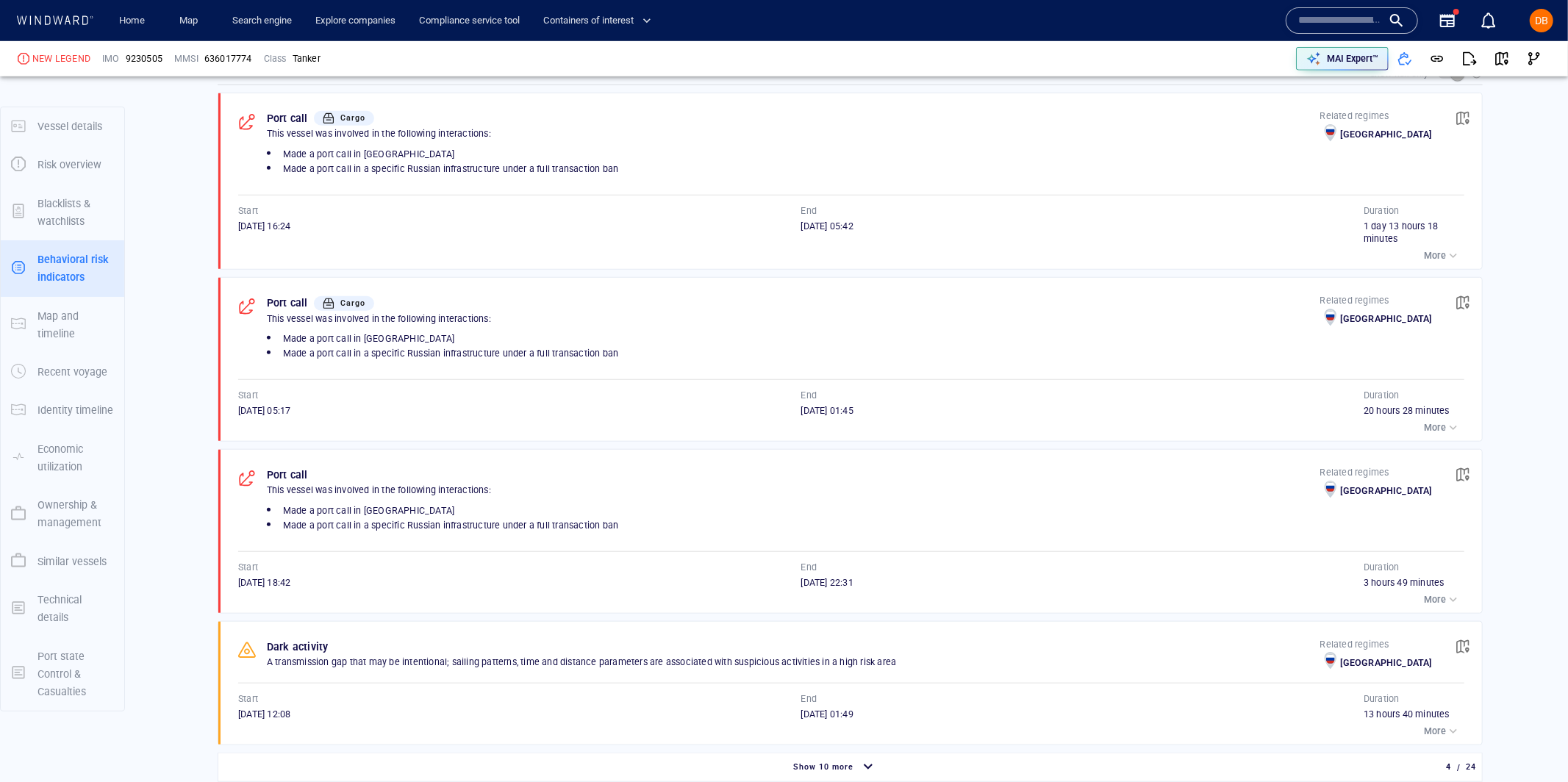
scroll to position [932, 0]
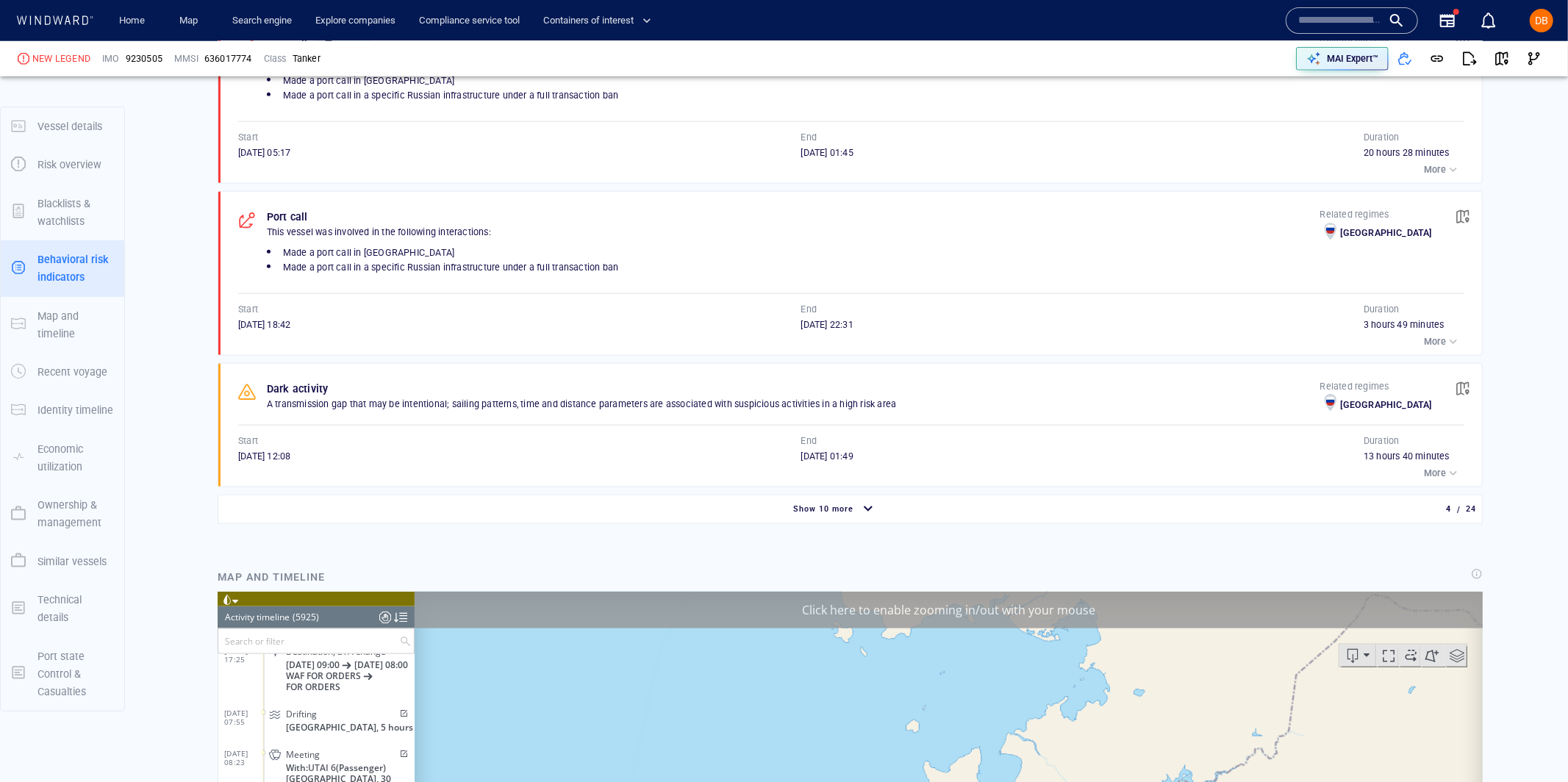
scroll to position [1194, 0]
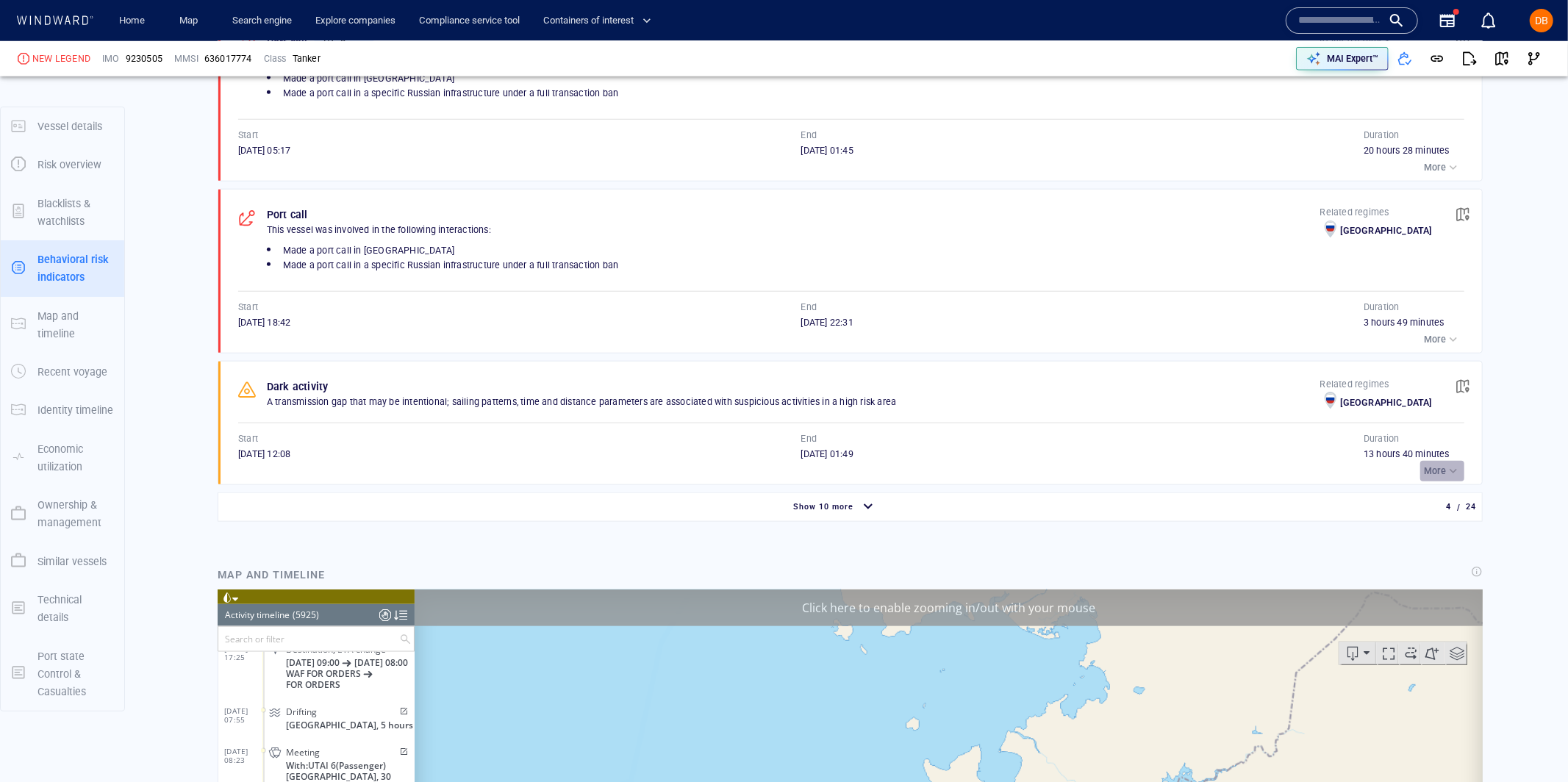
click at [1433, 466] on p "More" at bounding box center [1434, 471] width 22 height 13
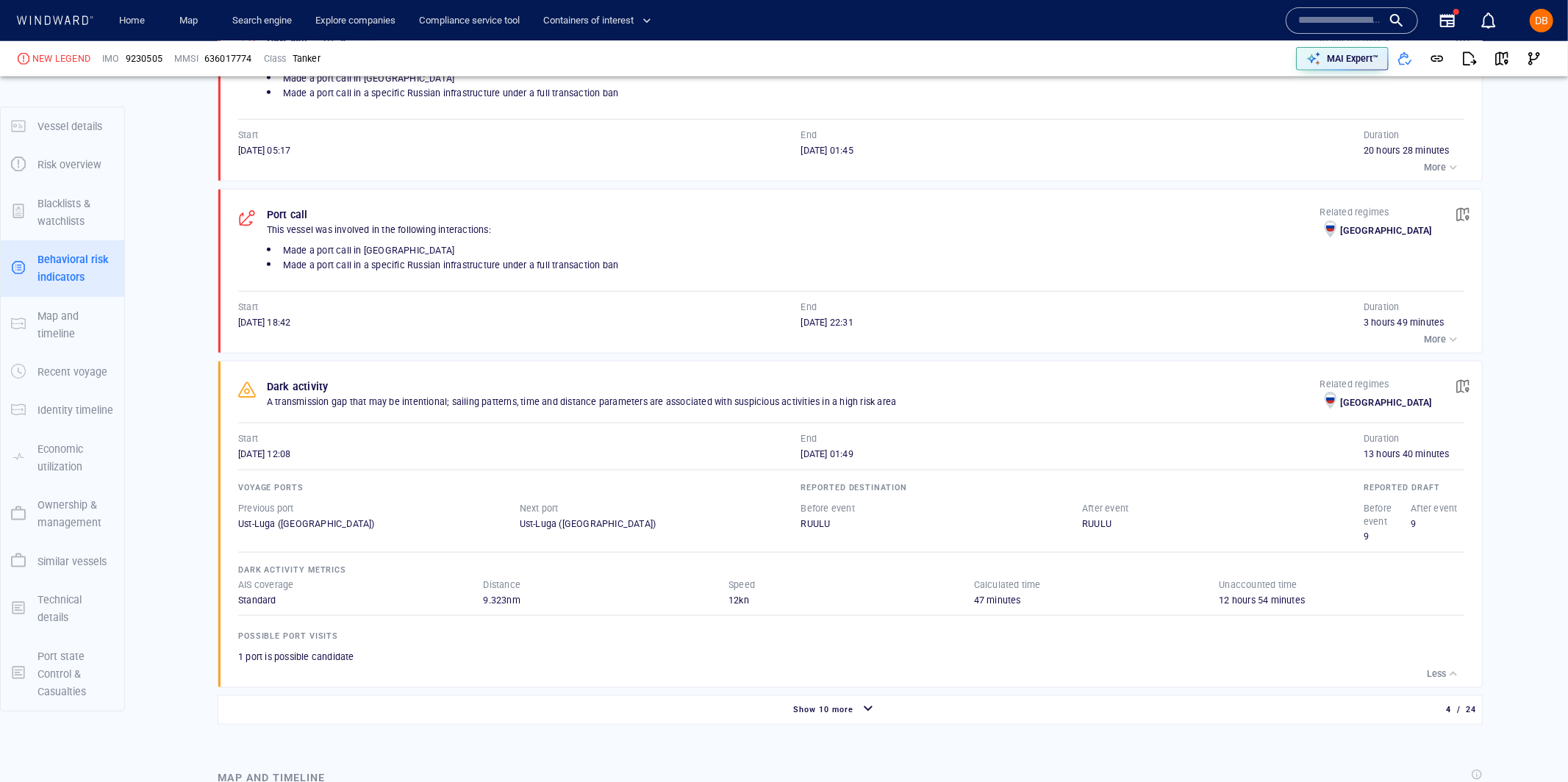
scroll to position [1195, 0]
drag, startPoint x: 1466, startPoint y: 392, endPoint x: 1476, endPoint y: 390, distance: 10.2
click at [1476, 390] on button "button" at bounding box center [1462, 386] width 32 height 32
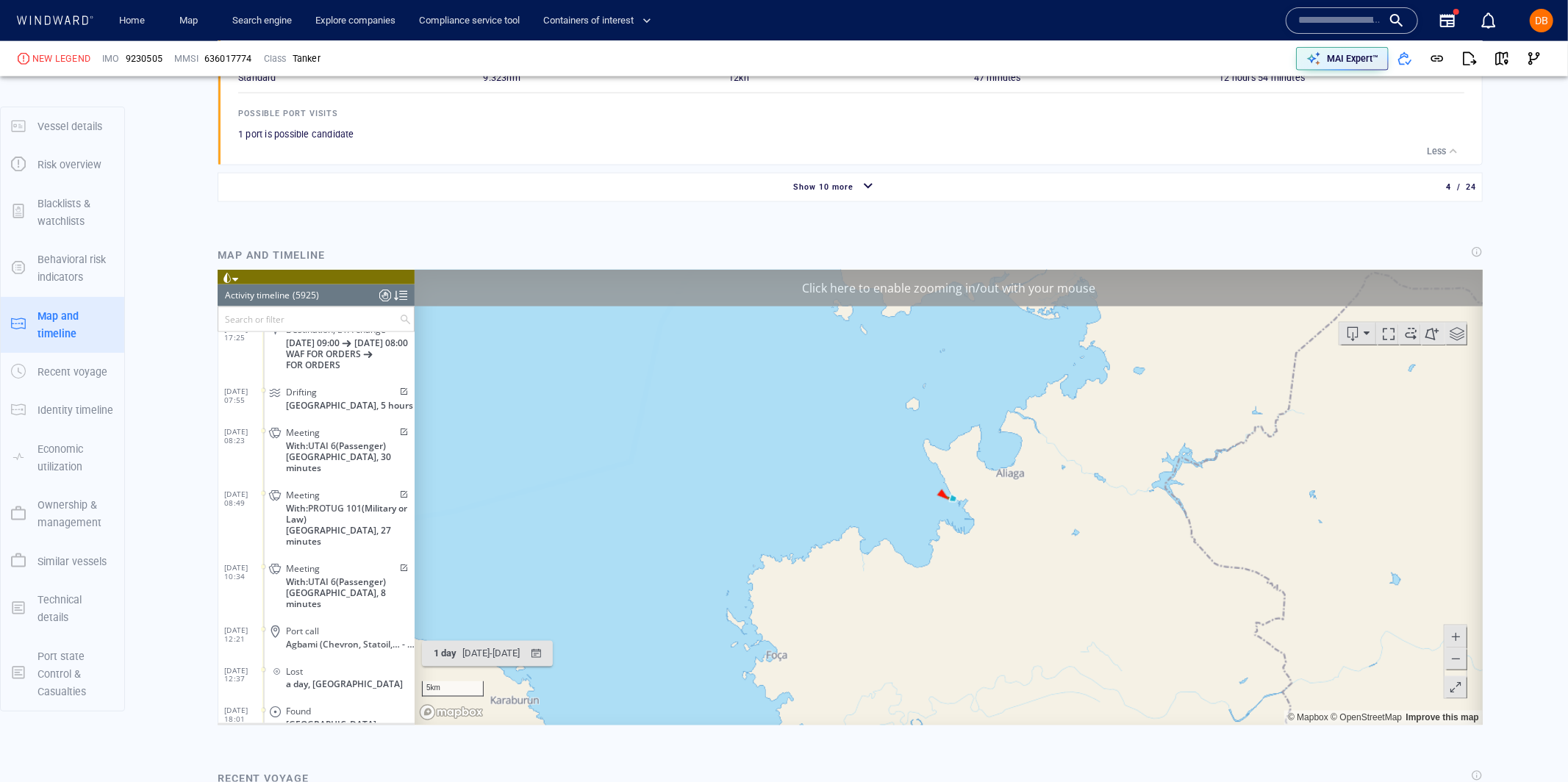
scroll to position [213059, 0]
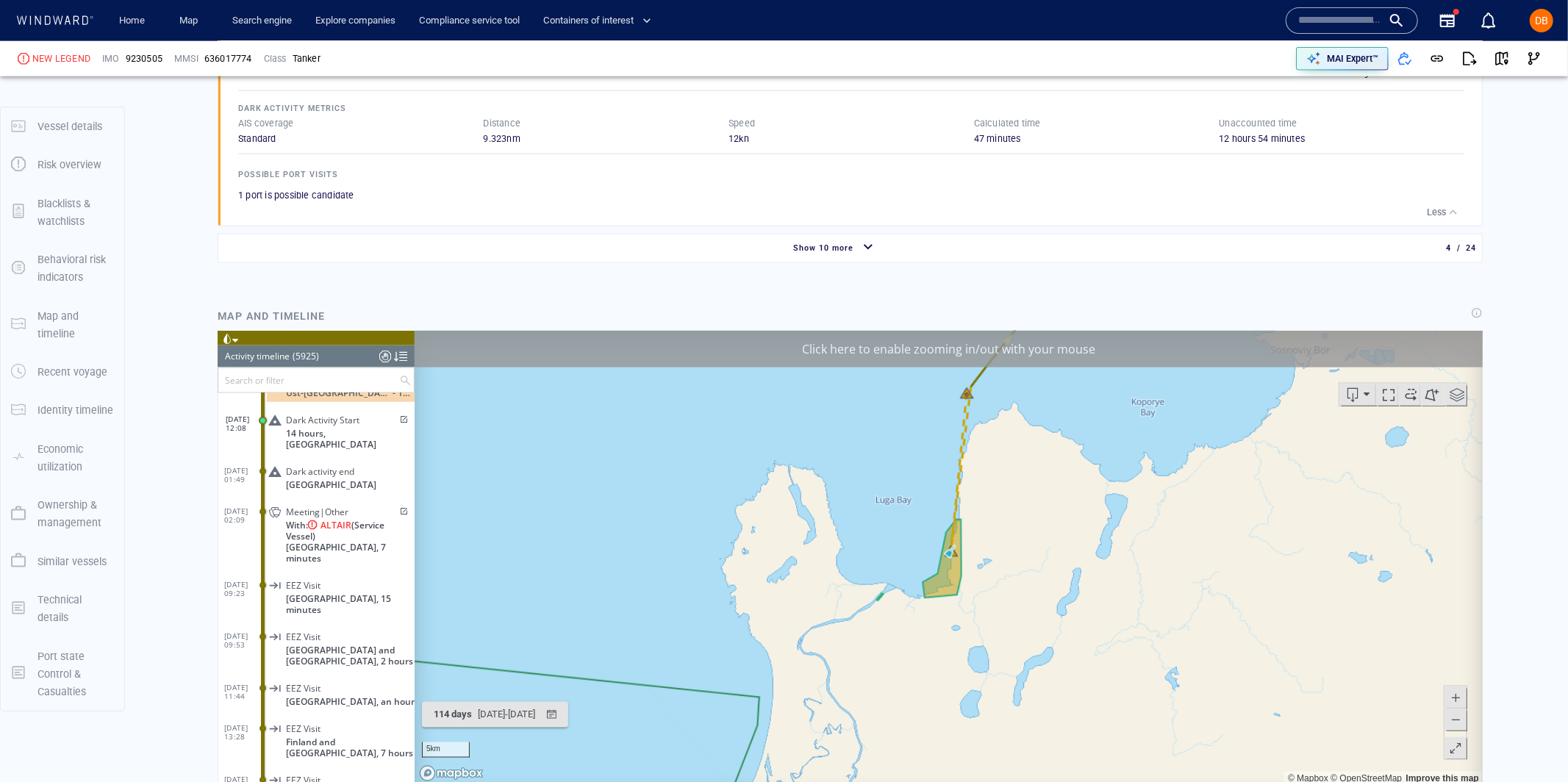
scroll to position [1658, 0]
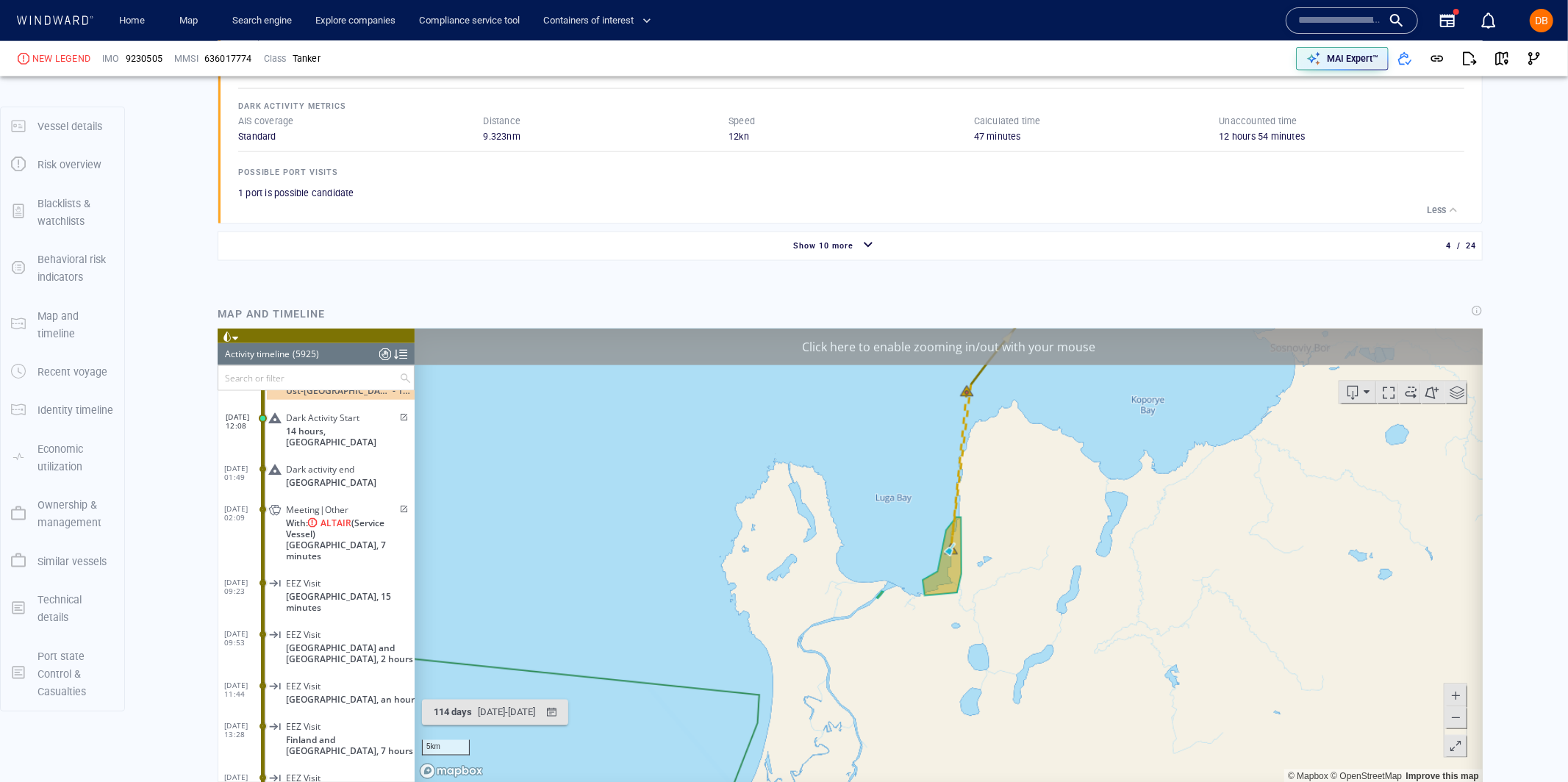
drag, startPoint x: 996, startPoint y: 353, endPoint x: 980, endPoint y: 359, distance: 17.1
click at [996, 353] on div "Click here to enable zooming in/out with your mouse" at bounding box center [947, 346] width 1068 height 37
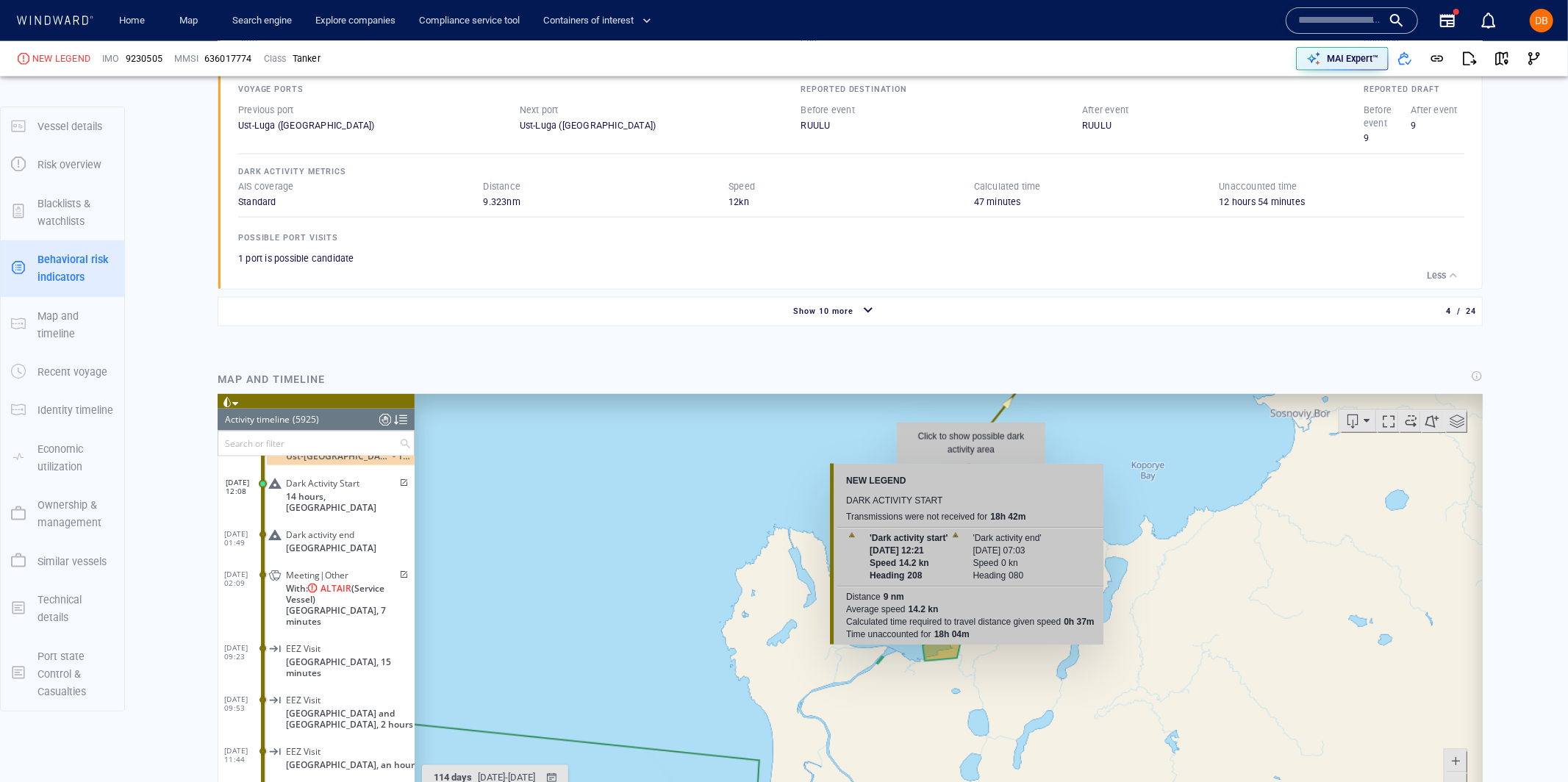
scroll to position [1589, 0]
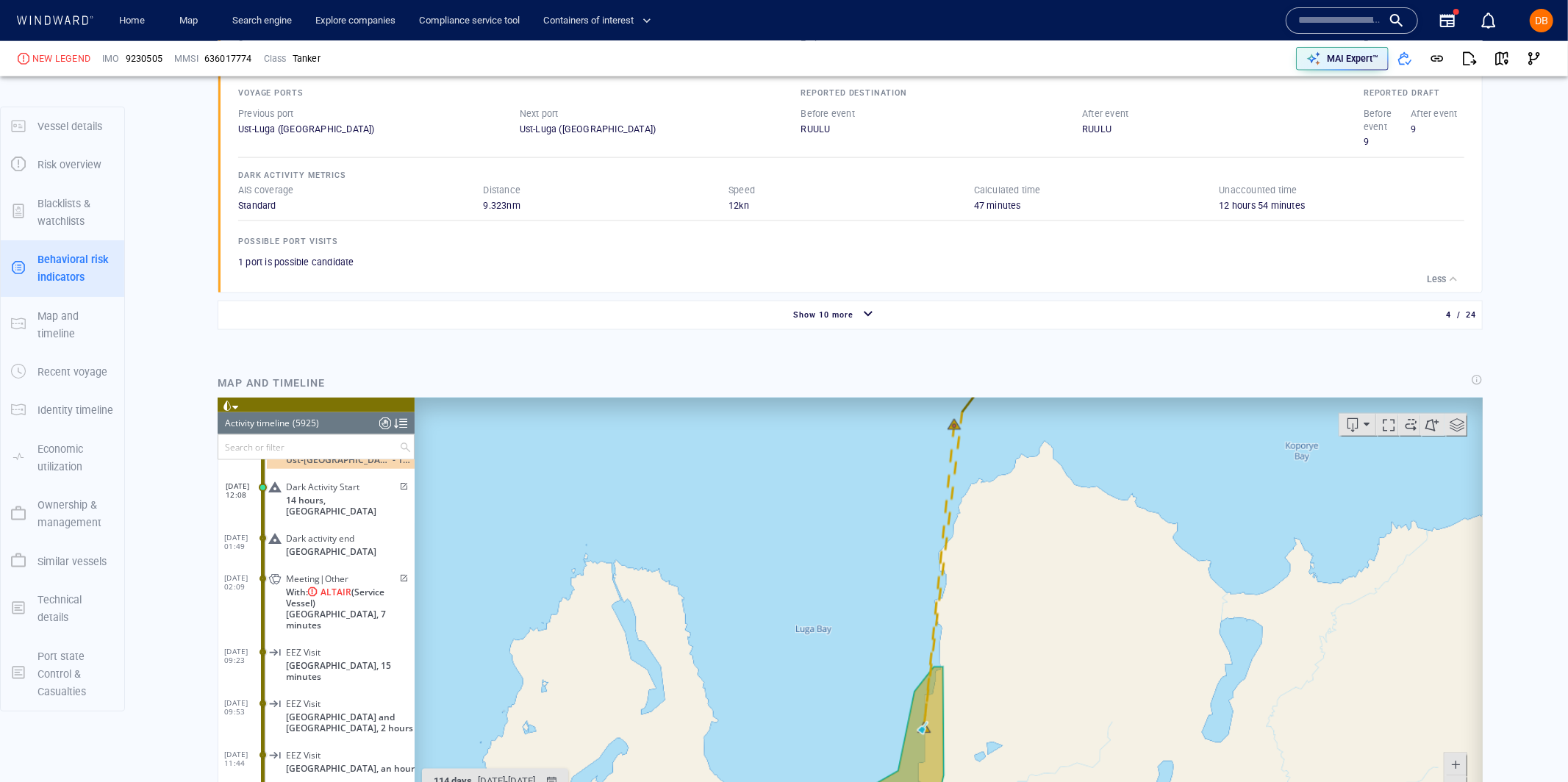
drag, startPoint x: 977, startPoint y: 467, endPoint x: 933, endPoint y: 595, distance: 135.4
click at [933, 595] on canvas "Map" at bounding box center [947, 625] width 1068 height 456
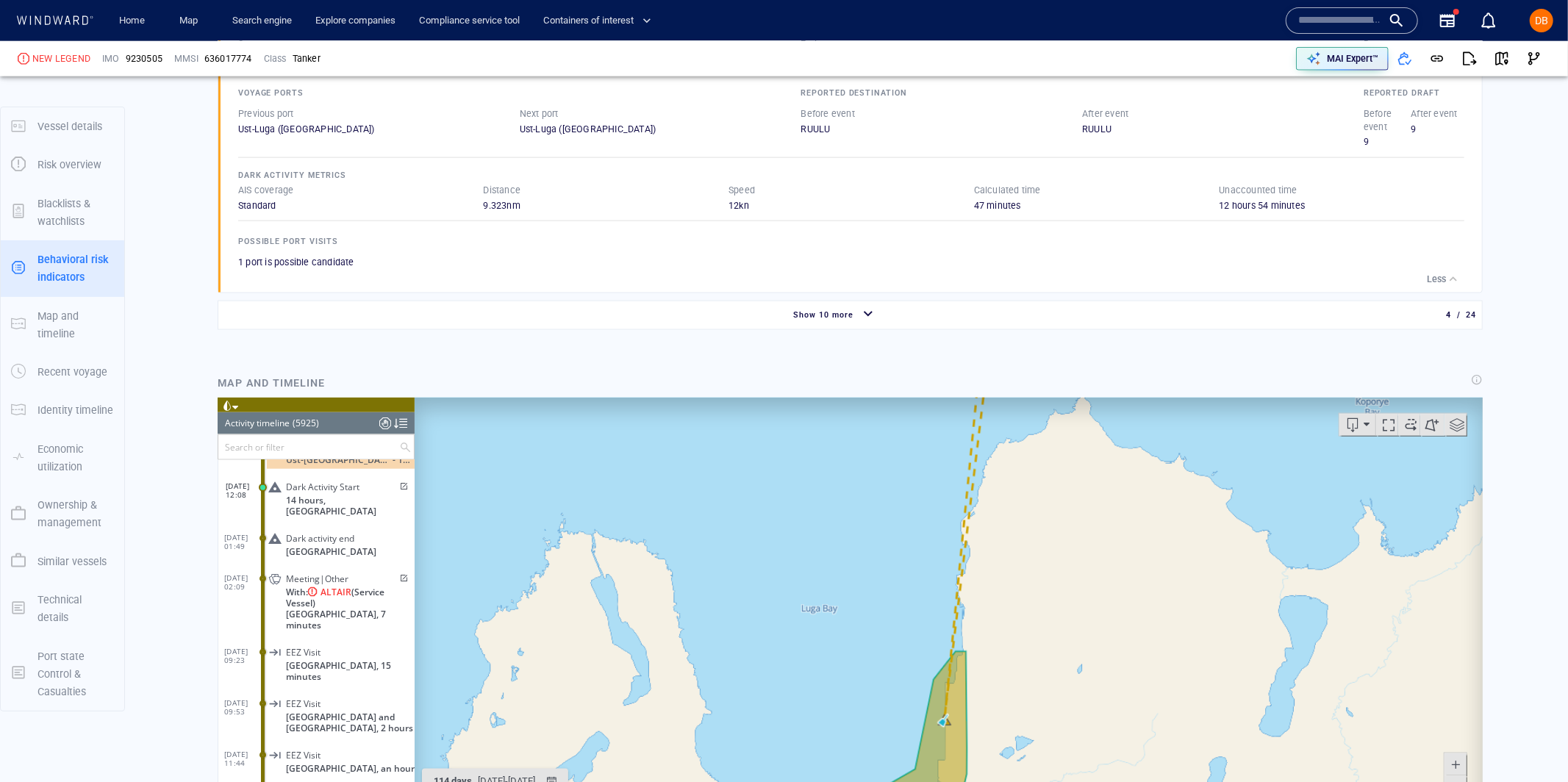
drag, startPoint x: 922, startPoint y: 673, endPoint x: 987, endPoint y: 493, distance: 191.4
click at [987, 493] on canvas "Map" at bounding box center [947, 625] width 1068 height 456
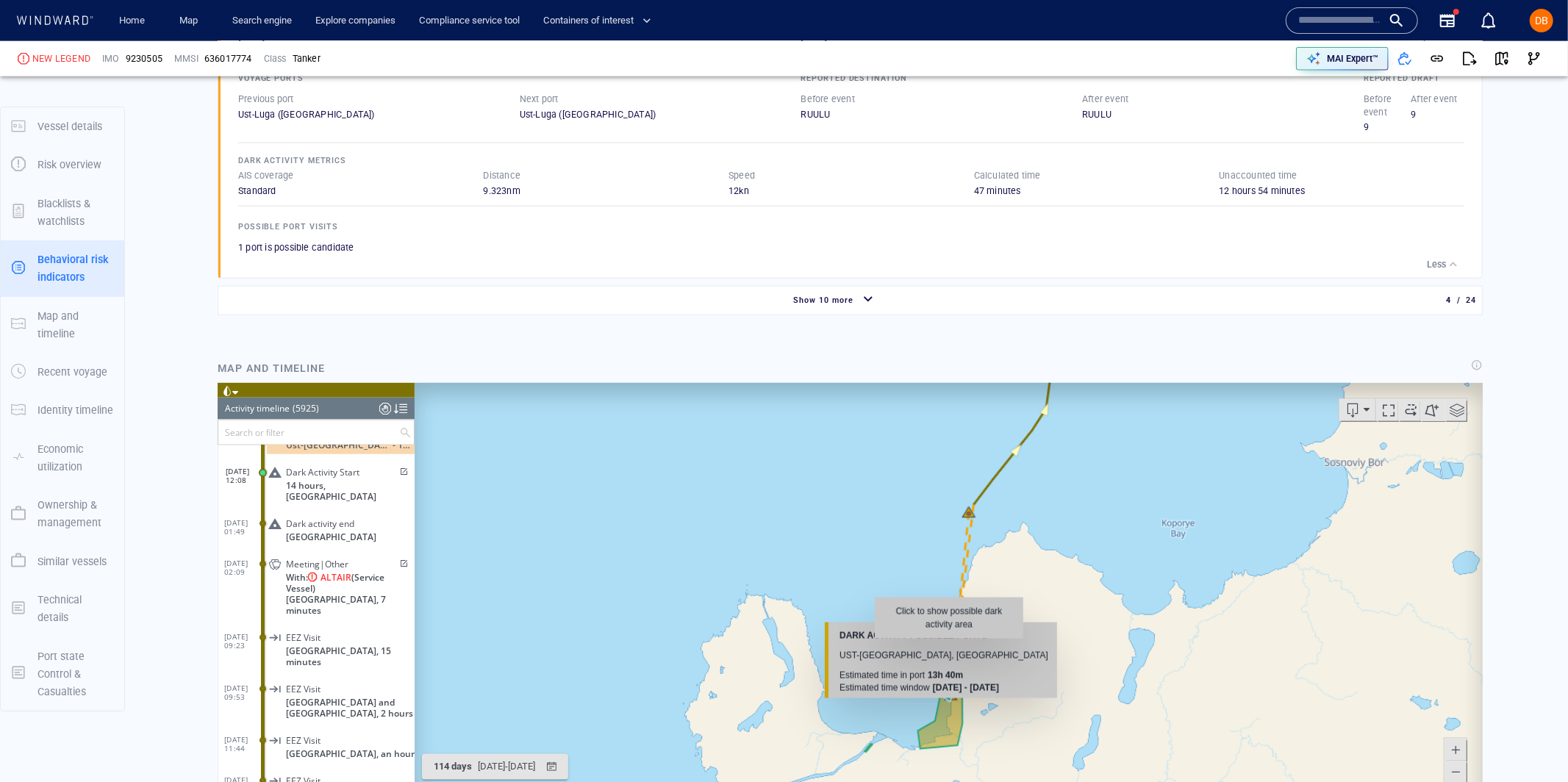
scroll to position [1620, 0]
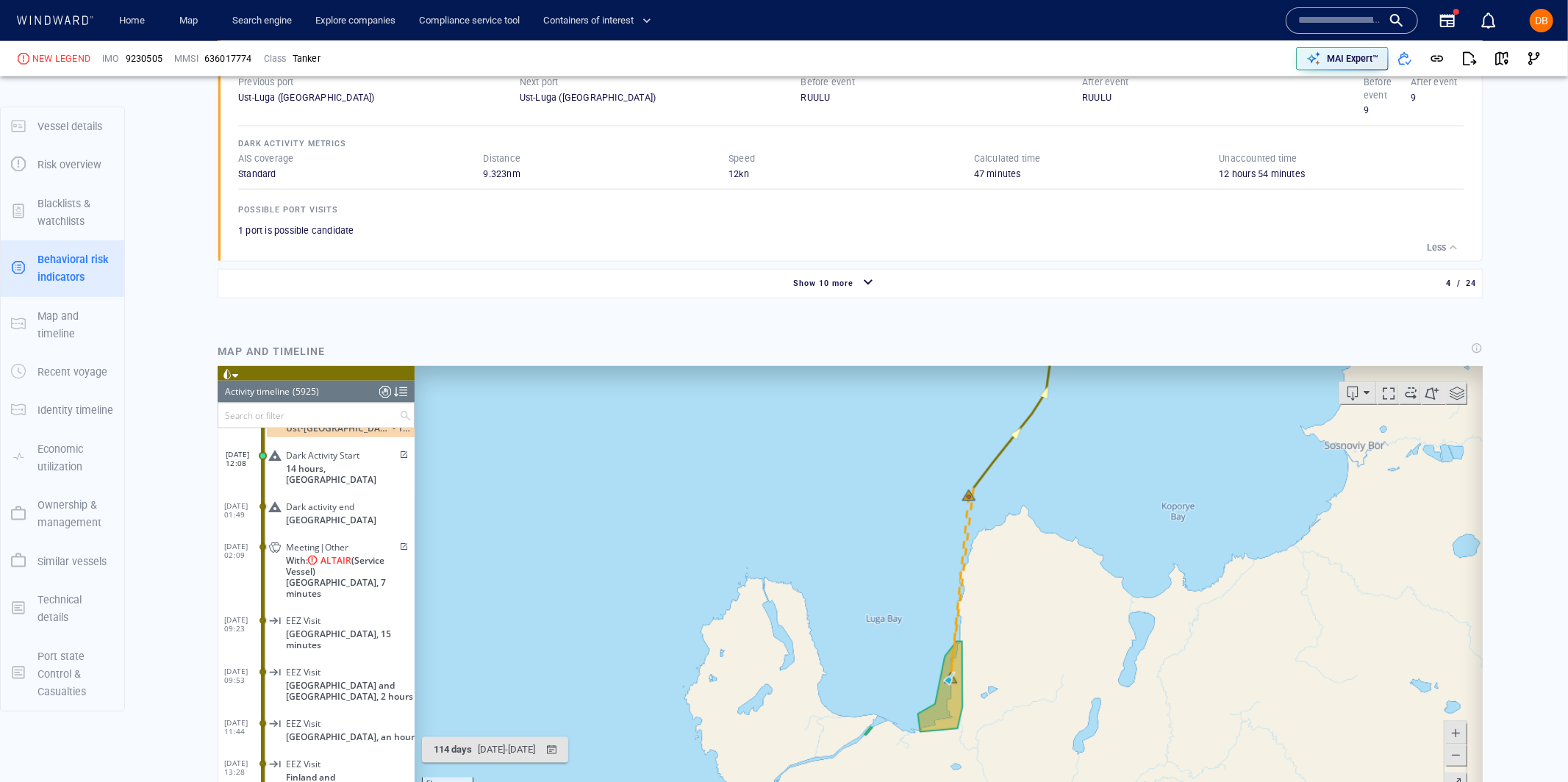
drag, startPoint x: 1012, startPoint y: 722, endPoint x: 971, endPoint y: 738, distance: 44.0
click at [973, 741] on canvas "Map" at bounding box center [947, 594] width 1068 height 456
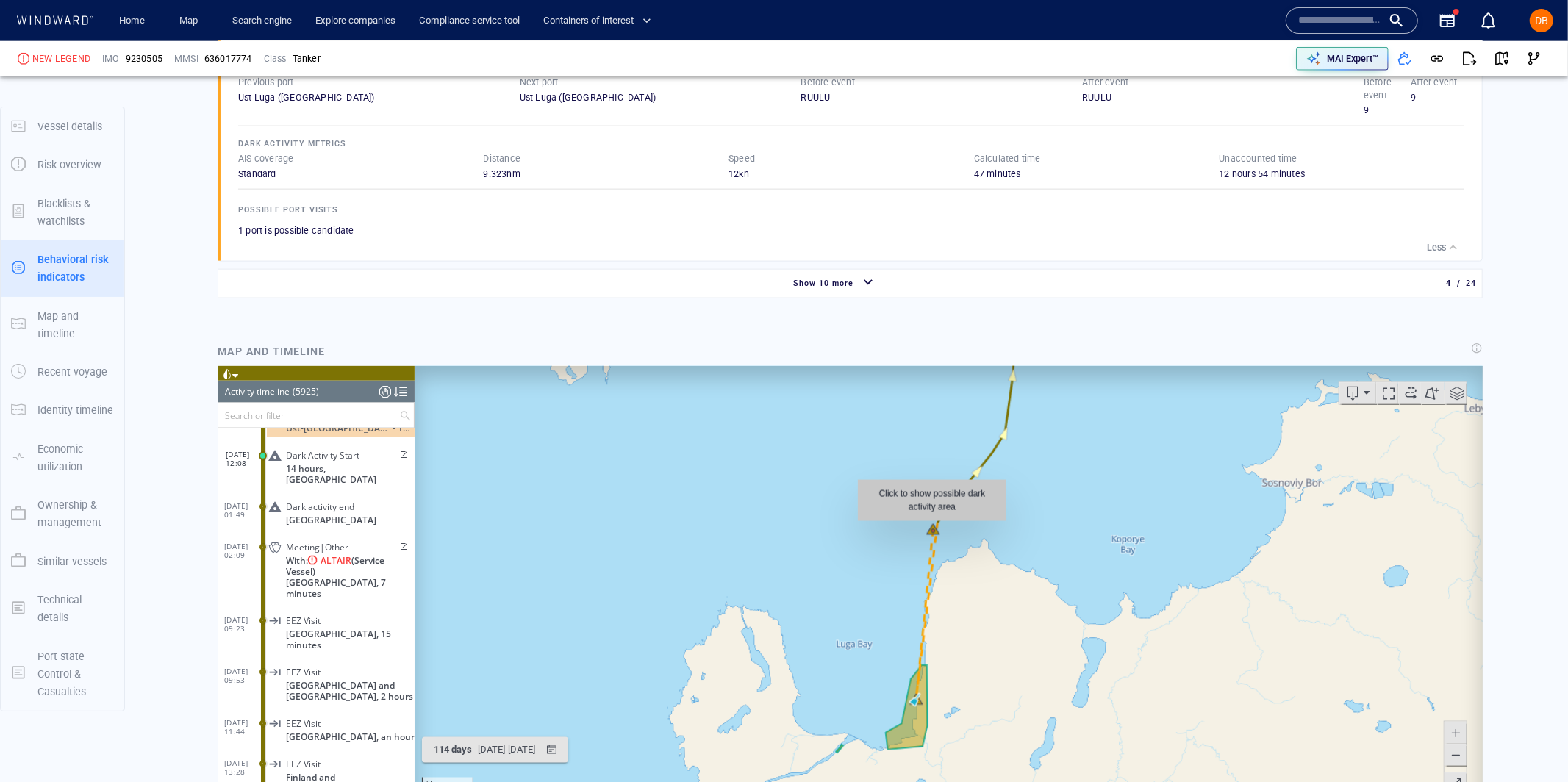
click at [931, 528] on canvas "Map" at bounding box center [947, 594] width 1068 height 456
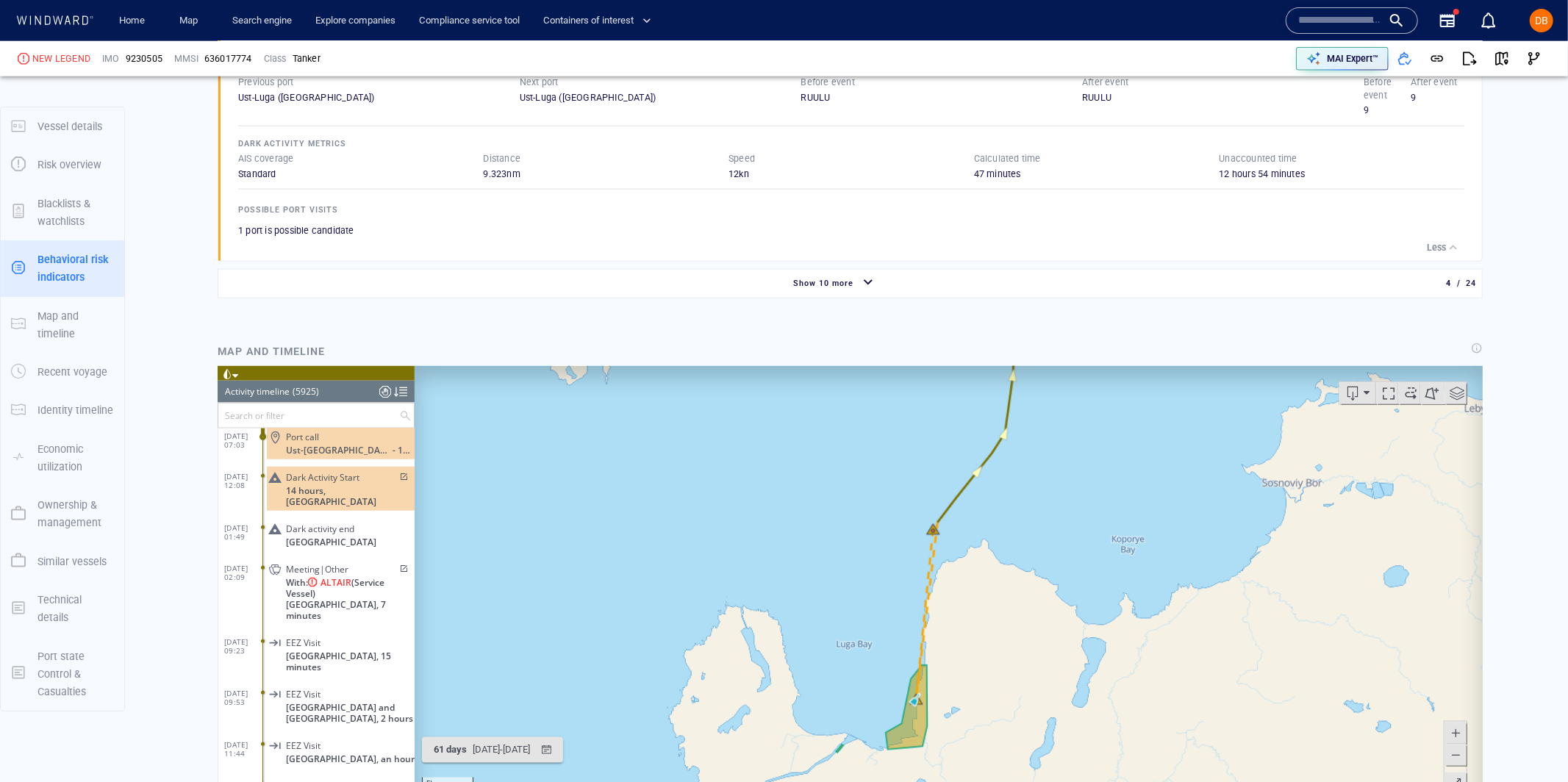
scroll to position [212938, 0]
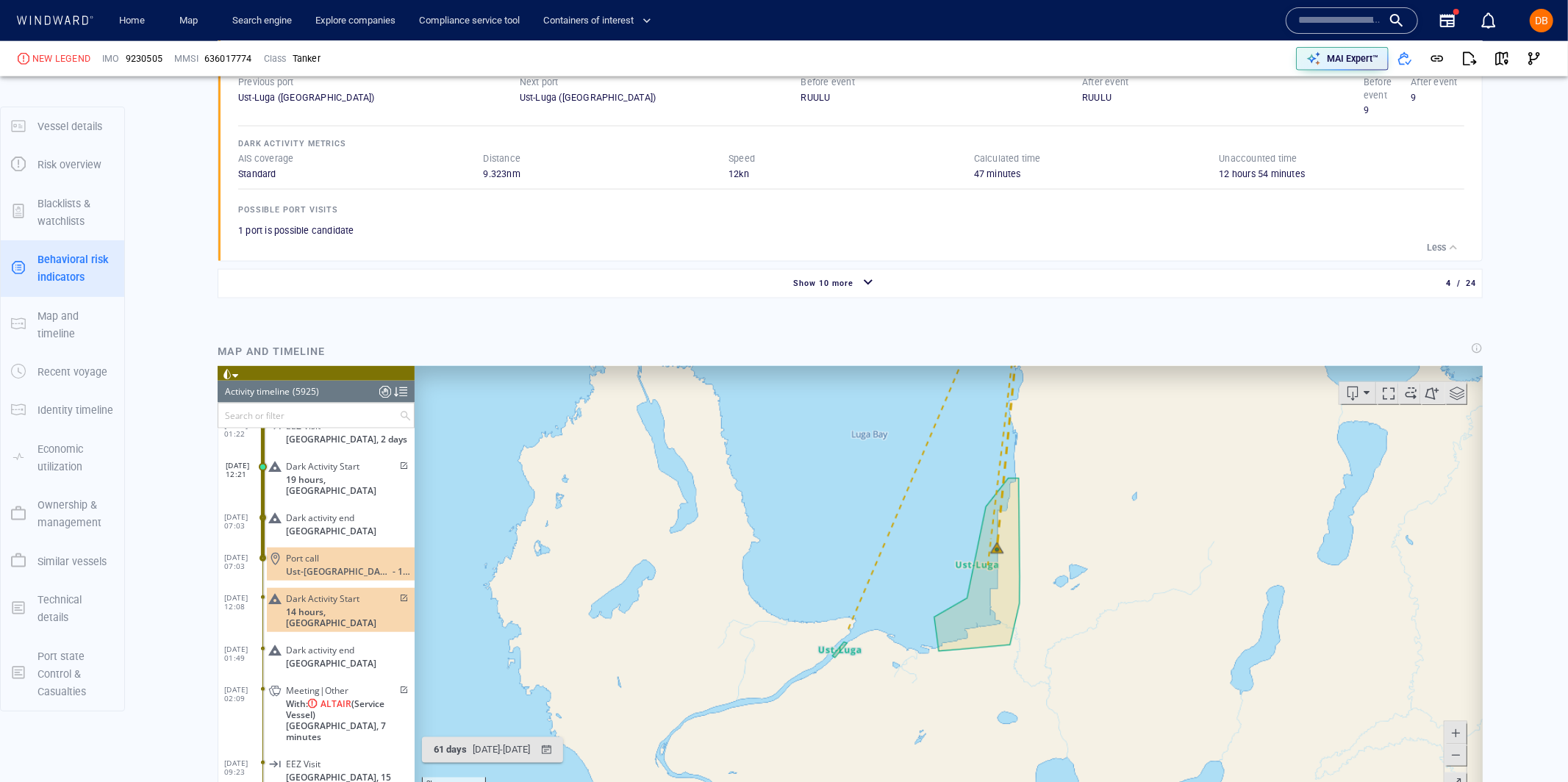
drag, startPoint x: 1052, startPoint y: 495, endPoint x: 1034, endPoint y: 486, distance: 20.1
click at [1034, 486] on canvas "Map" at bounding box center [947, 594] width 1068 height 456
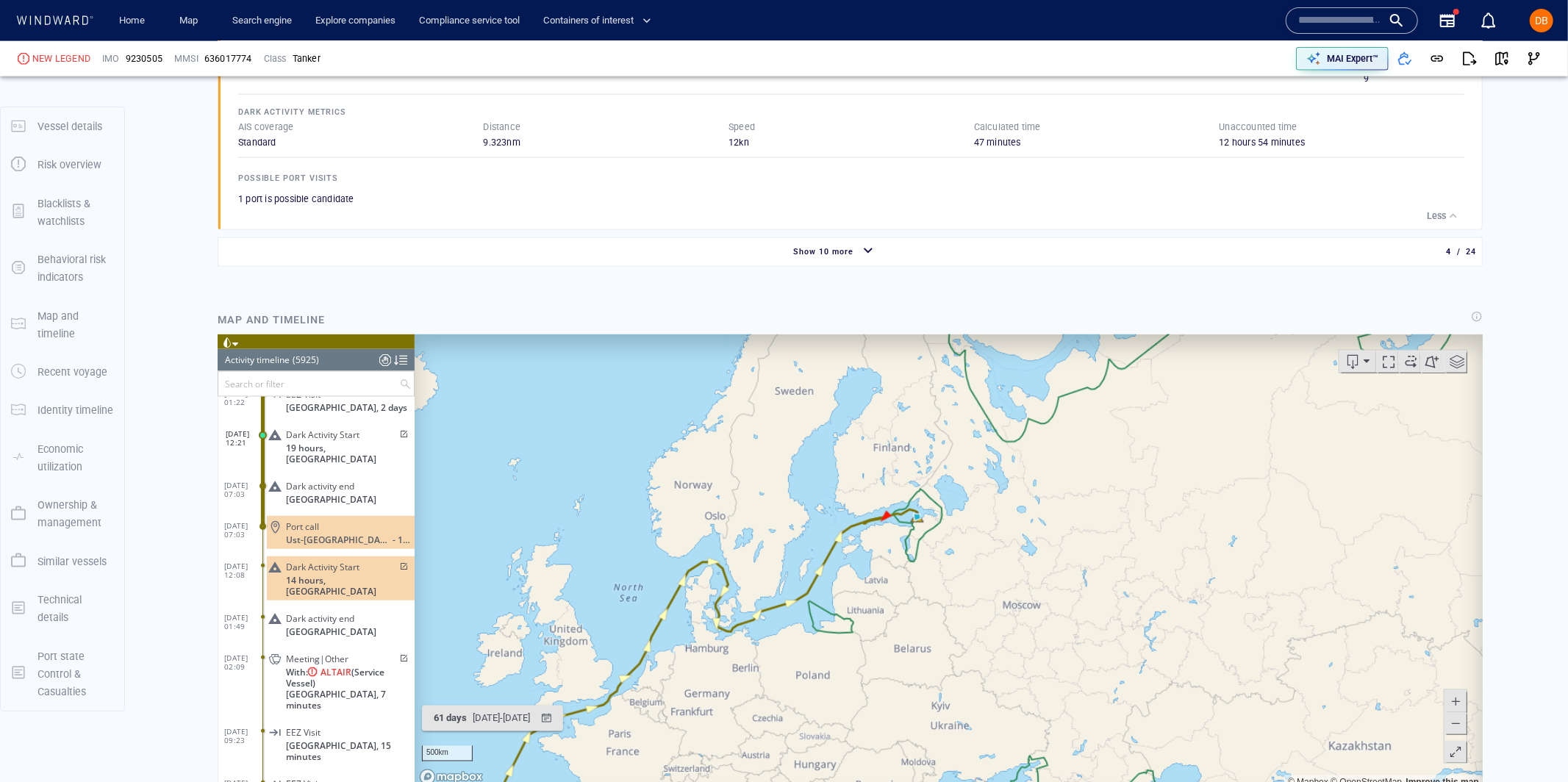
scroll to position [1671, 0]
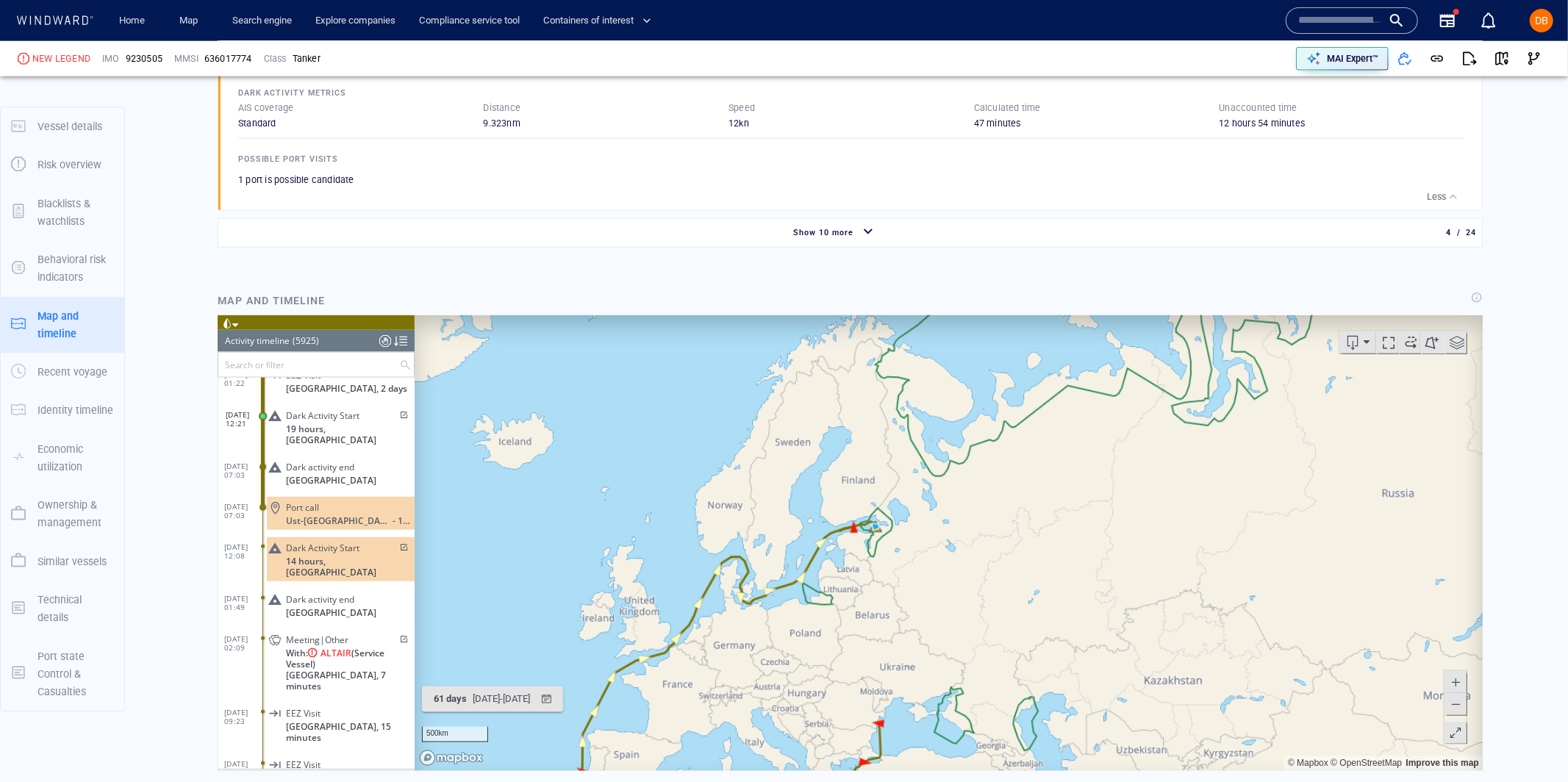
click at [1409, 344] on span at bounding box center [1409, 342] width 22 height 22
drag, startPoint x: 825, startPoint y: 659, endPoint x: 958, endPoint y: 542, distance: 177.1
click at [957, 542] on canvas "Map" at bounding box center [947, 543] width 1068 height 456
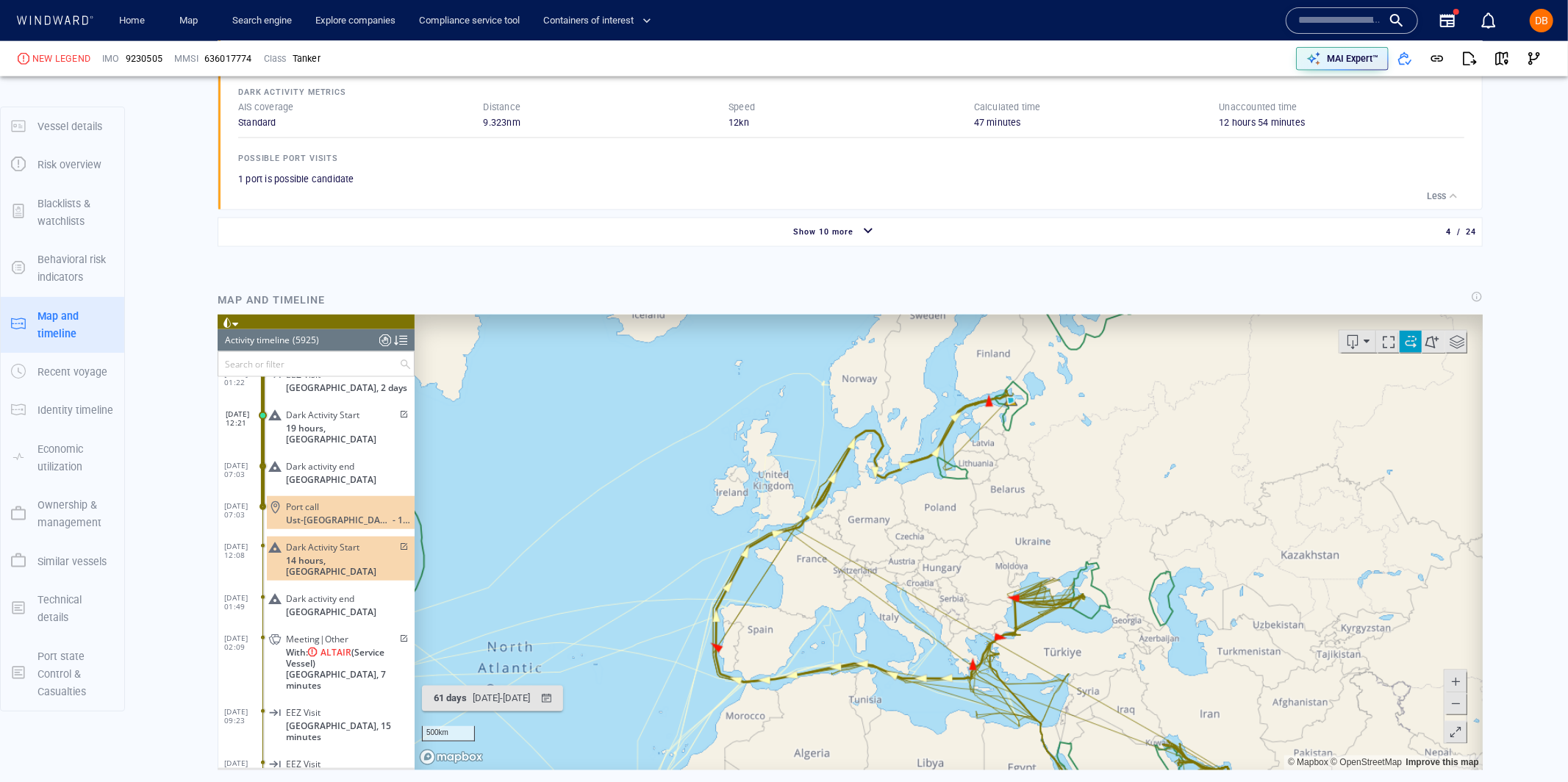
scroll to position [212933, 0]
click at [323, 359] on input "text" at bounding box center [308, 364] width 181 height 24
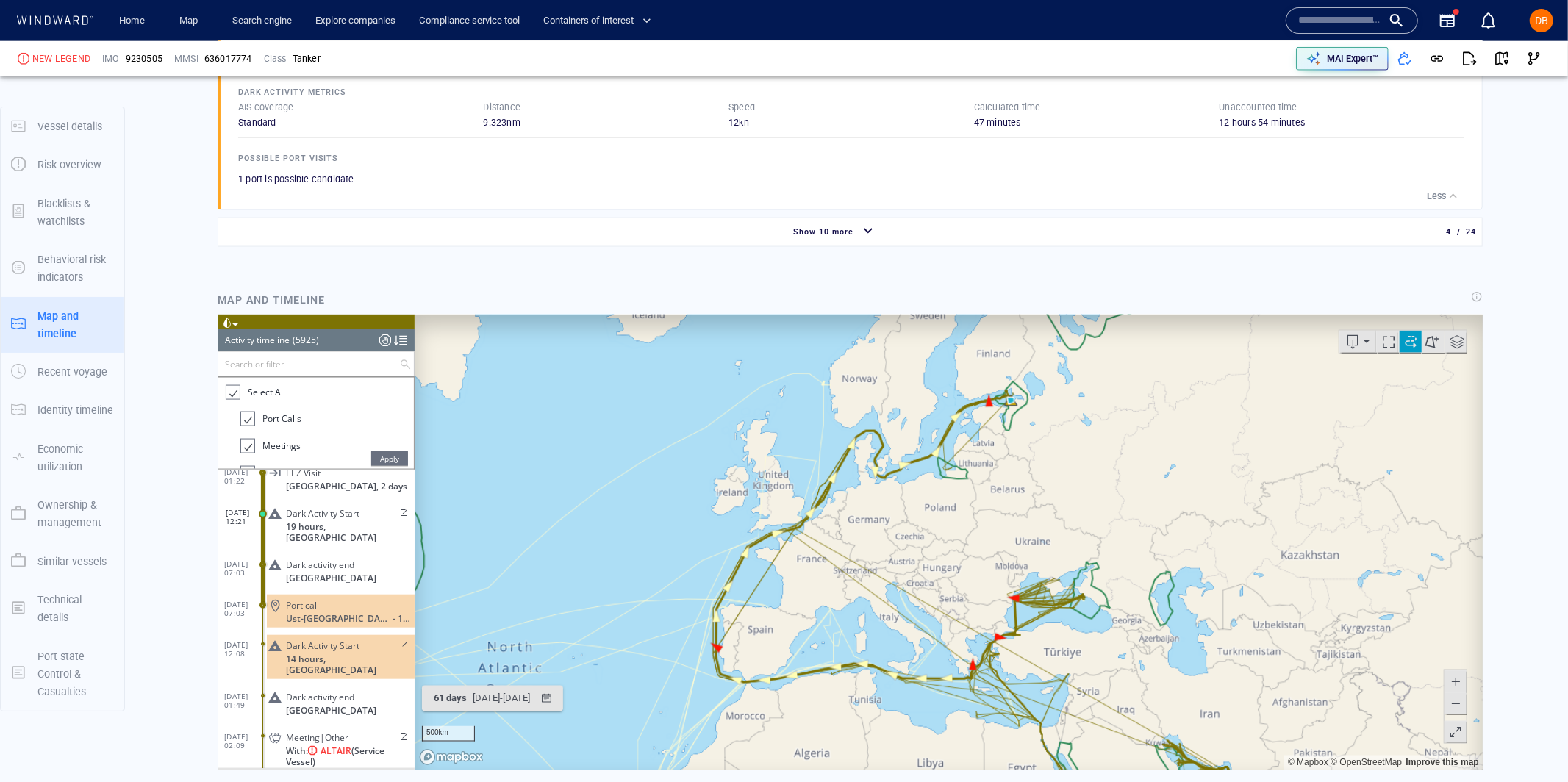
click at [384, 344] on div at bounding box center [384, 340] width 12 height 22
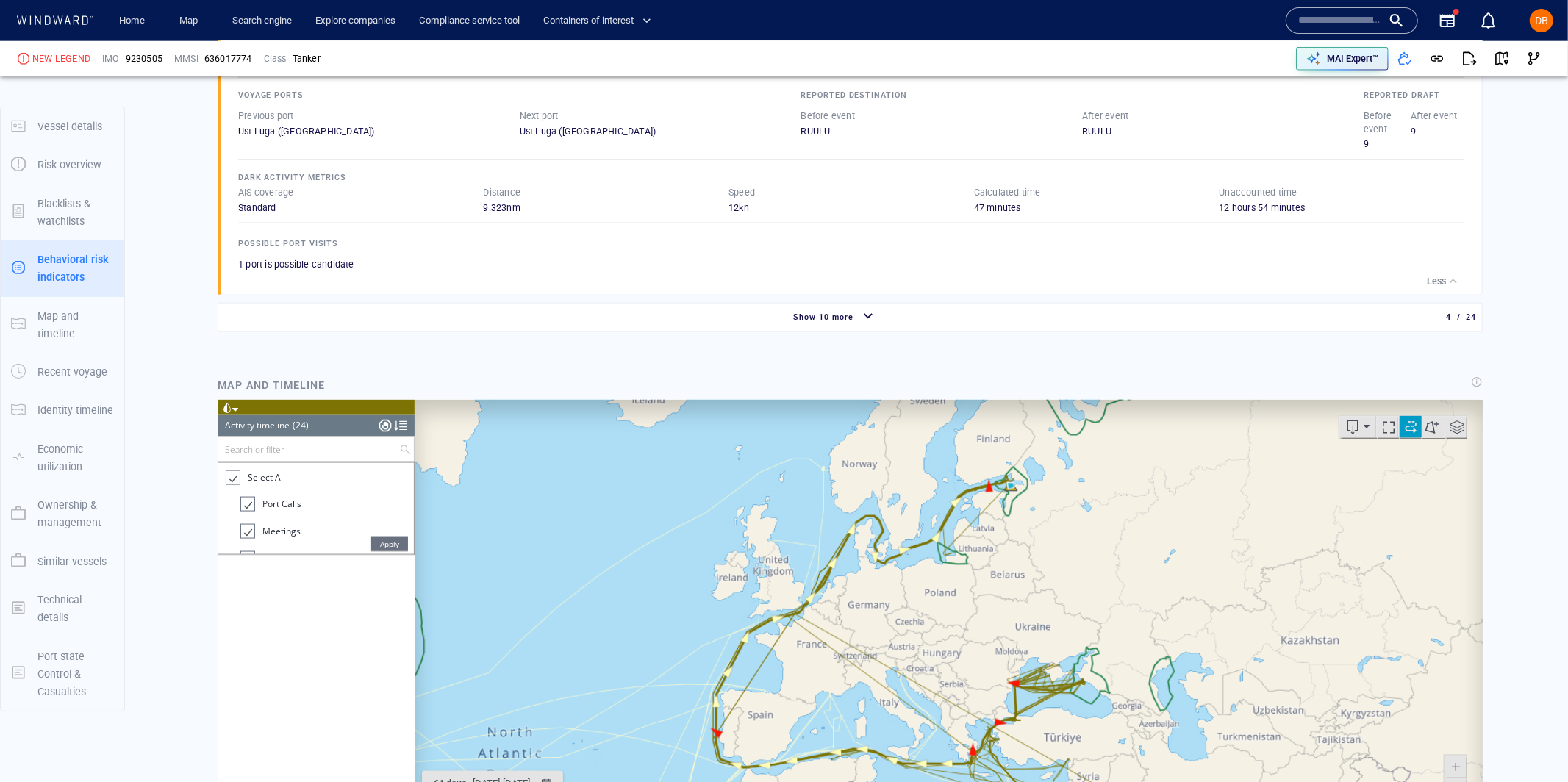
scroll to position [1596, 0]
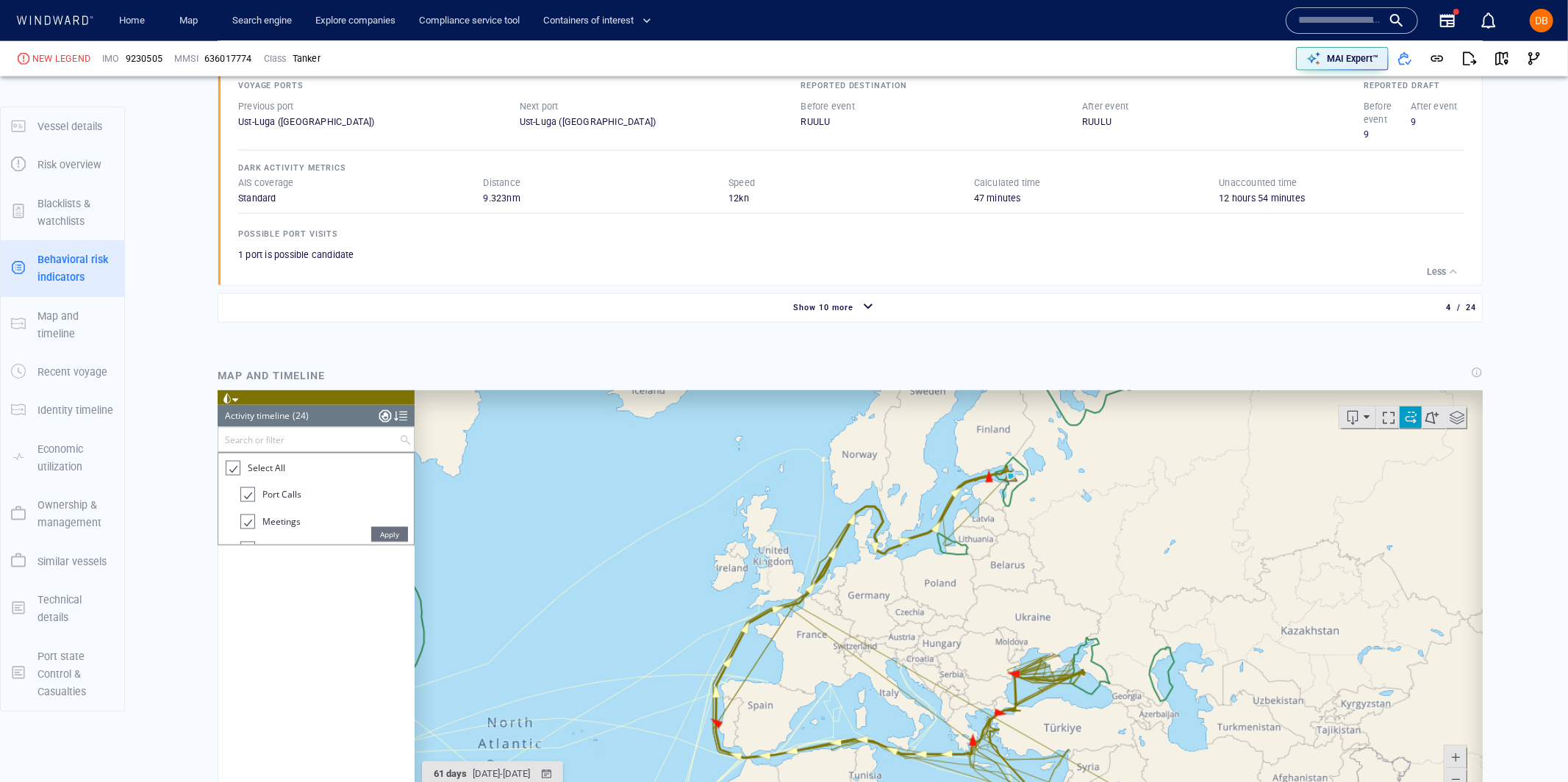
click at [382, 415] on div at bounding box center [384, 415] width 12 height 22
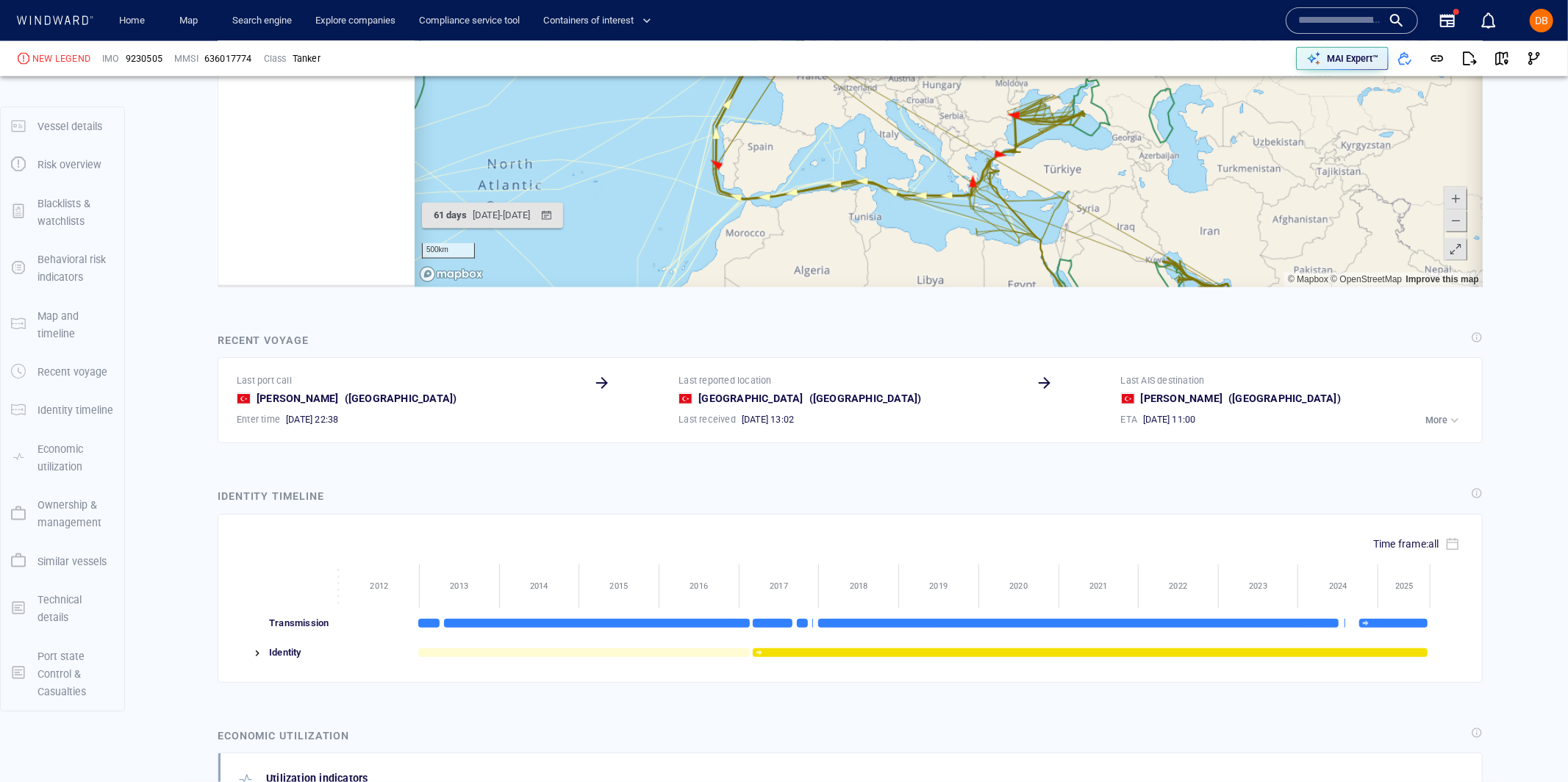
scroll to position [2162, 0]
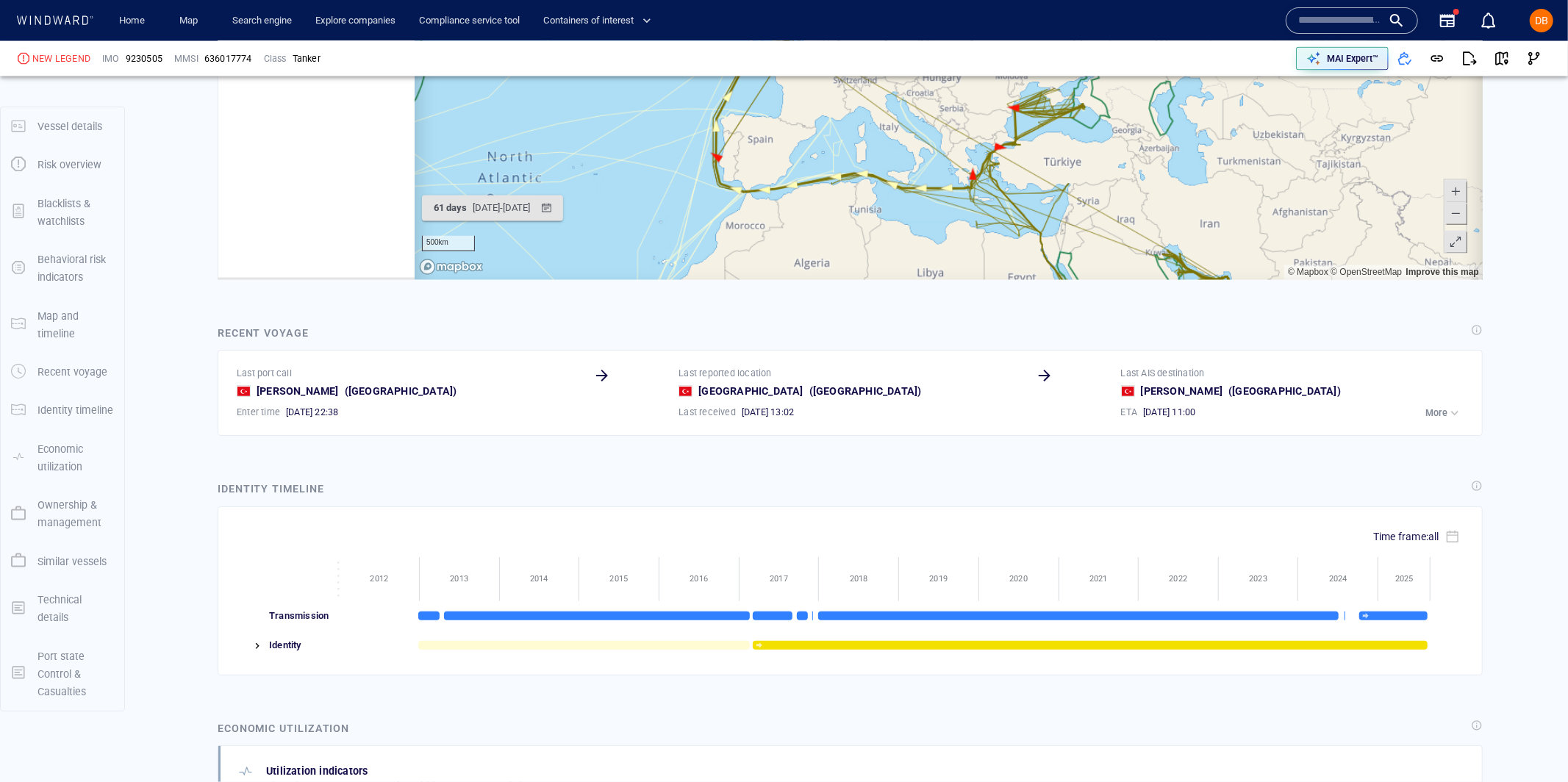
click at [257, 646] on img at bounding box center [257, 646] width 12 height 12
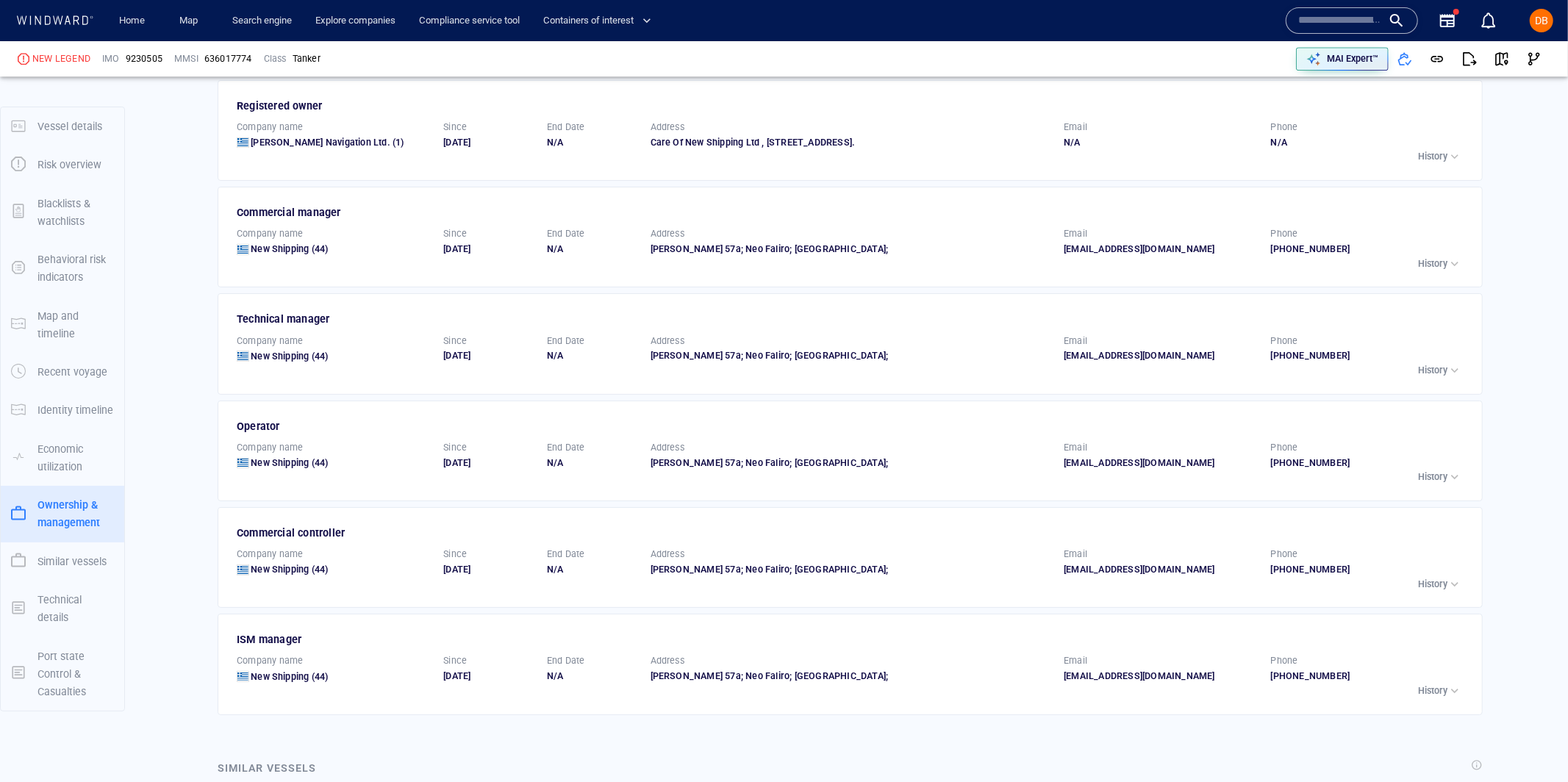
scroll to position [3375, 0]
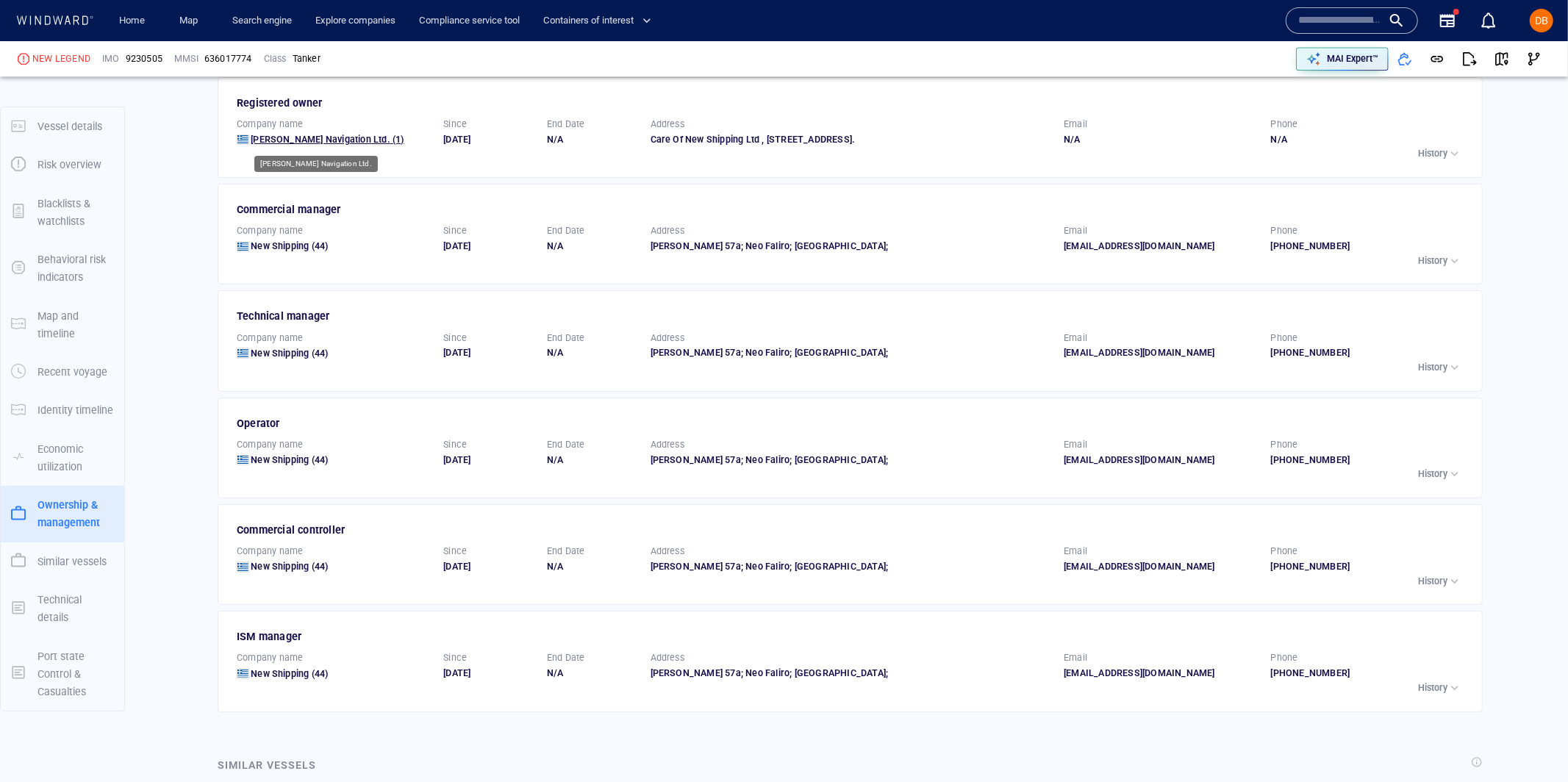
click at [321, 138] on span "Greco Navigation Ltd." at bounding box center [320, 139] width 139 height 11
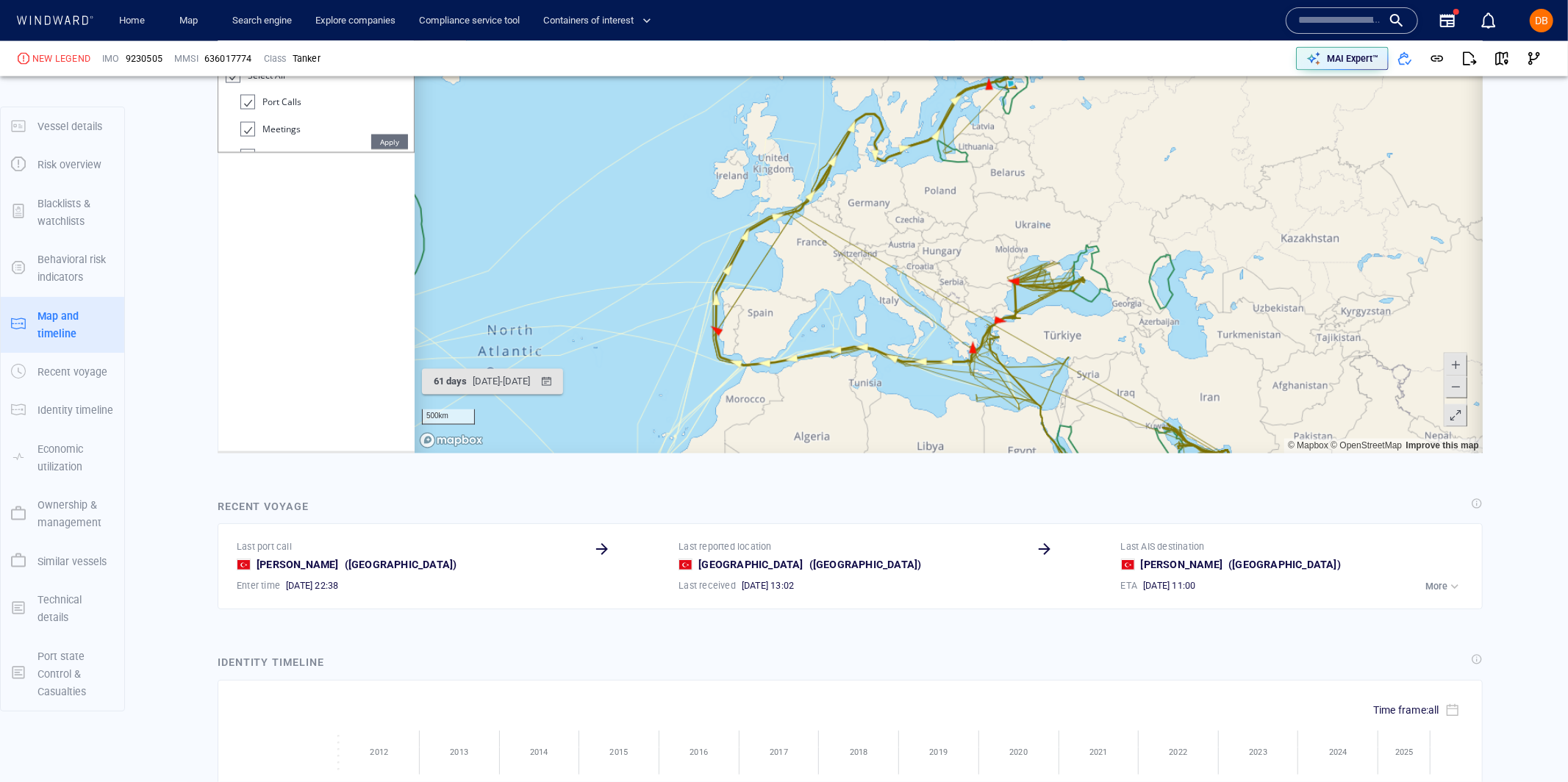
scroll to position [1987, 0]
click at [1347, 63] on p "MAI Expert™" at bounding box center [1352, 59] width 52 height 13
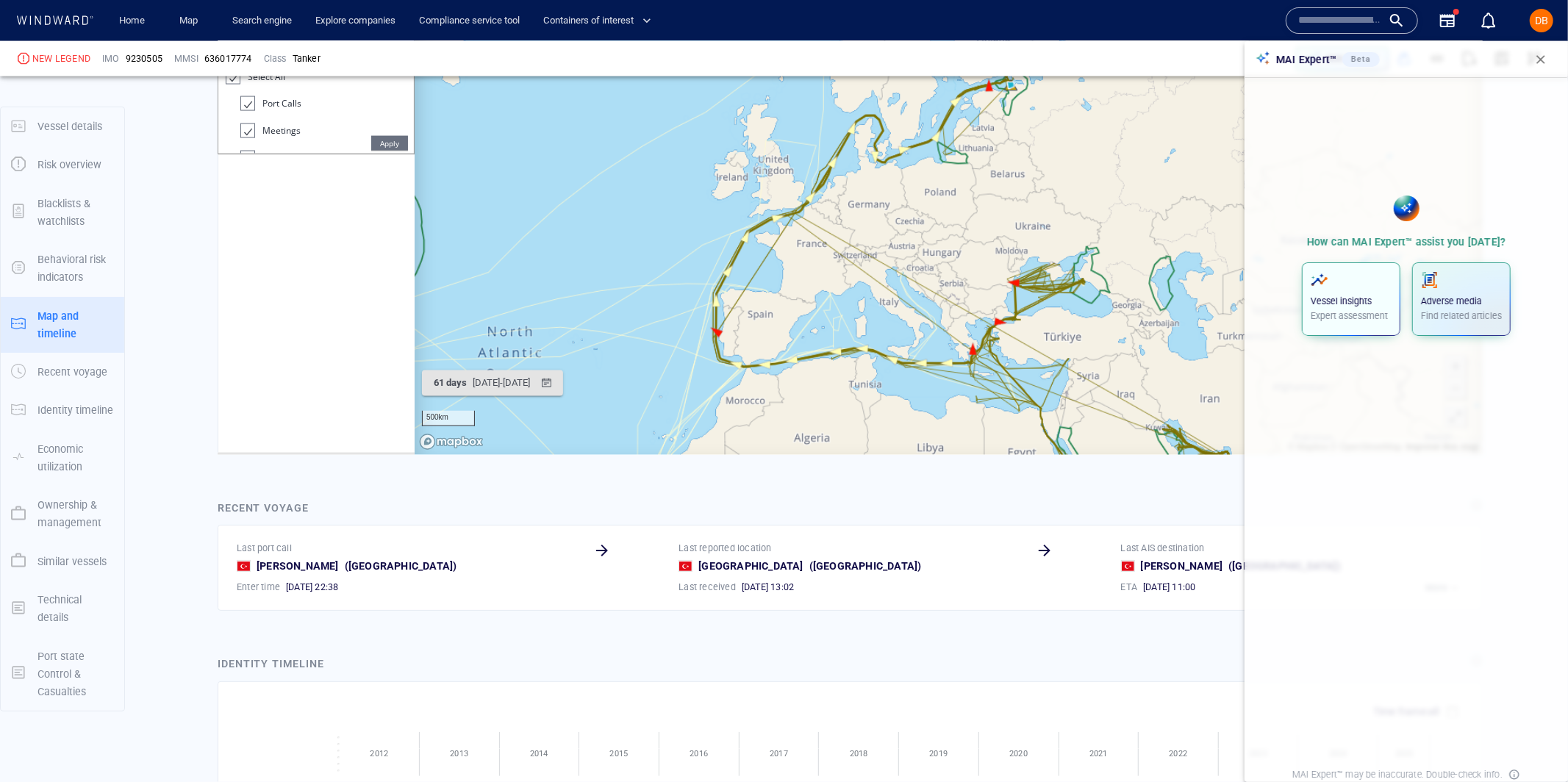
click at [1337, 273] on span "button" at bounding box center [1351, 280] width 81 height 18
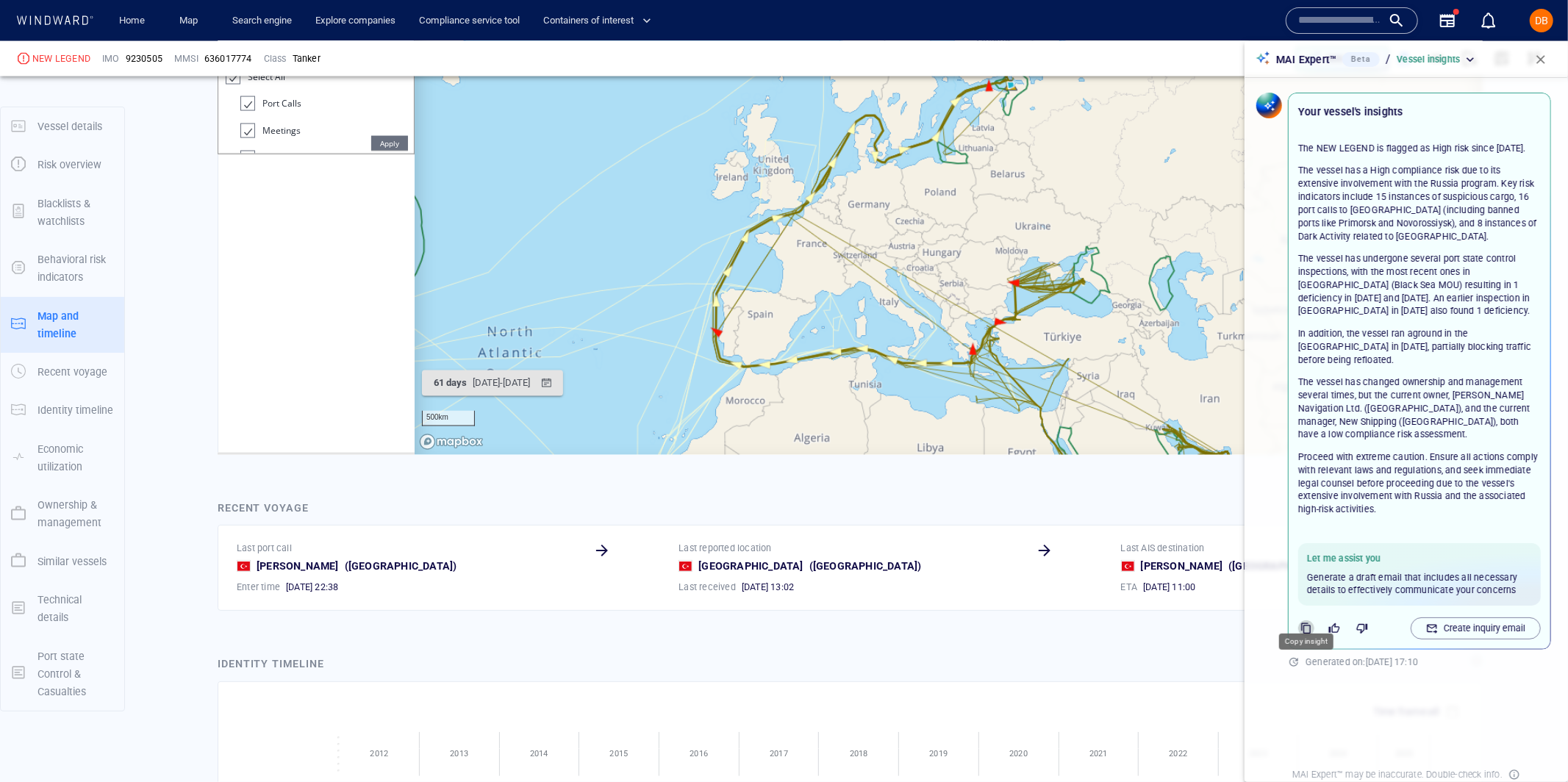
click at [1309, 622] on icon "button" at bounding box center [1306, 628] width 12 height 12
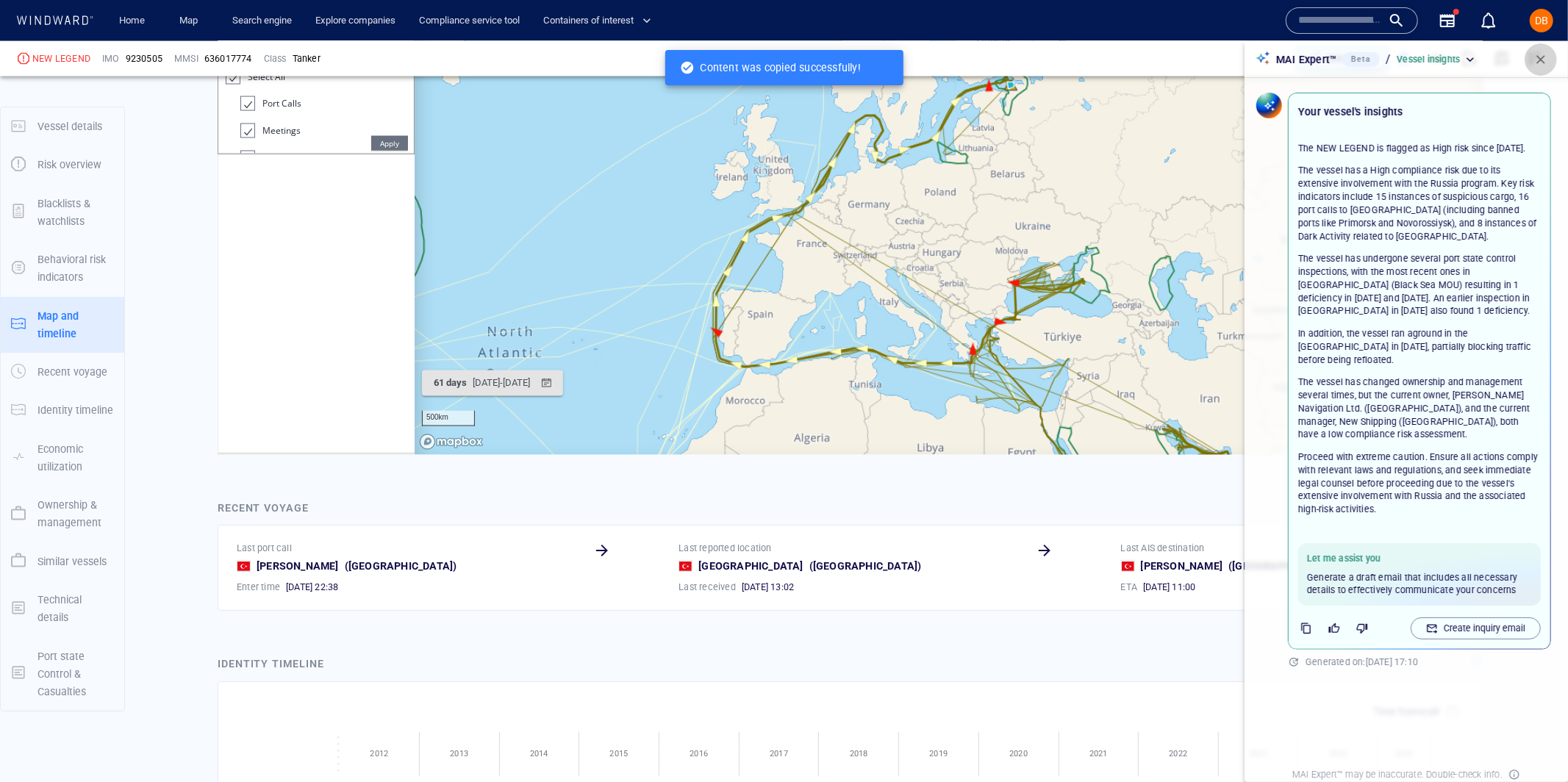
click at [1538, 54] on span "button" at bounding box center [1540, 60] width 15 height 15
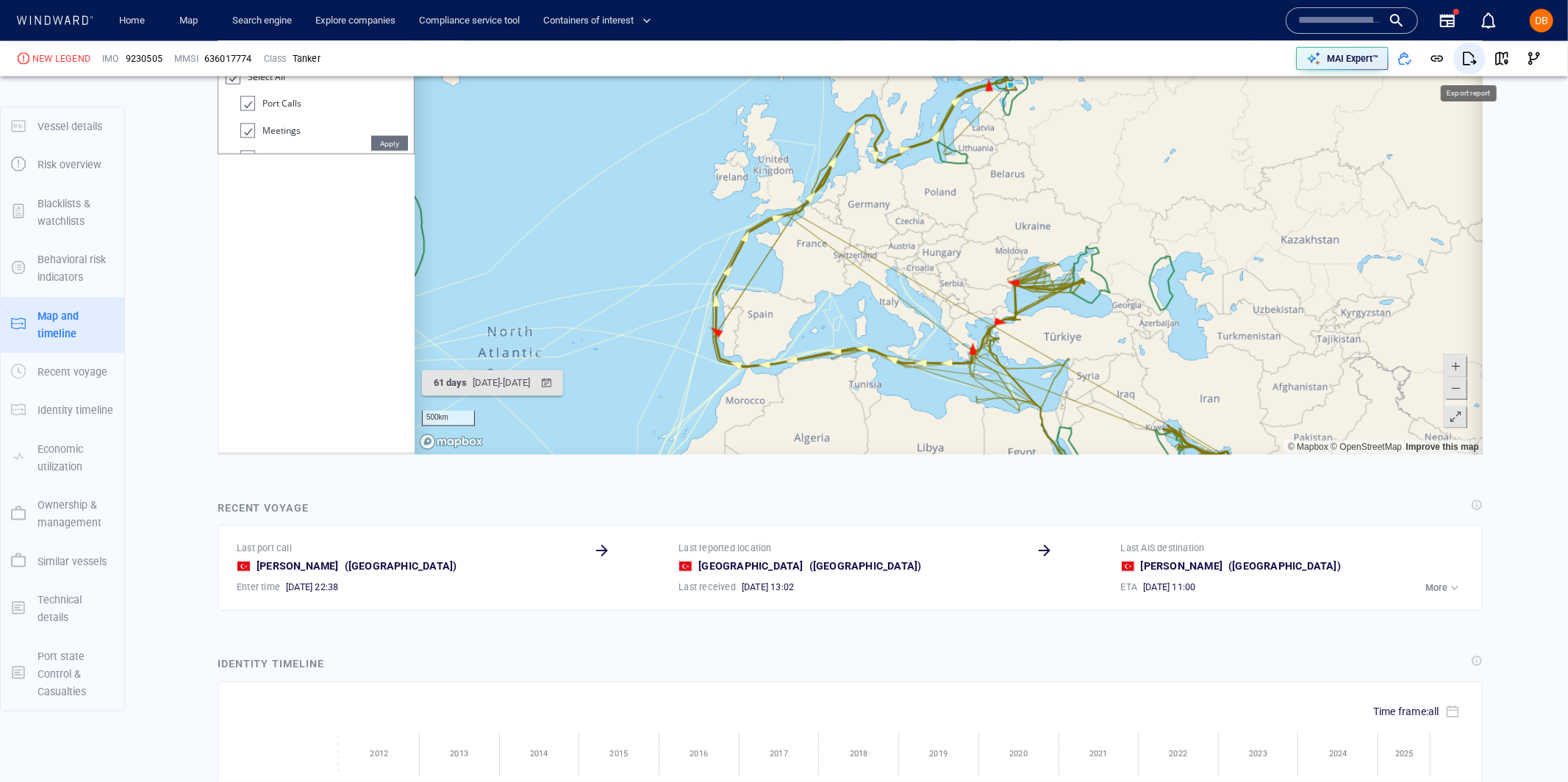
click at [1463, 66] on button "button" at bounding box center [1468, 58] width 32 height 32
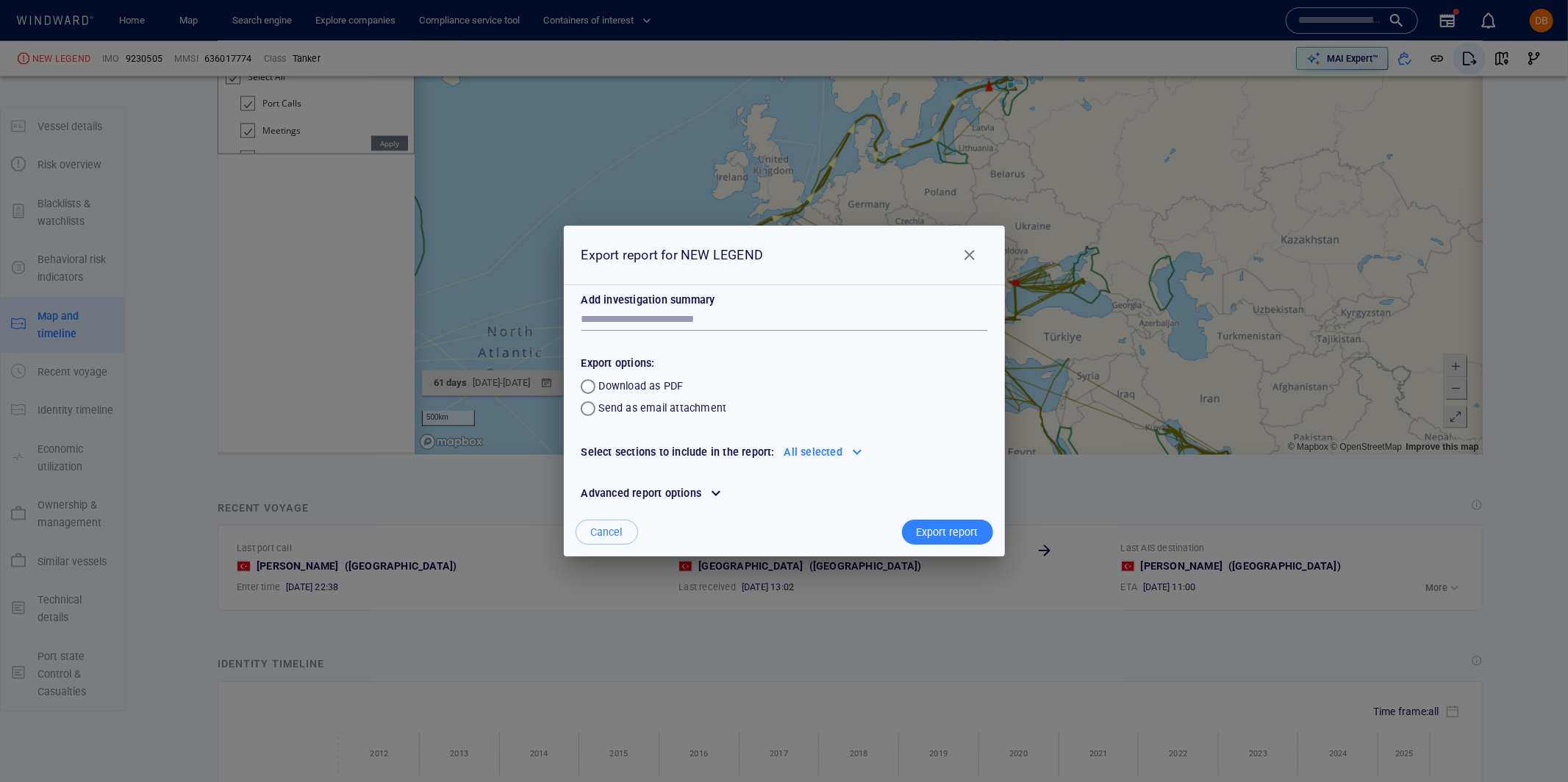
click at [1463, 66] on div "Export report for NEW LEGEND Add investigation summary * Export options: Downlo…" at bounding box center [784, 391] width 1568 height 782
click at [746, 306] on p "Add investigation summary" at bounding box center [784, 299] width 406 height 18
click at [738, 319] on textarea at bounding box center [784, 319] width 406 height 13
paste textarea "**********"
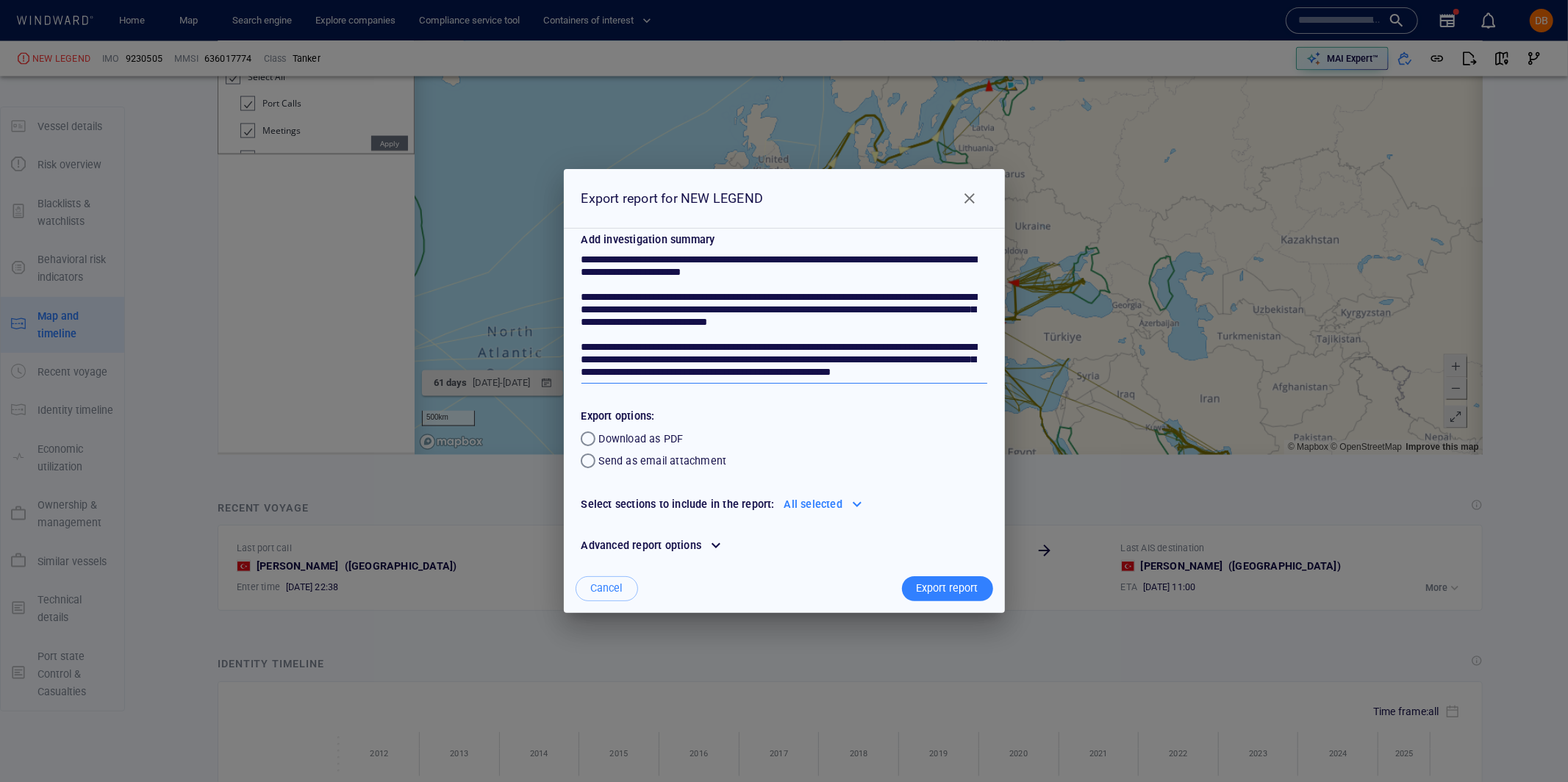
scroll to position [2, 0]
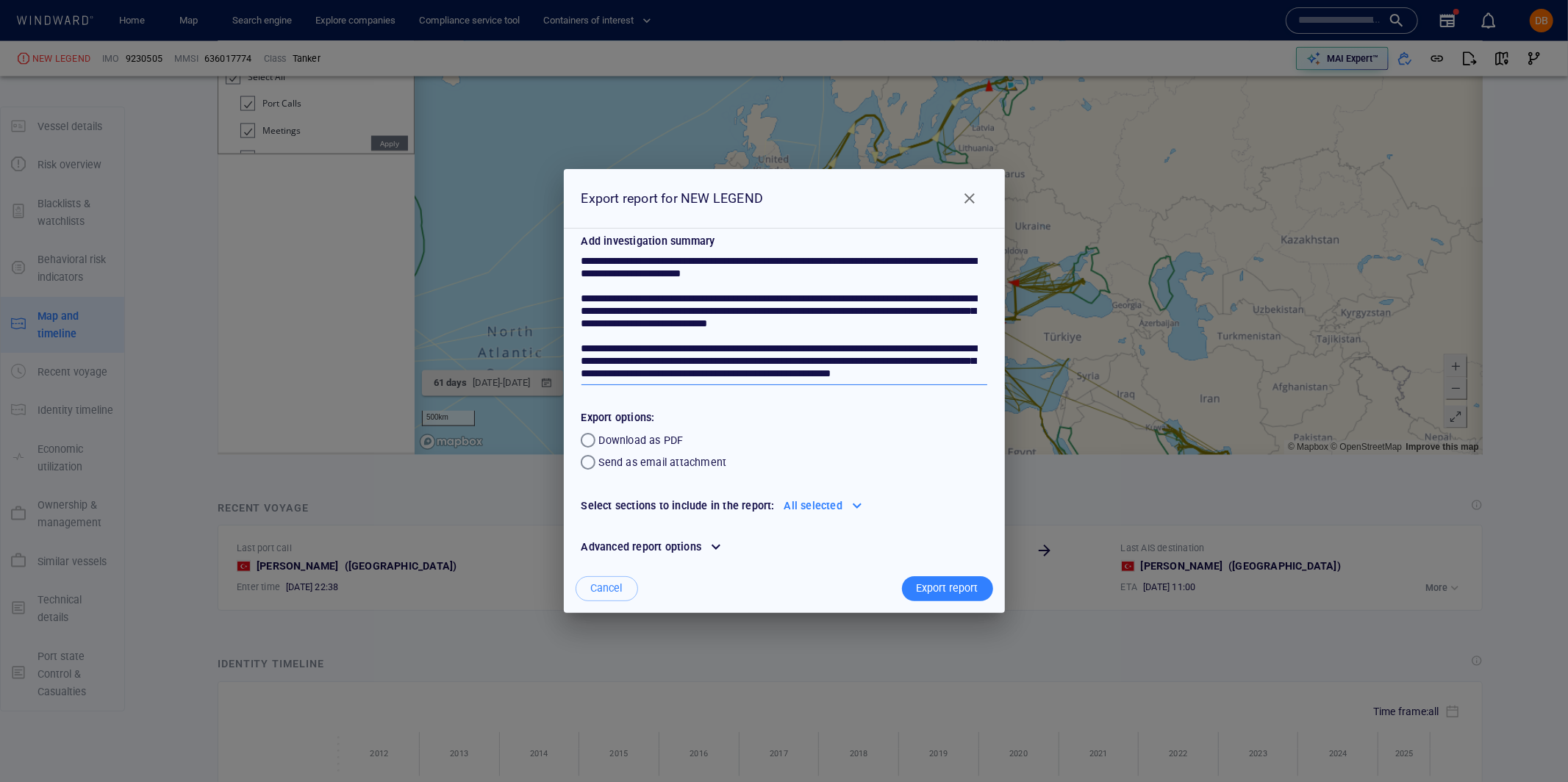
type textarea "**********"
click at [973, 200] on span "Close" at bounding box center [969, 198] width 18 height 18
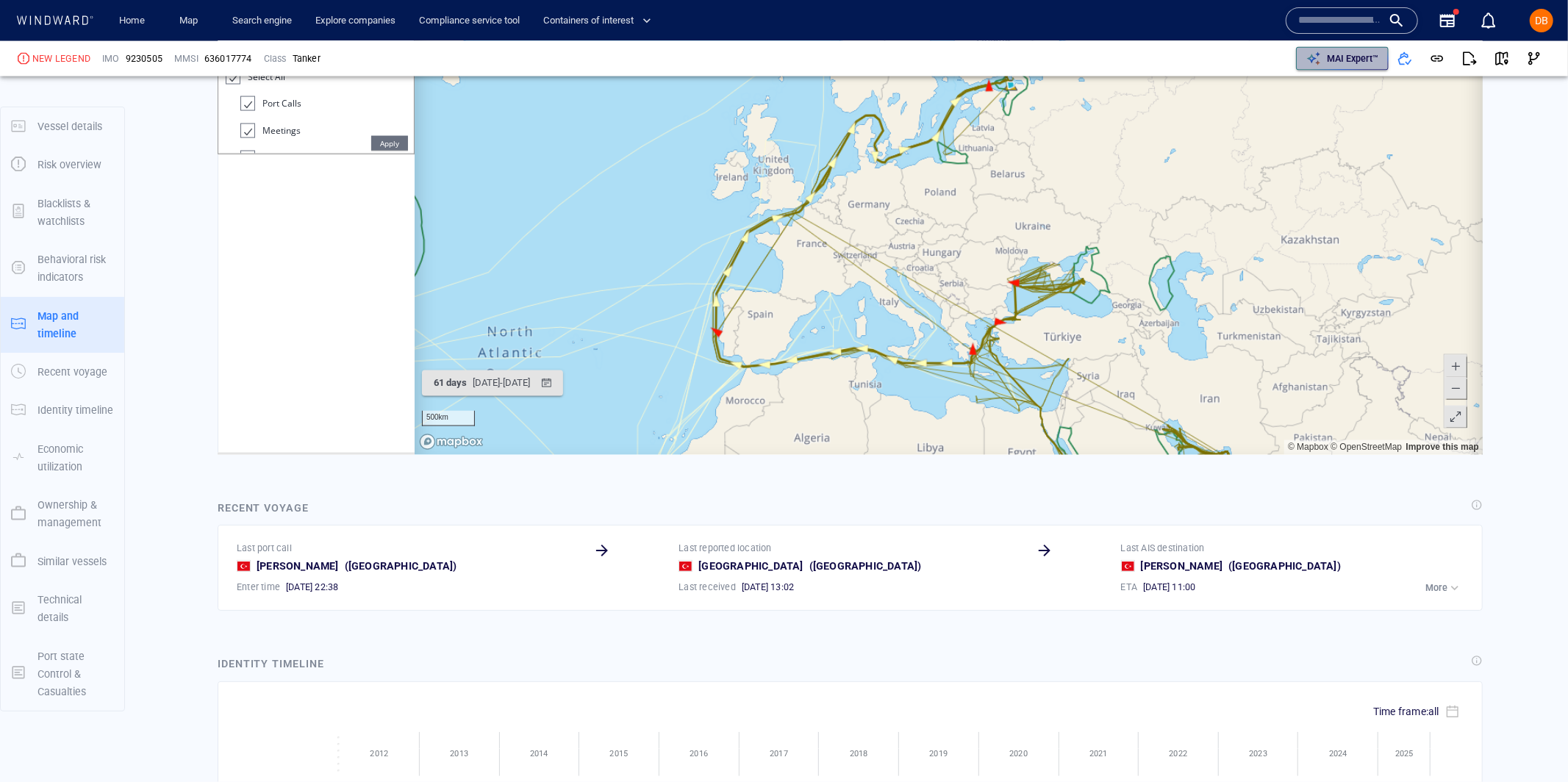
click at [1351, 65] on p "MAI Expert™" at bounding box center [1352, 59] width 52 height 13
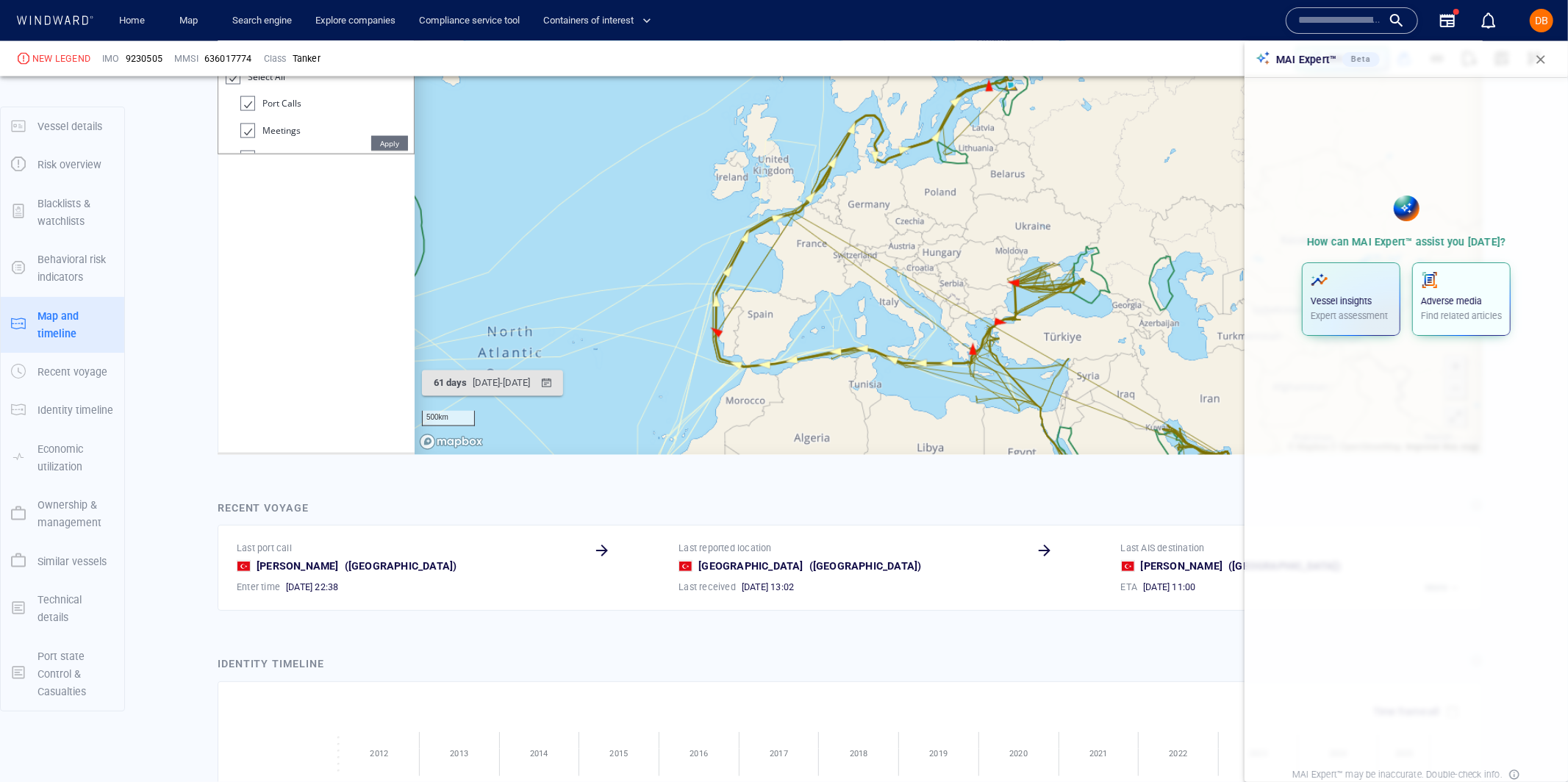
click at [1464, 324] on span "Adverse media Find related articles" at bounding box center [1461, 299] width 81 height 56
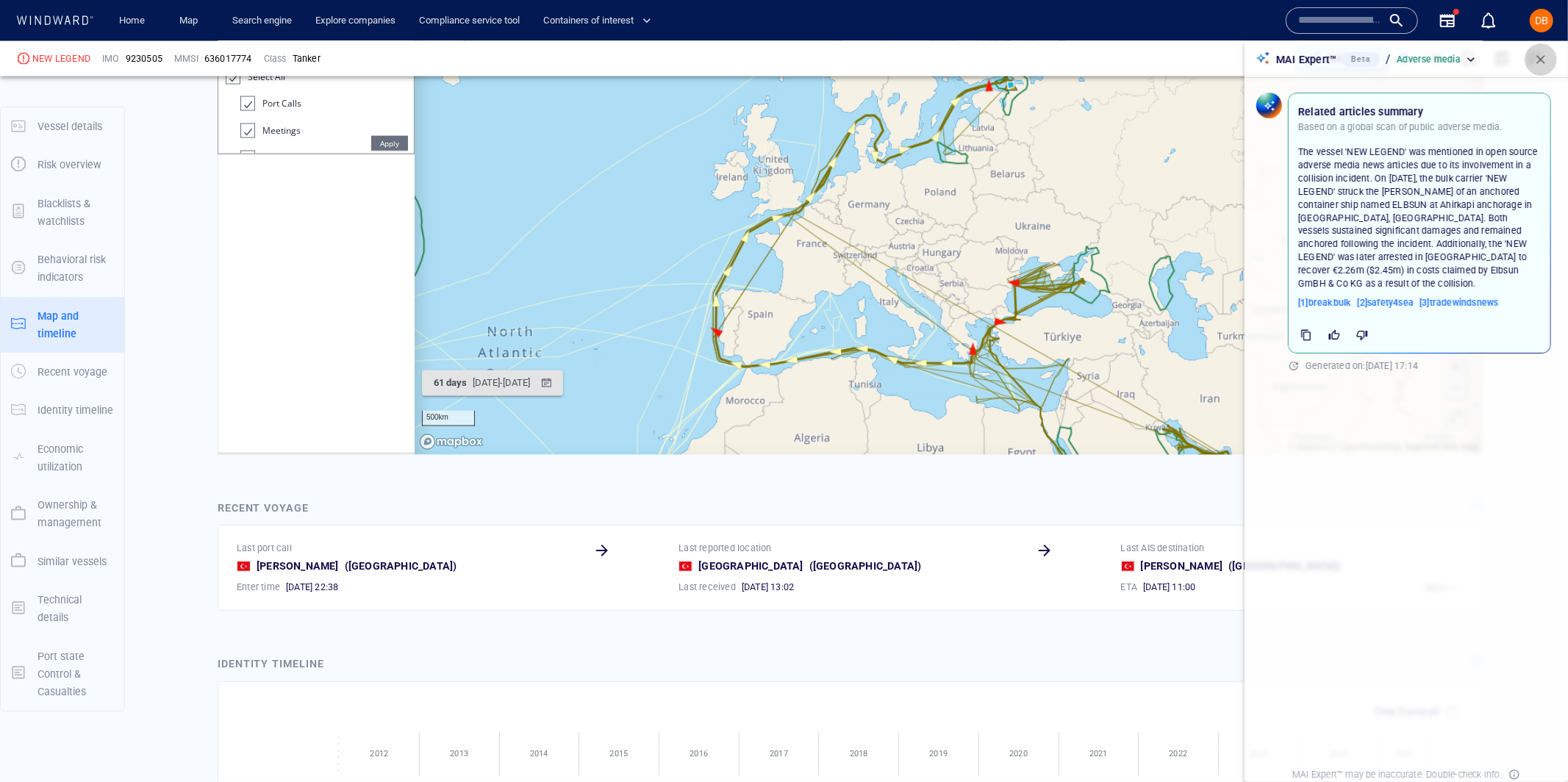
click at [1544, 55] on span "button" at bounding box center [1540, 60] width 15 height 15
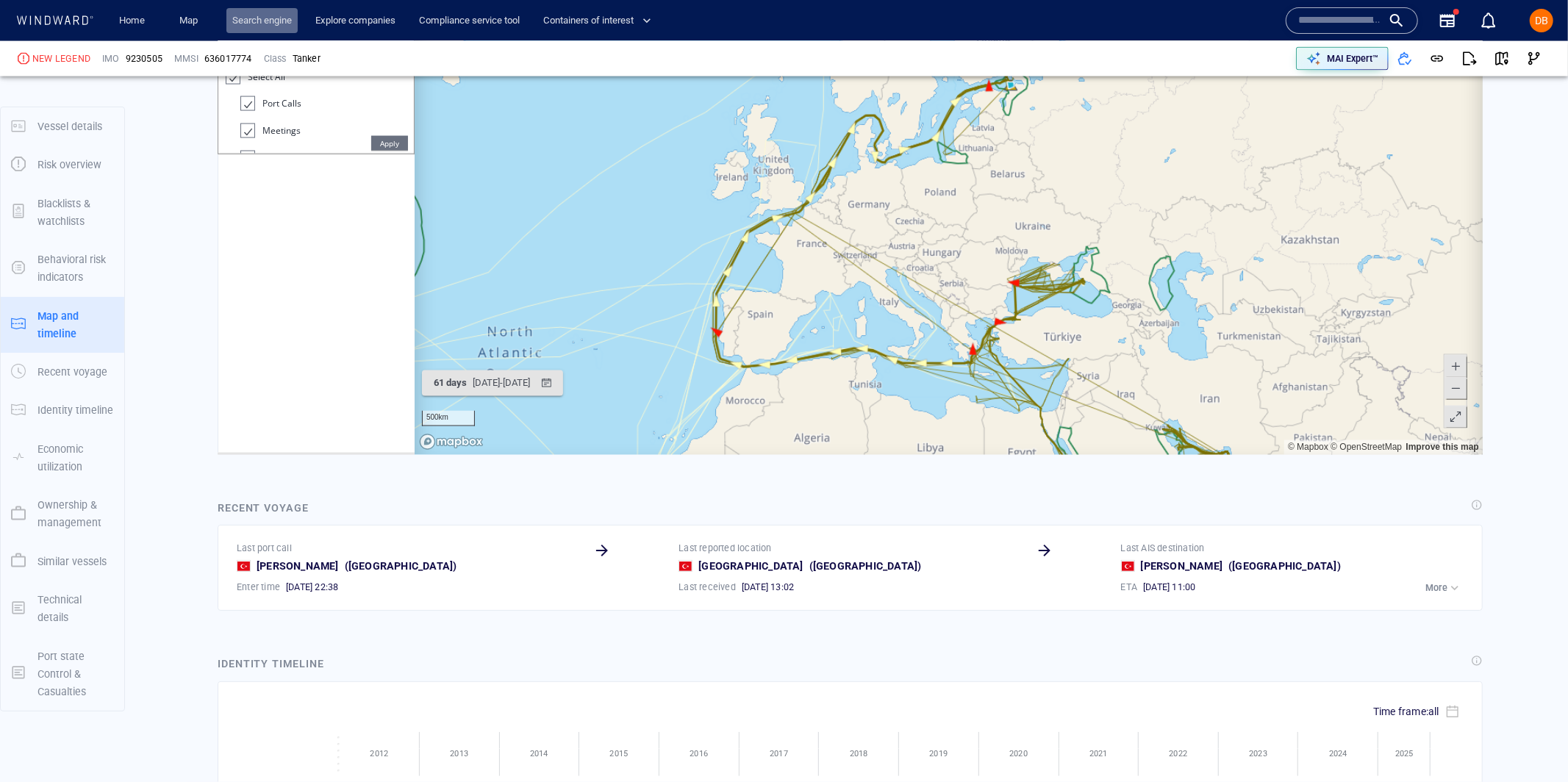
click at [266, 27] on link "Search engine" at bounding box center [261, 21] width 71 height 26
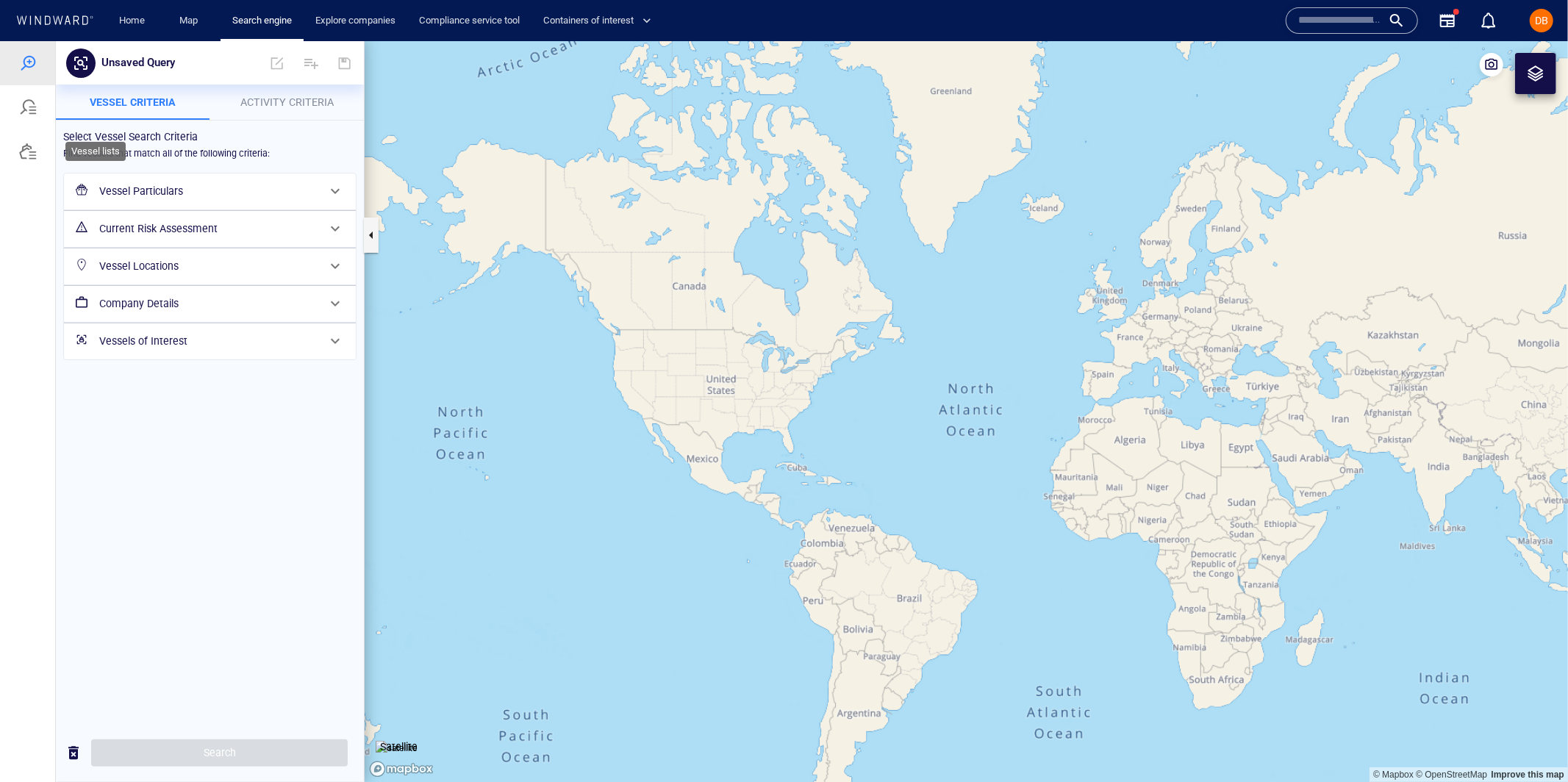
click at [27, 156] on div at bounding box center [28, 150] width 18 height 18
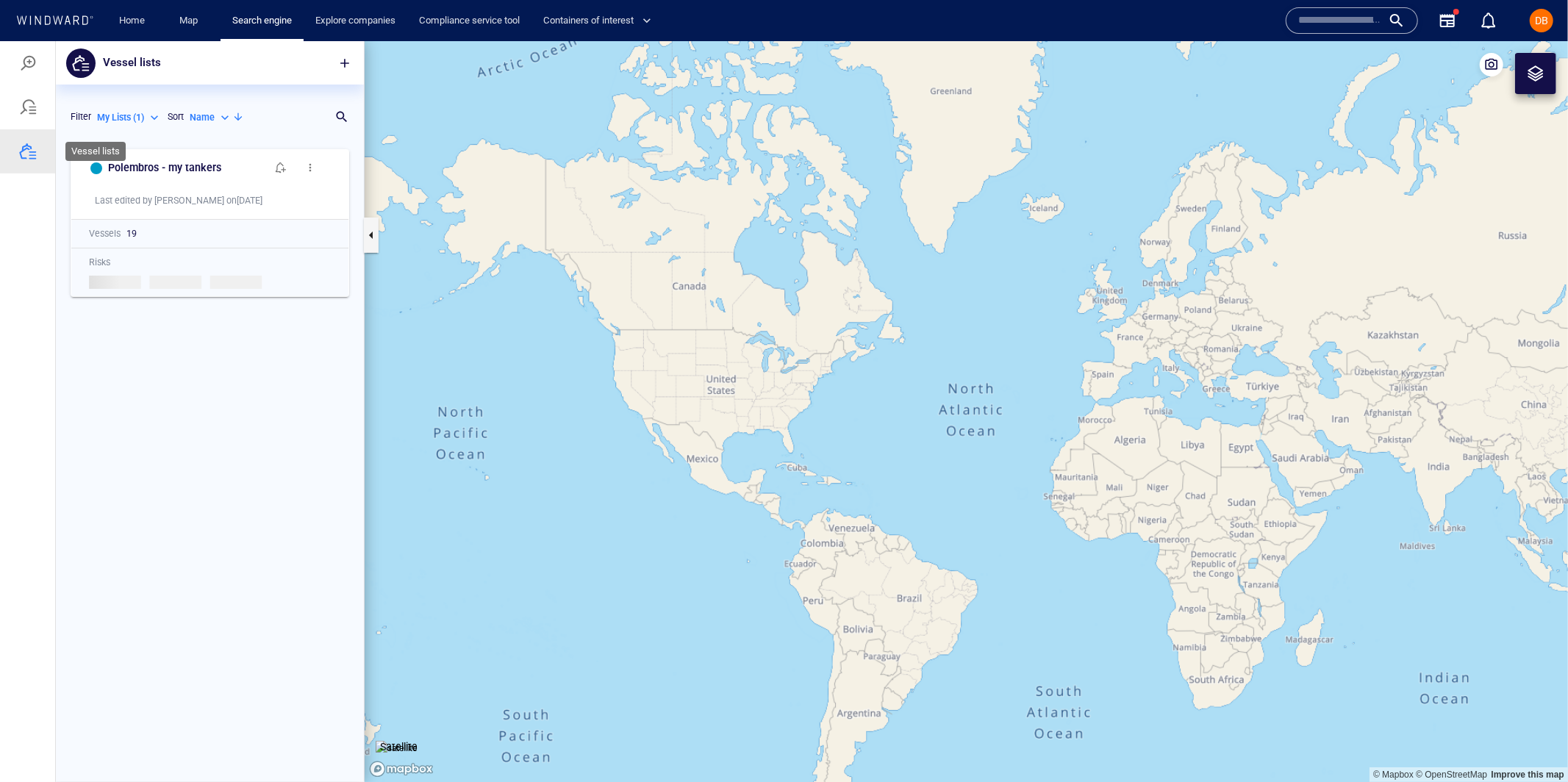
scroll to position [641, 307]
click at [339, 60] on span "button" at bounding box center [345, 63] width 15 height 15
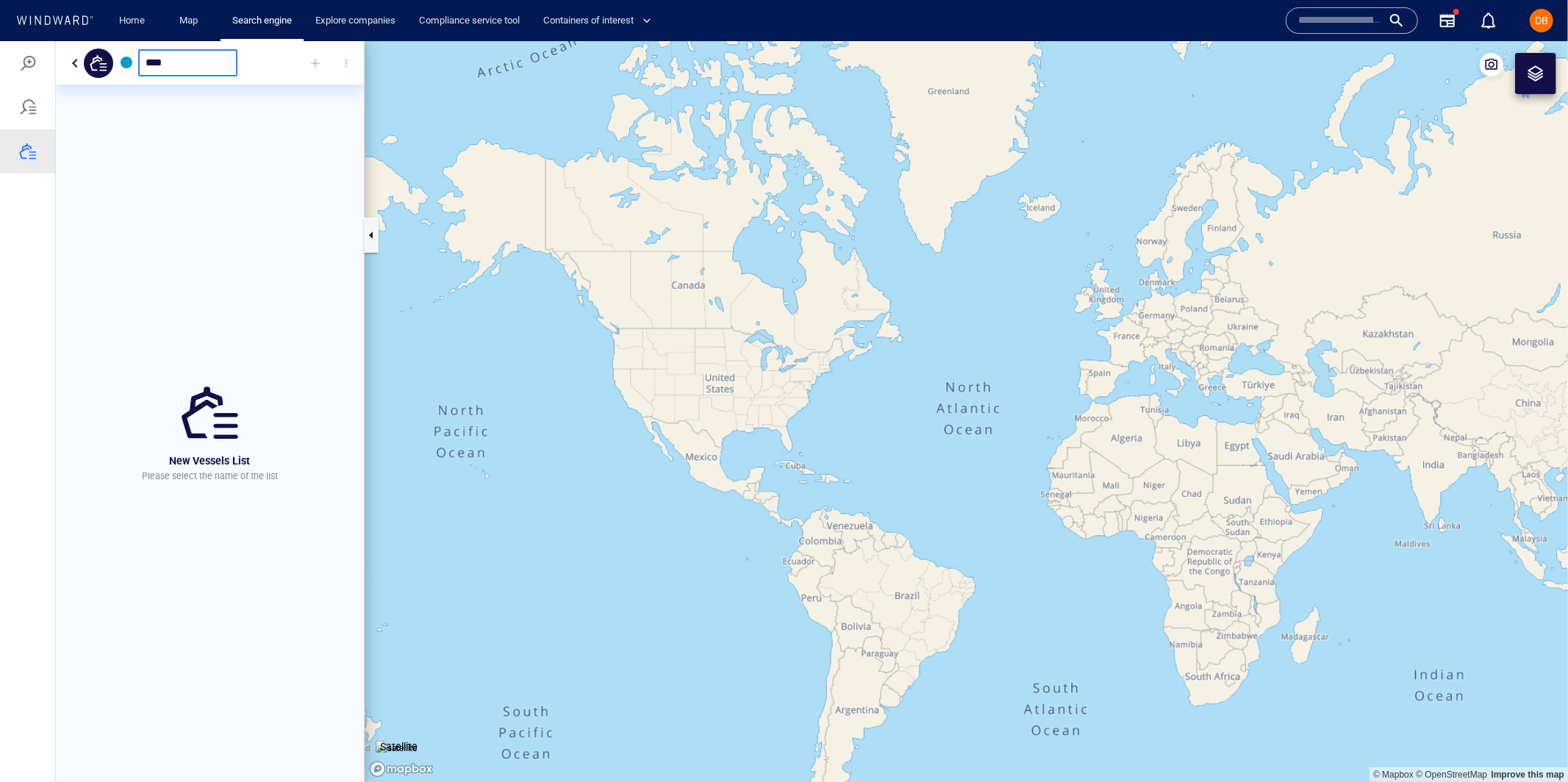
type input "***"
click at [187, 66] on div "Tim" at bounding box center [175, 62] width 125 height 26
click at [307, 62] on div at bounding box center [315, 62] width 32 height 32
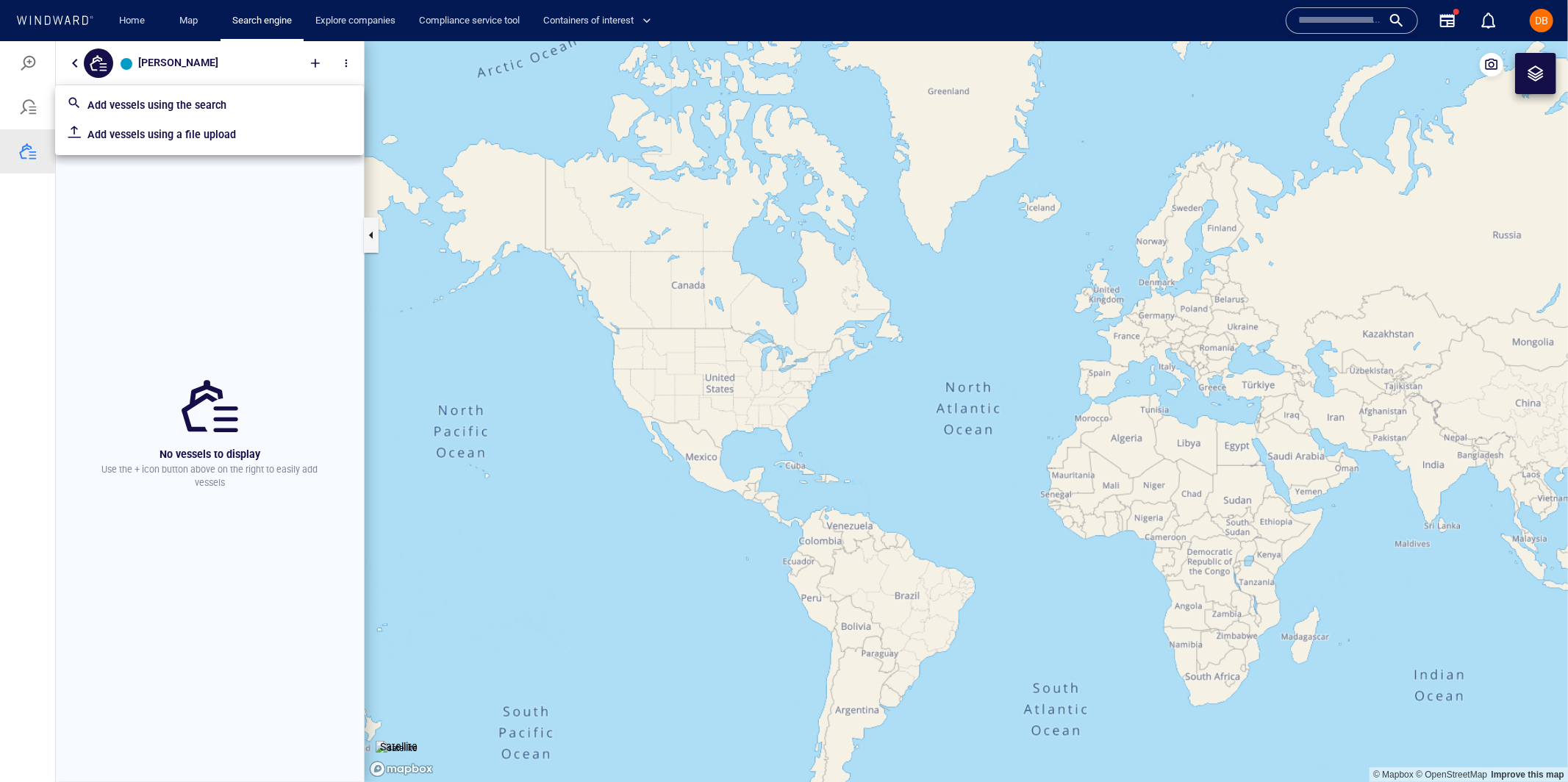
click at [225, 131] on p "Add vessels using a file upload" at bounding box center [220, 133] width 265 height 18
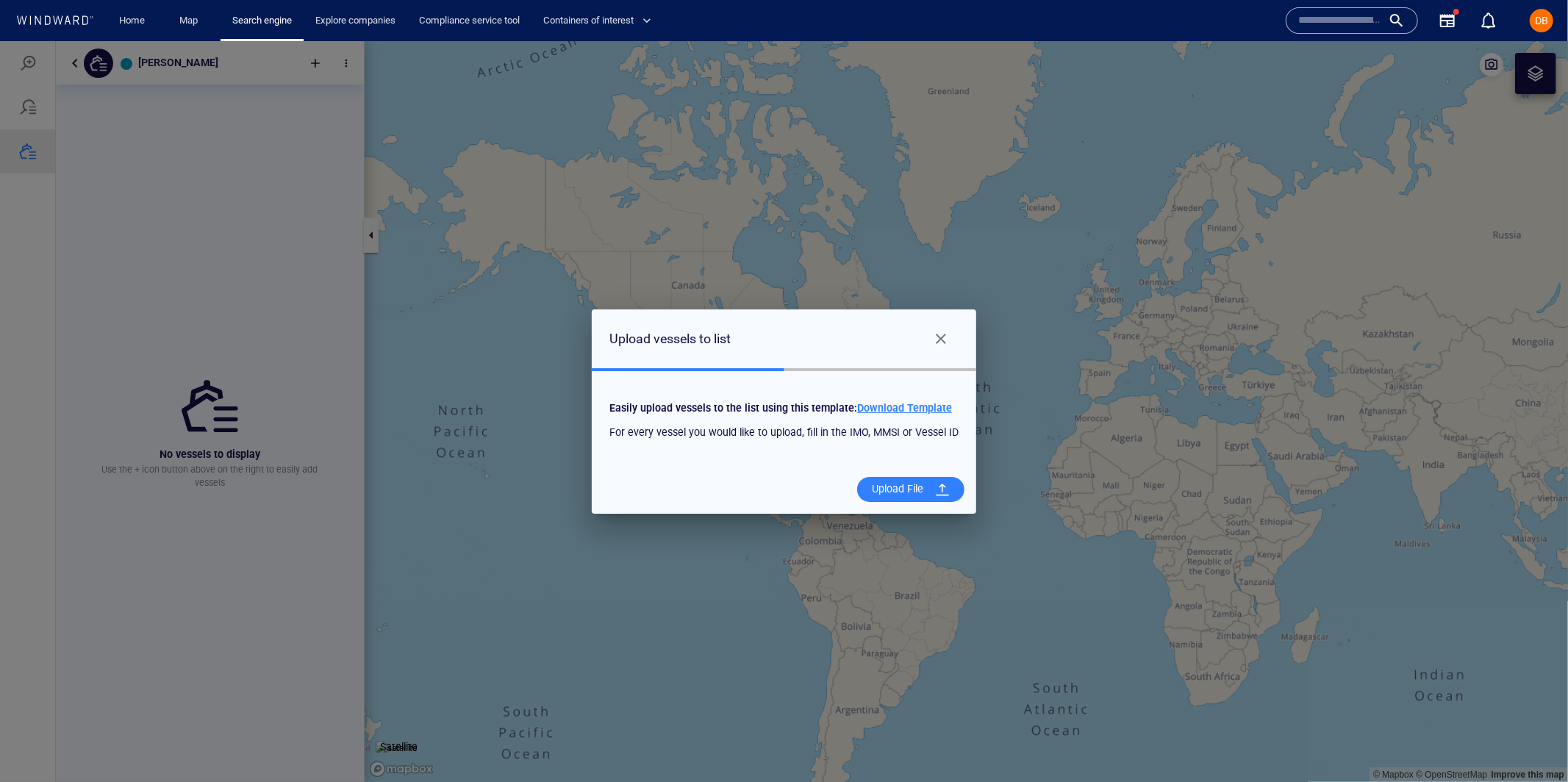
drag, startPoint x: 934, startPoint y: 336, endPoint x: 918, endPoint y: 330, distance: 17.1
click at [934, 335] on span "Close" at bounding box center [940, 338] width 18 height 18
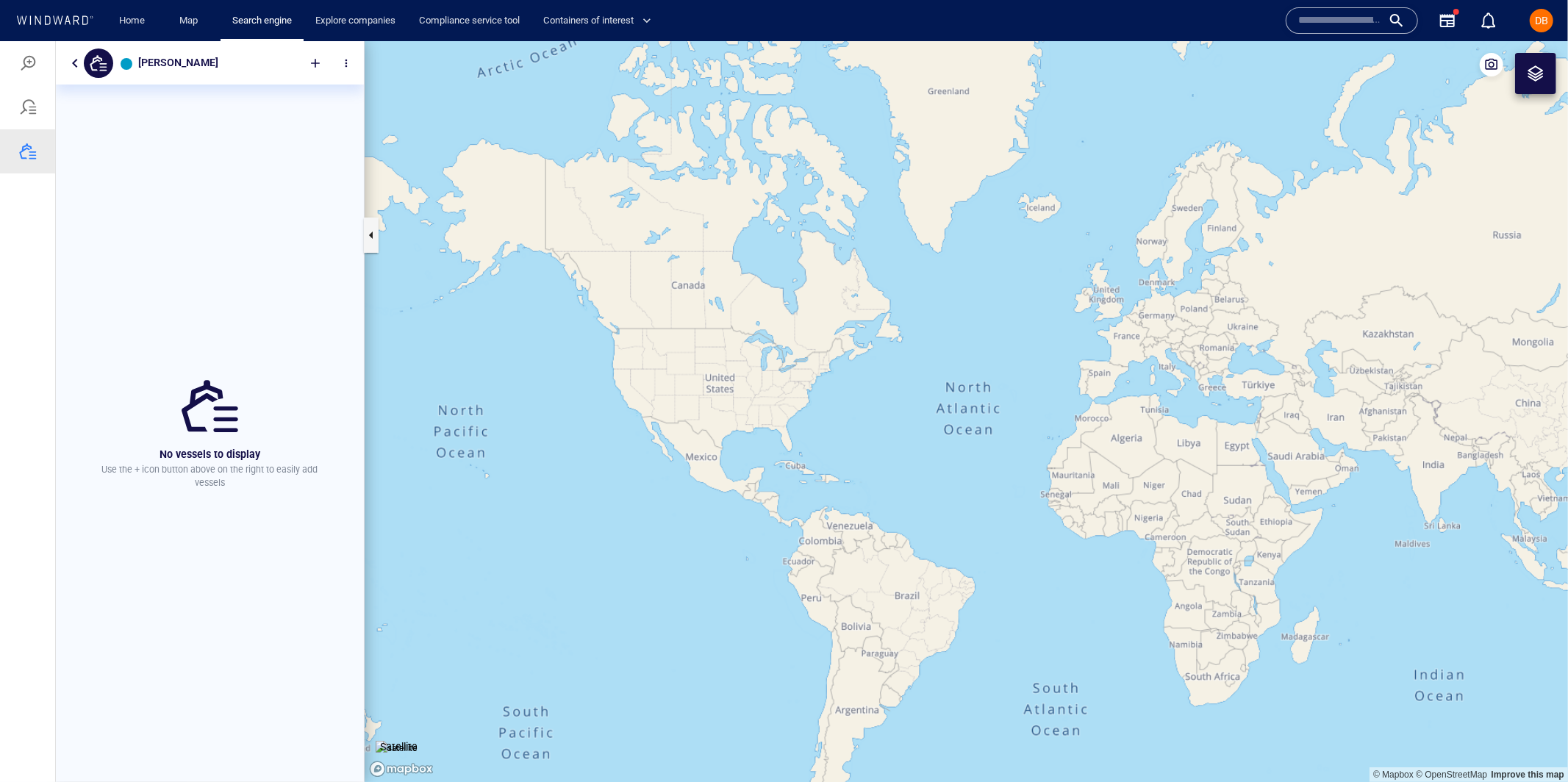
click at [77, 61] on button "button" at bounding box center [75, 62] width 18 height 18
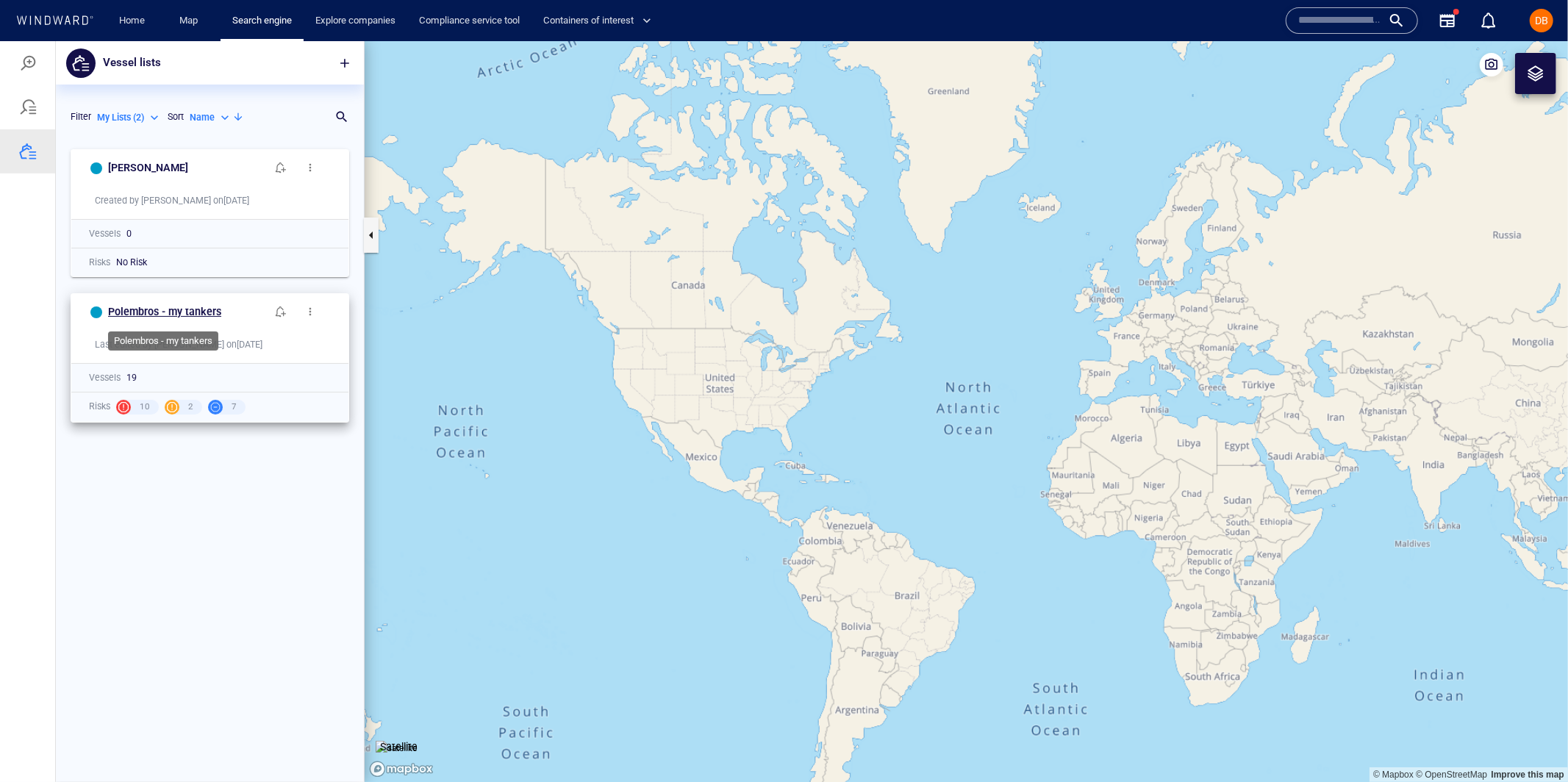
click at [173, 312] on h6 "Polembros - my tankers" at bounding box center [164, 311] width 114 height 18
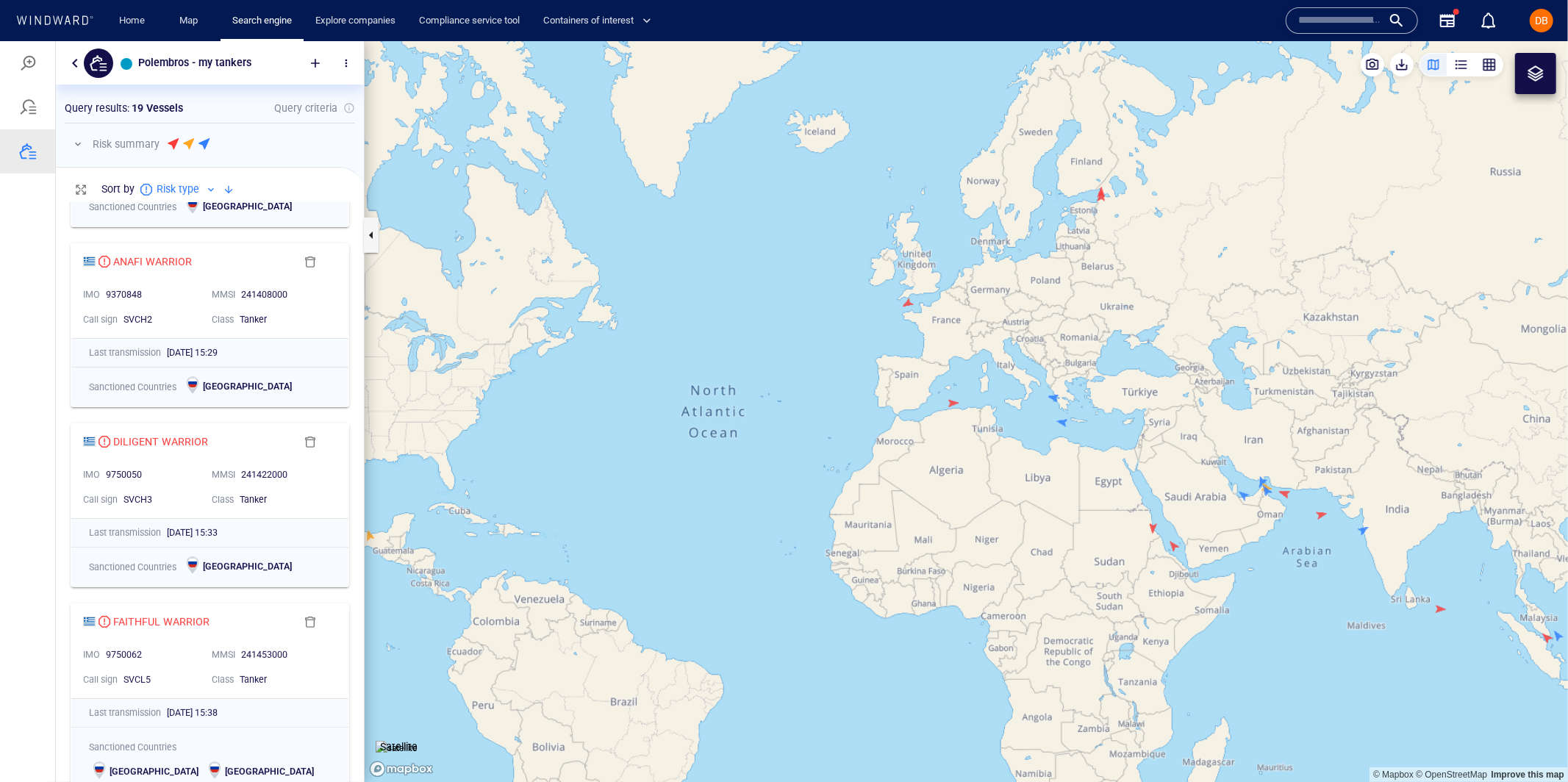
scroll to position [0, 0]
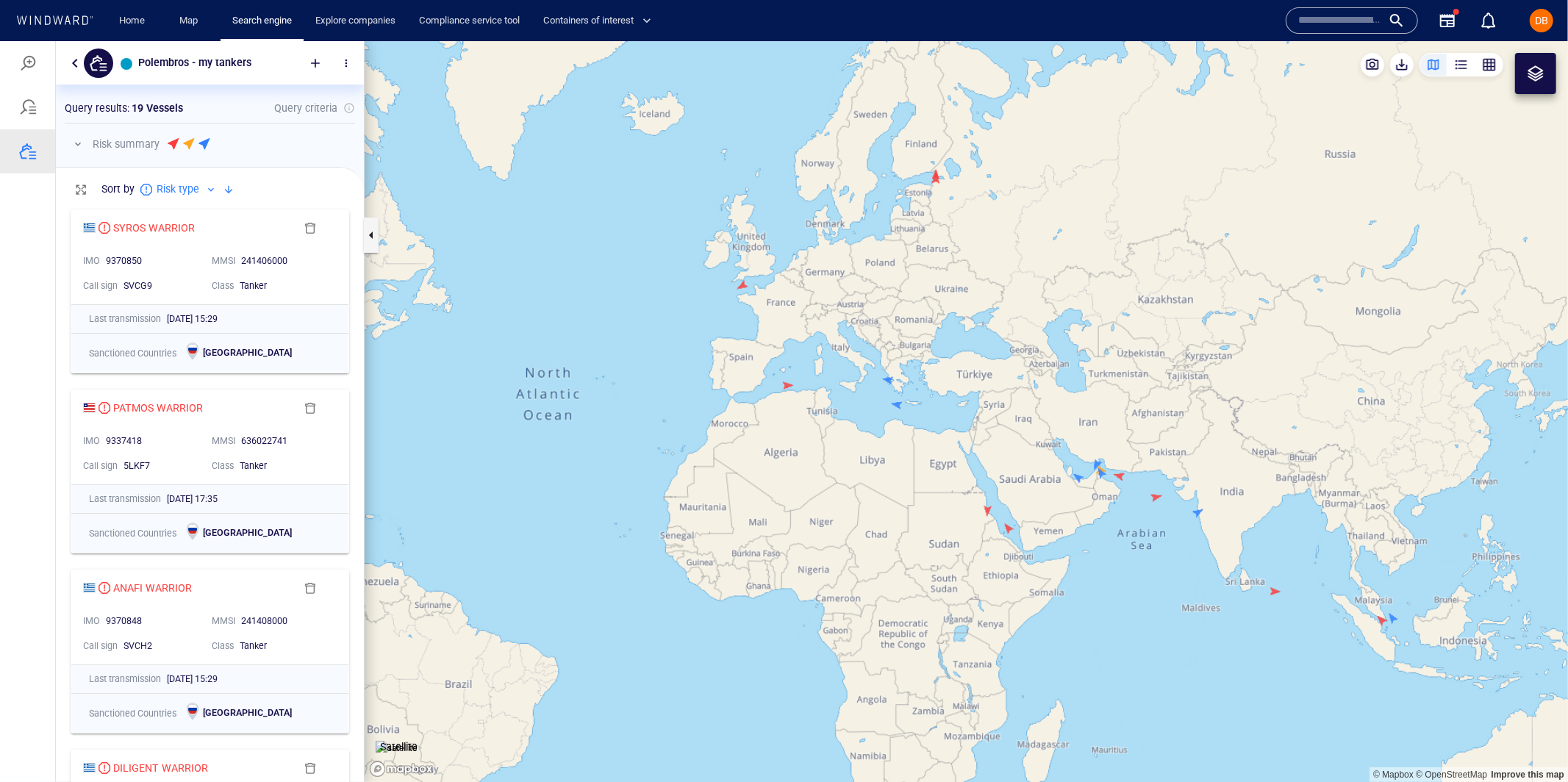
drag, startPoint x: 1351, startPoint y: 391, endPoint x: 1174, endPoint y: 395, distance: 177.0
click at [1185, 375] on canvas "Map" at bounding box center [966, 411] width 1203 height 741
click at [33, 104] on div at bounding box center [28, 106] width 18 height 18
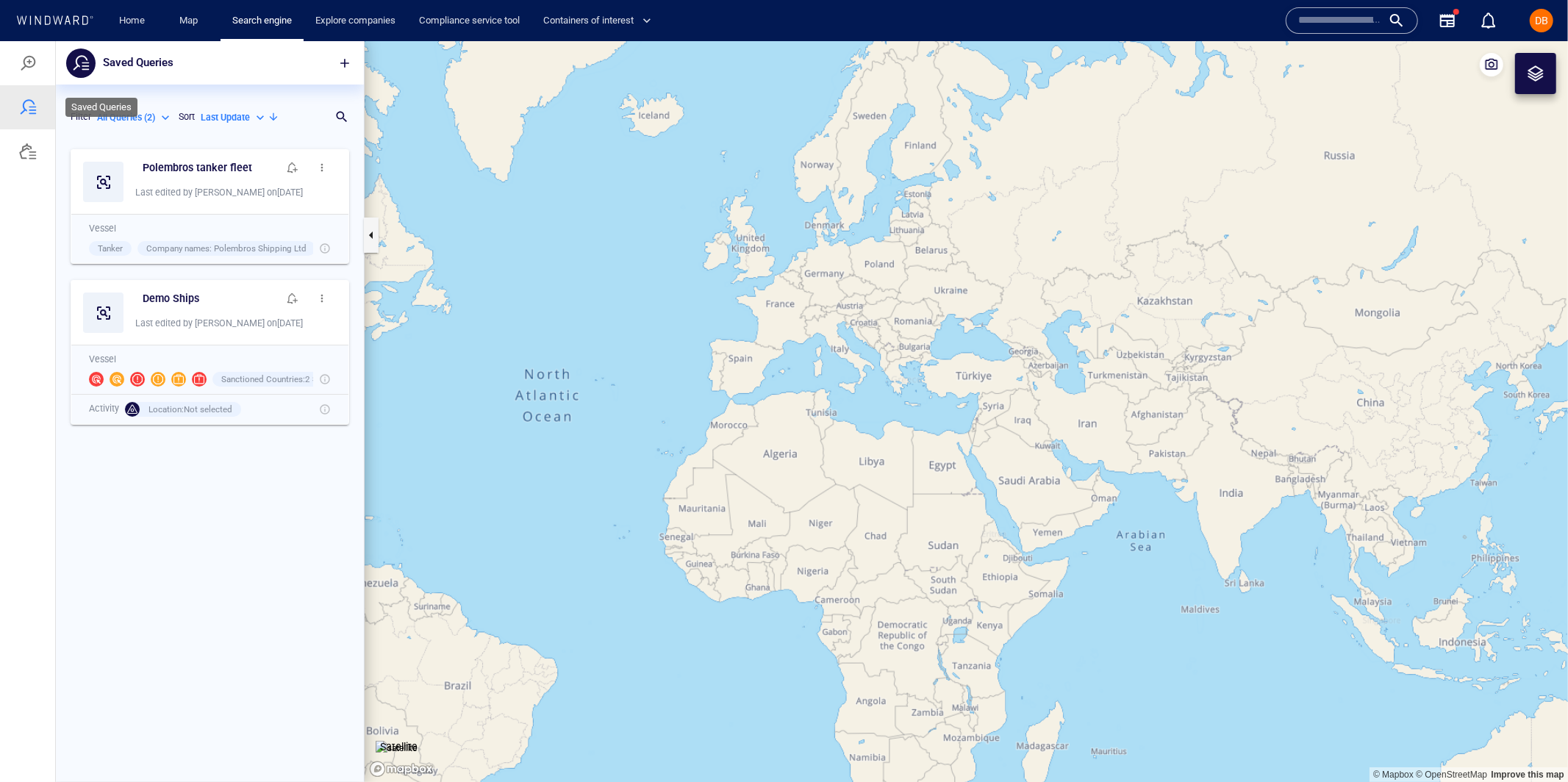
scroll to position [641, 307]
click at [21, 142] on div at bounding box center [28, 150] width 18 height 18
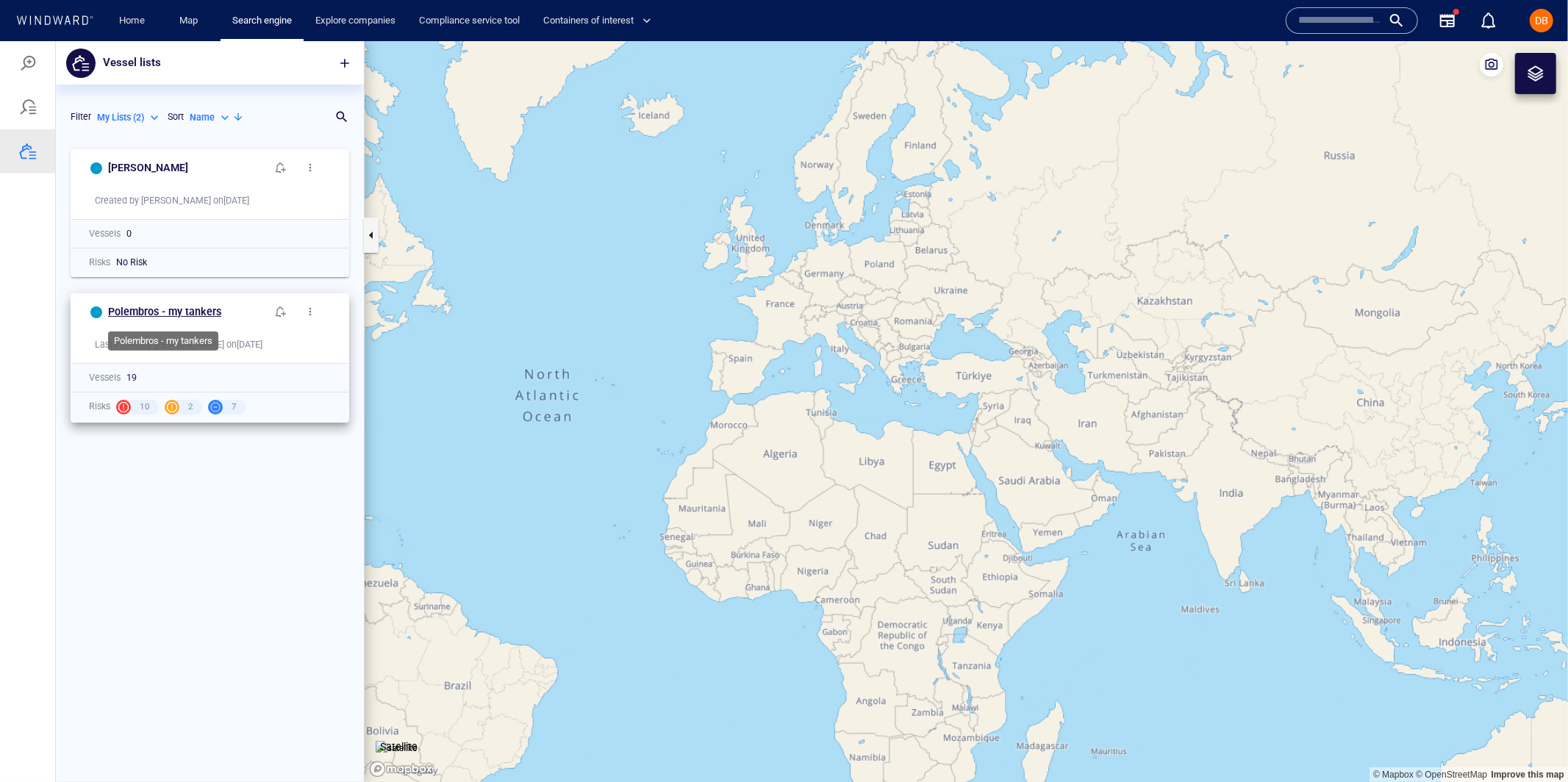
click at [178, 302] on h6 "Polembros - my tankers" at bounding box center [164, 311] width 114 height 18
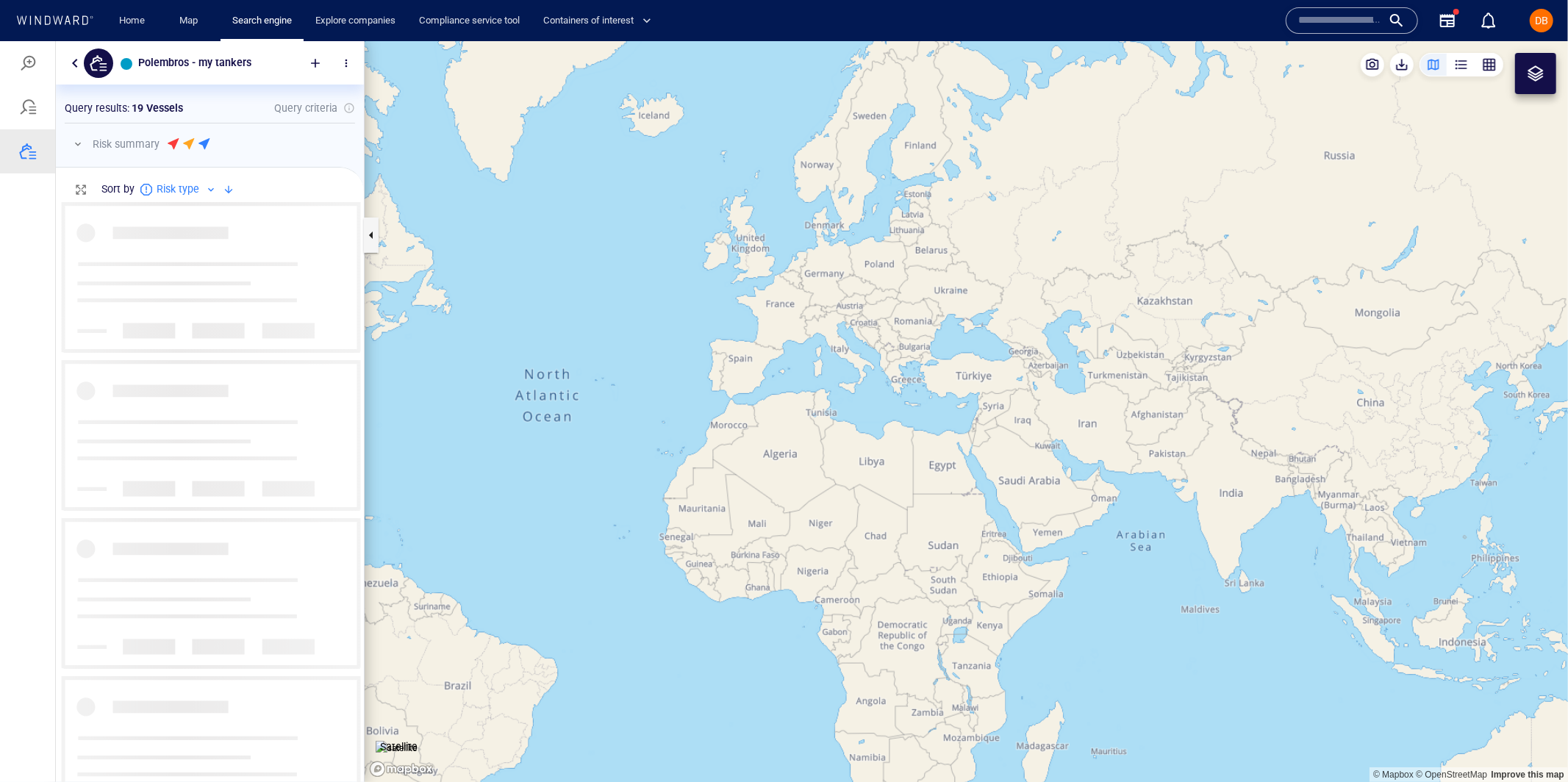
scroll to position [581, 307]
click at [344, 69] on button "button" at bounding box center [346, 63] width 30 height 30
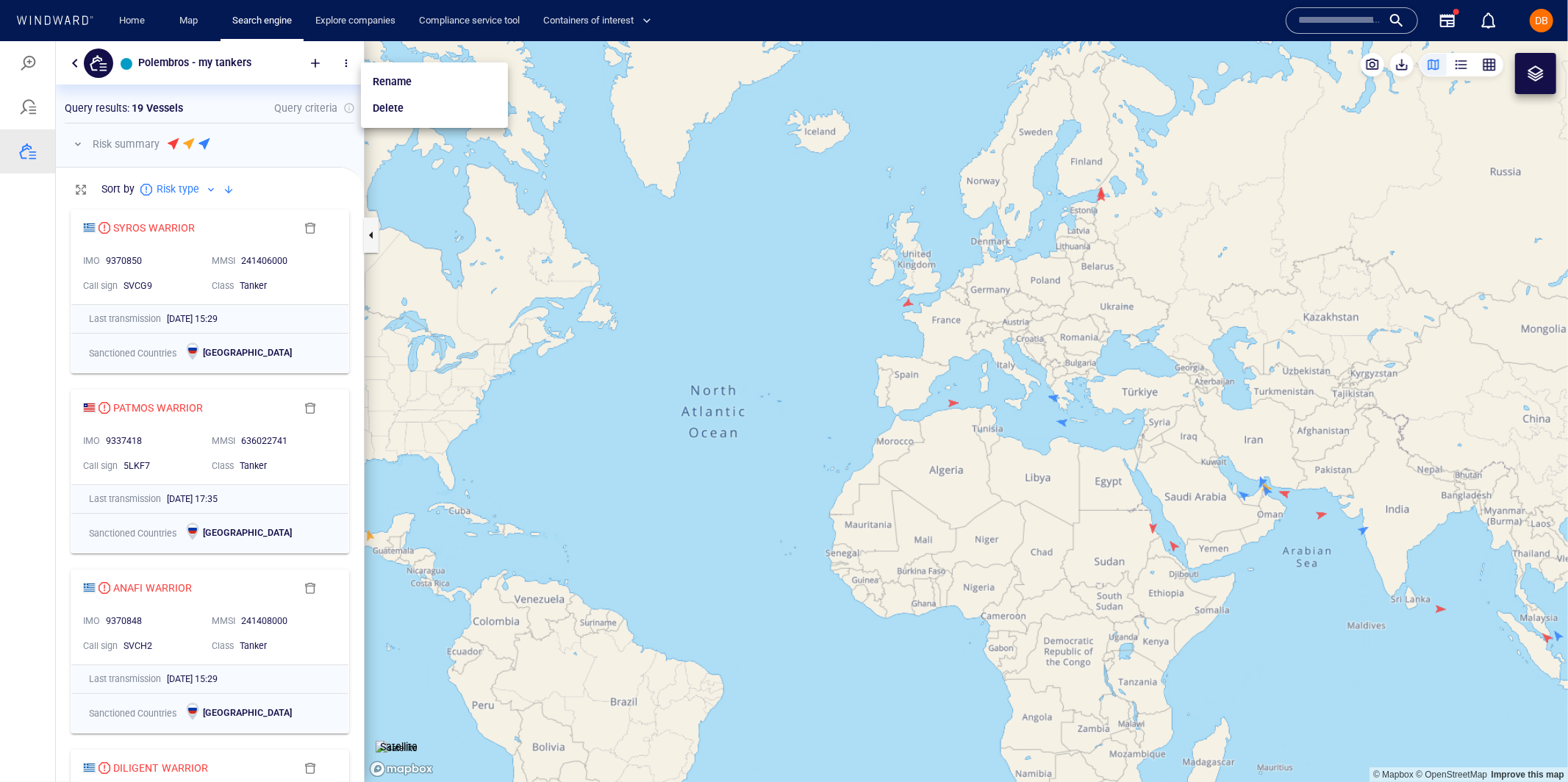
click at [295, 126] on div at bounding box center [784, 411] width 1568 height 741
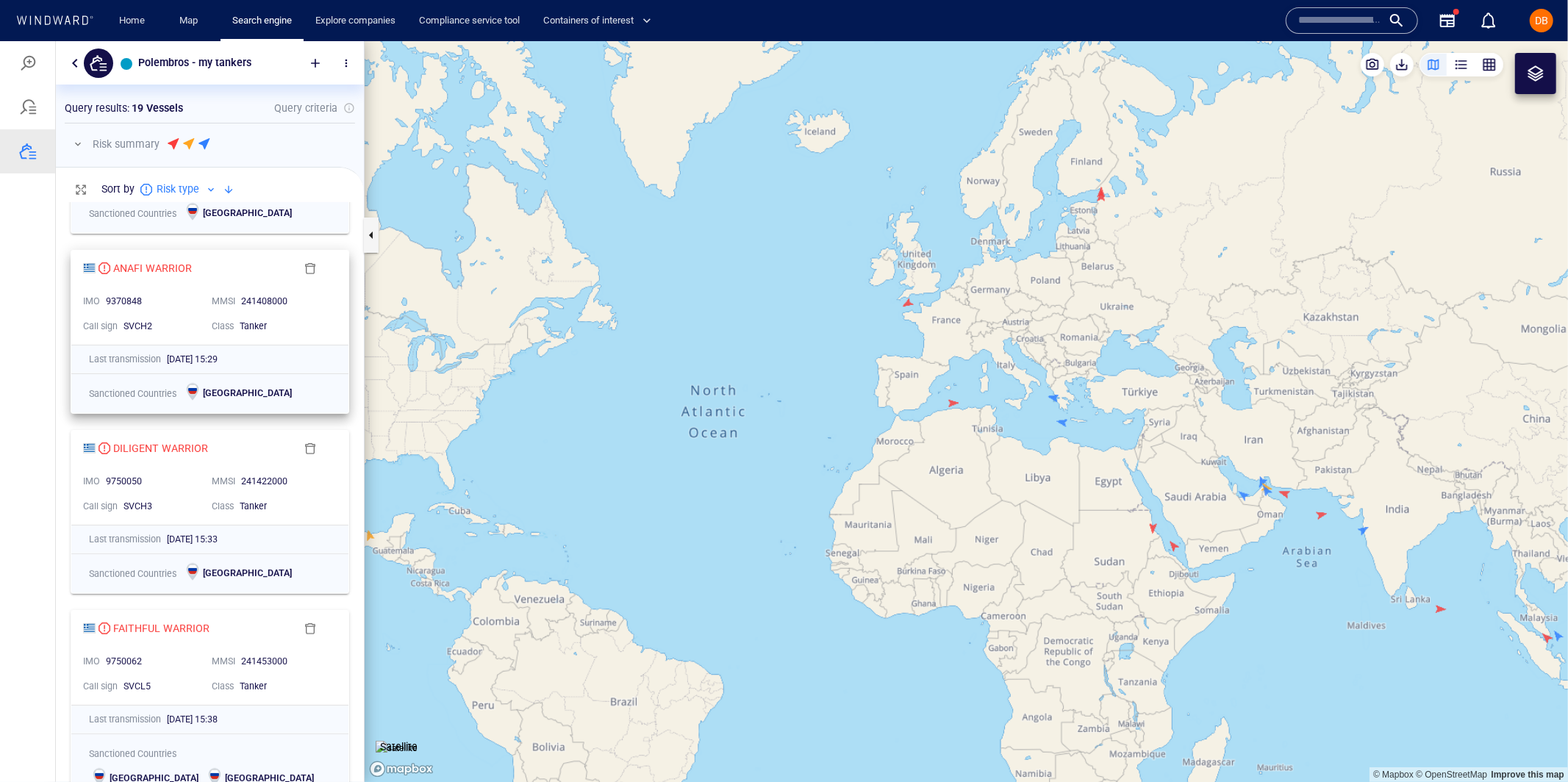
scroll to position [0, 0]
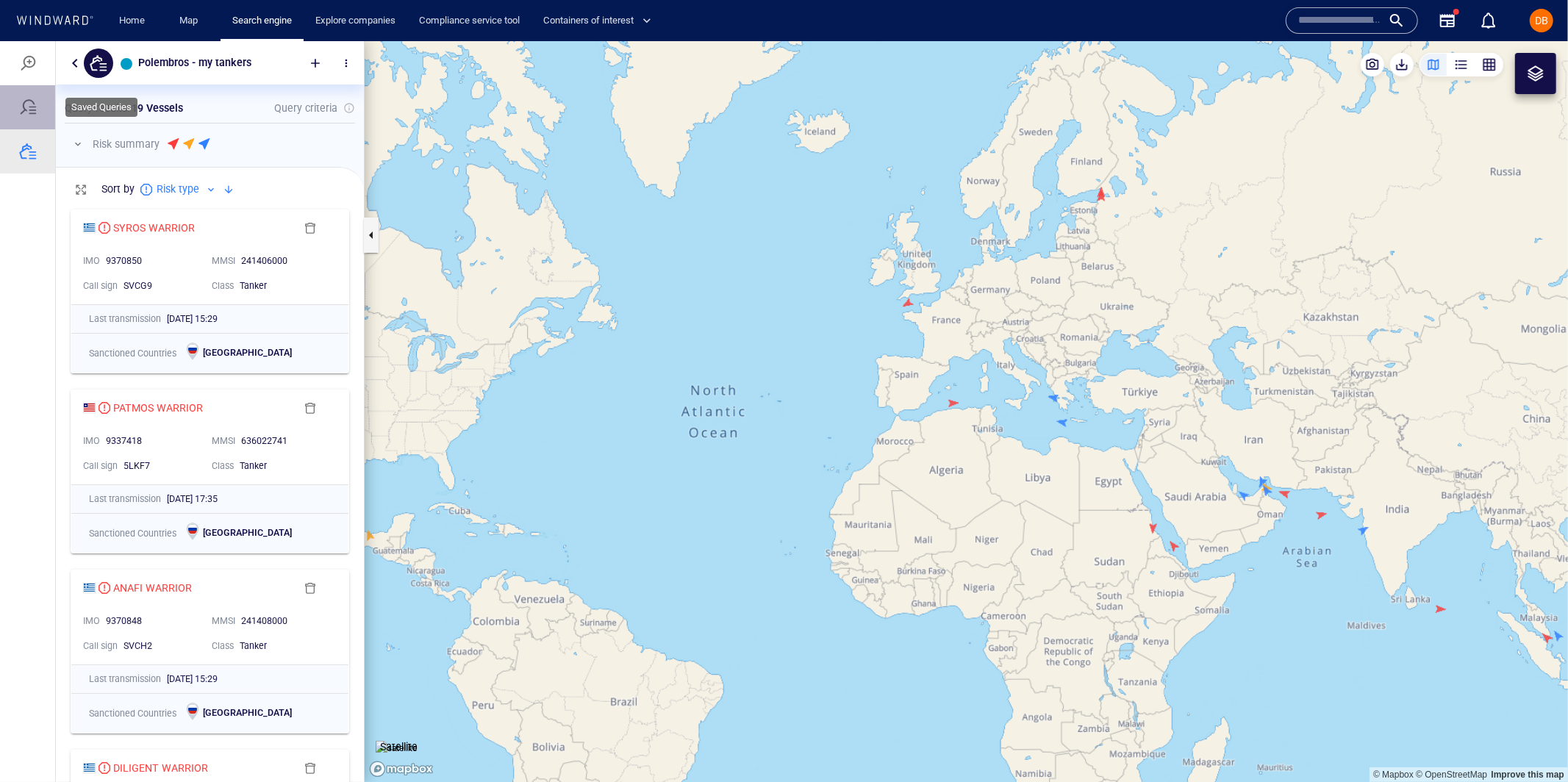
click at [24, 113] on div at bounding box center [28, 106] width 18 height 18
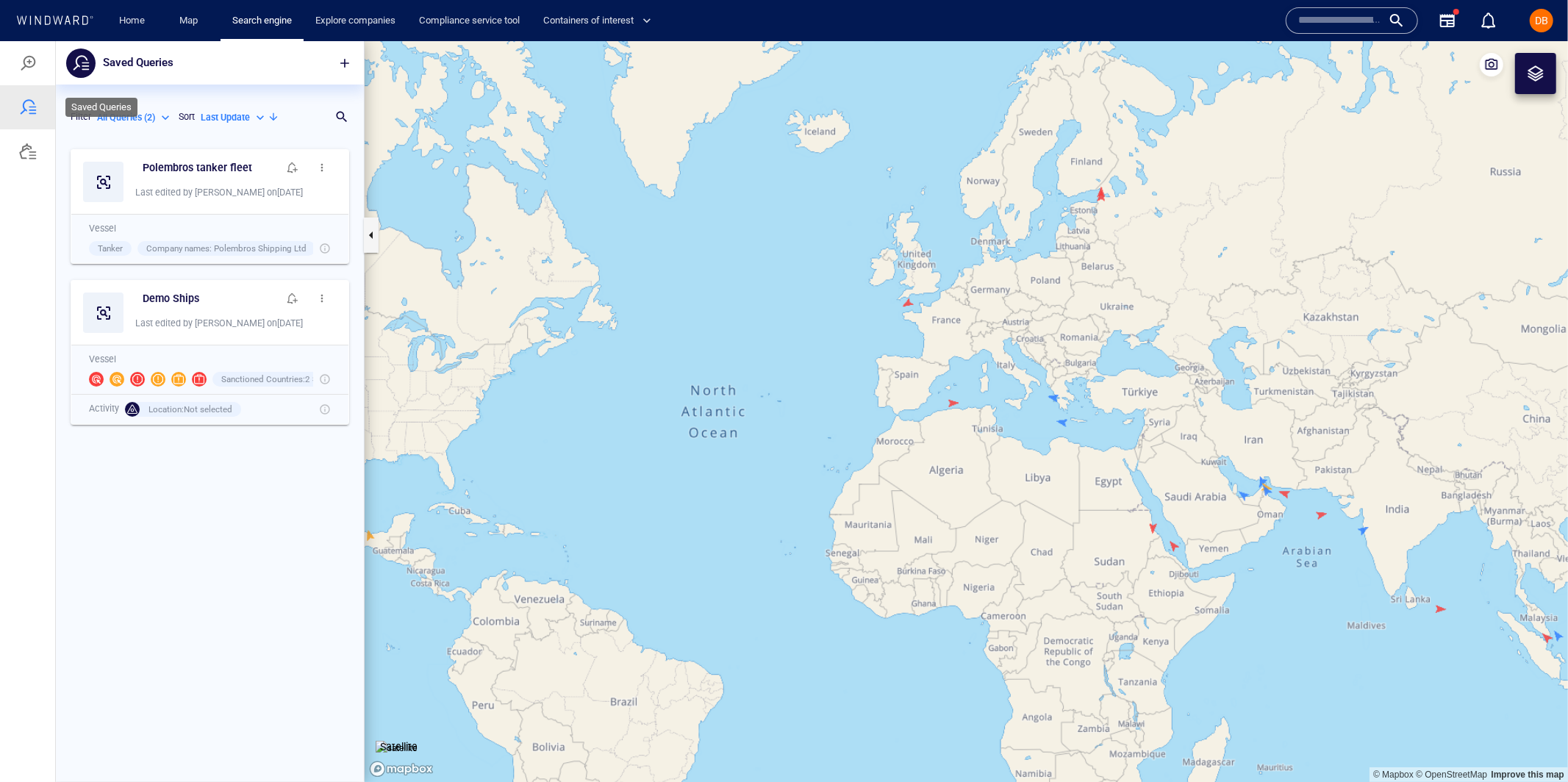
scroll to position [641, 307]
click at [27, 76] on div at bounding box center [28, 63] width 55 height 44
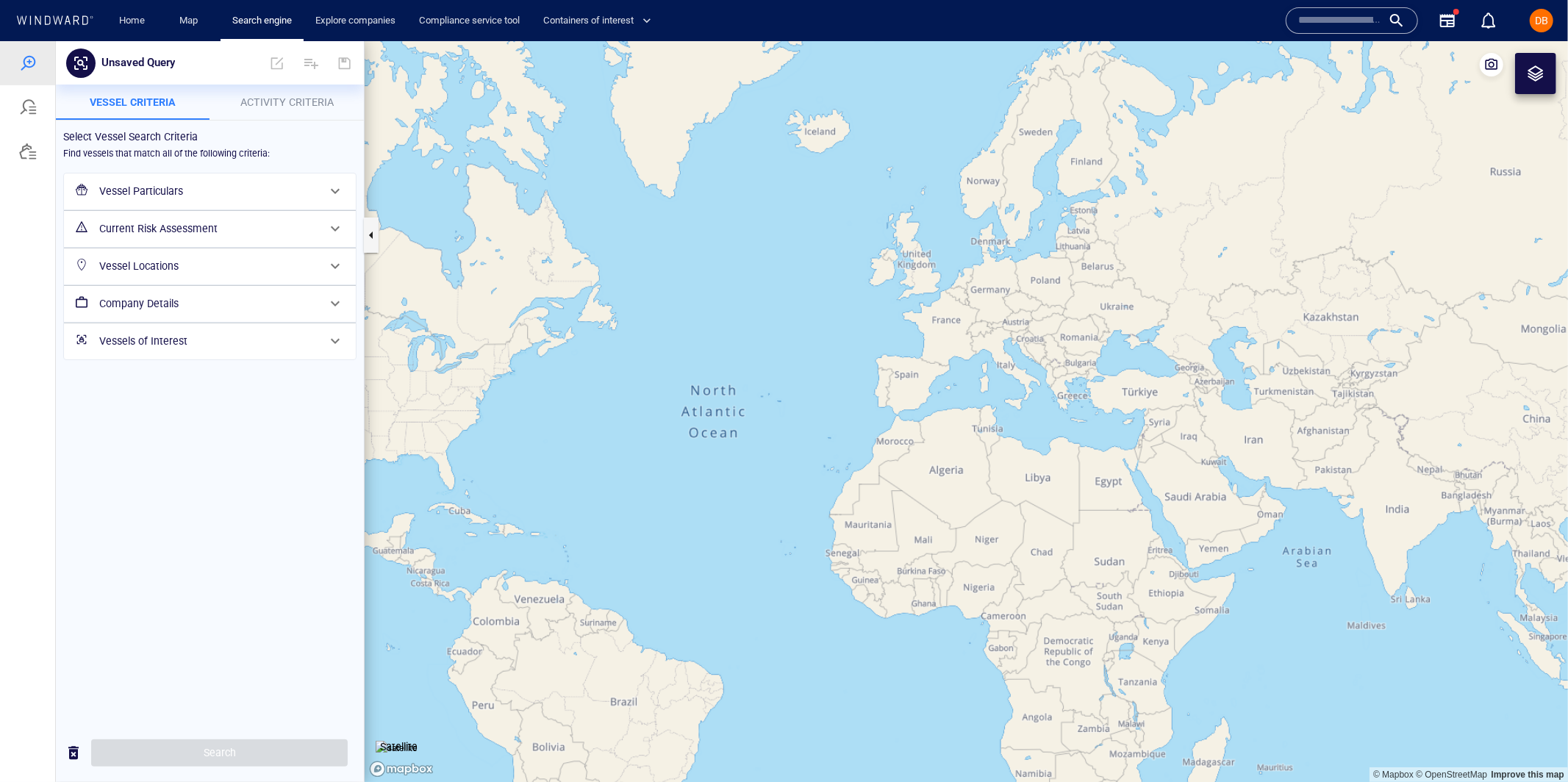
click at [251, 189] on h6 "Vessel Particulars" at bounding box center [209, 191] width 219 height 18
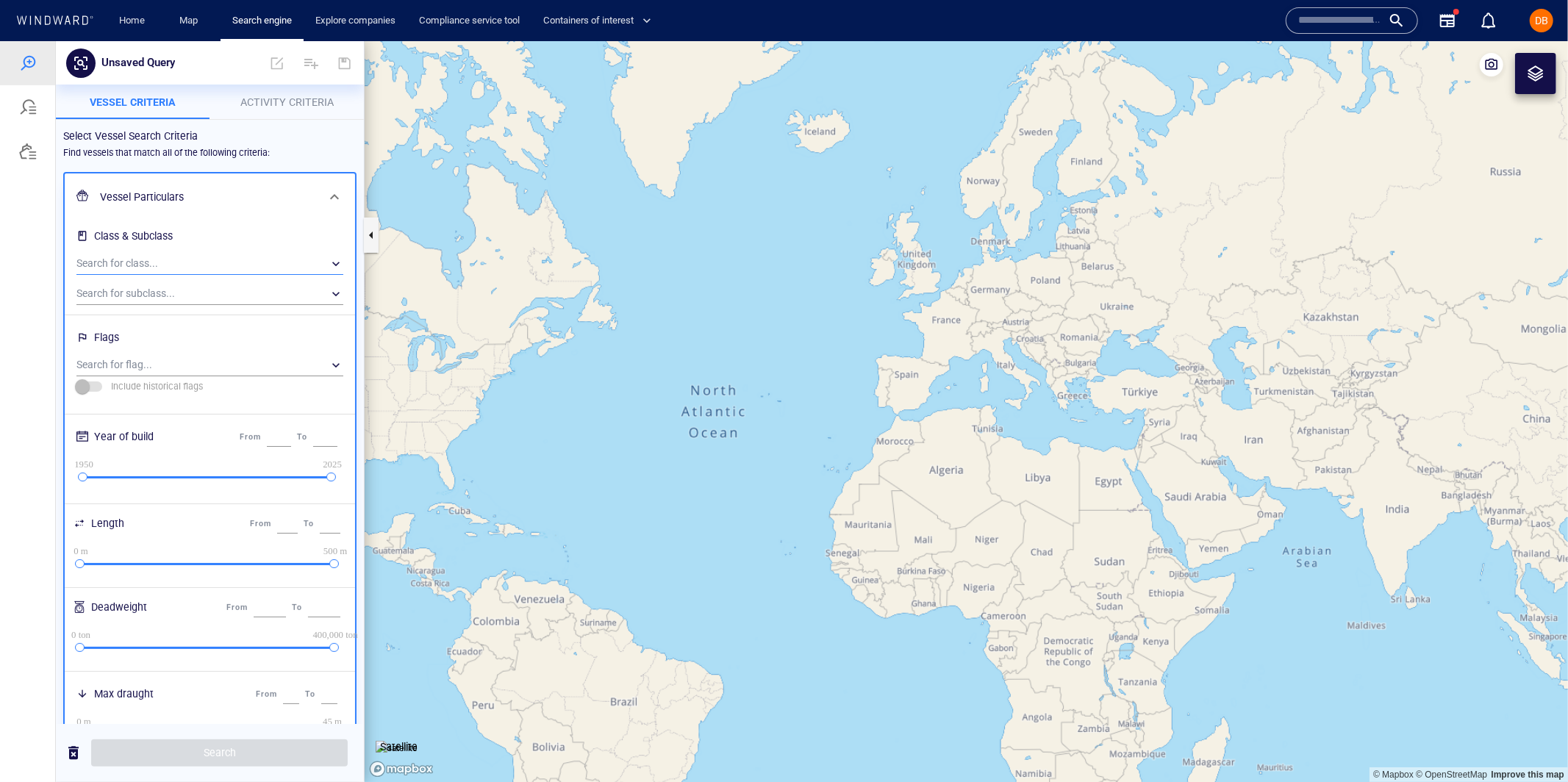
click at [235, 261] on div "​" at bounding box center [209, 263] width 267 height 22
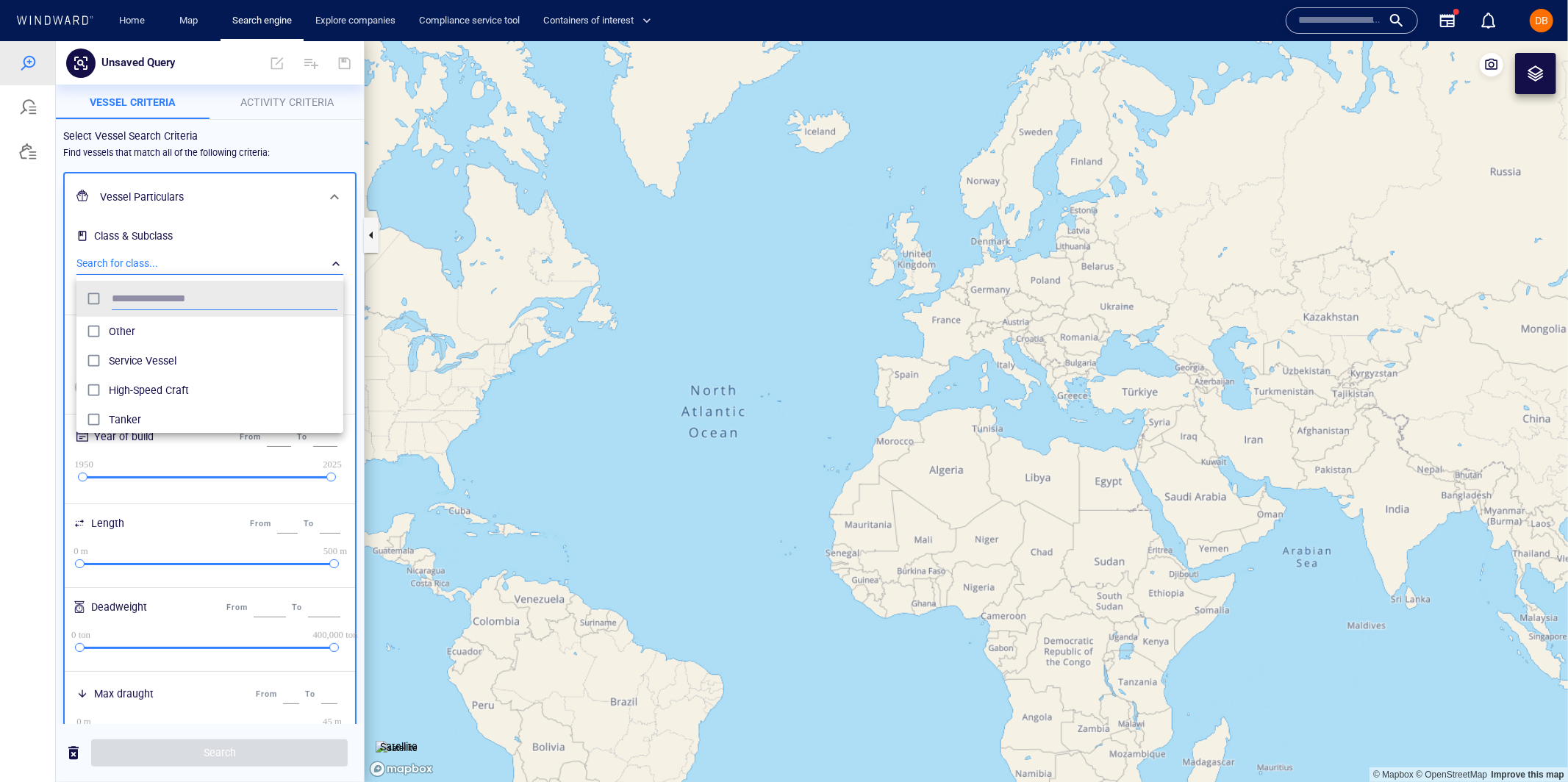
scroll to position [147, 266]
click at [143, 416] on span "Tanker" at bounding box center [223, 418] width 229 height 18
click at [233, 219] on div at bounding box center [784, 411] width 1568 height 741
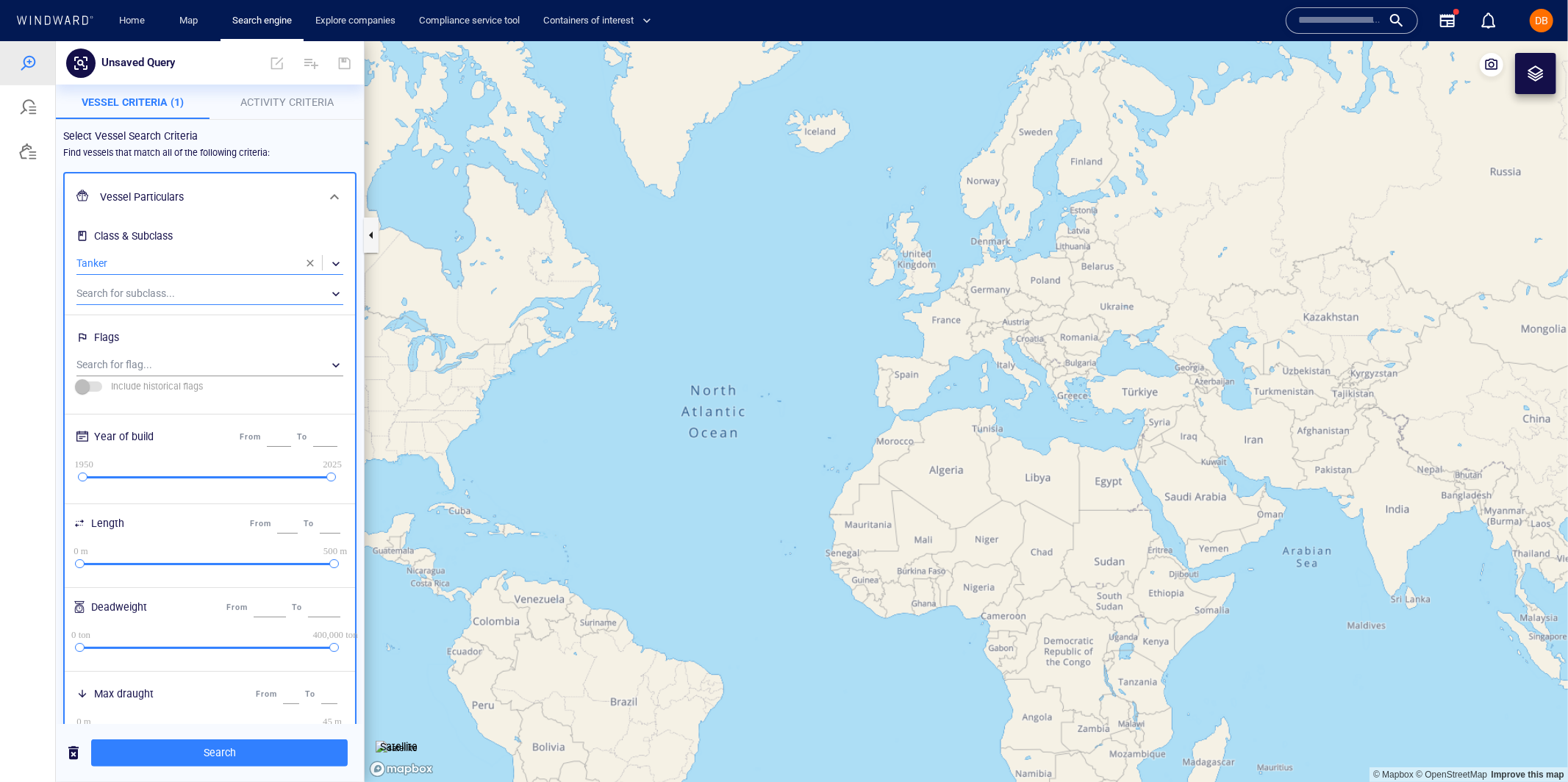
click at [142, 289] on div "​" at bounding box center [209, 294] width 267 height 22
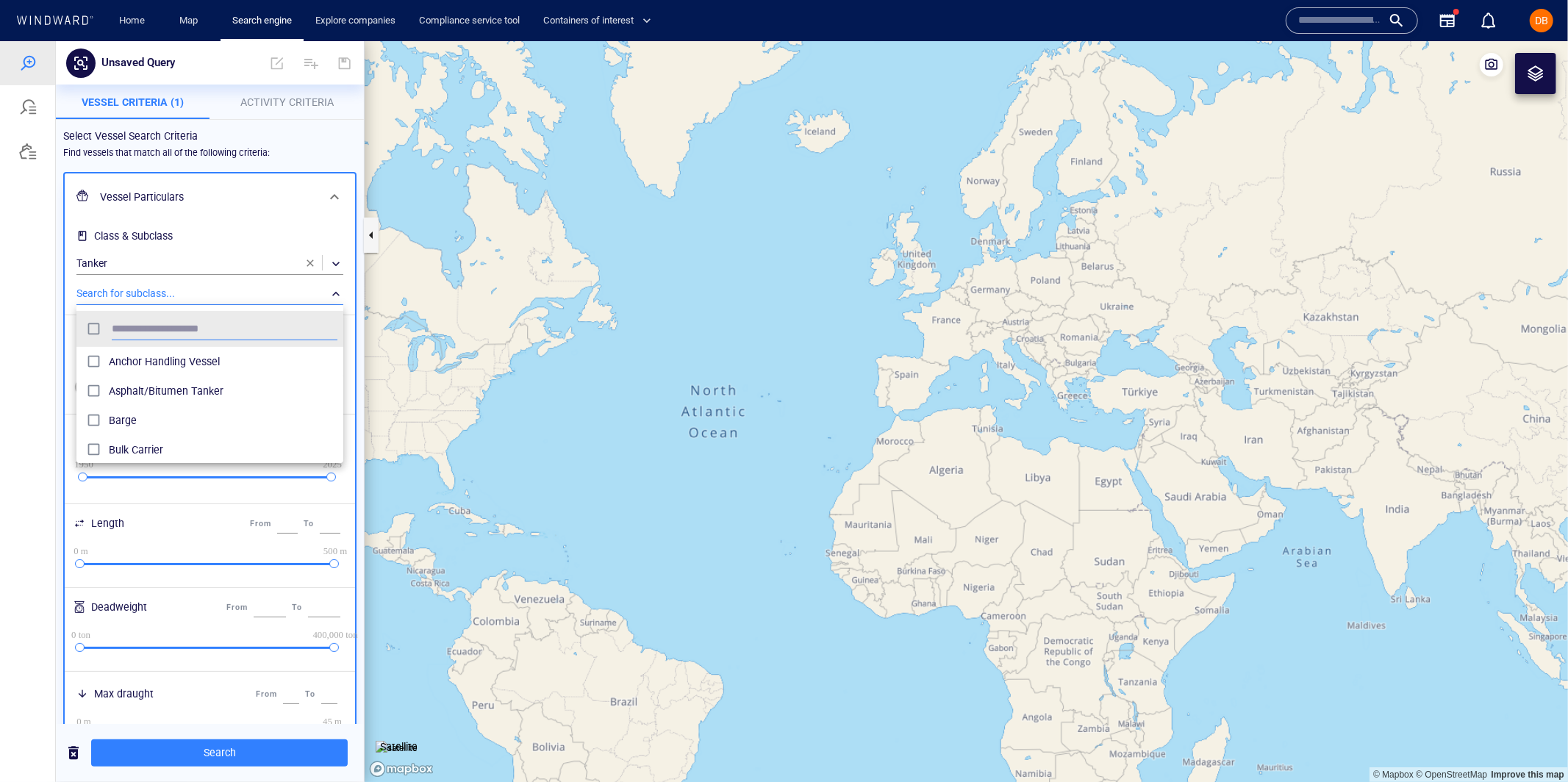
scroll to position [147, 266]
click at [142, 289] on div at bounding box center [784, 411] width 1568 height 741
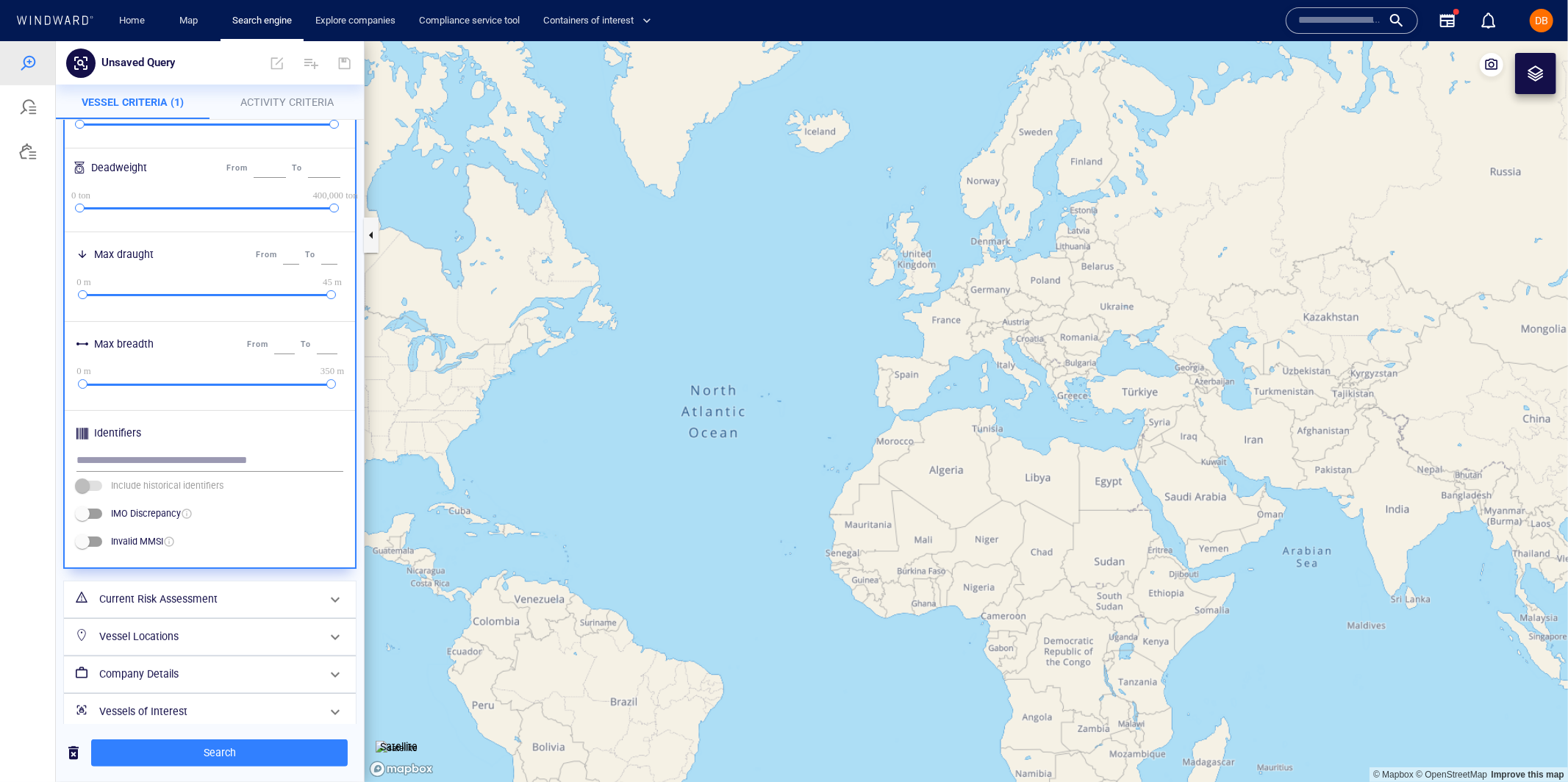
scroll to position [453, 0]
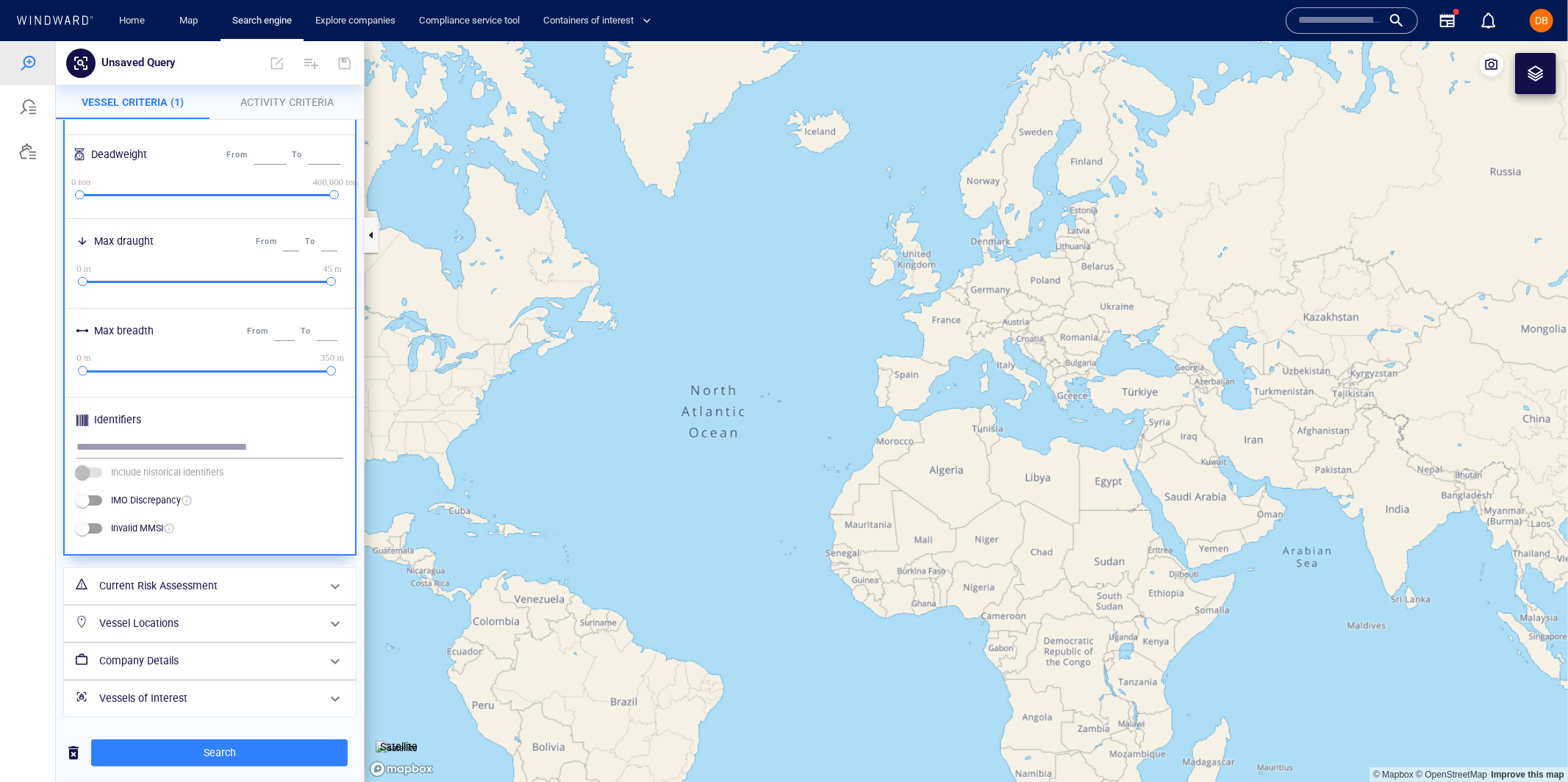
click at [205, 591] on h6 "Current Risk Assessment" at bounding box center [209, 585] width 219 height 18
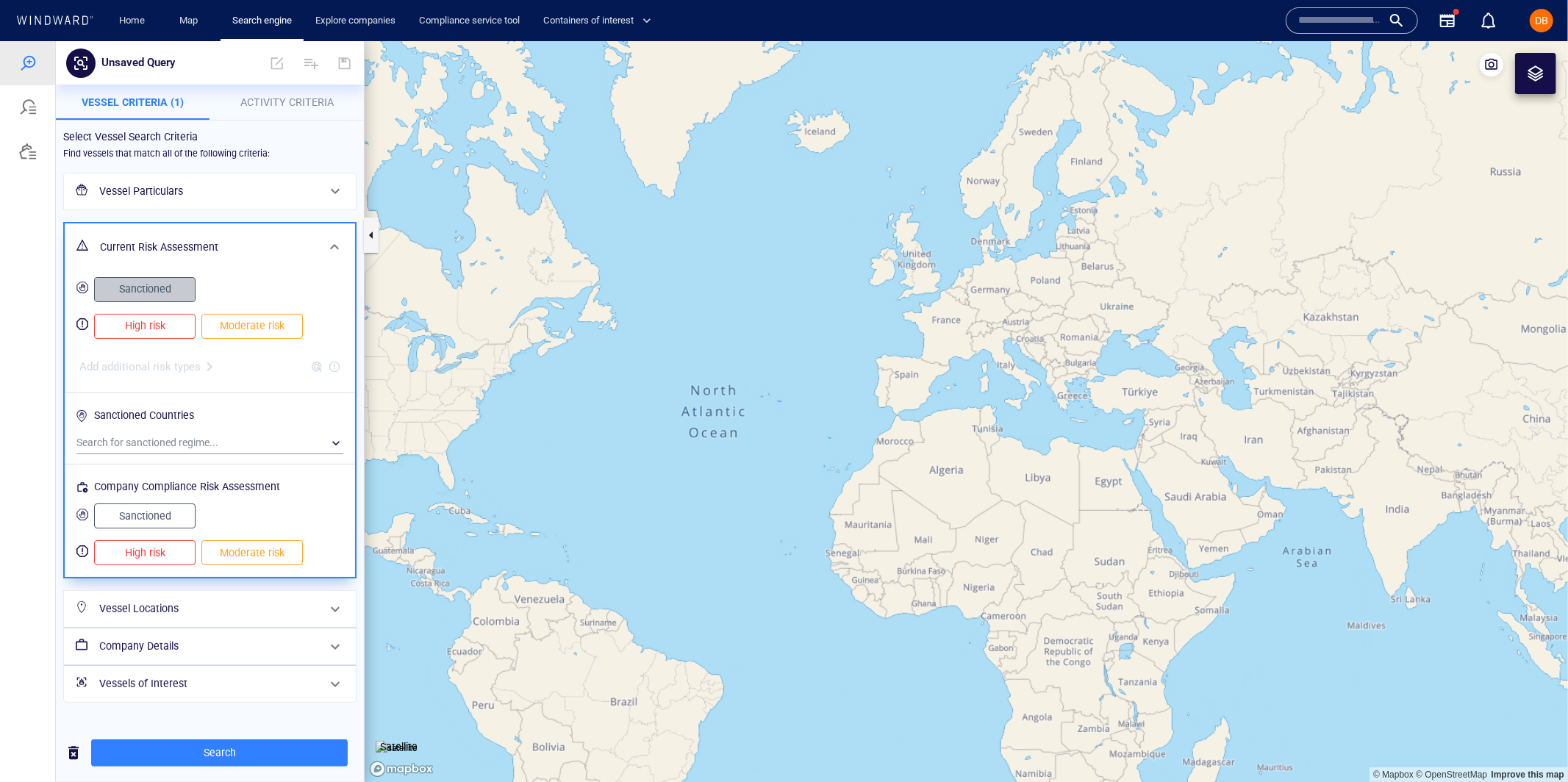
click at [175, 291] on span "Sanctioned" at bounding box center [145, 289] width 70 height 18
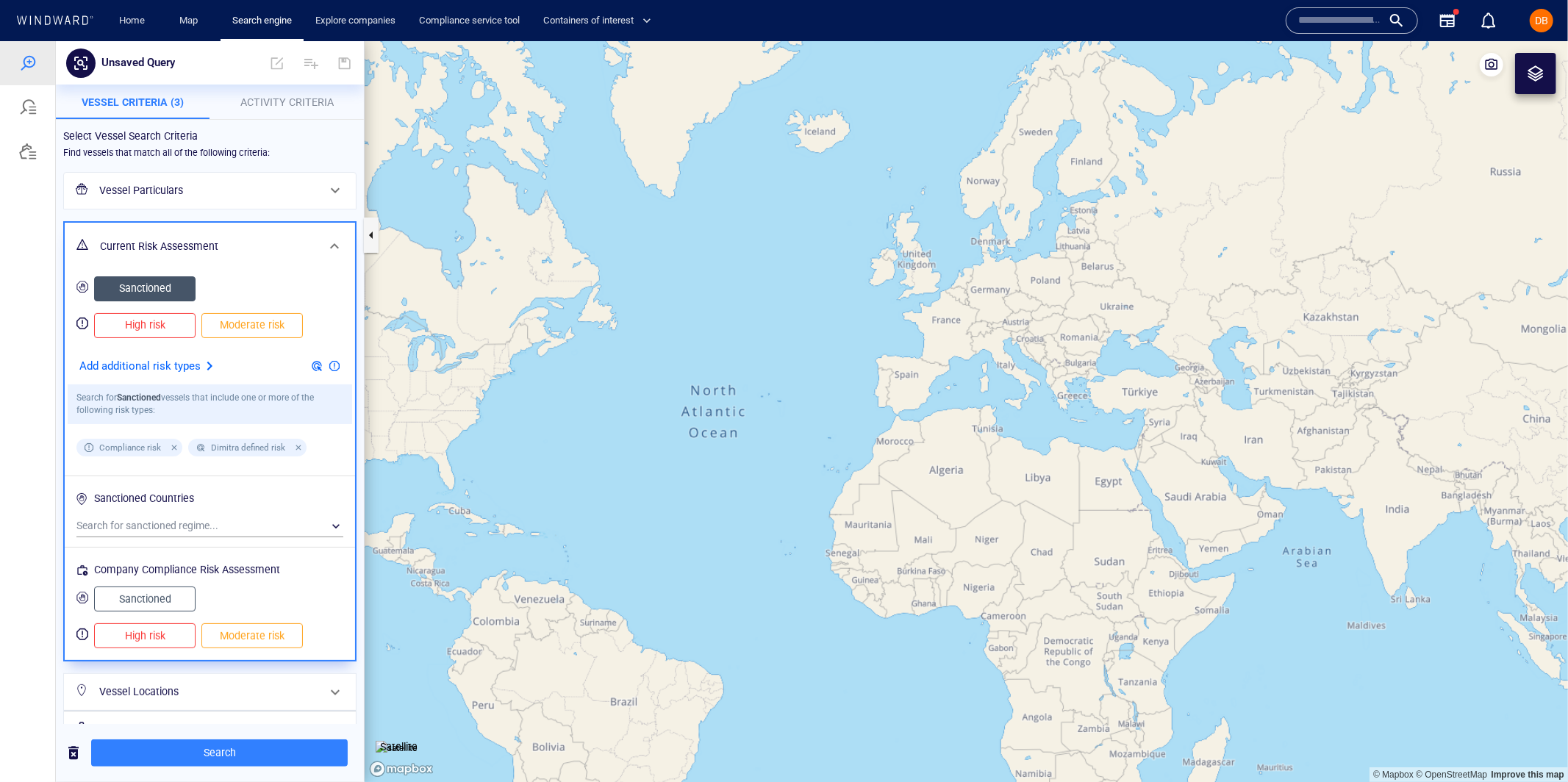
click at [174, 331] on span "High risk" at bounding box center [145, 325] width 70 height 18
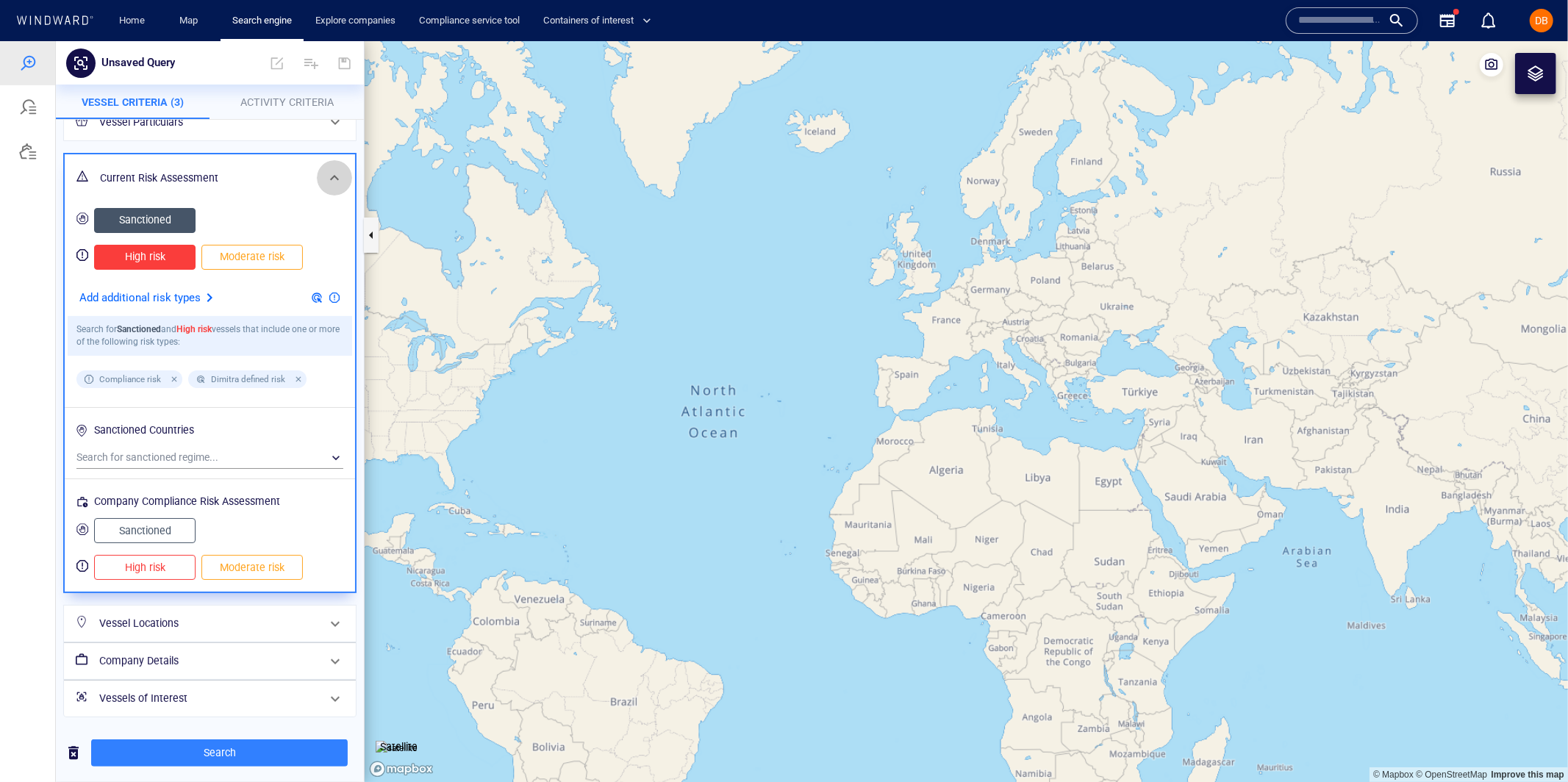
click at [327, 176] on span at bounding box center [334, 176] width 18 height 18
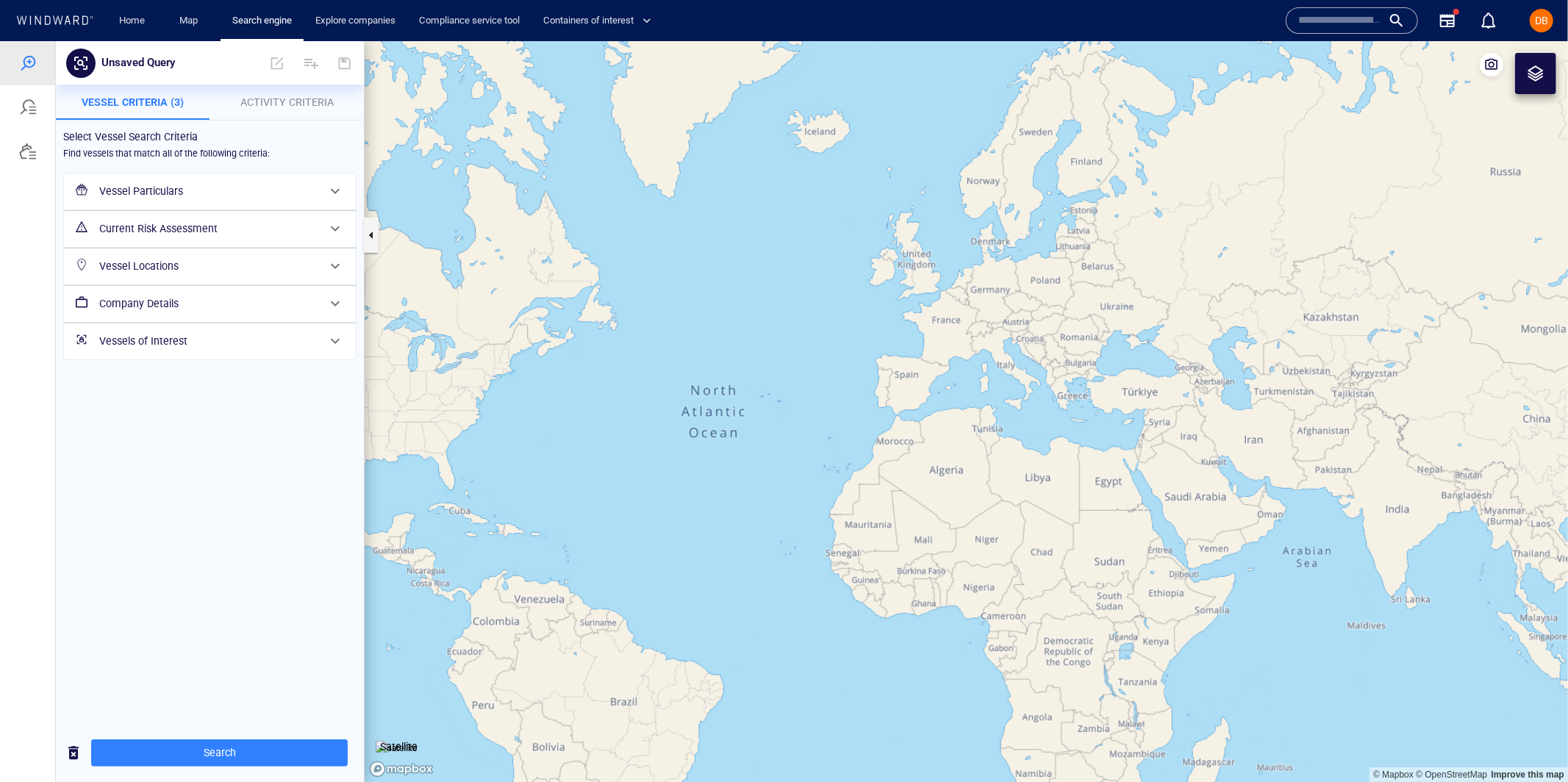
click at [219, 272] on h6 "Vessel Locations" at bounding box center [209, 266] width 219 height 18
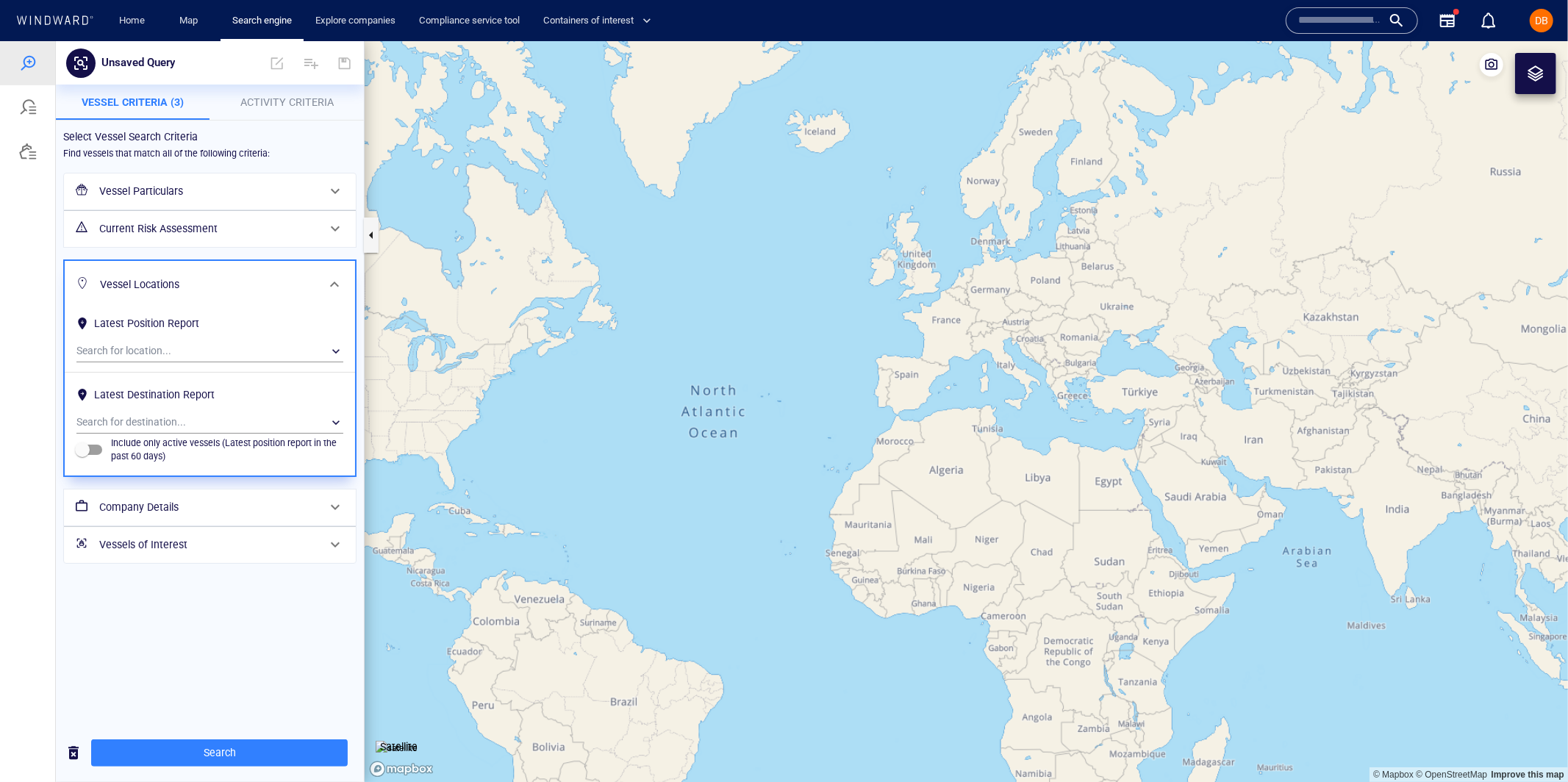
click at [244, 280] on h6 "Vessel Locations" at bounding box center [208, 284] width 217 height 18
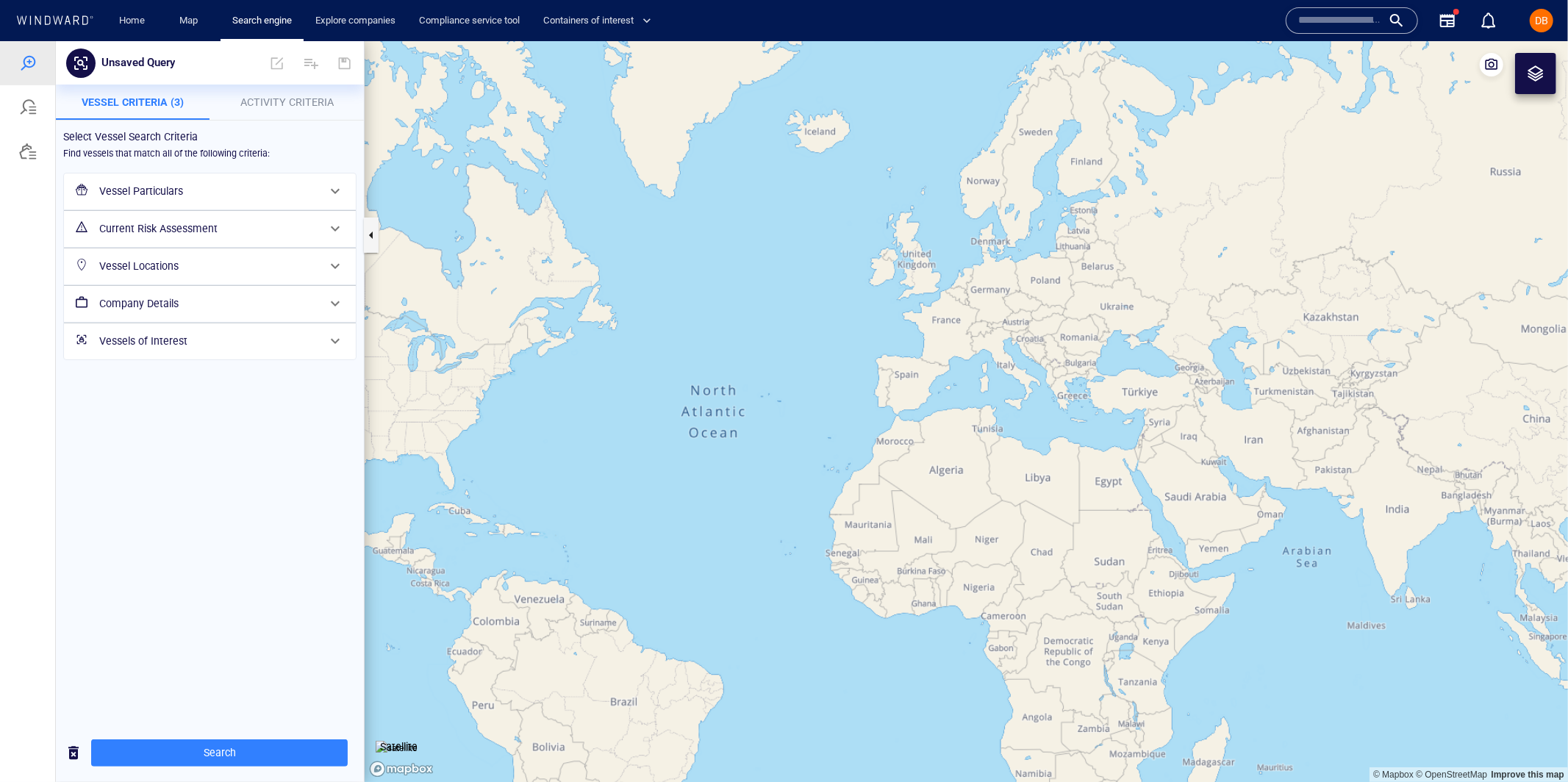
click at [239, 350] on div "Vessels of Interest" at bounding box center [208, 341] width 230 height 30
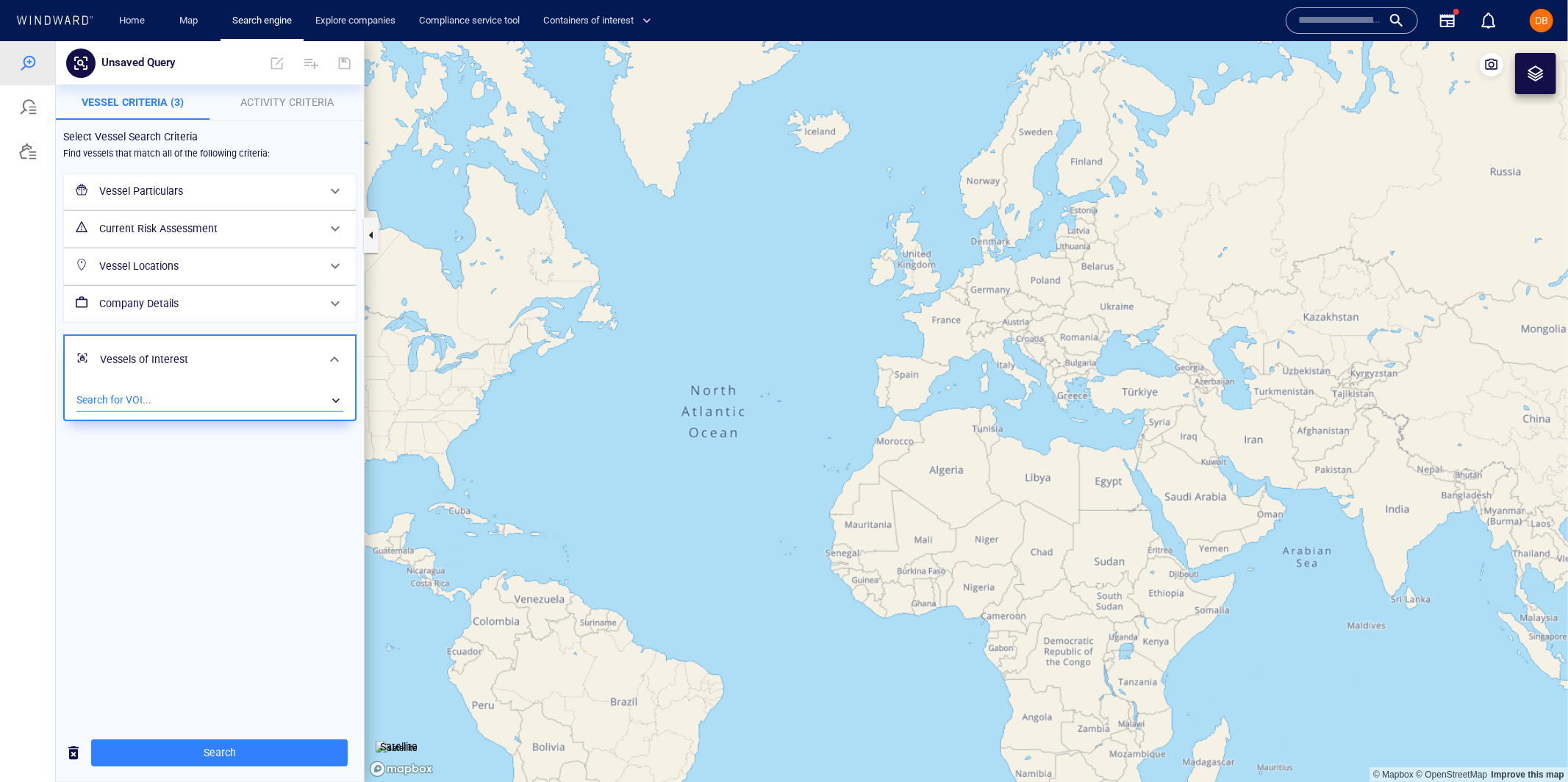
click at [238, 394] on div "​" at bounding box center [209, 400] width 267 height 22
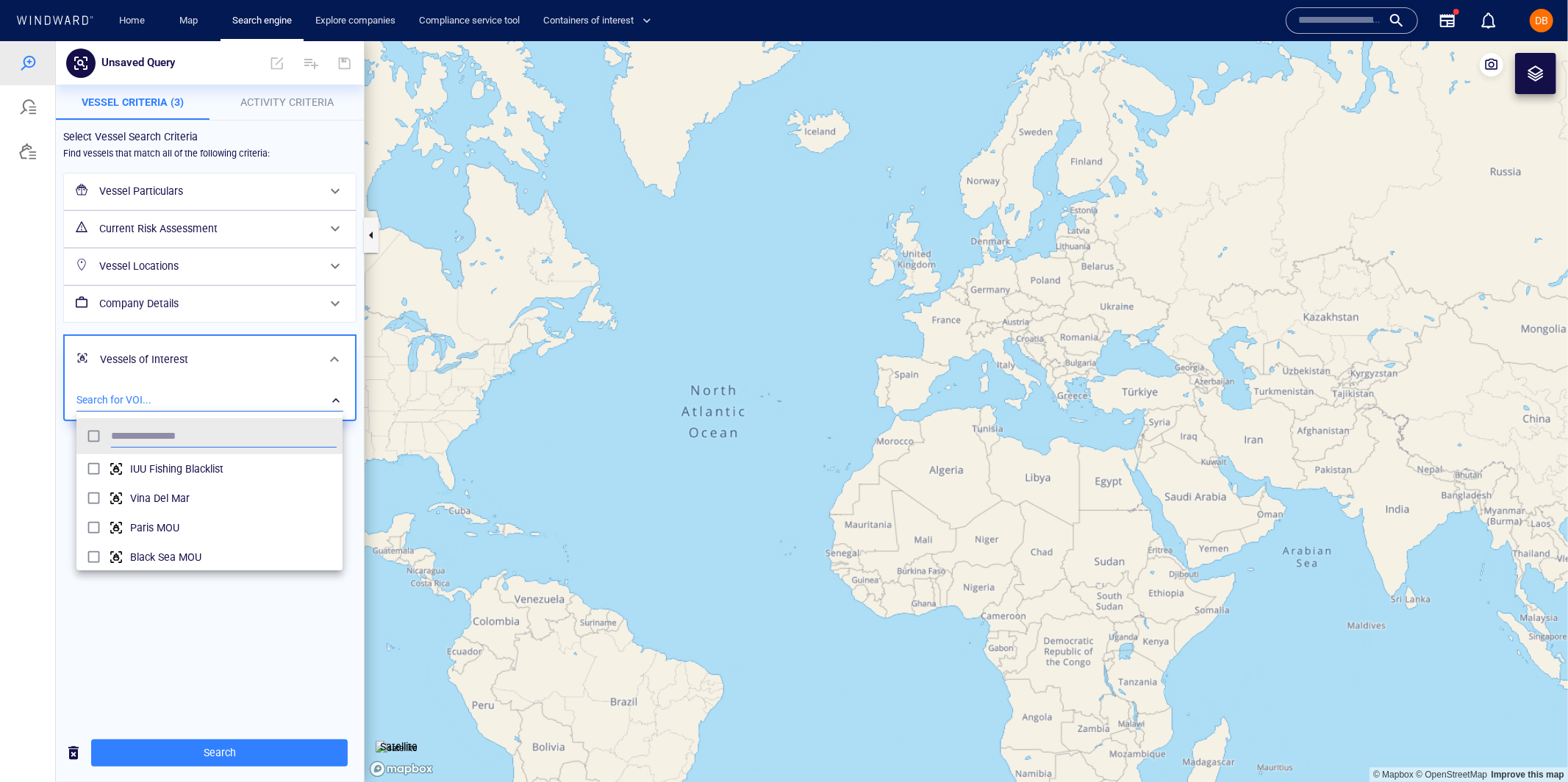
scroll to position [147, 266]
click at [301, 355] on div at bounding box center [784, 411] width 1568 height 741
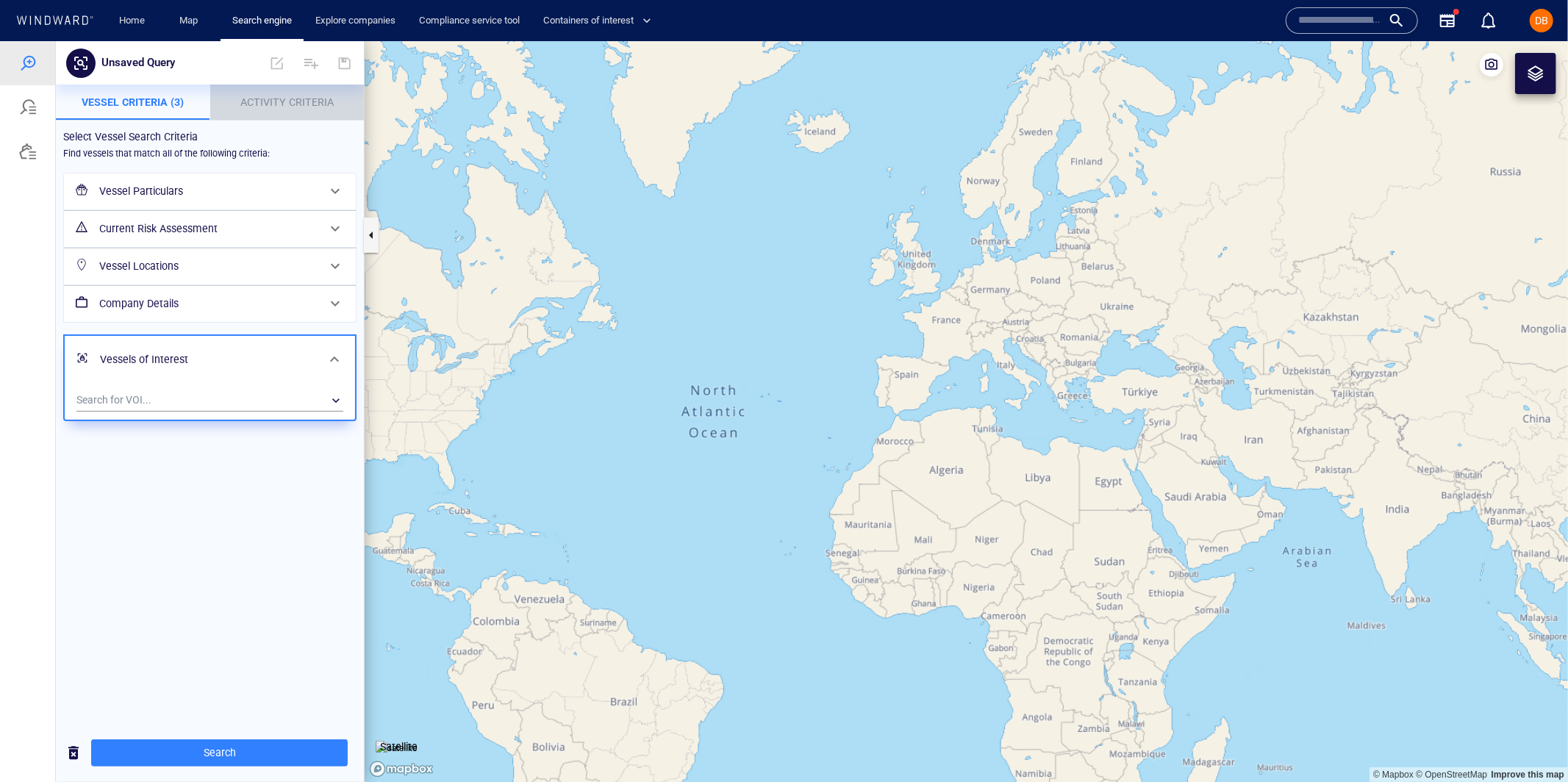
click at [287, 97] on span "Activity Criteria" at bounding box center [286, 102] width 93 height 12
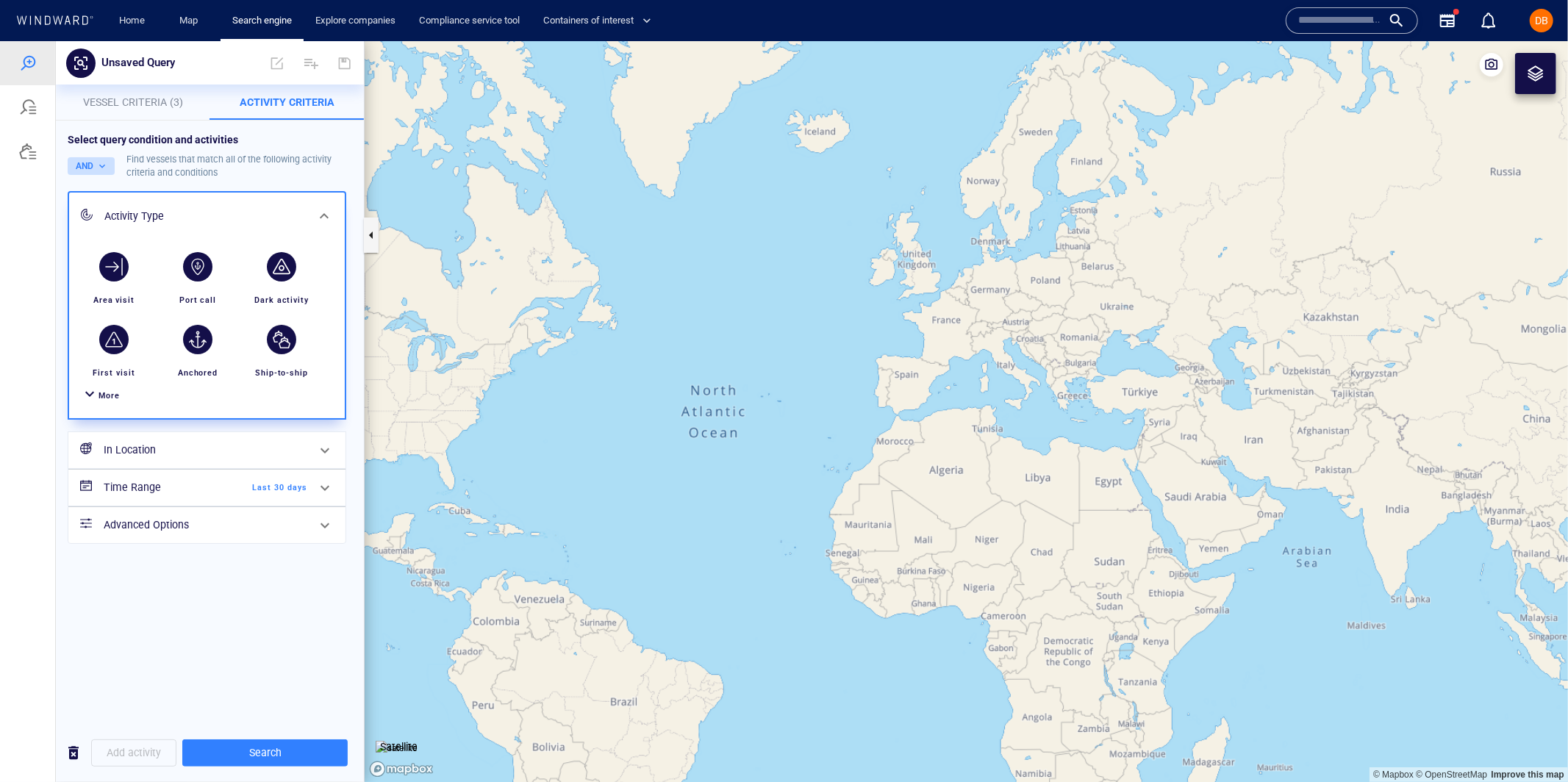
click at [100, 166] on button "AND" at bounding box center [90, 165] width 47 height 18
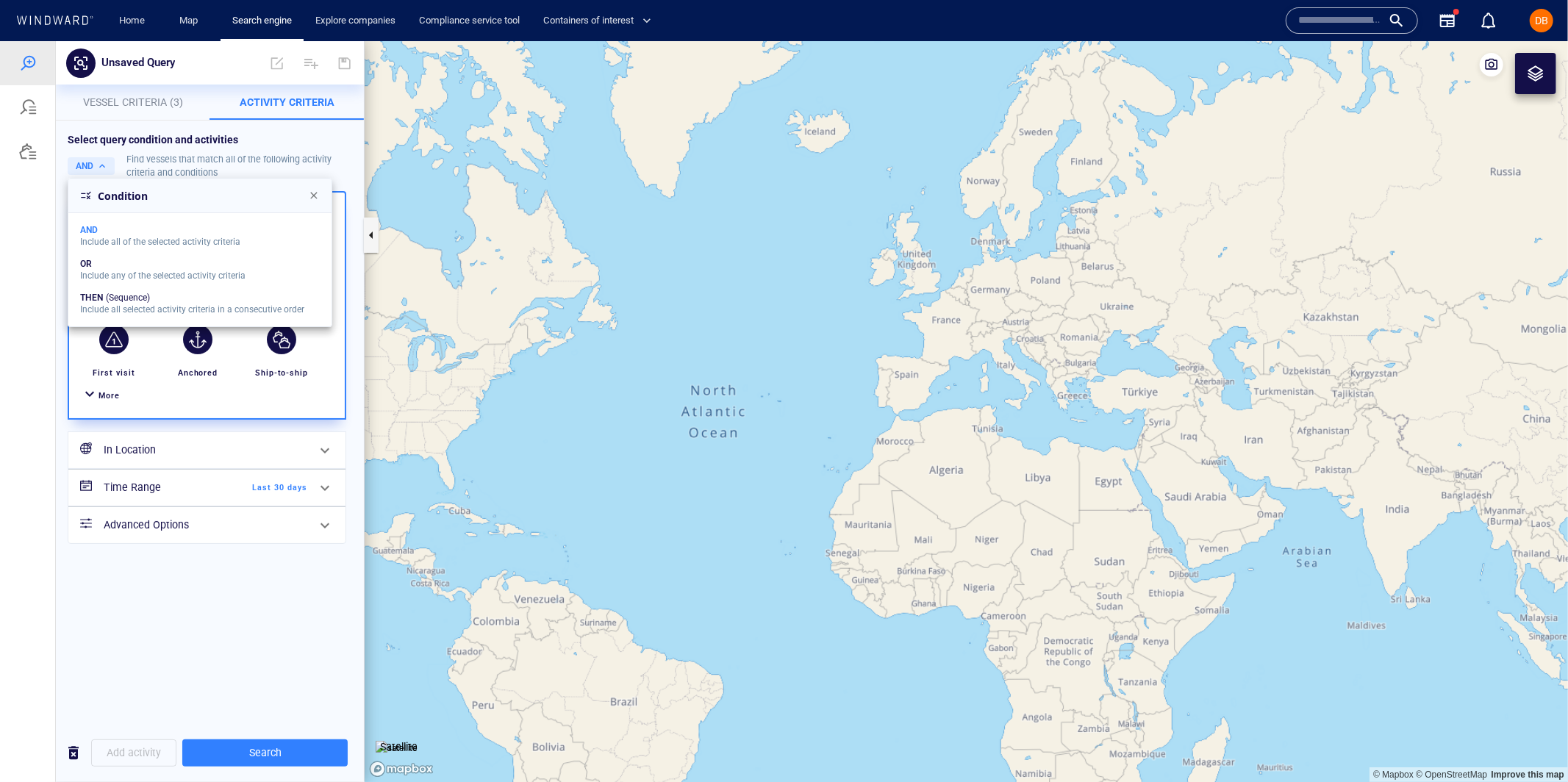
click at [264, 157] on div at bounding box center [784, 411] width 1568 height 741
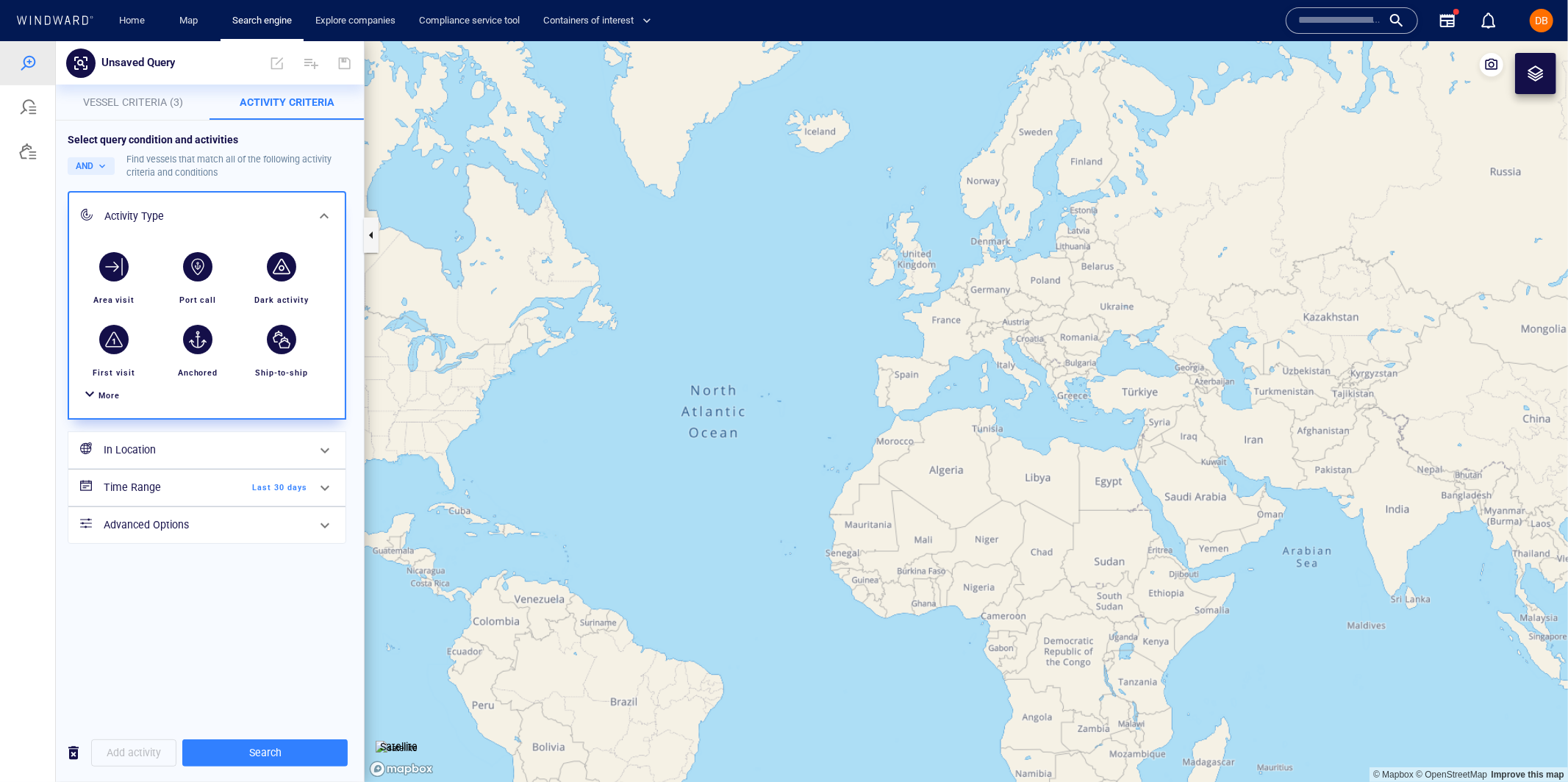
click at [287, 262] on div "button" at bounding box center [281, 266] width 30 height 30
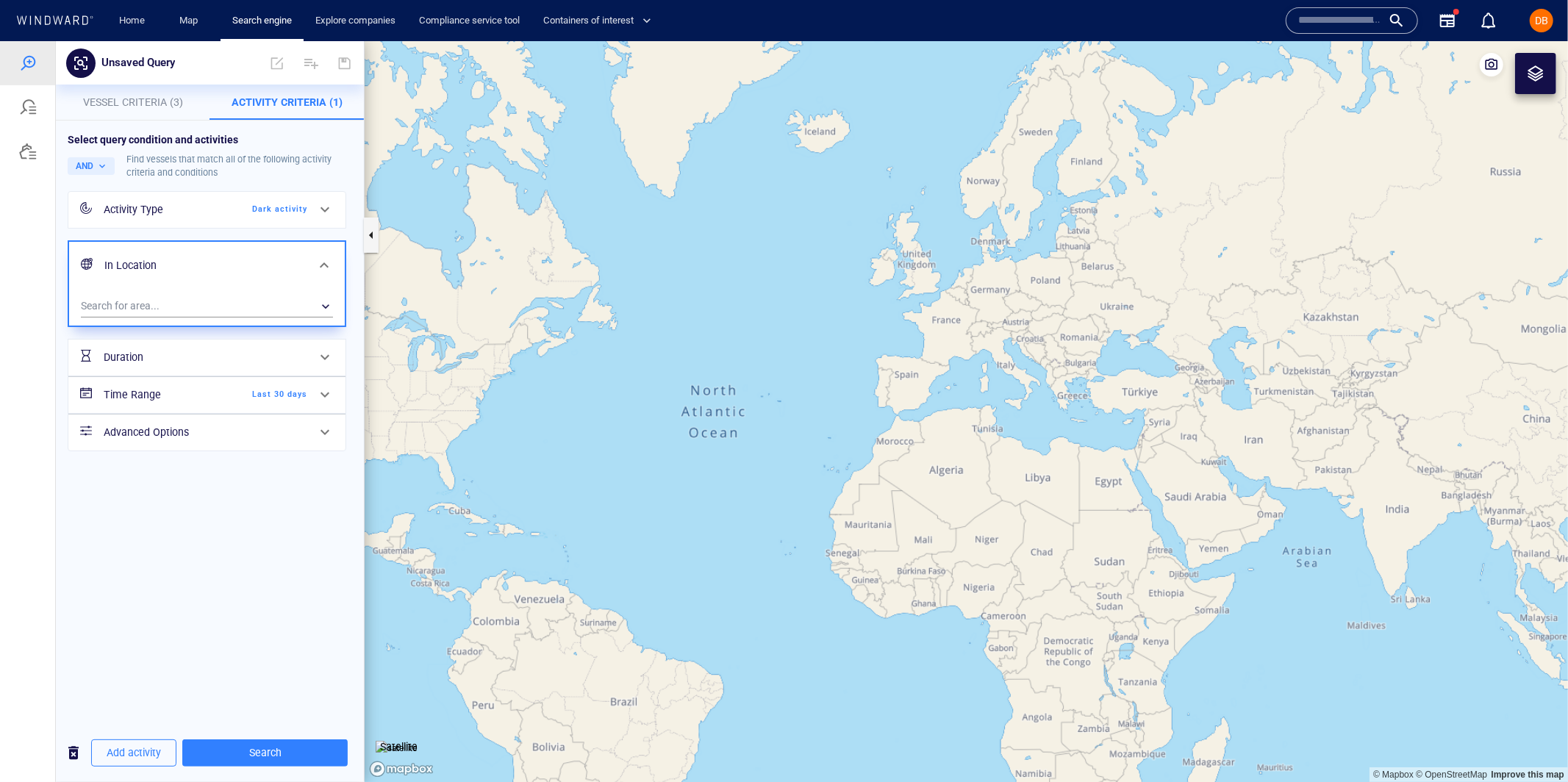
click at [269, 355] on div "Duration" at bounding box center [205, 356] width 215 height 30
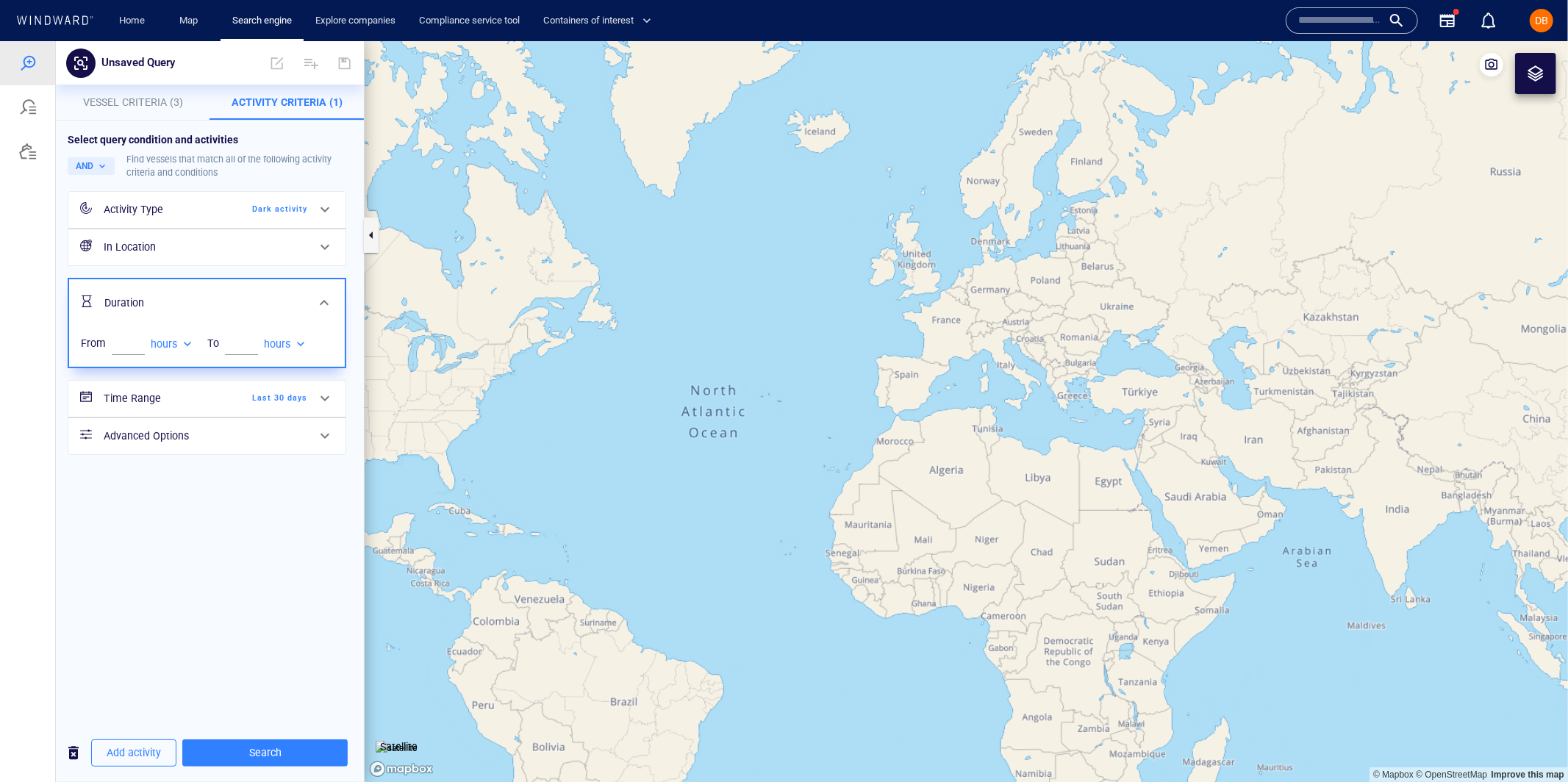
click at [254, 401] on span "Last 30 days" at bounding box center [265, 398] width 85 height 13
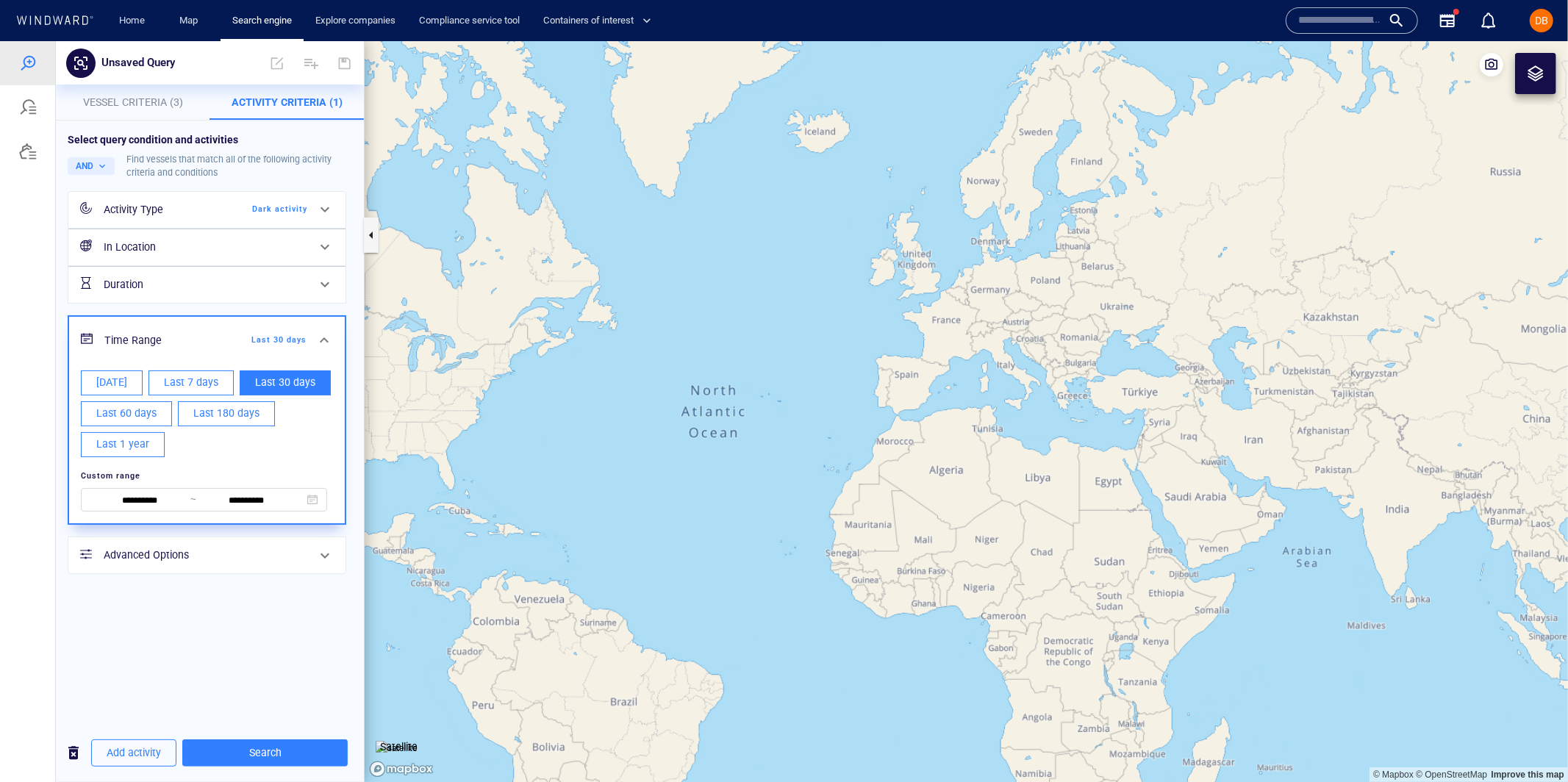
click at [128, 447] on span "Last 1 year" at bounding box center [122, 444] width 53 height 18
type input "**********"
click at [323, 338] on span at bounding box center [324, 339] width 18 height 18
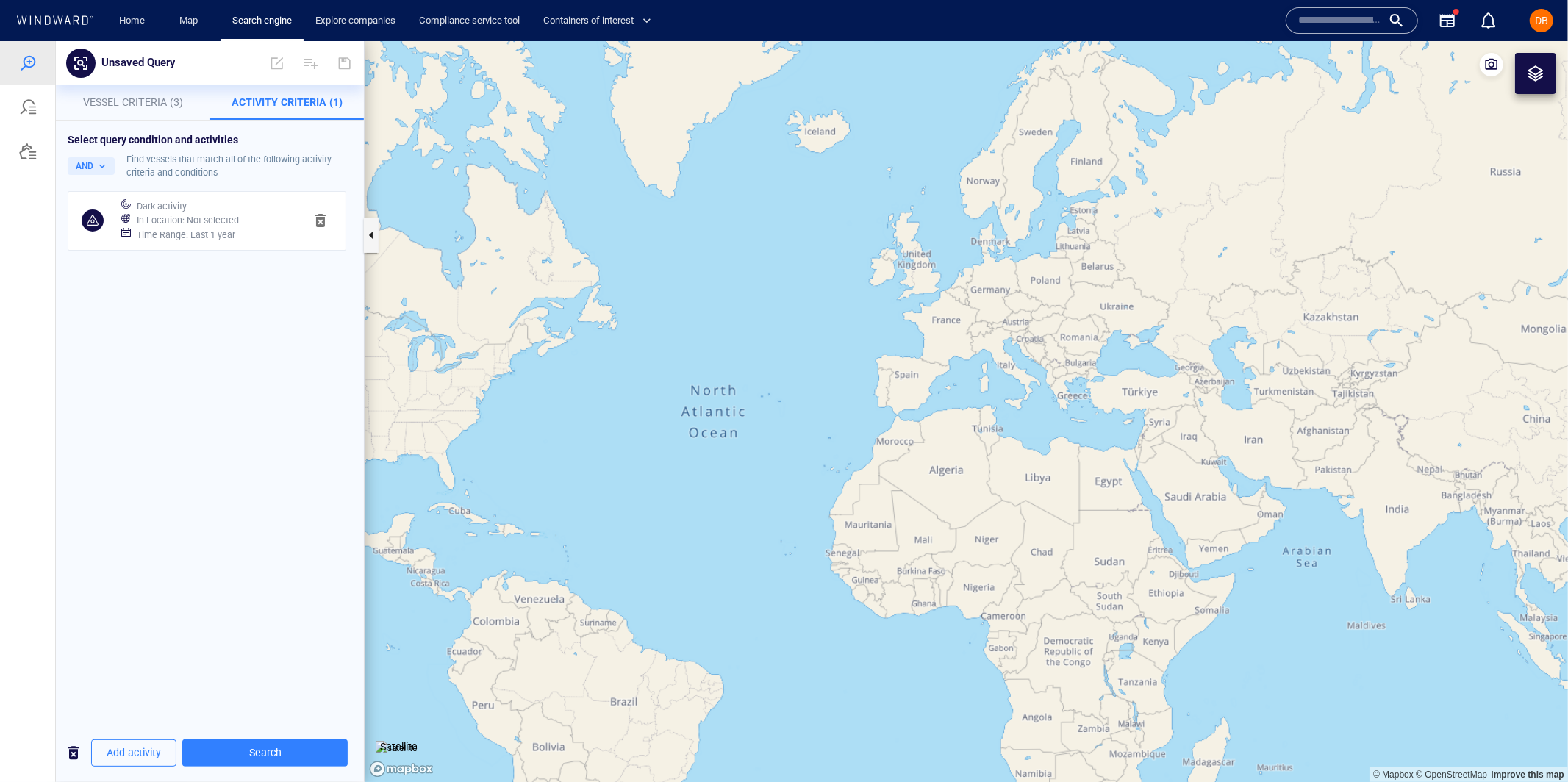
click at [215, 208] on div "Dark activity" at bounding box center [214, 206] width 162 height 20
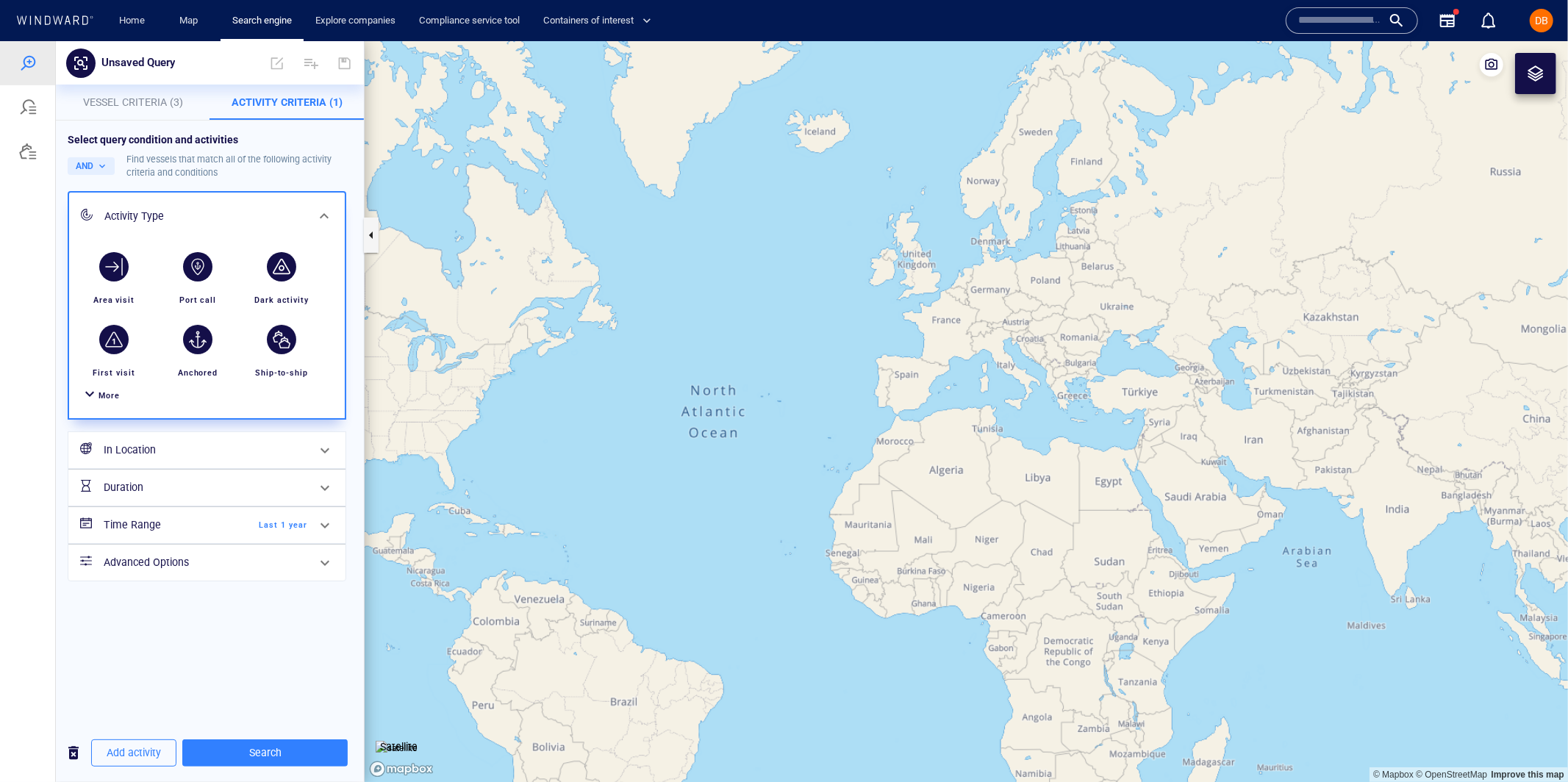
click at [255, 564] on h6 "Advanced Options" at bounding box center [205, 562] width 204 height 18
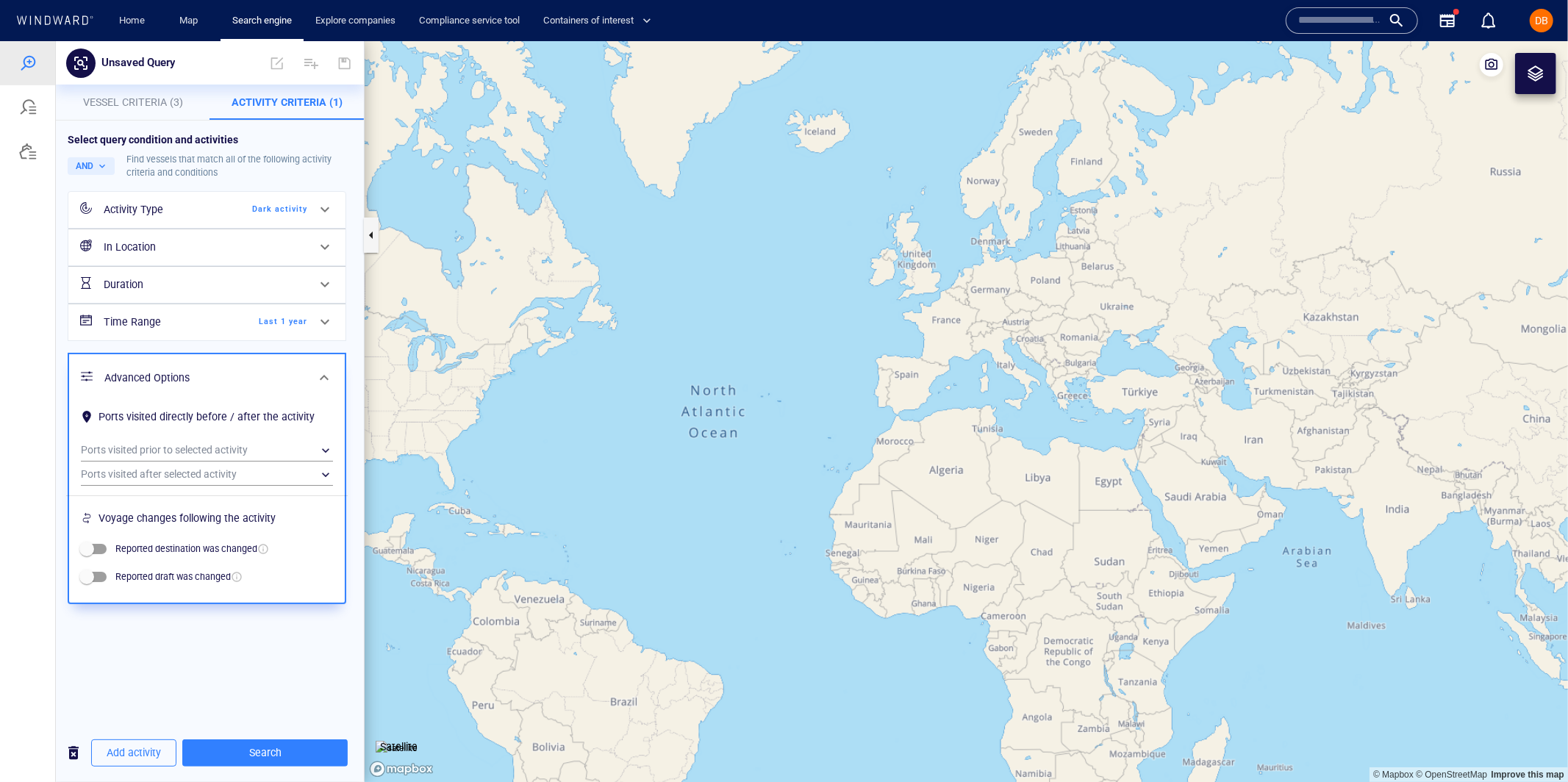
click at [301, 375] on h6 "Advanced Options" at bounding box center [205, 378] width 202 height 18
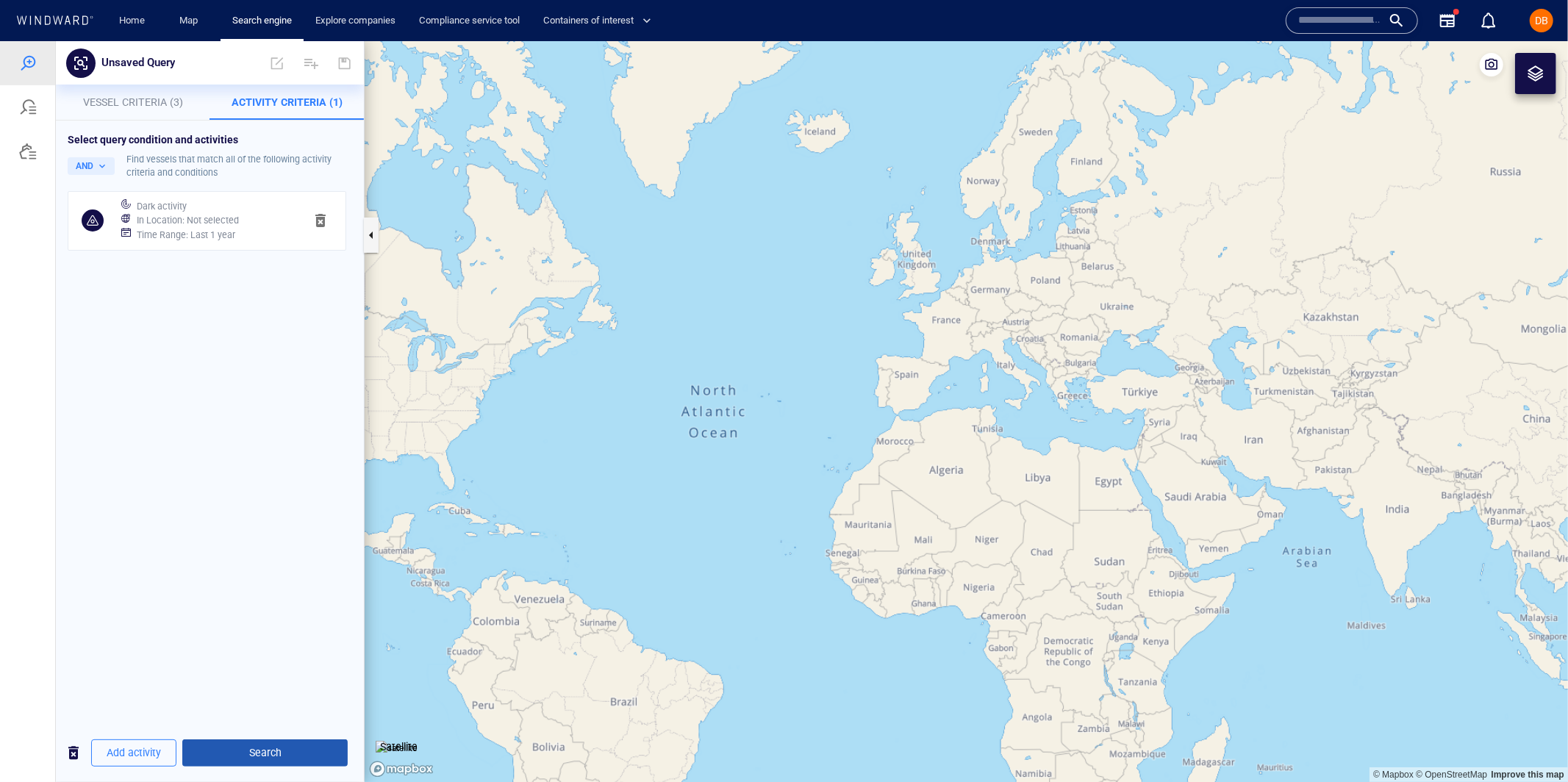
click at [245, 758] on span "Search" at bounding box center [265, 752] width 142 height 18
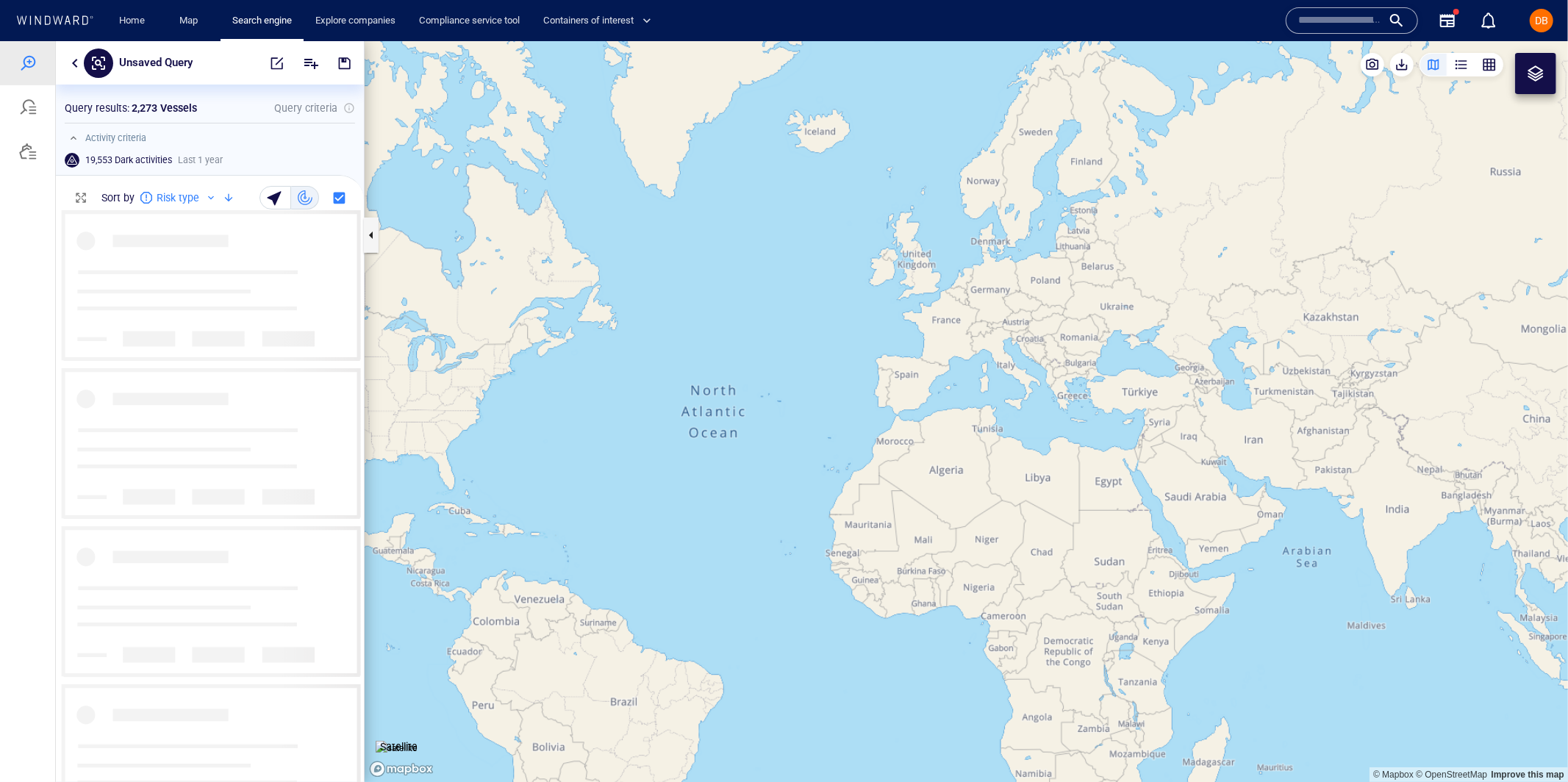
scroll to position [572, 307]
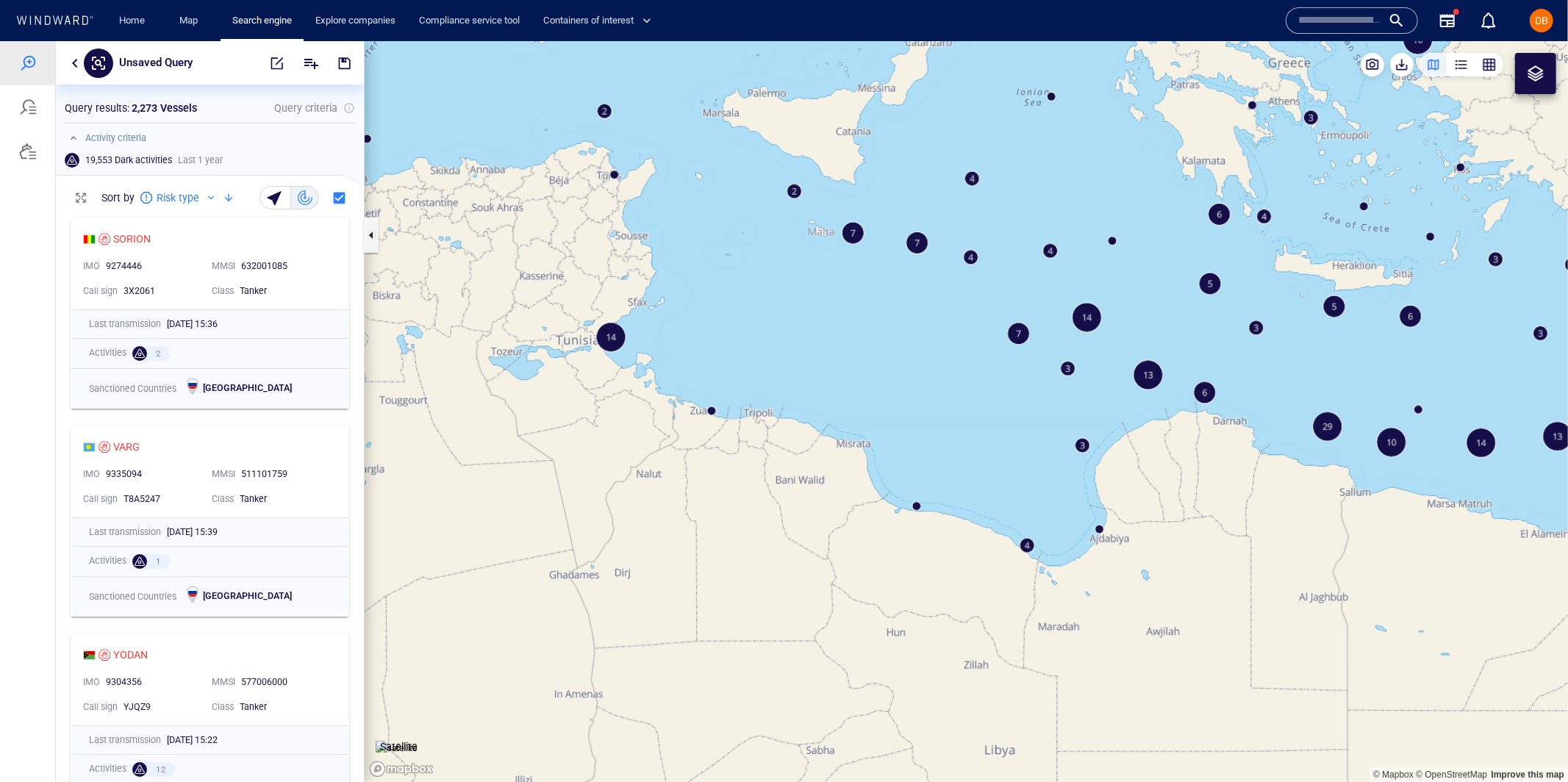
click at [1023, 338] on canvas "Map" at bounding box center [966, 411] width 1203 height 741
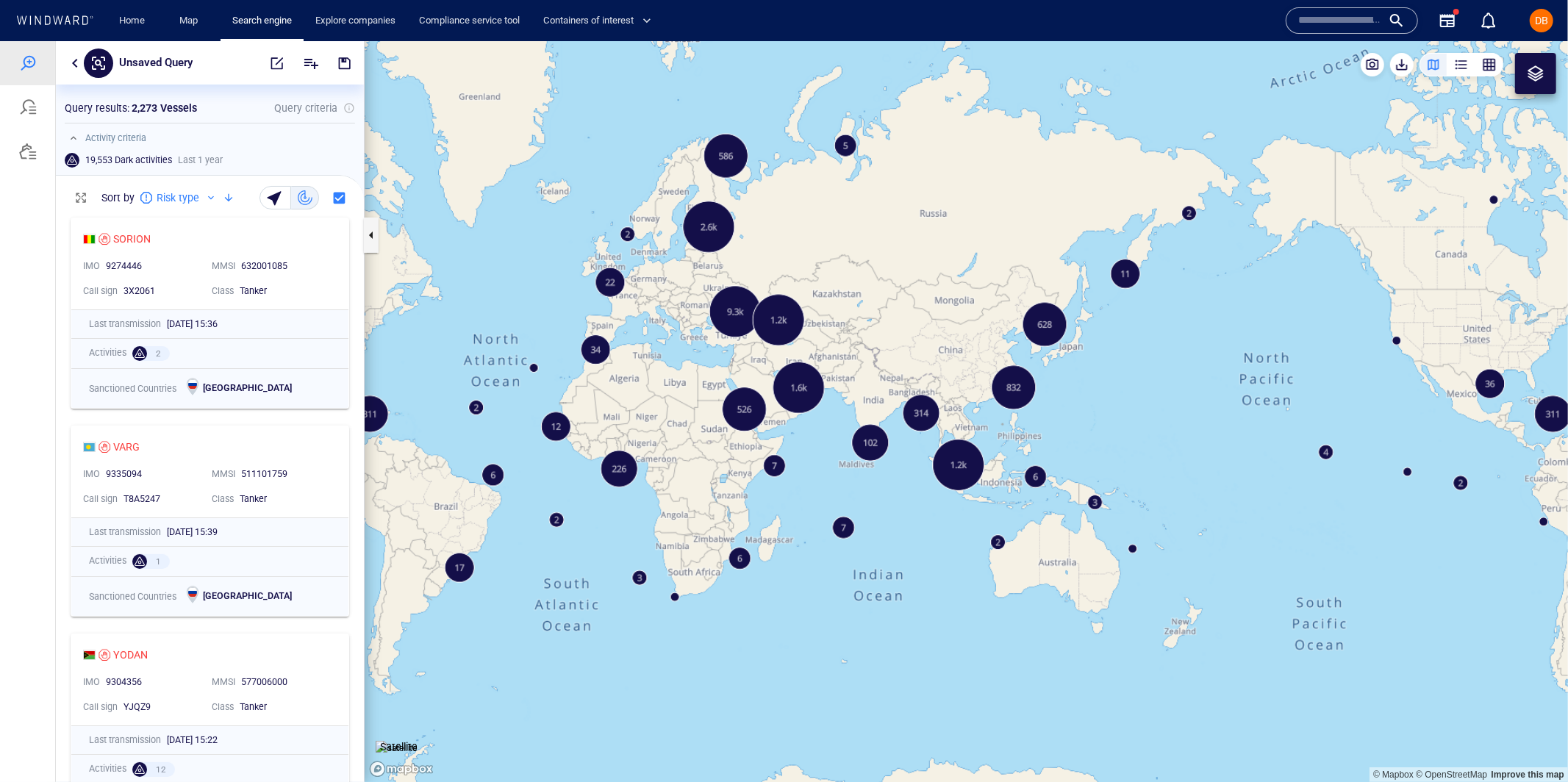
drag, startPoint x: 701, startPoint y: 314, endPoint x: 937, endPoint y: 307, distance: 236.1
click at [937, 307] on canvas "Map" at bounding box center [966, 411] width 1203 height 741
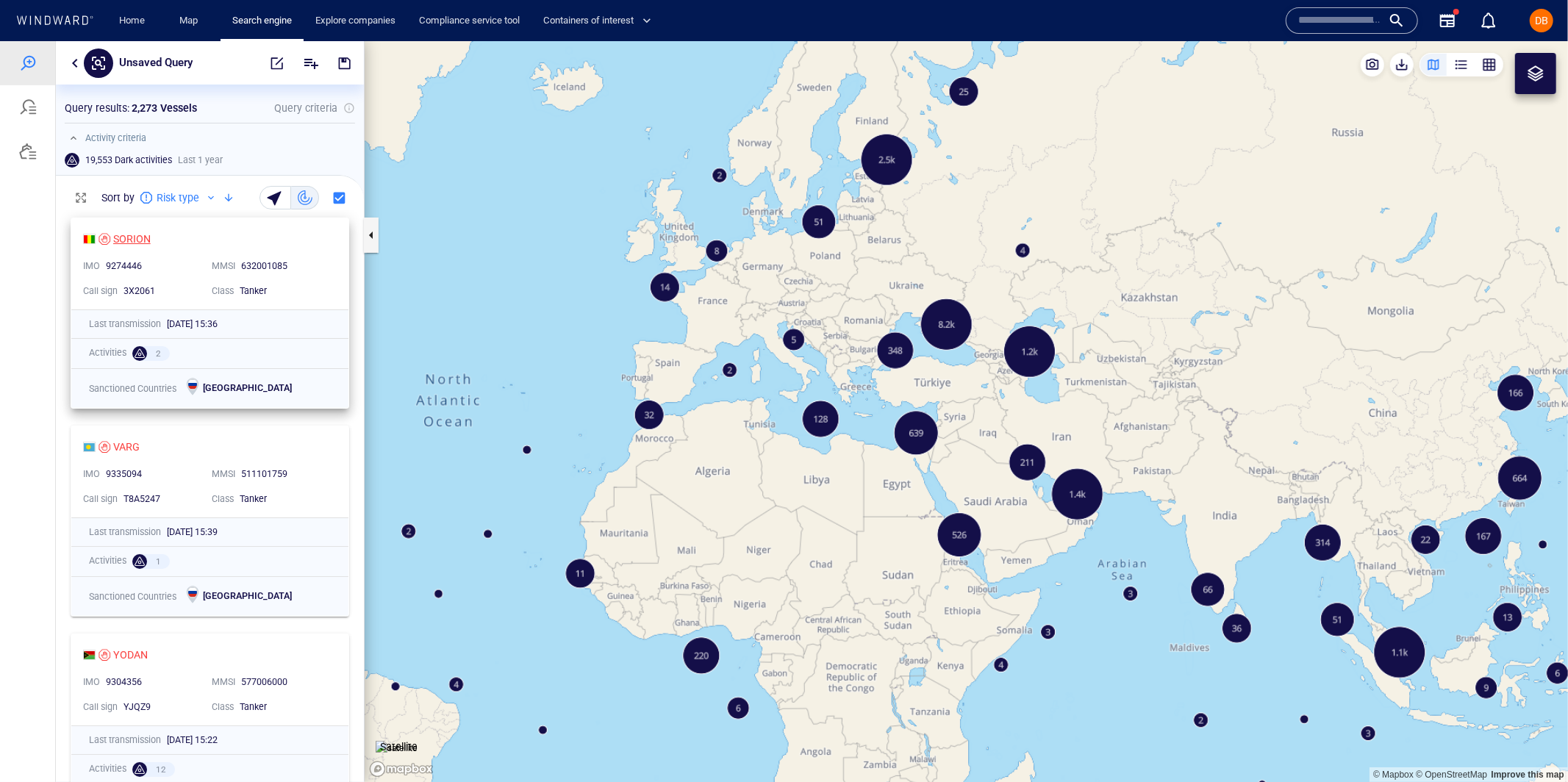
scroll to position [2, 0]
click at [1466, 69] on div "button" at bounding box center [1461, 64] width 15 height 15
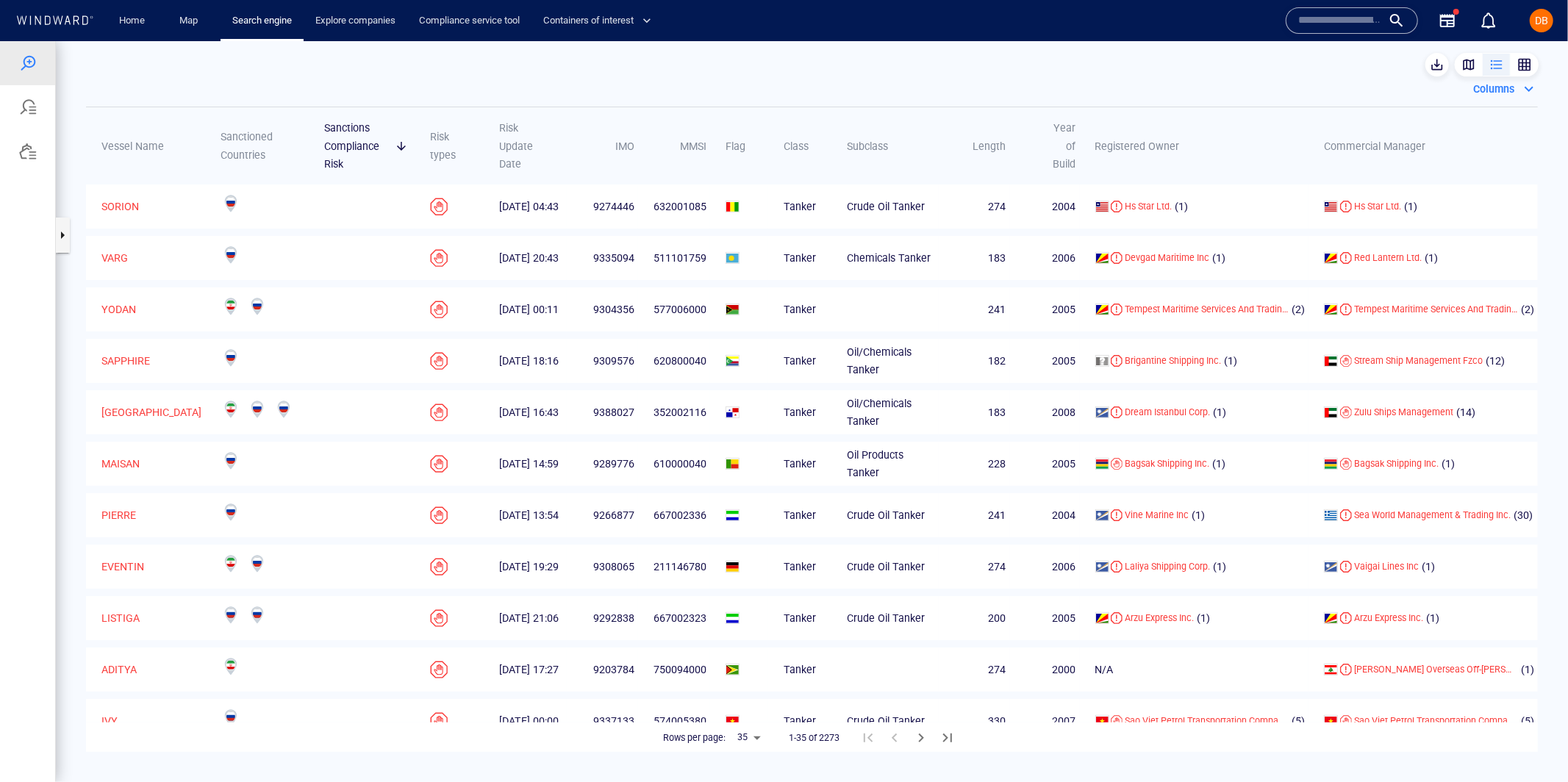
click at [1528, 67] on div "button" at bounding box center [1525, 64] width 15 height 15
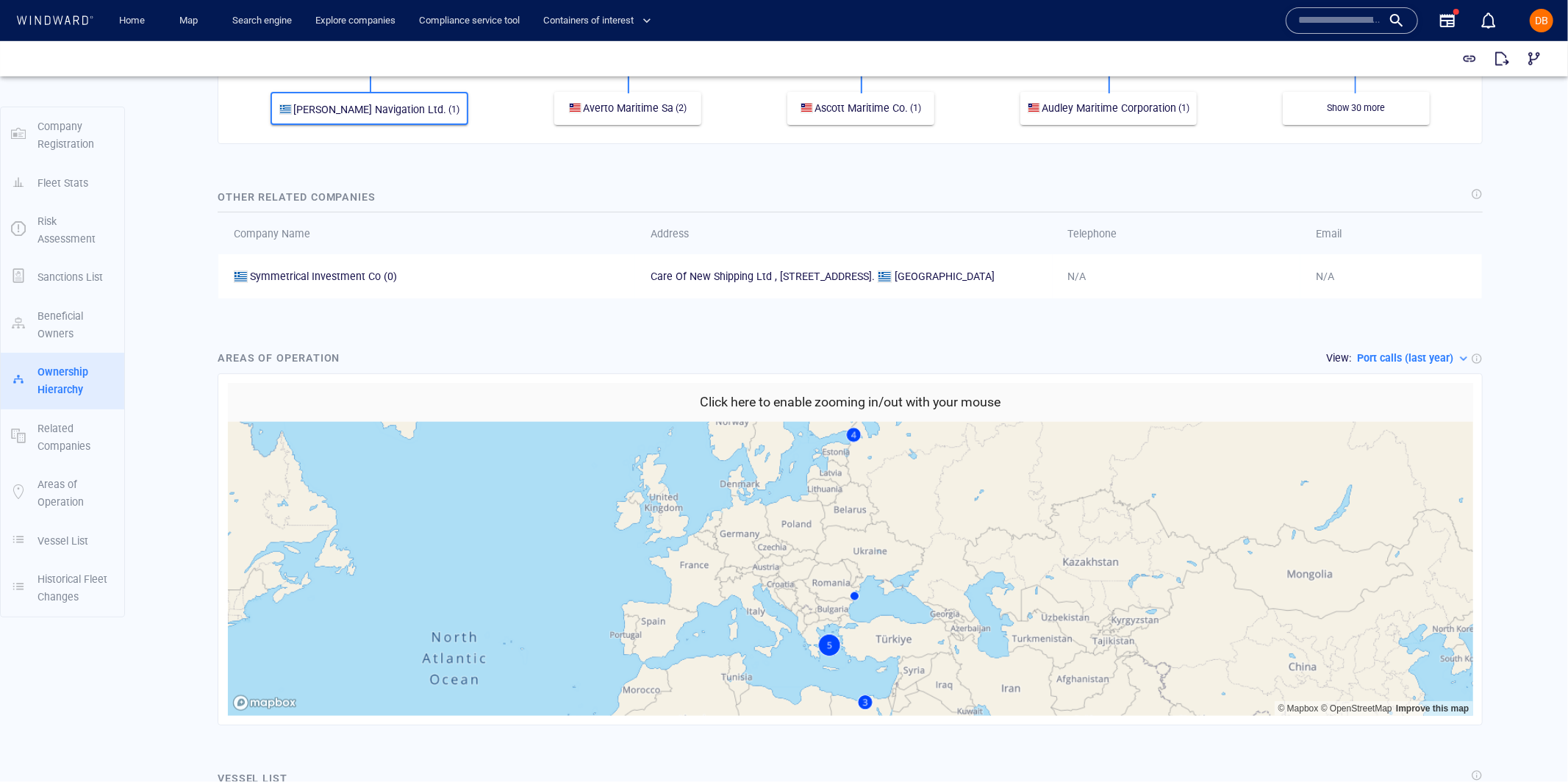
scroll to position [1091, 0]
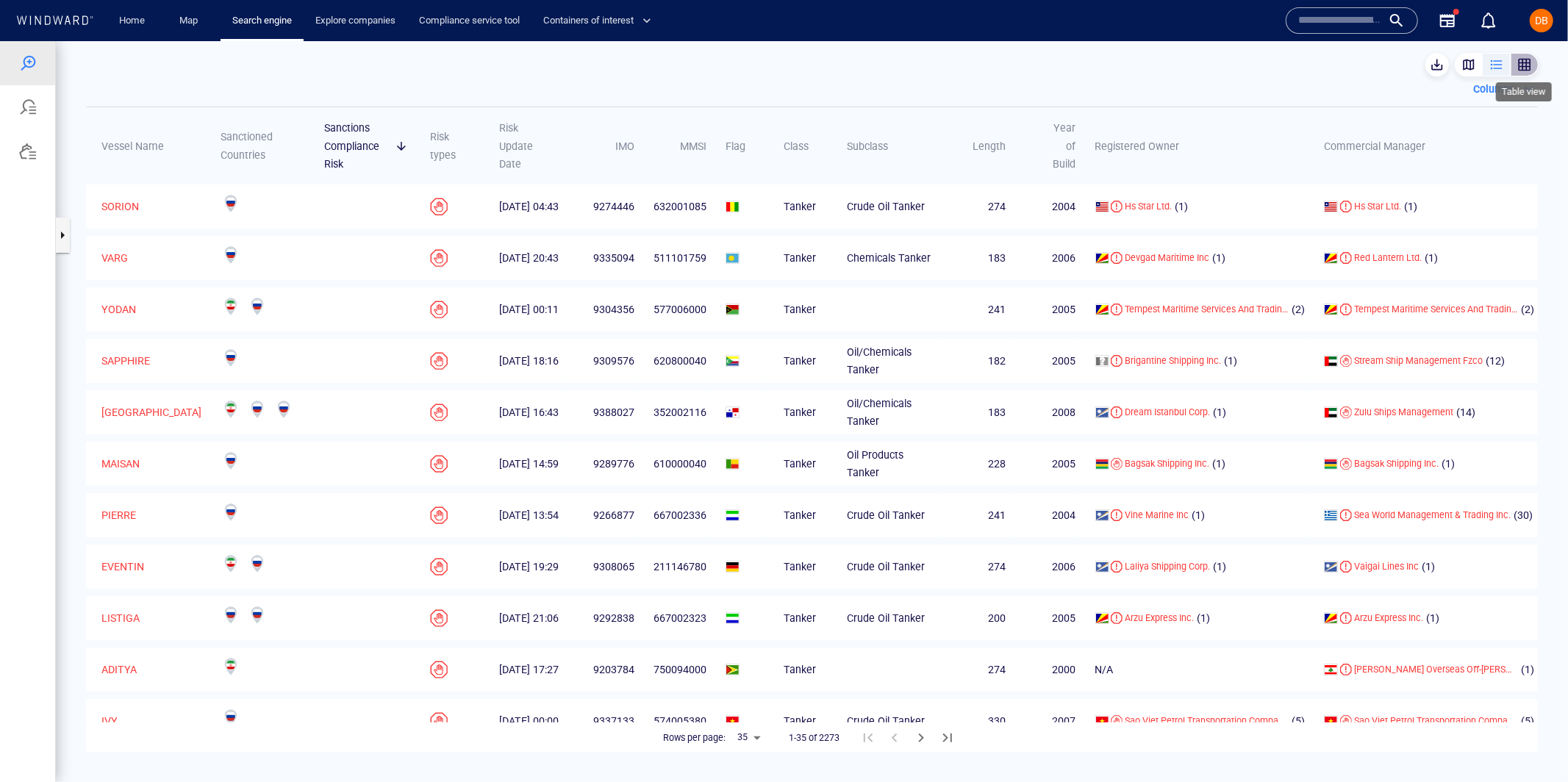
click at [1528, 63] on div "button" at bounding box center [1525, 64] width 15 height 15
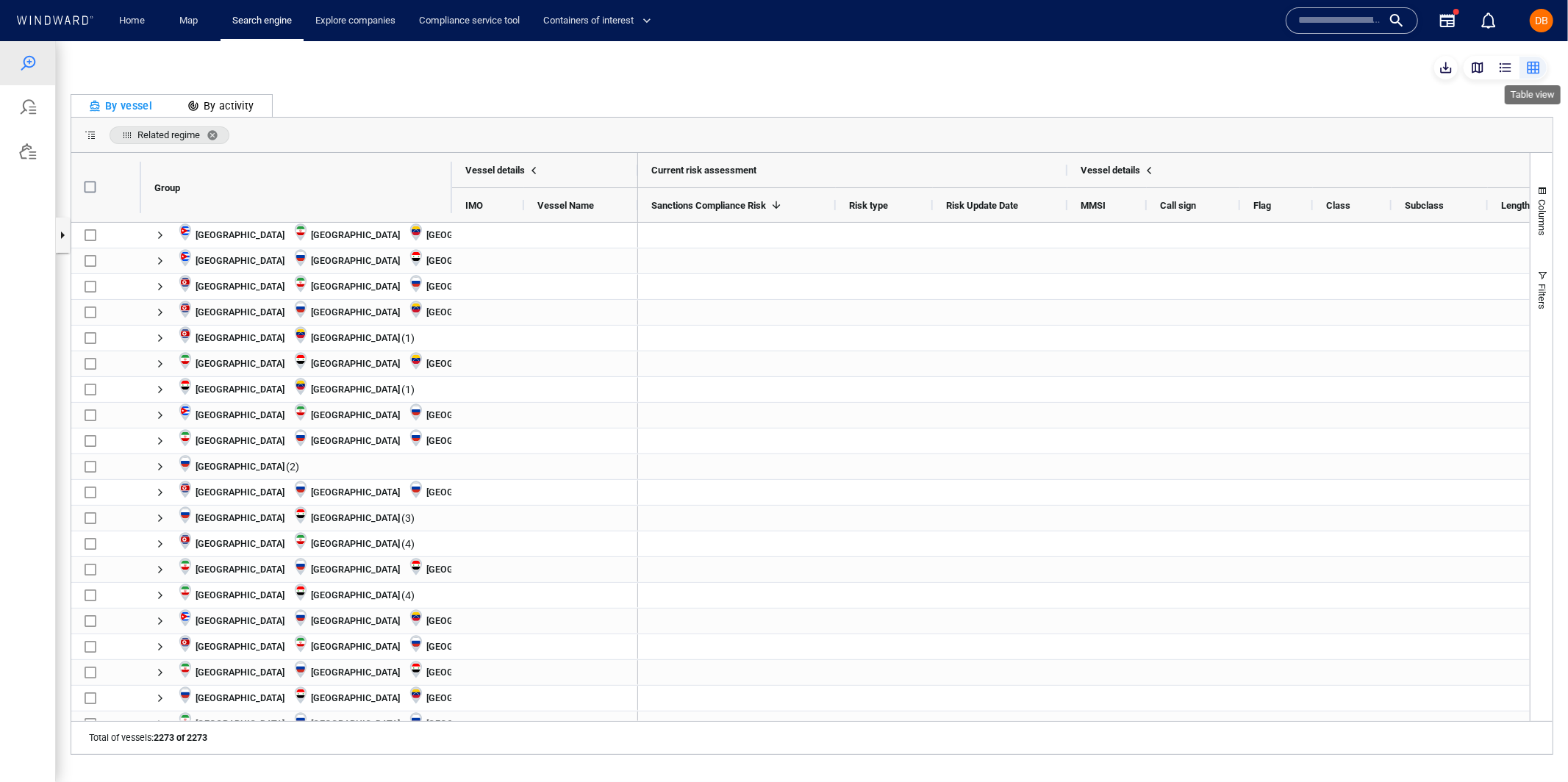
scroll to position [572, 307]
click at [1549, 282] on button "Filters" at bounding box center [1541, 289] width 22 height 79
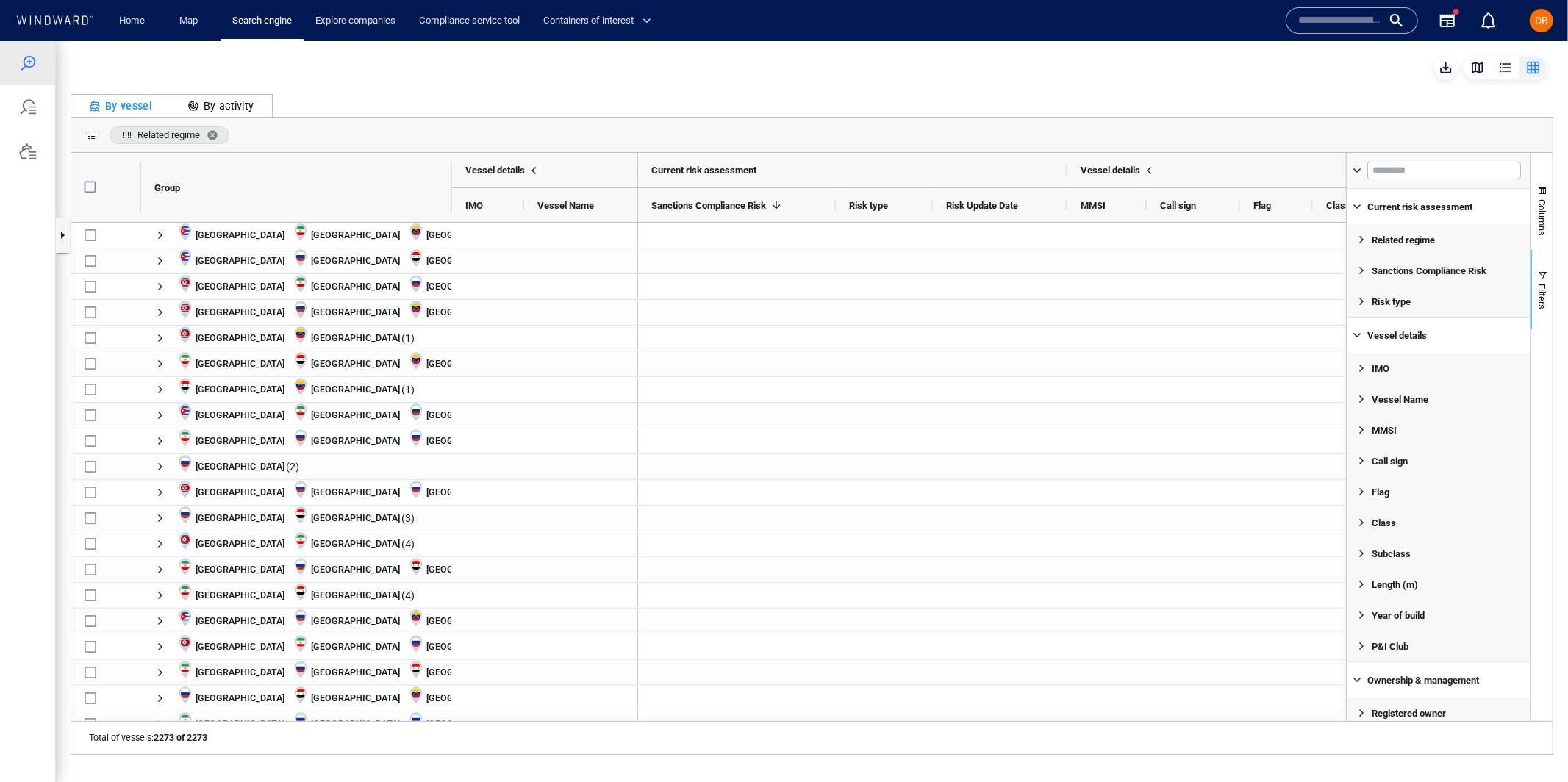
click at [1359, 300] on span "Filter List 24 Filters" at bounding box center [1360, 300] width 12 height 12
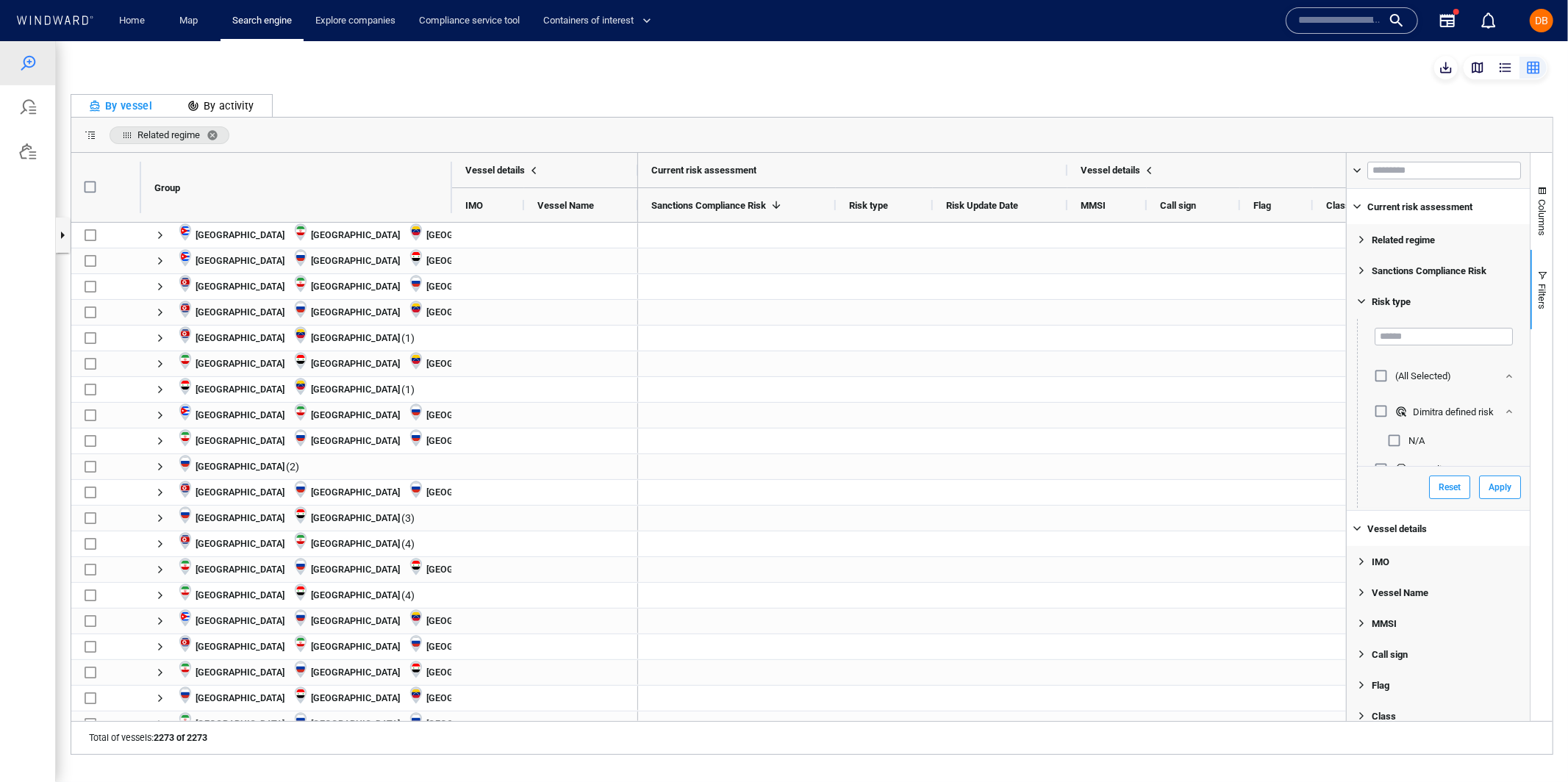
scroll to position [78, 0]
click at [1360, 271] on span "Filter List 24 Filters" at bounding box center [1360, 270] width 12 height 12
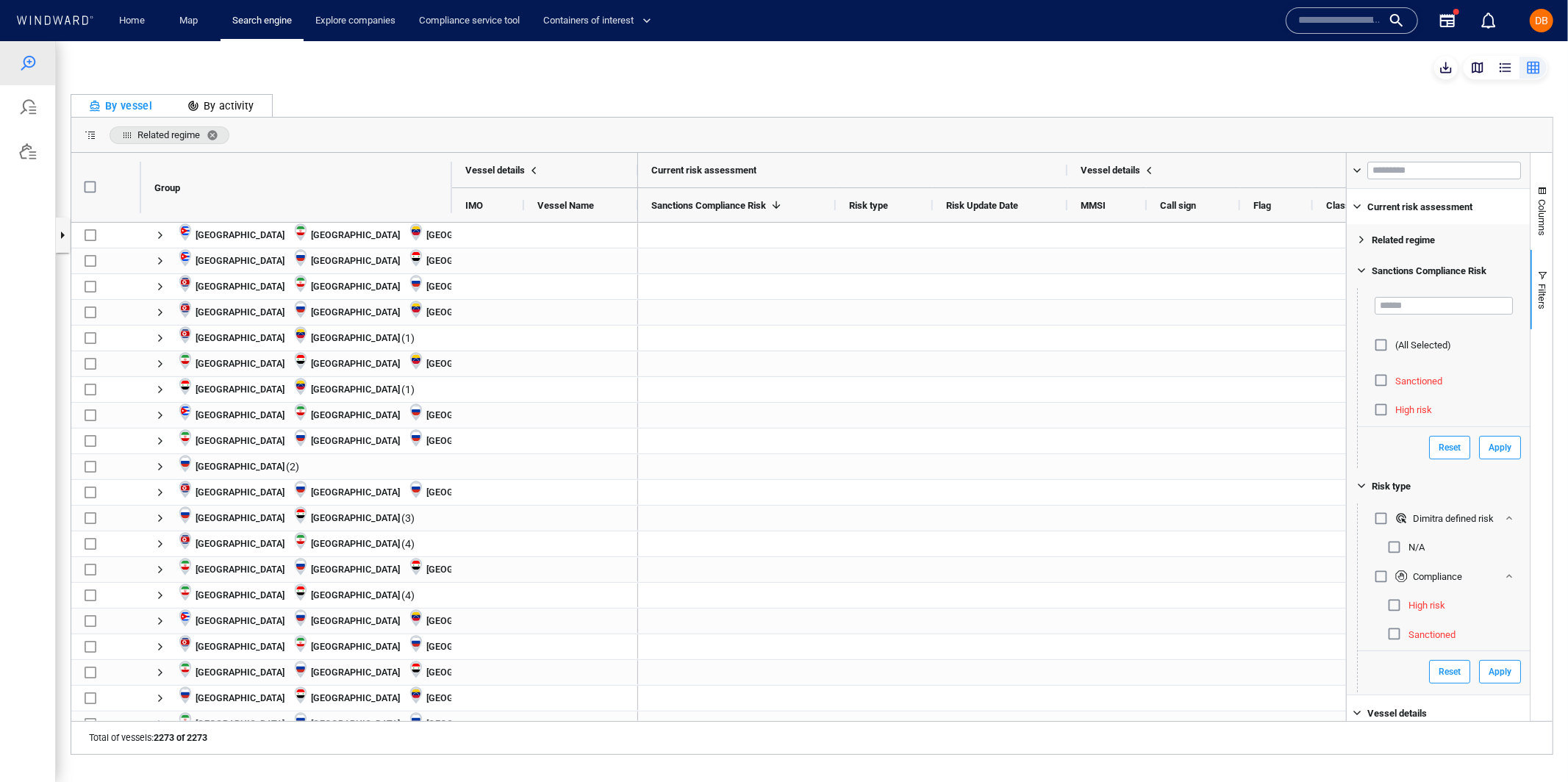
click at [1366, 235] on span "Filter List 24 Filters" at bounding box center [1360, 238] width 12 height 12
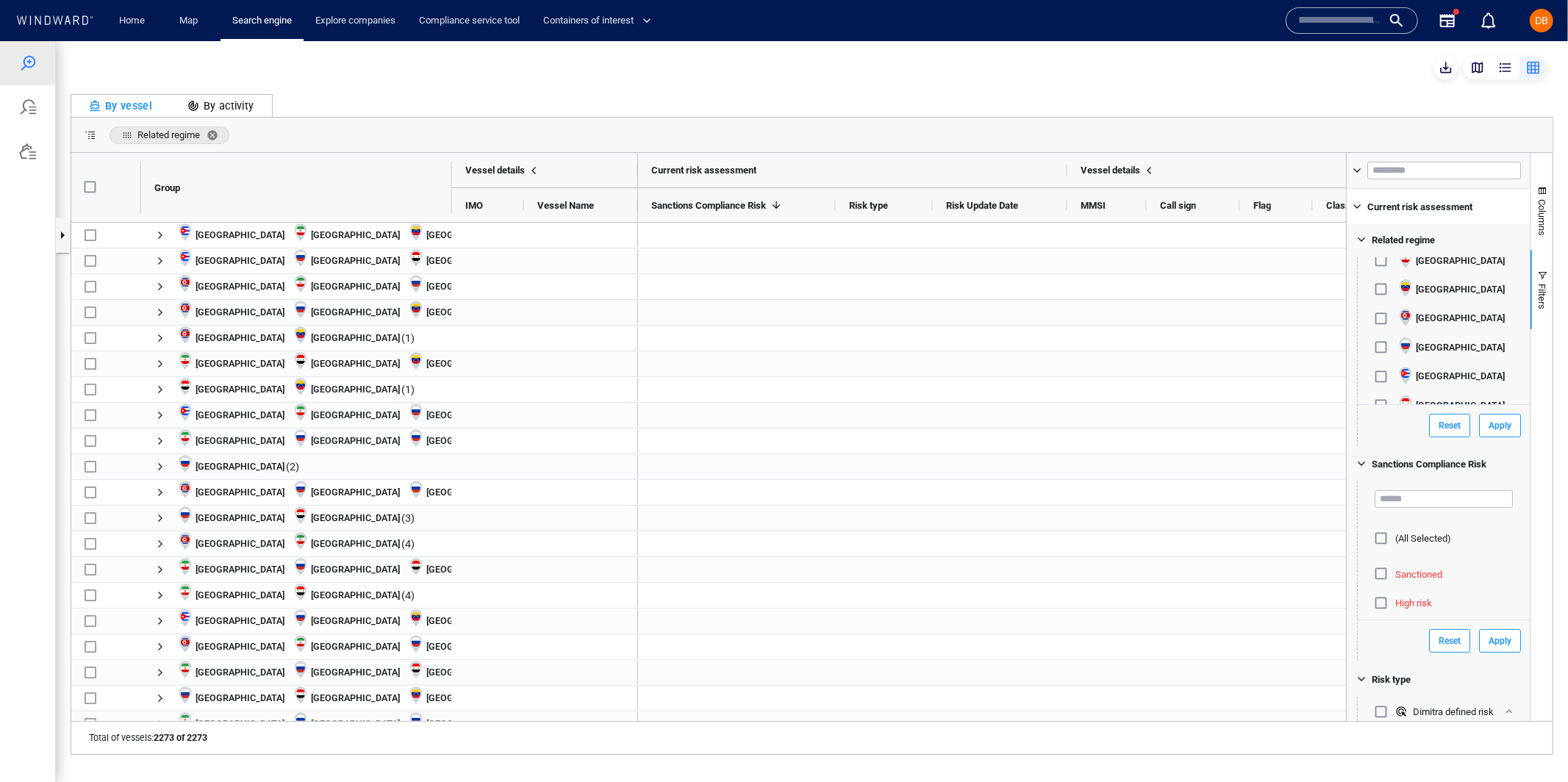
scroll to position [136, 0]
click at [1358, 208] on span "Filter List 24 Filters" at bounding box center [1357, 206] width 12 height 12
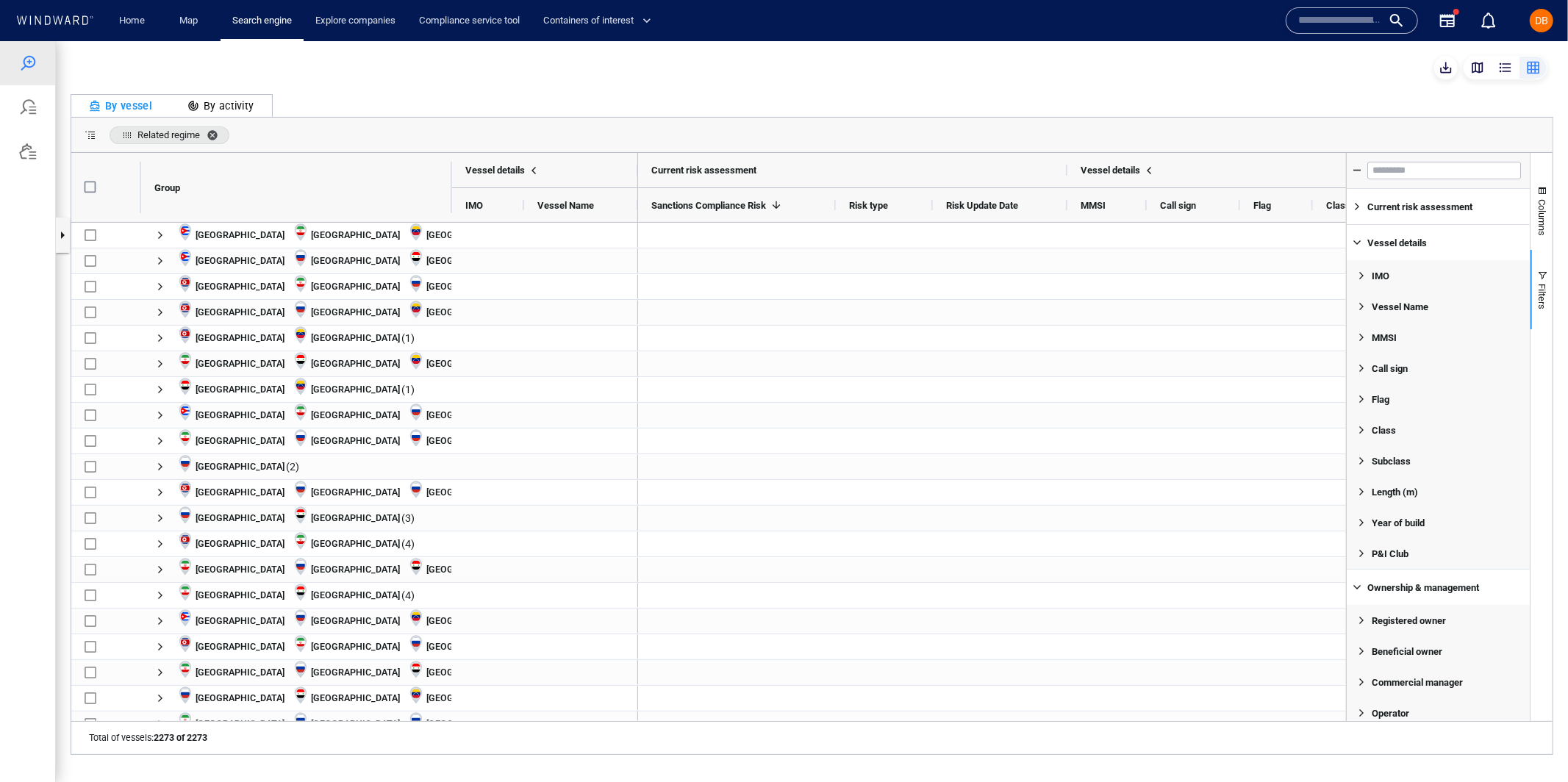
click at [220, 132] on span "Related regime. Press ENTER to sort. Press DELETE to remove" at bounding box center [215, 134] width 18 height 12
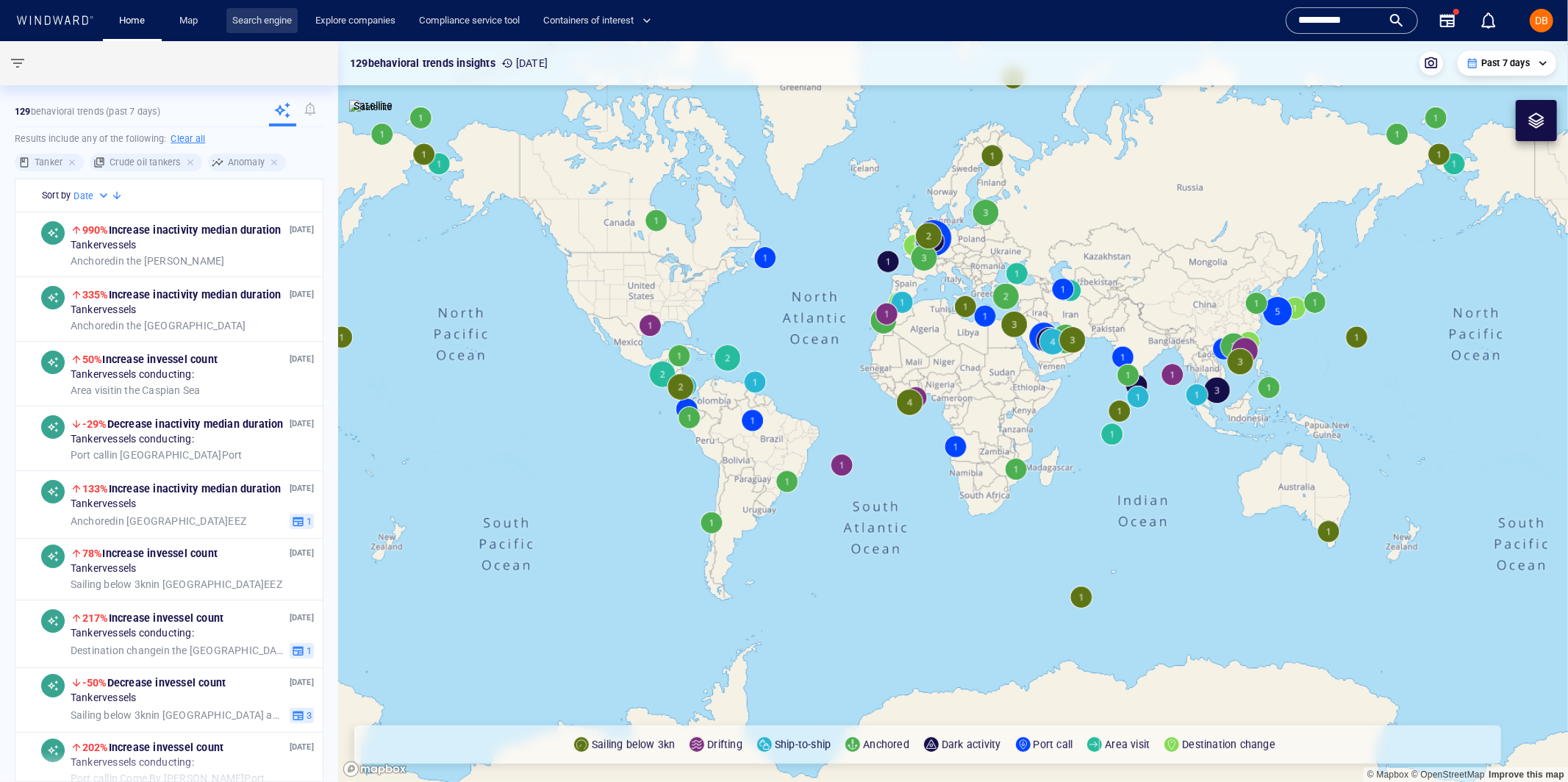
click at [269, 12] on link "Search engine" at bounding box center [261, 21] width 71 height 26
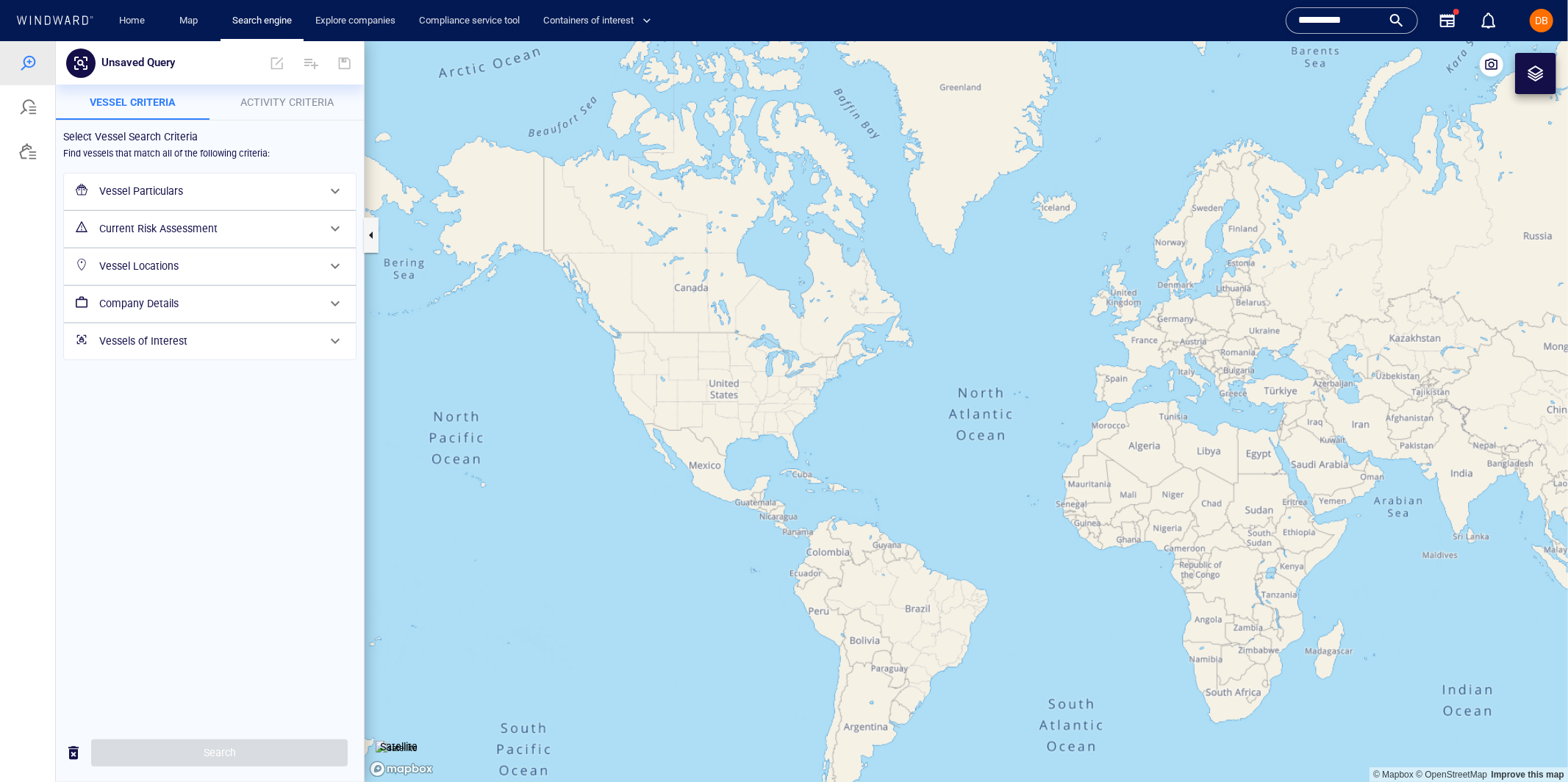
click at [191, 191] on h6 "Vessel Particulars" at bounding box center [209, 191] width 219 height 18
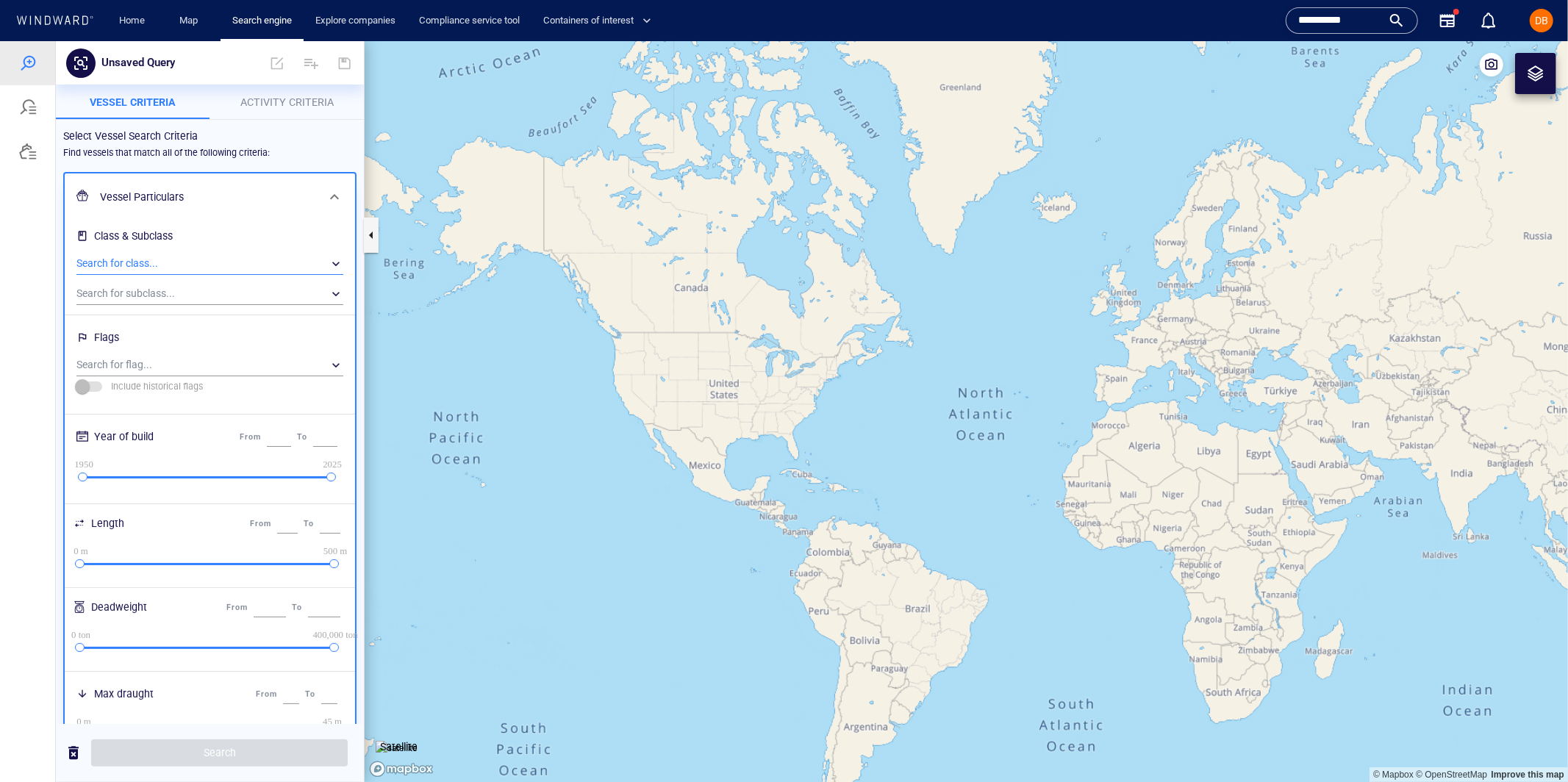
click at [174, 259] on div "​" at bounding box center [209, 263] width 267 height 22
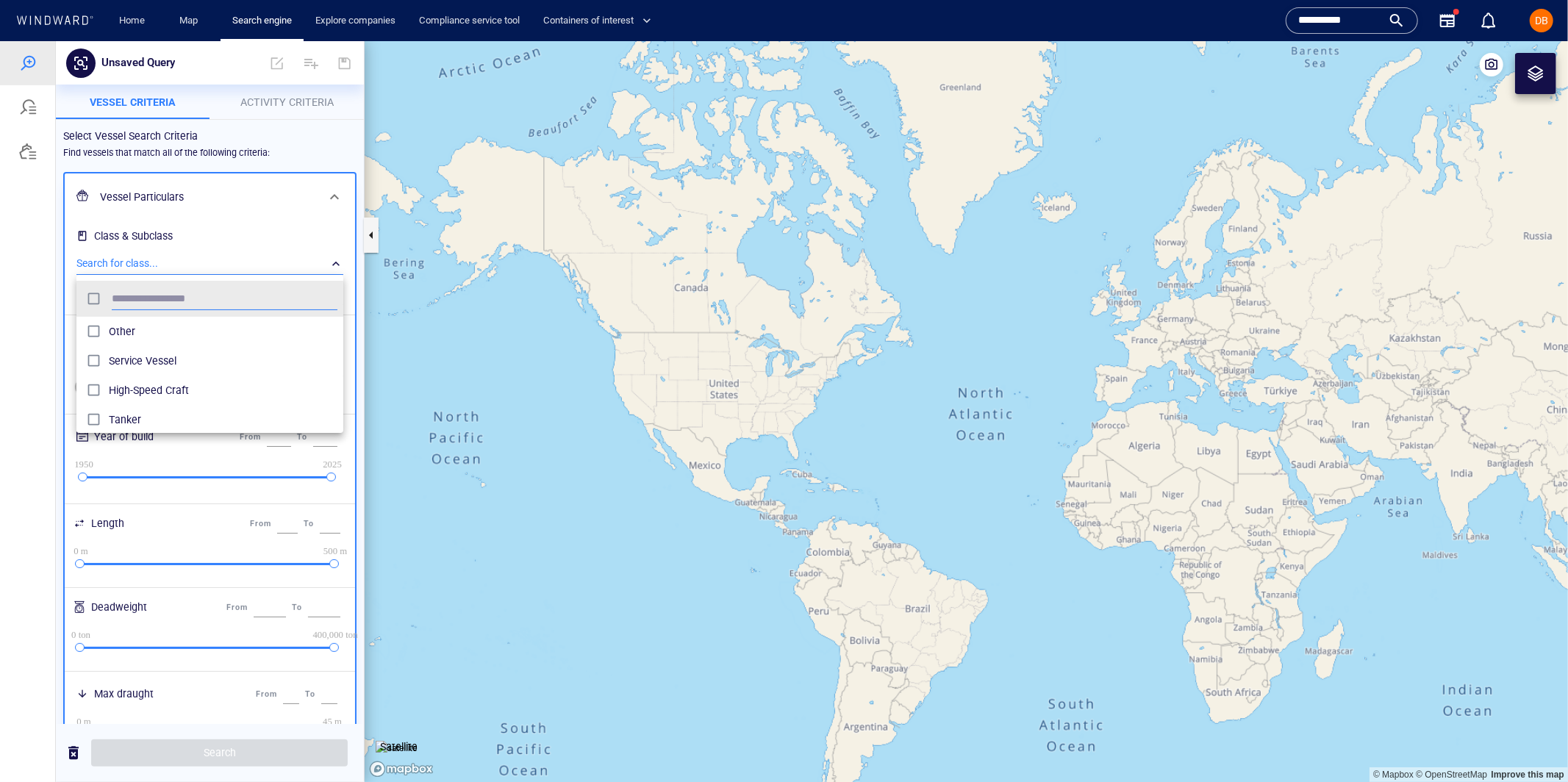
scroll to position [147, 266]
click at [132, 412] on span "Tanker" at bounding box center [223, 418] width 229 height 18
click at [247, 209] on div at bounding box center [784, 411] width 1568 height 741
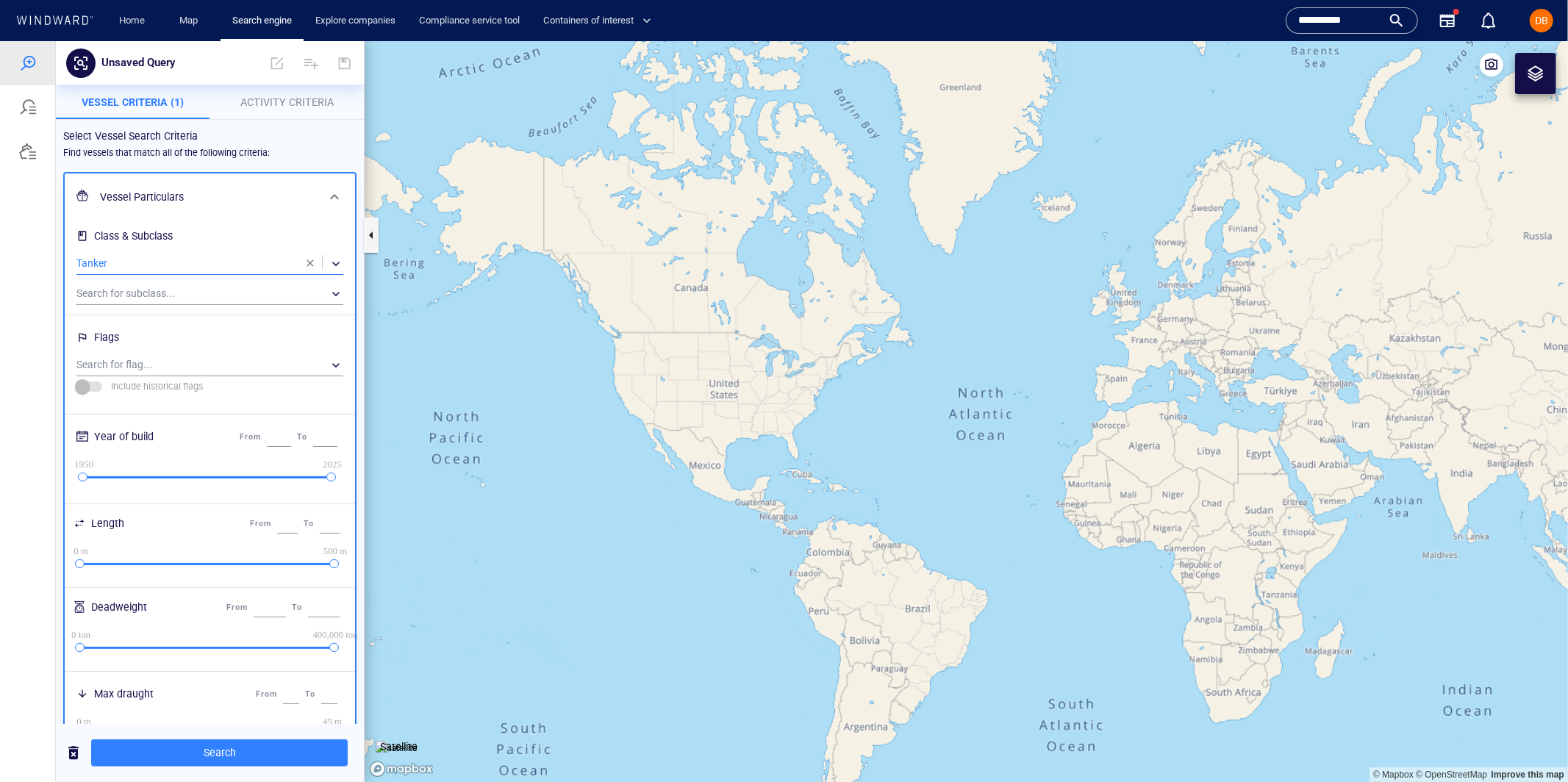
click at [255, 95] on p "Activity Criteria" at bounding box center [287, 101] width 137 height 18
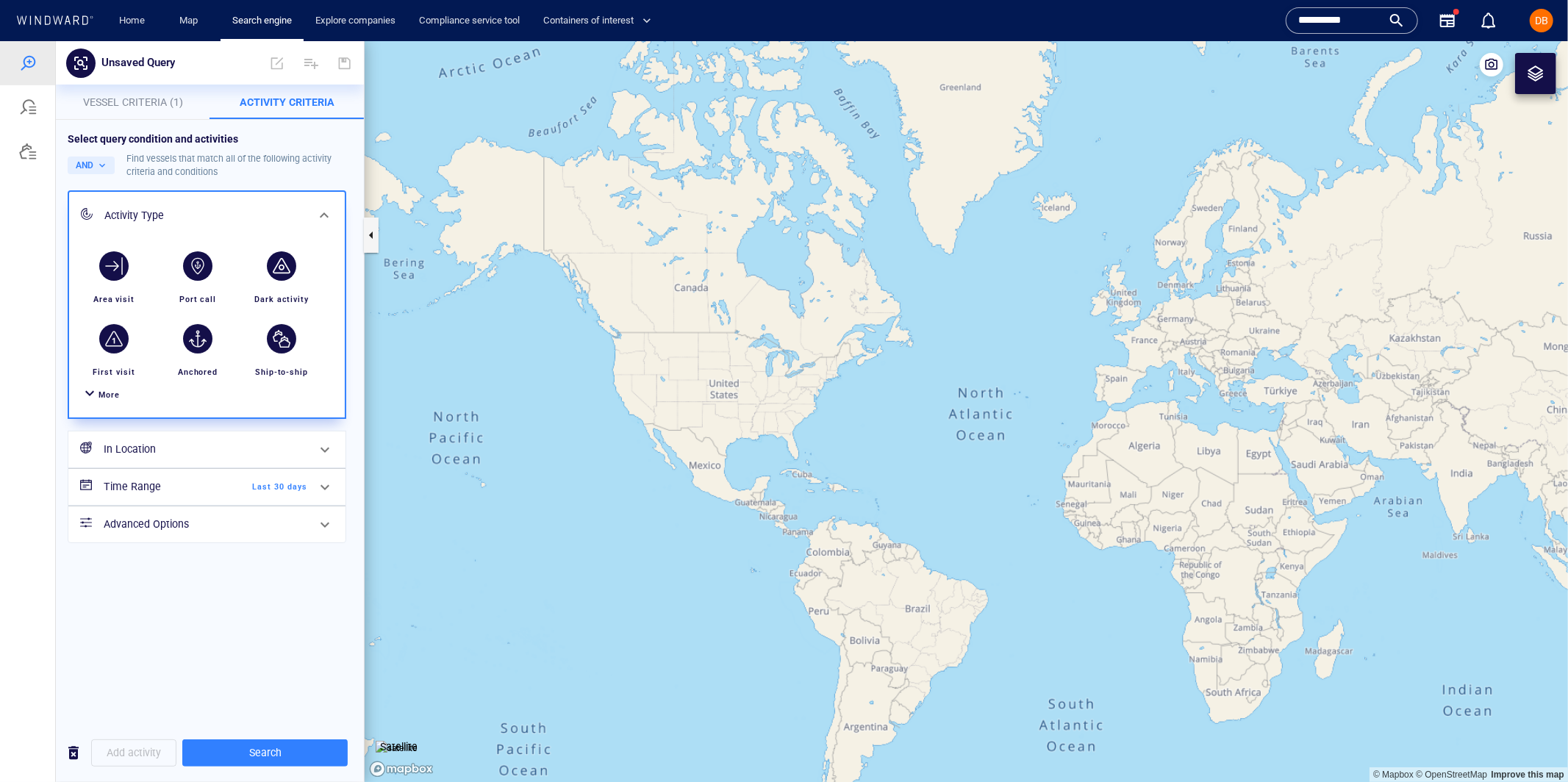
click at [272, 275] on div "button" at bounding box center [281, 266] width 30 height 30
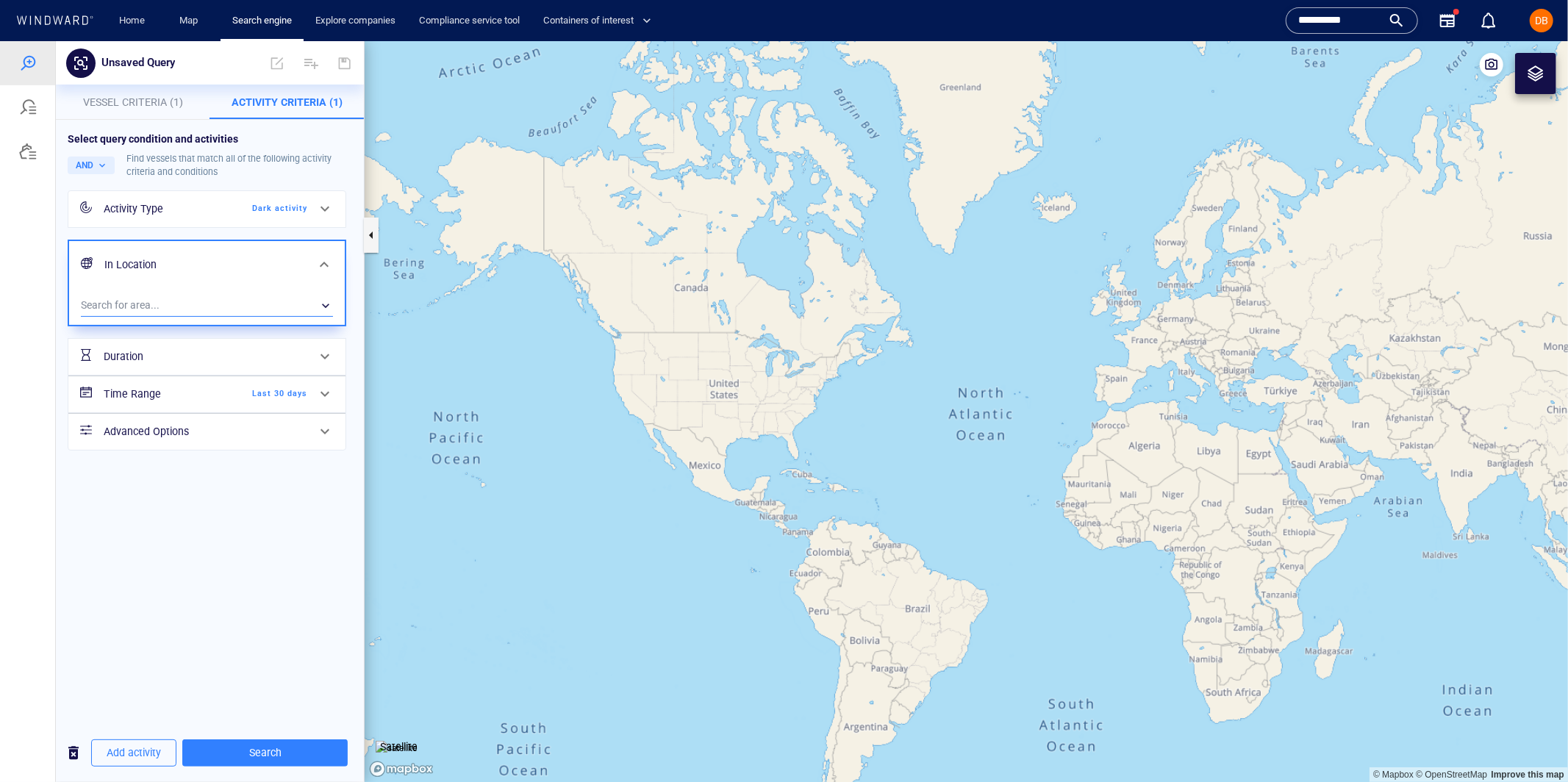
click at [229, 301] on div "​" at bounding box center [207, 306] width 252 height 22
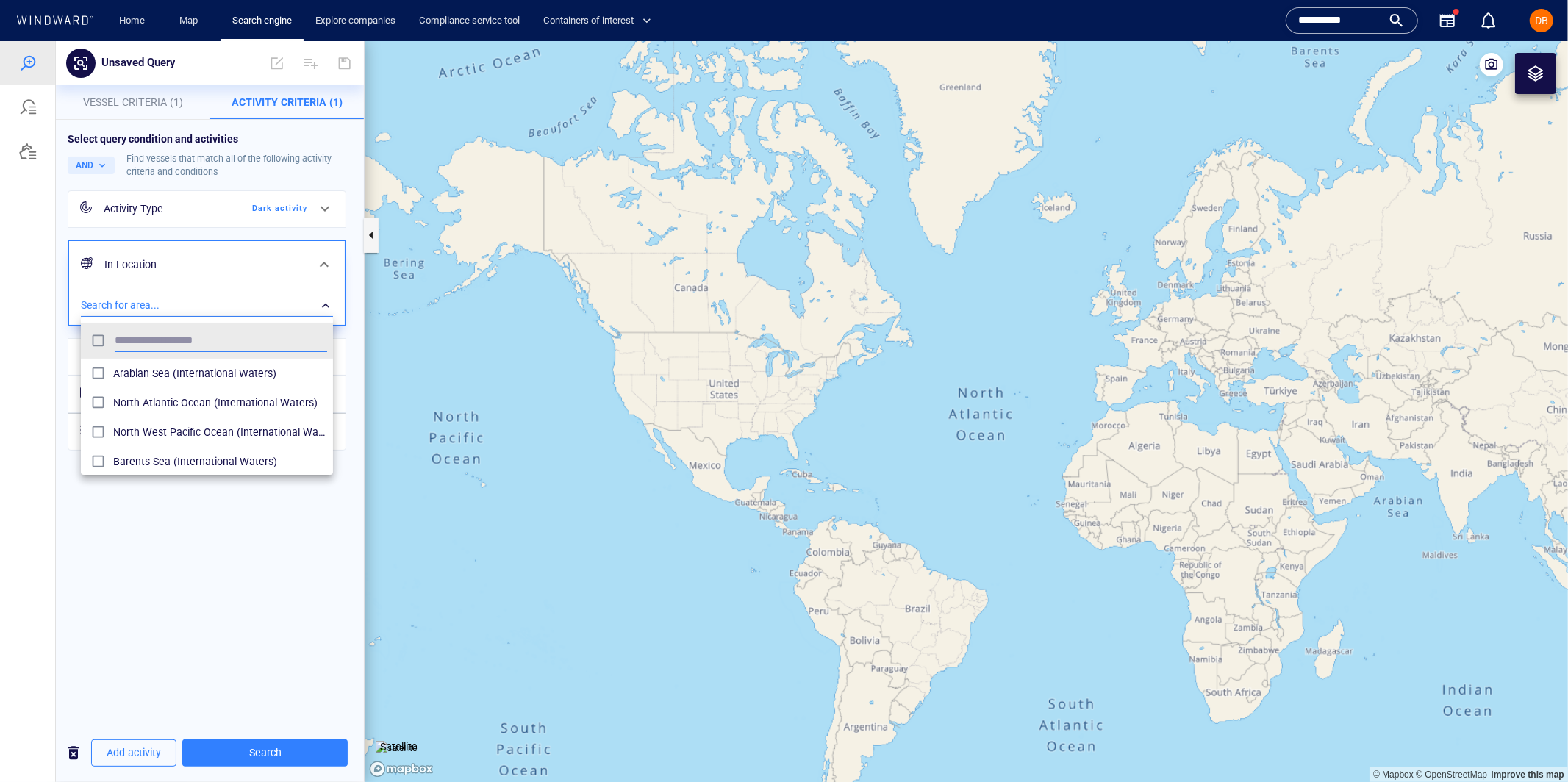
scroll to position [147, 251]
type input "*"
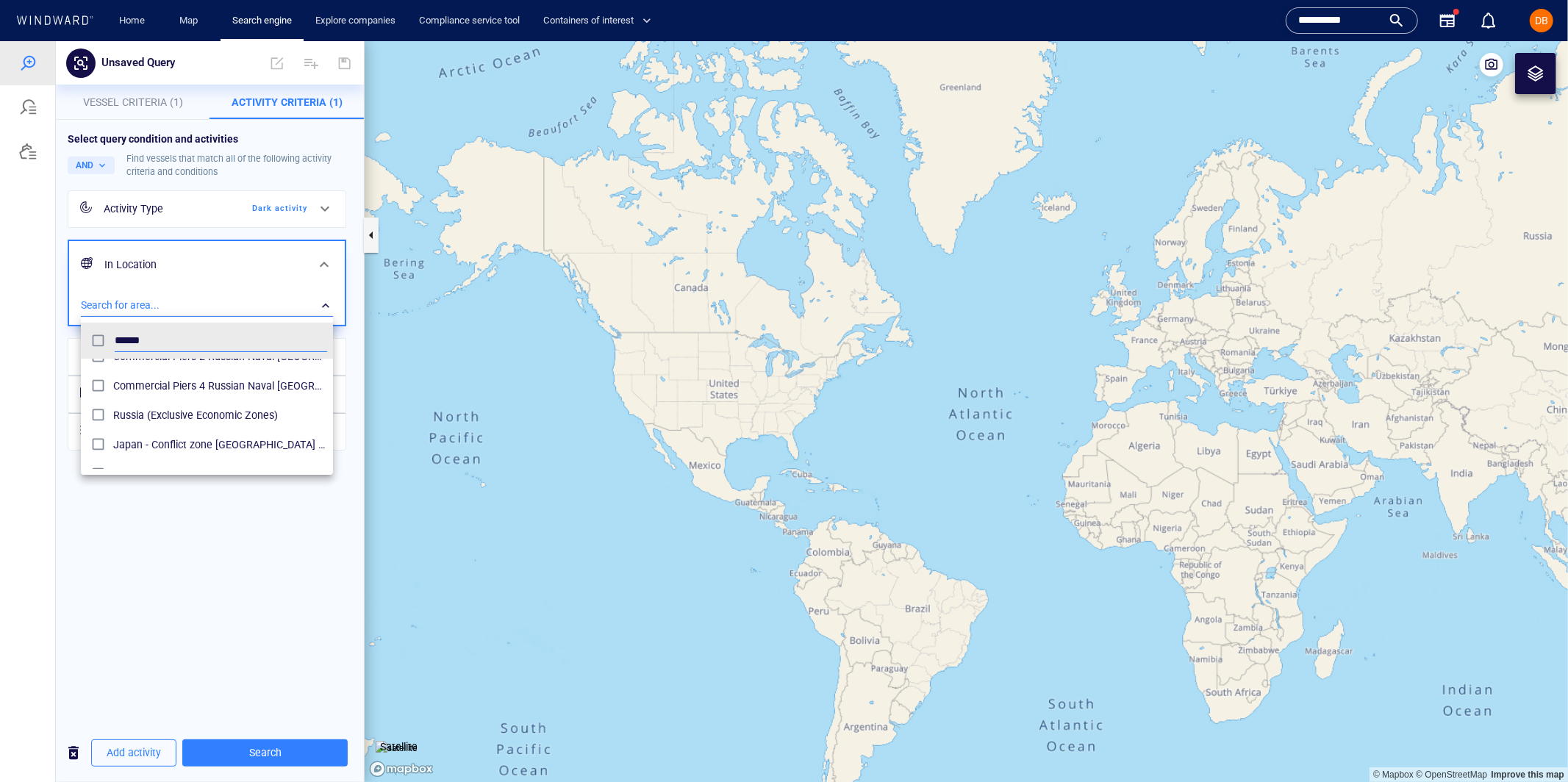
scroll to position [379, 0]
type input "******"
click at [196, 402] on span "Russia (Exclusive Economic Zones)" at bounding box center [221, 405] width 214 height 18
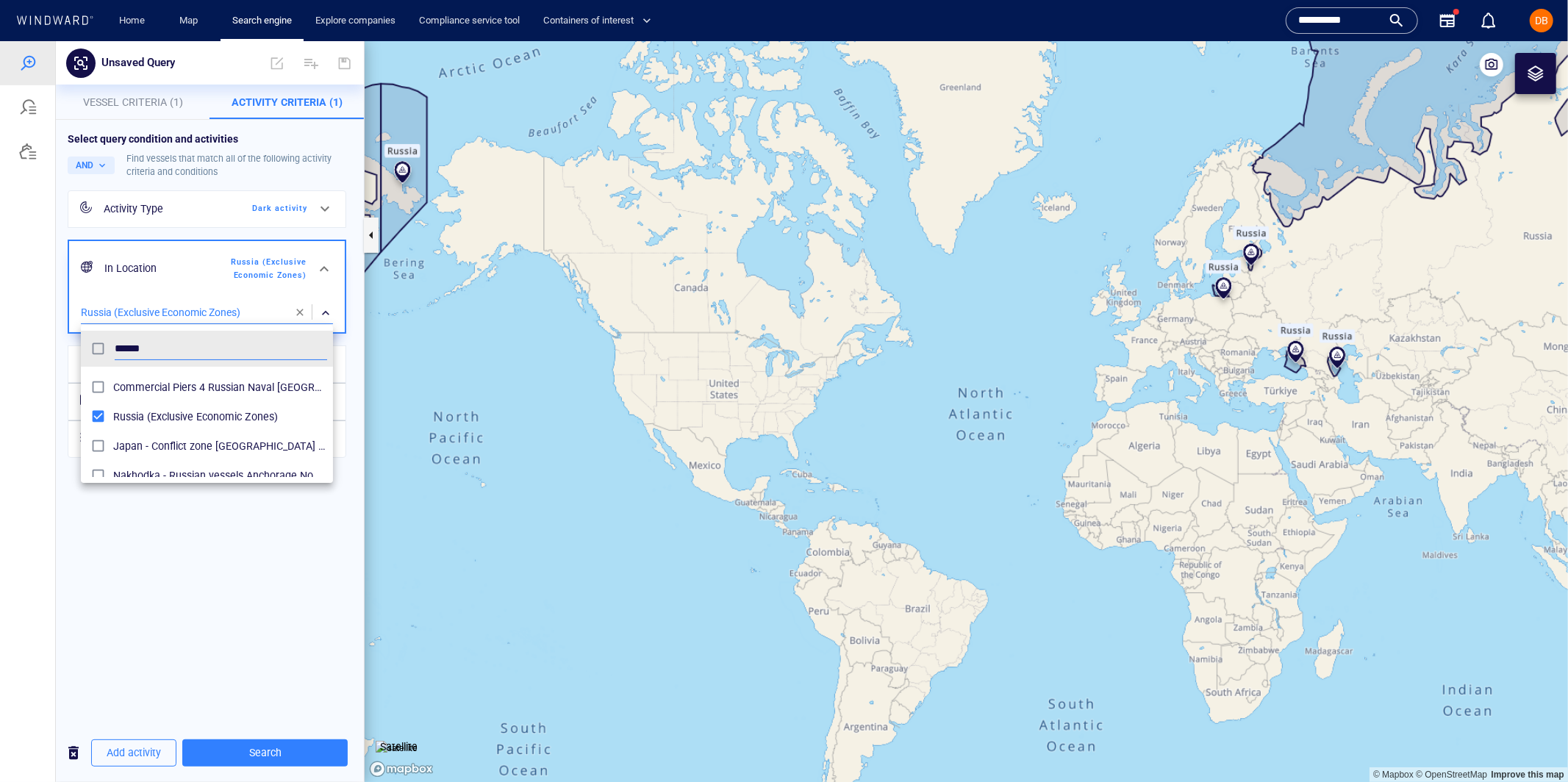
click at [236, 523] on div at bounding box center [784, 411] width 1568 height 741
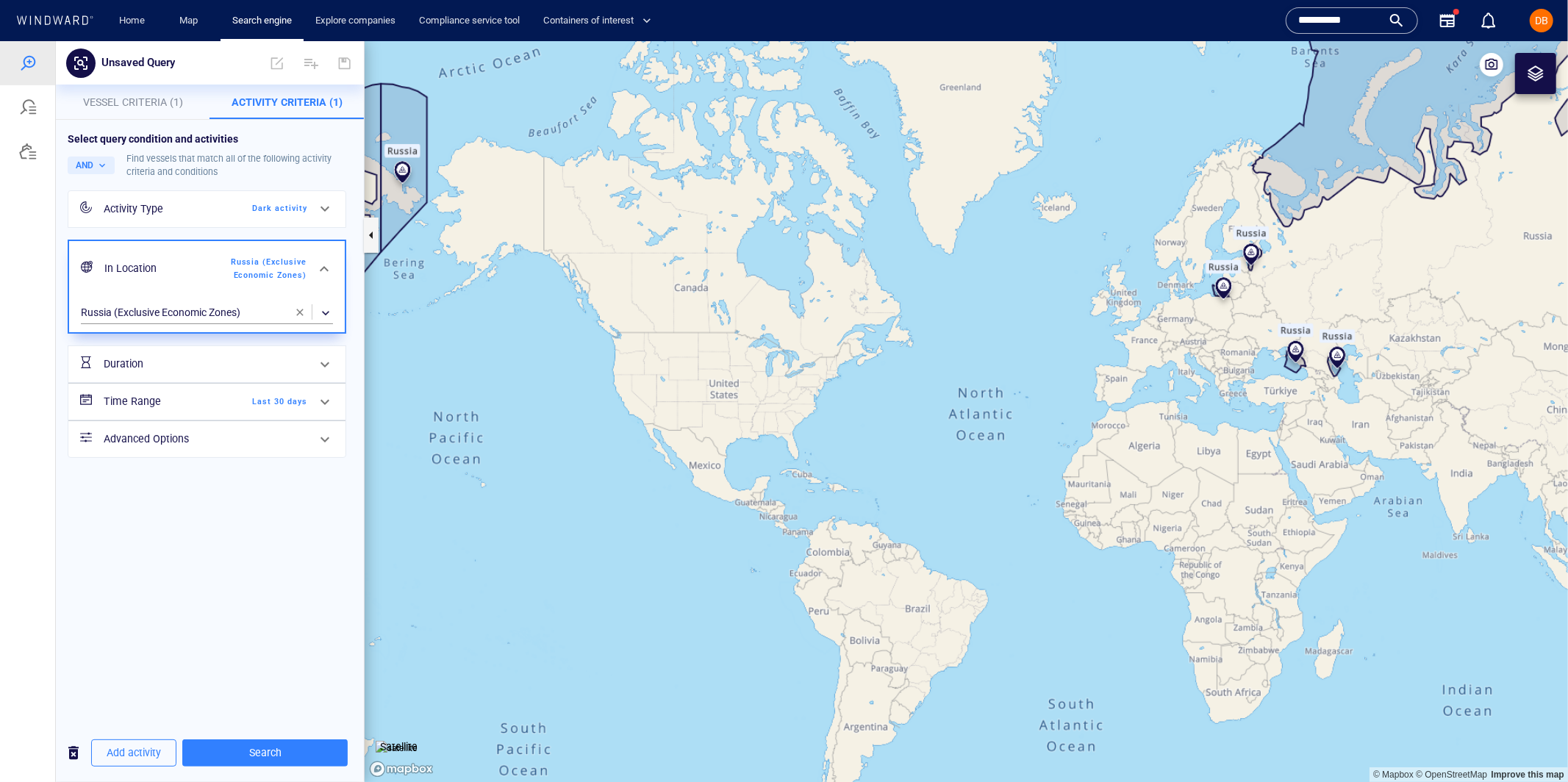
click at [200, 403] on h6 "Time Range" at bounding box center [162, 401] width 119 height 18
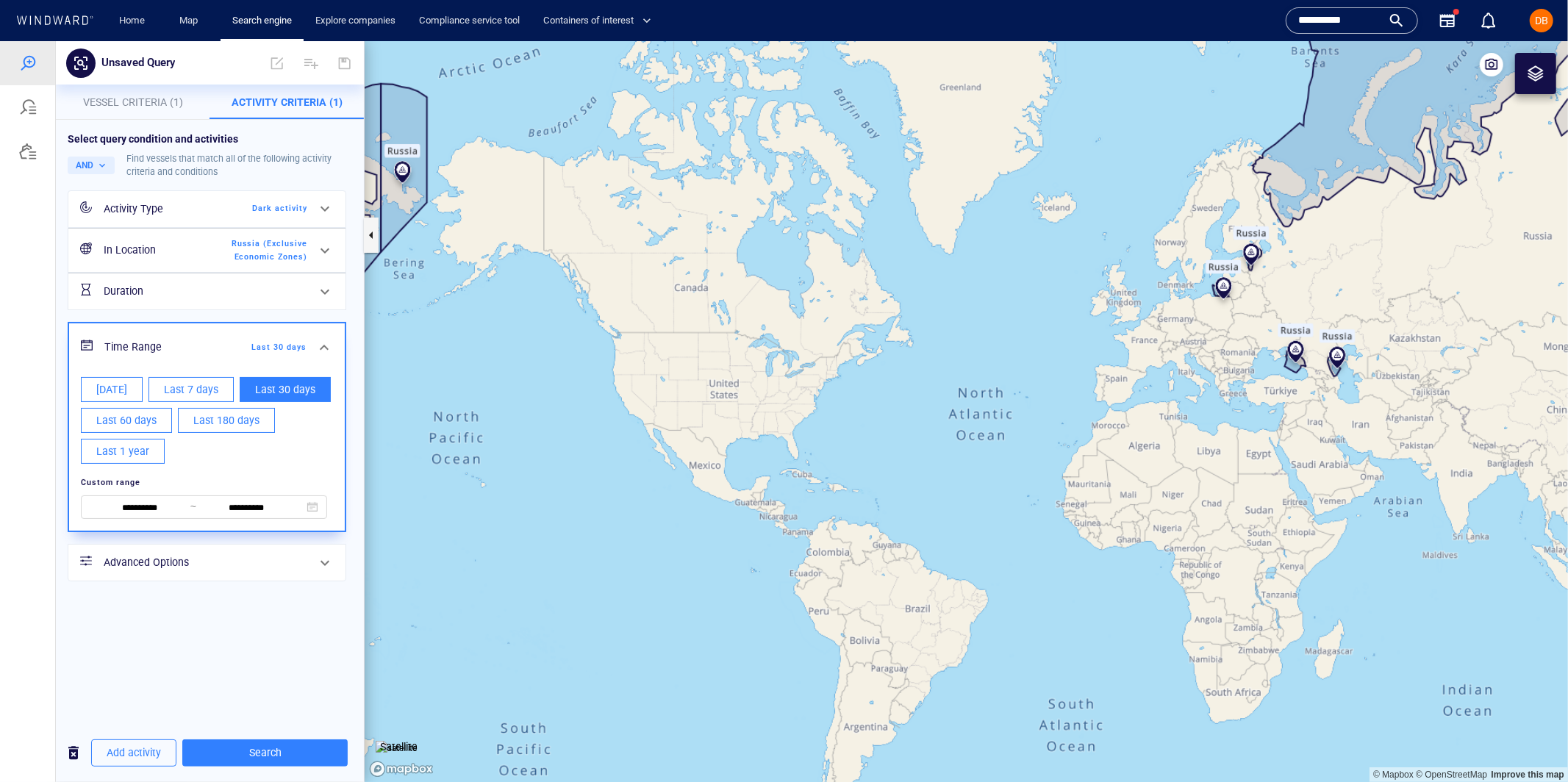
click at [320, 336] on div at bounding box center [324, 347] width 35 height 35
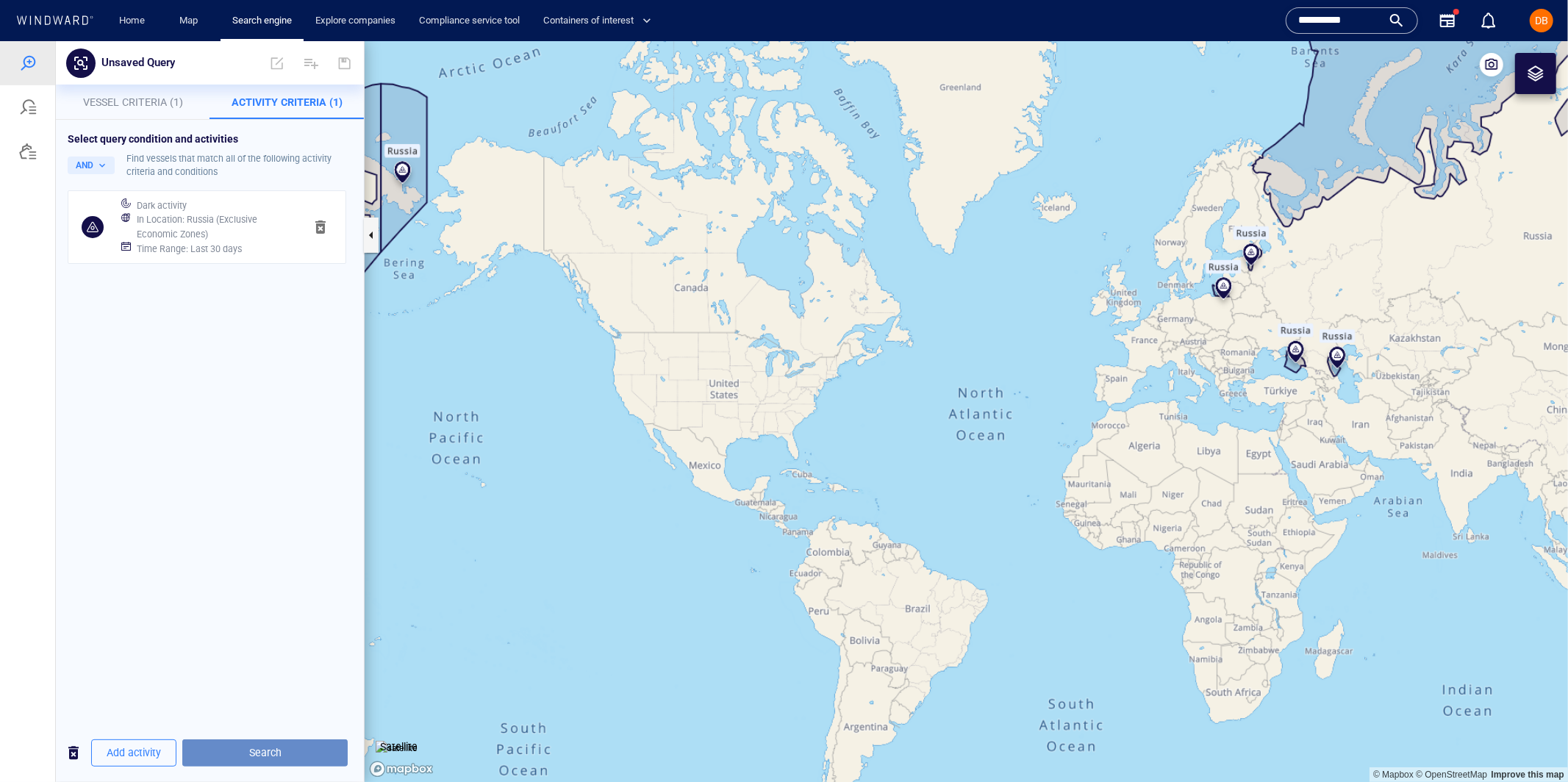
click at [265, 744] on span "Search" at bounding box center [265, 752] width 142 height 18
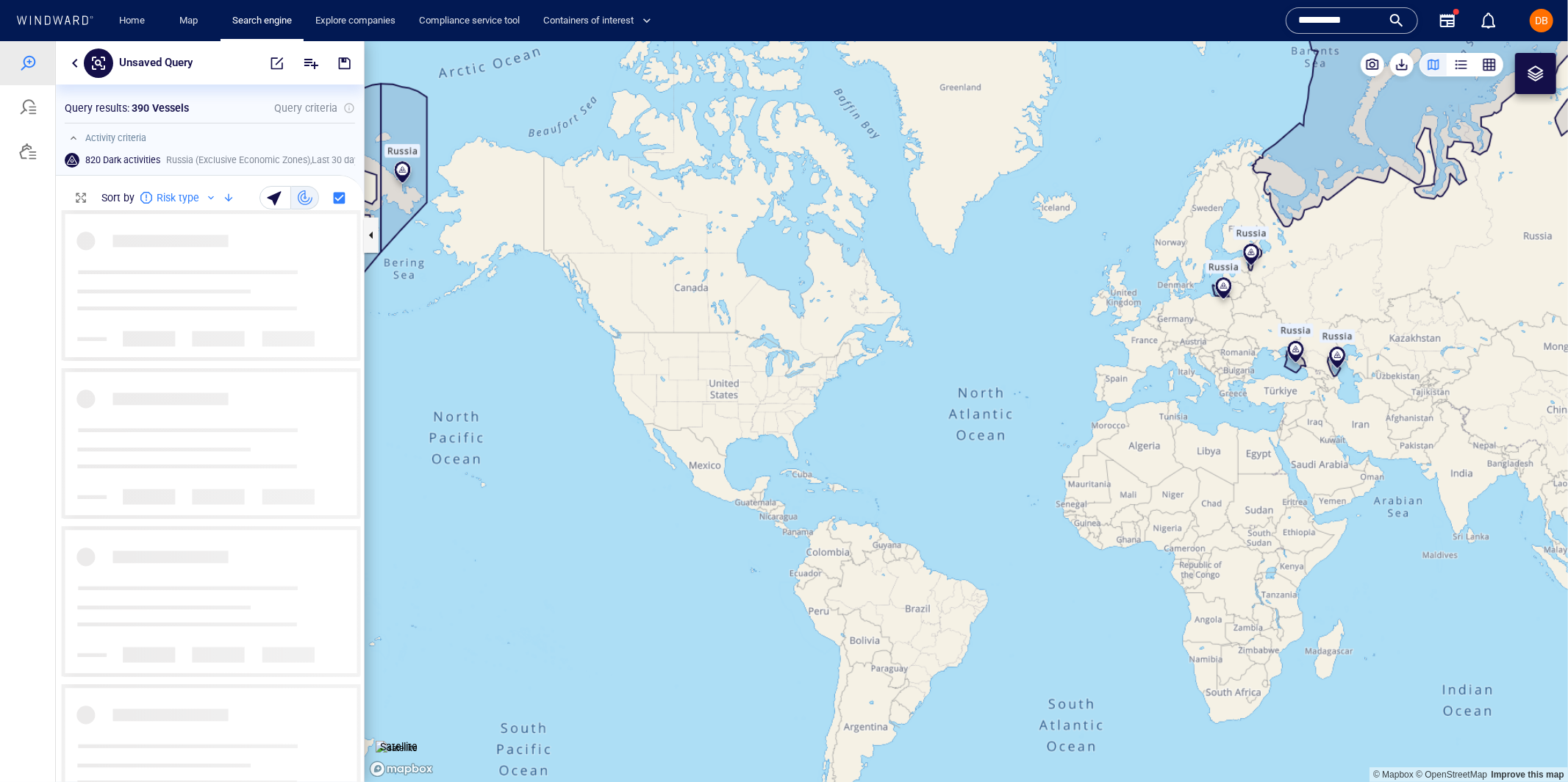
scroll to position [572, 307]
click at [174, 61] on p "Unsaved Query" at bounding box center [156, 62] width 74 height 19
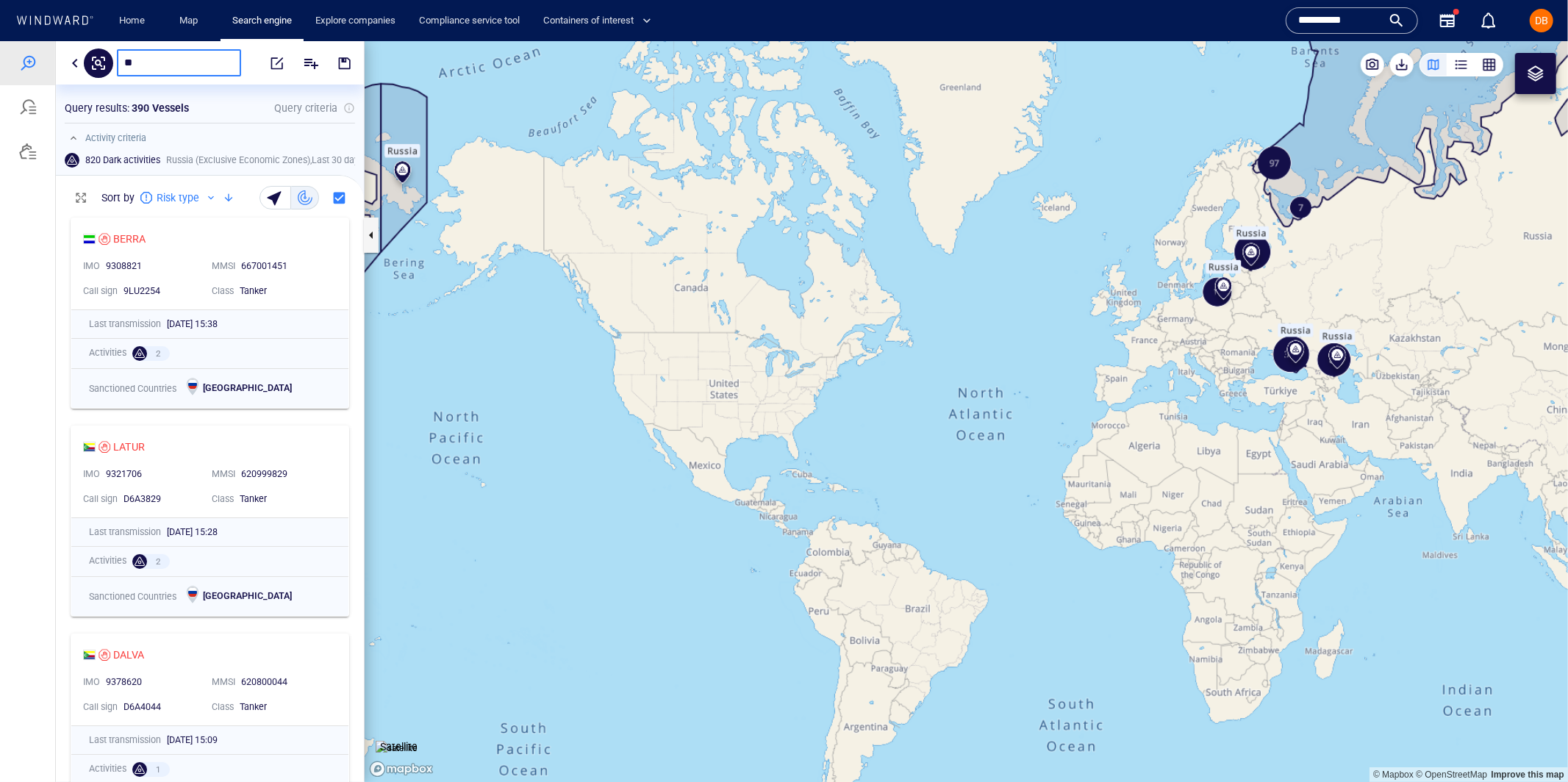
type input "*"
type input "**********"
click at [336, 67] on button "button" at bounding box center [344, 63] width 32 height 35
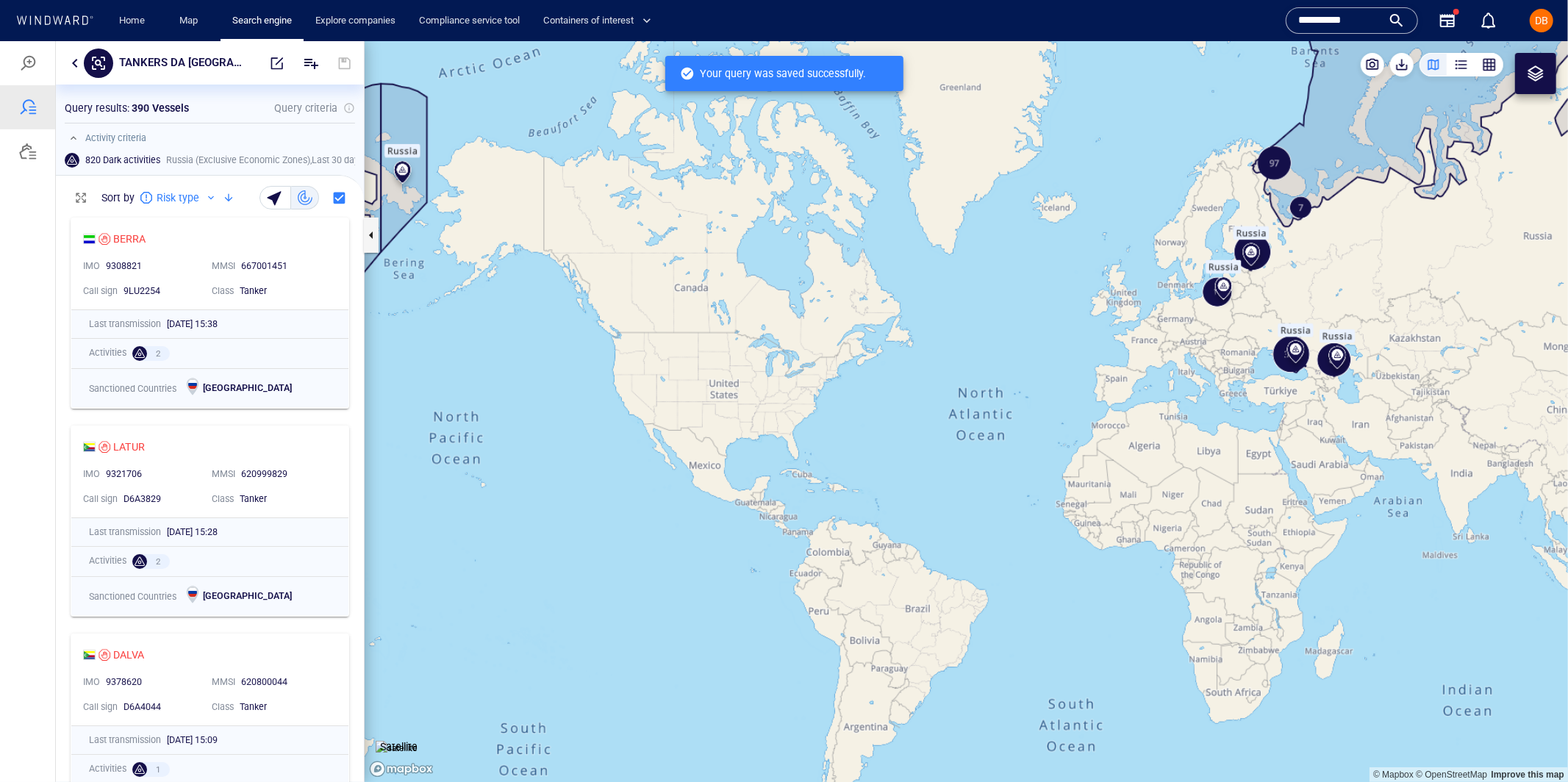
scroll to position [572, 307]
drag, startPoint x: 1391, startPoint y: 265, endPoint x: 918, endPoint y: 382, distance: 487.3
click at [918, 382] on canvas "Map" at bounding box center [966, 411] width 1203 height 741
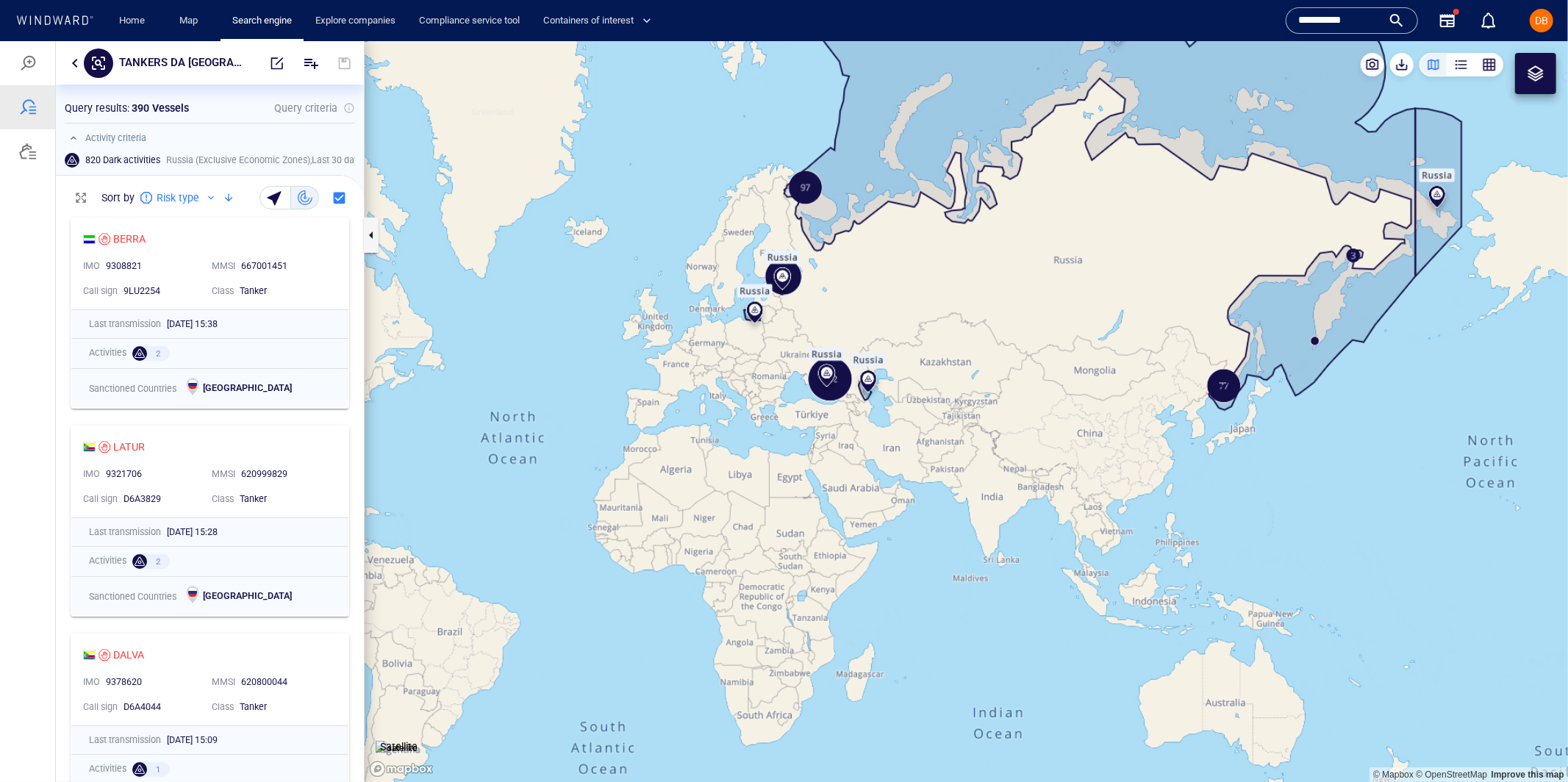
drag, startPoint x: 841, startPoint y: 236, endPoint x: 843, endPoint y: 421, distance: 185.0
click at [843, 423] on canvas "Map" at bounding box center [966, 411] width 1203 height 741
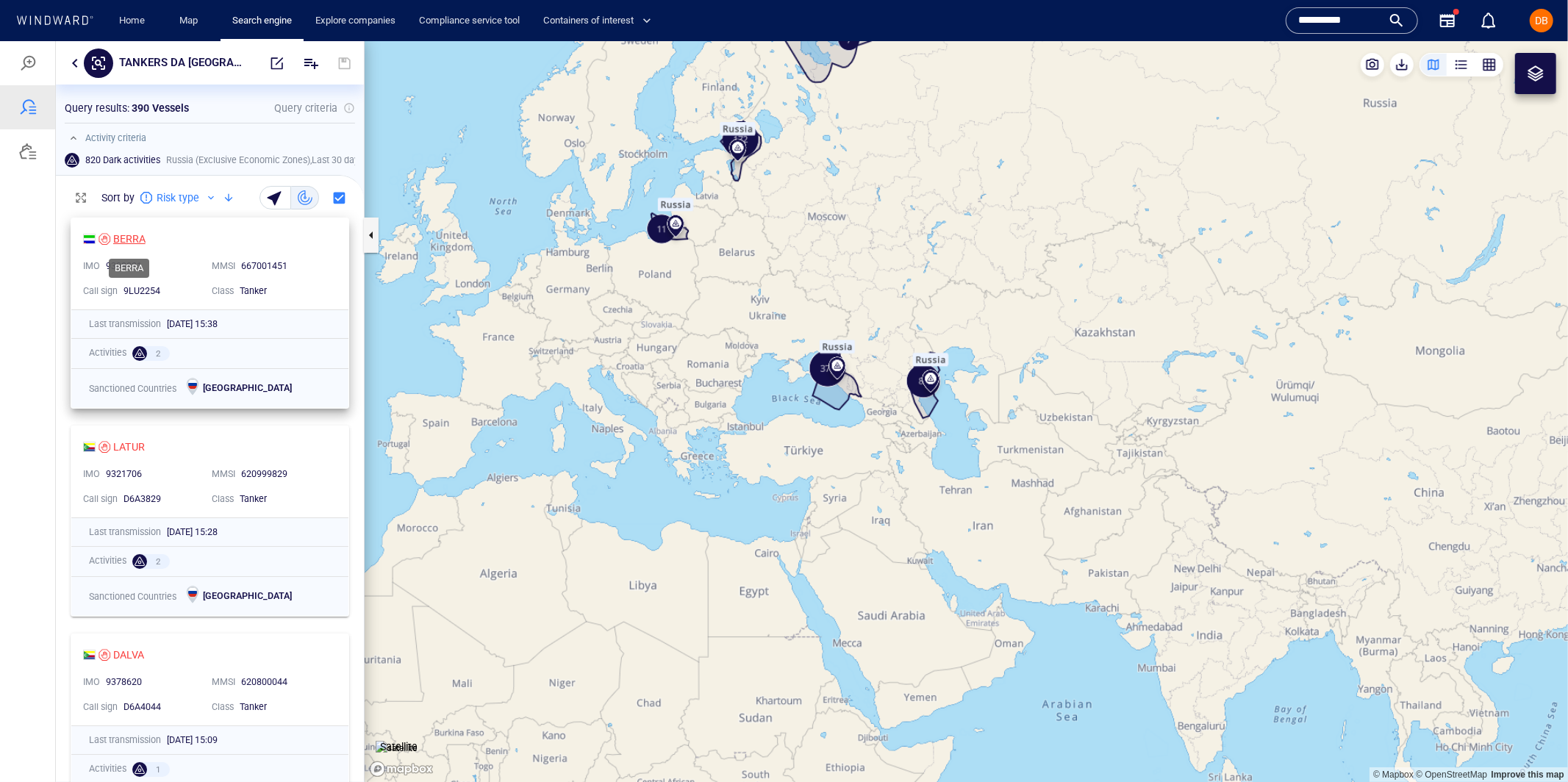
click at [131, 233] on div "BERRA" at bounding box center [129, 237] width 32 height 18
click at [282, 240] on div "BERRA" at bounding box center [204, 237] width 242 height 18
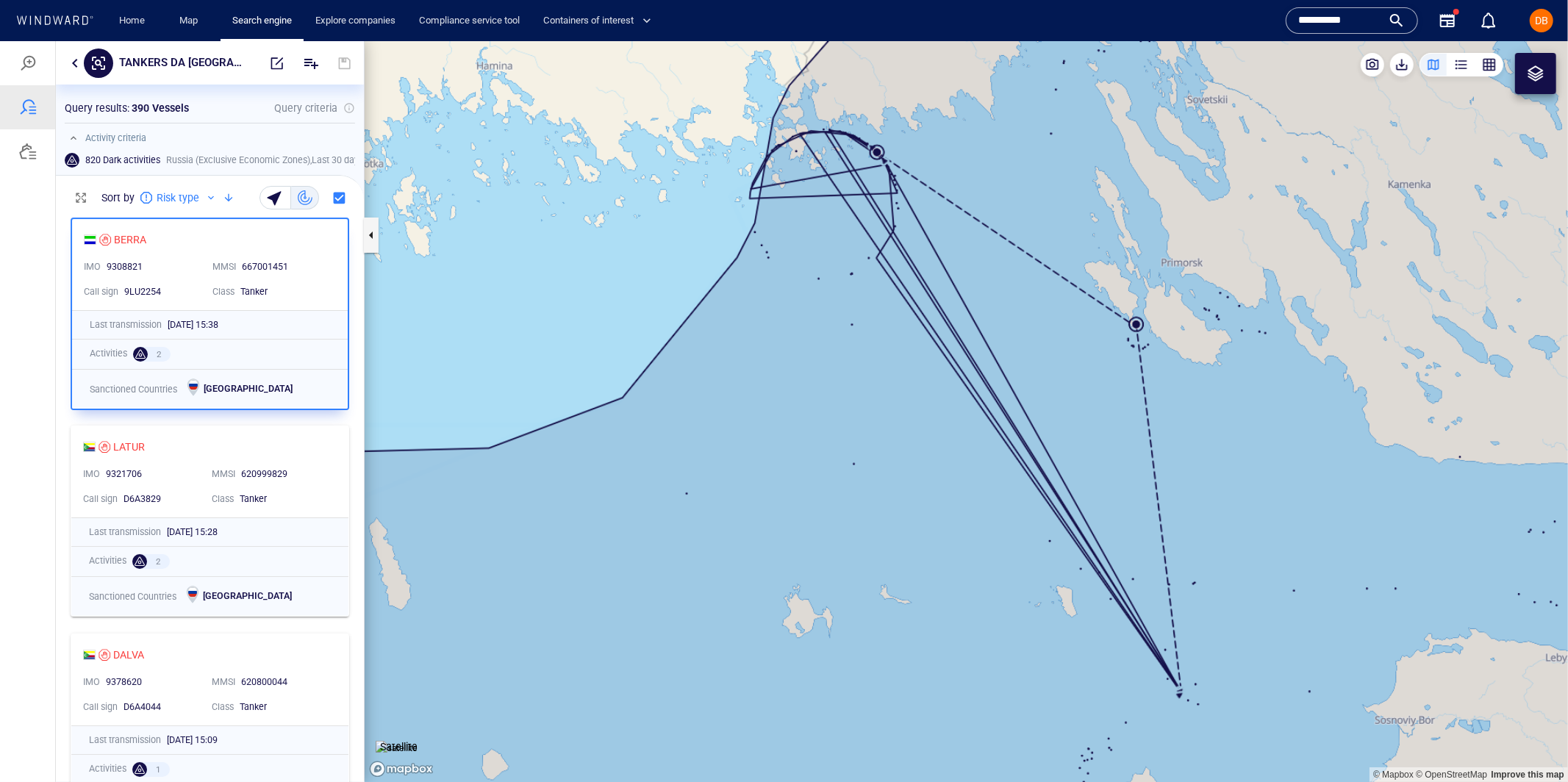
click at [873, 158] on canvas "Map" at bounding box center [966, 411] width 1203 height 741
click at [880, 151] on canvas "Map" at bounding box center [966, 411] width 1203 height 741
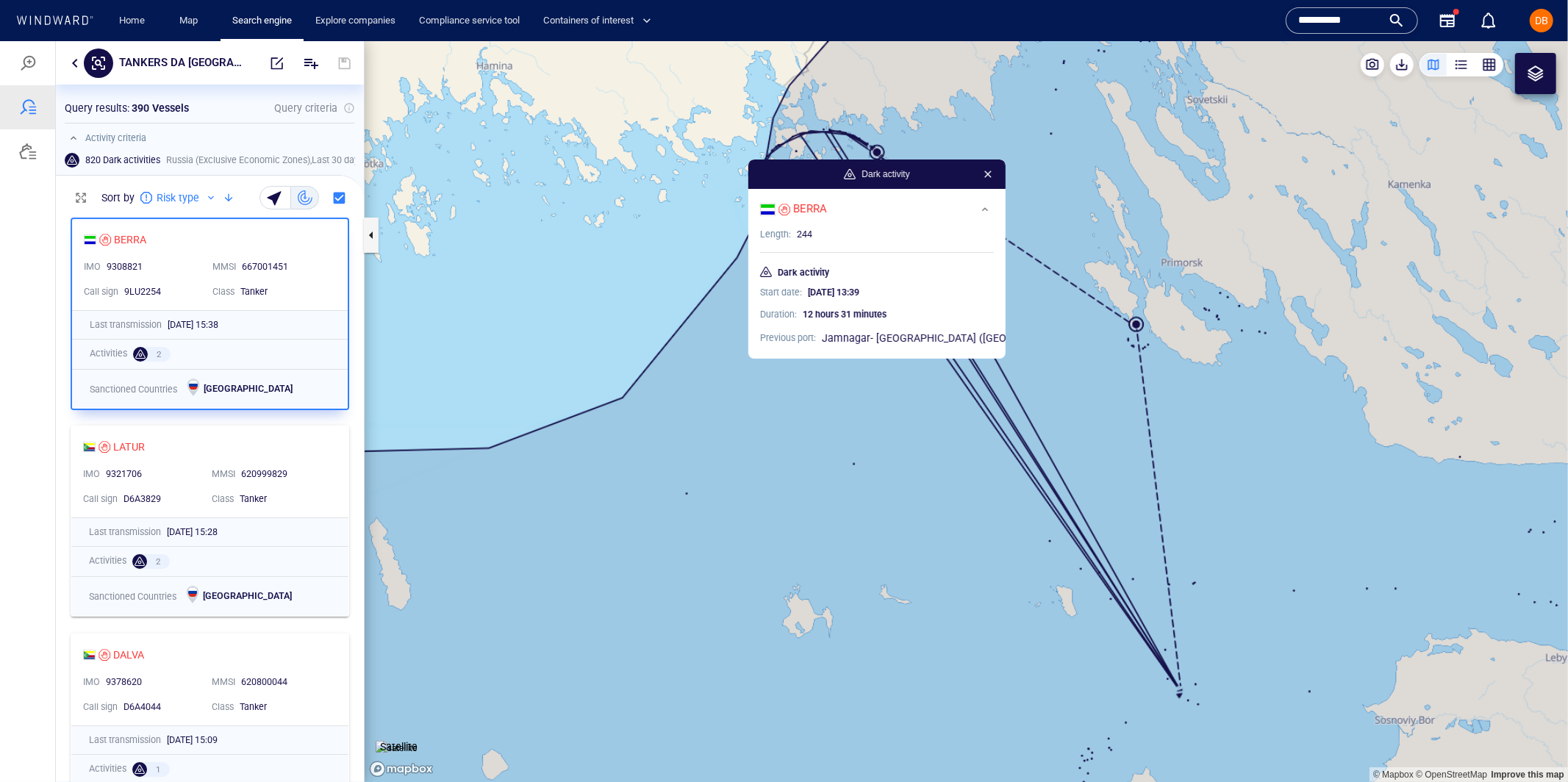
click at [1144, 332] on canvas "Map" at bounding box center [966, 411] width 1203 height 741
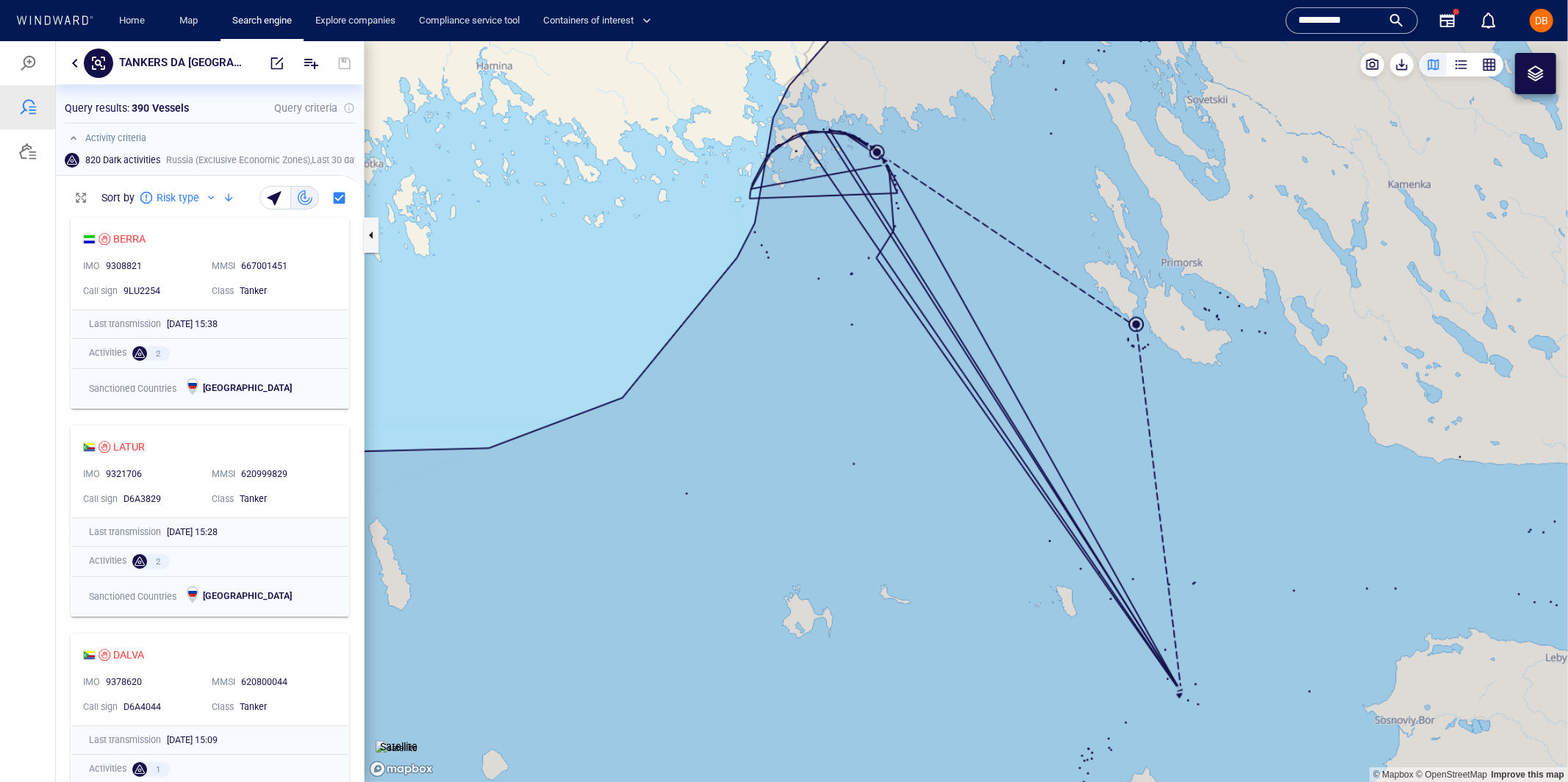
click at [1139, 330] on canvas "Map" at bounding box center [966, 411] width 1203 height 741
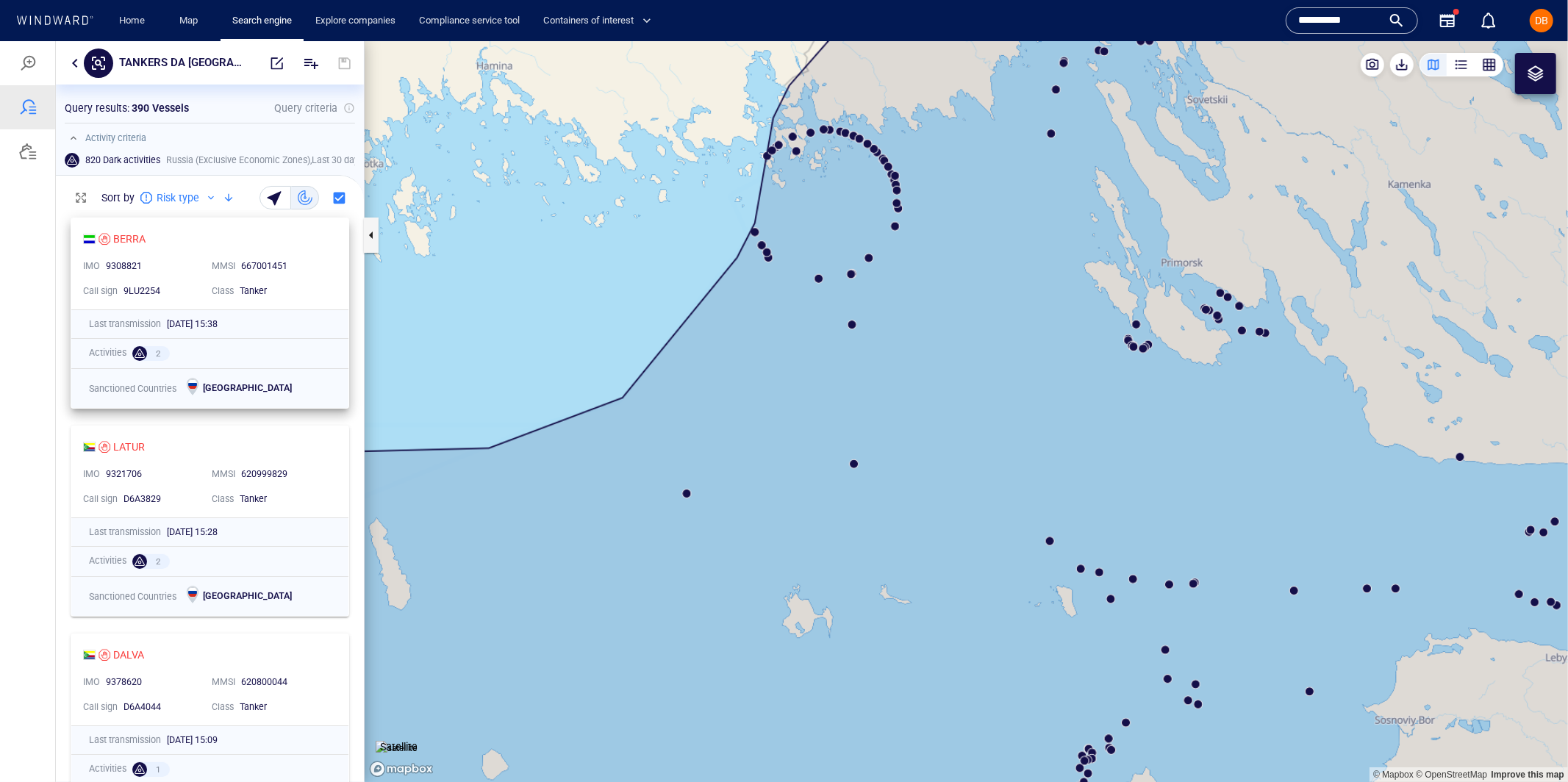
click at [191, 247] on div "BERRA" at bounding box center [204, 237] width 242 height 18
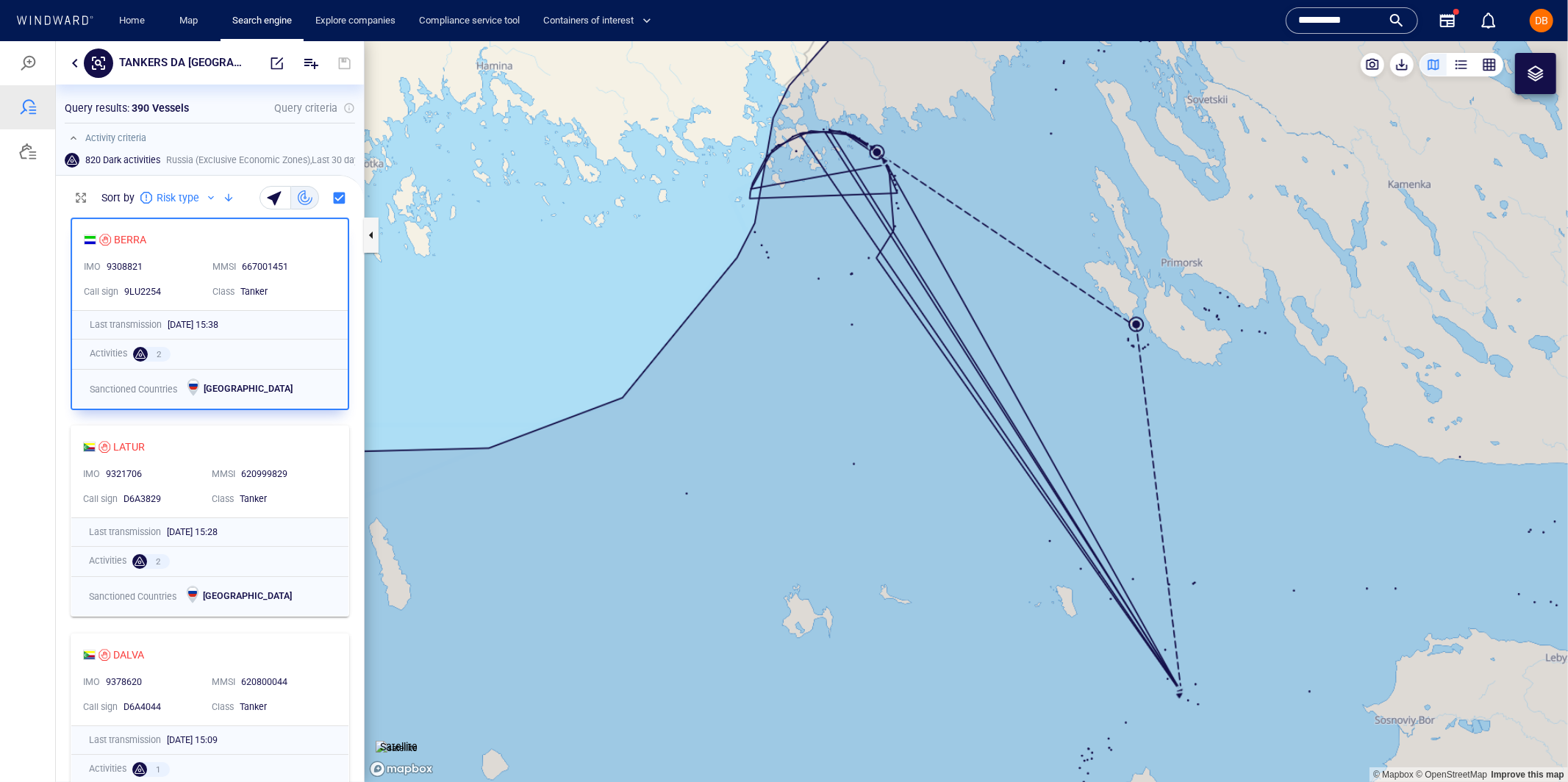
click at [1139, 326] on canvas "Map" at bounding box center [966, 411] width 1203 height 741
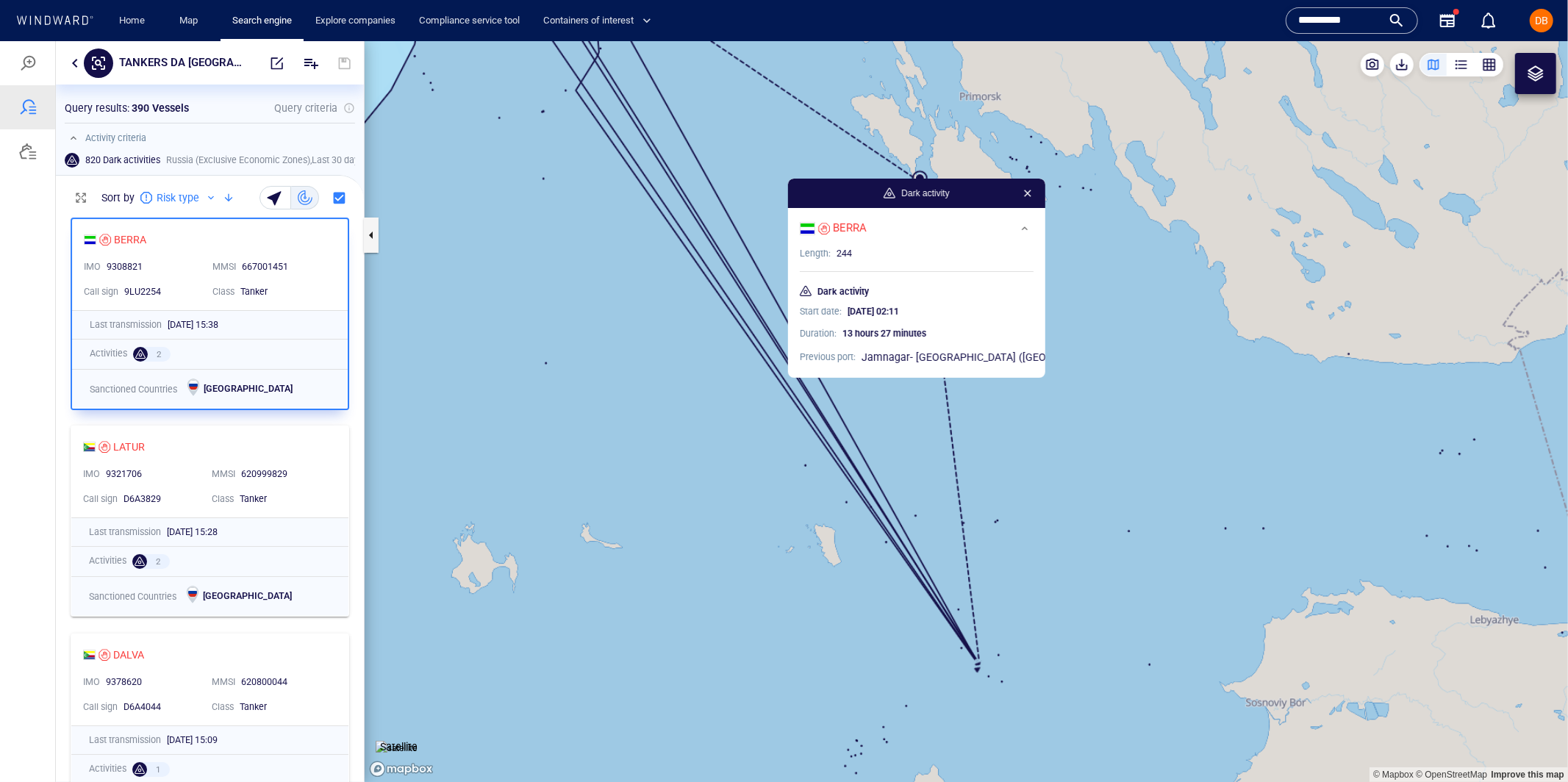
drag, startPoint x: 1206, startPoint y: 507, endPoint x: 1136, endPoint y: 355, distance: 167.3
click at [1142, 350] on canvas "Map" at bounding box center [966, 411] width 1203 height 741
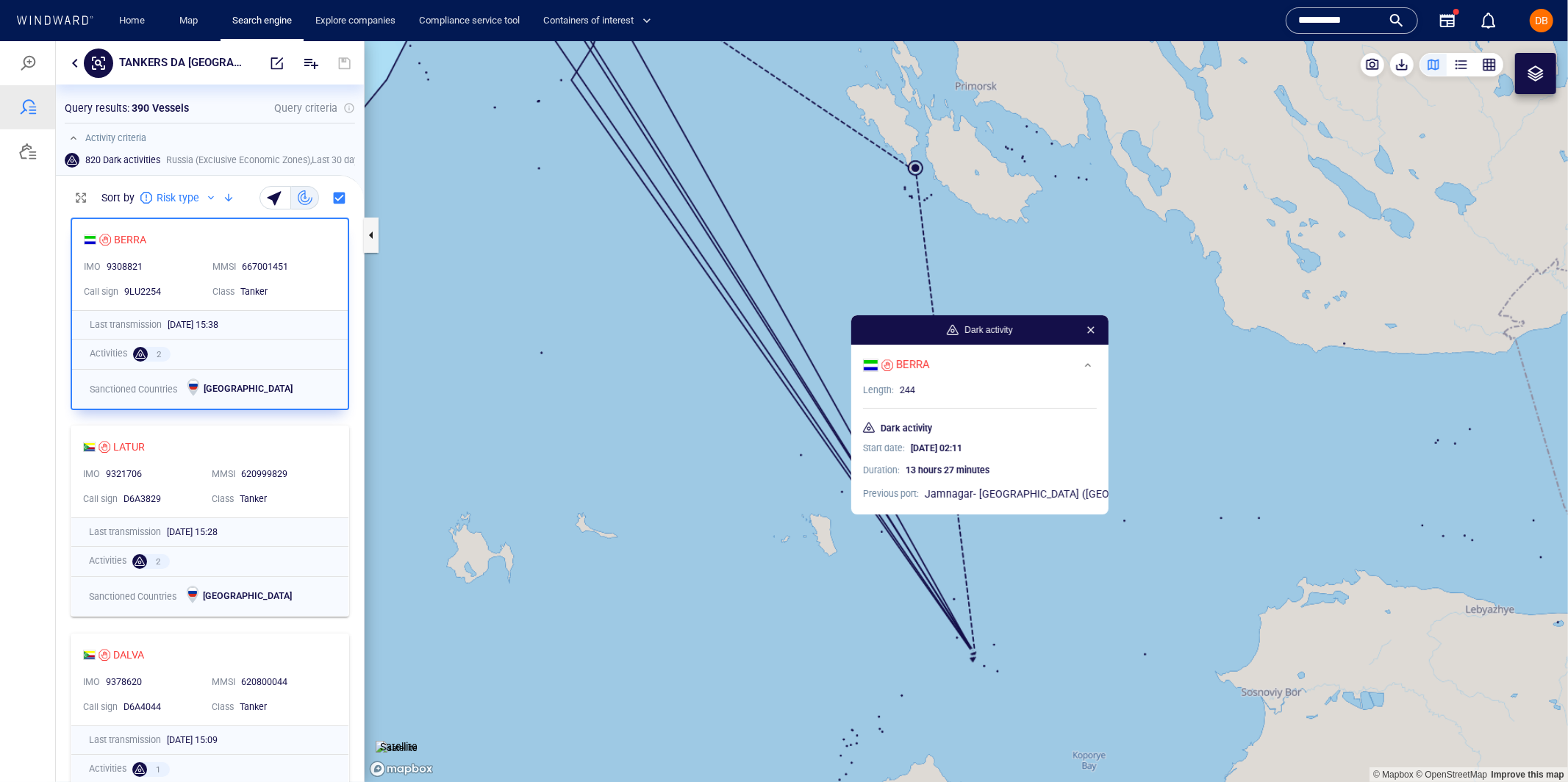
drag, startPoint x: 742, startPoint y: 404, endPoint x: 765, endPoint y: 454, distance: 55.0
click at [765, 454] on canvas "Map" at bounding box center [966, 411] width 1203 height 741
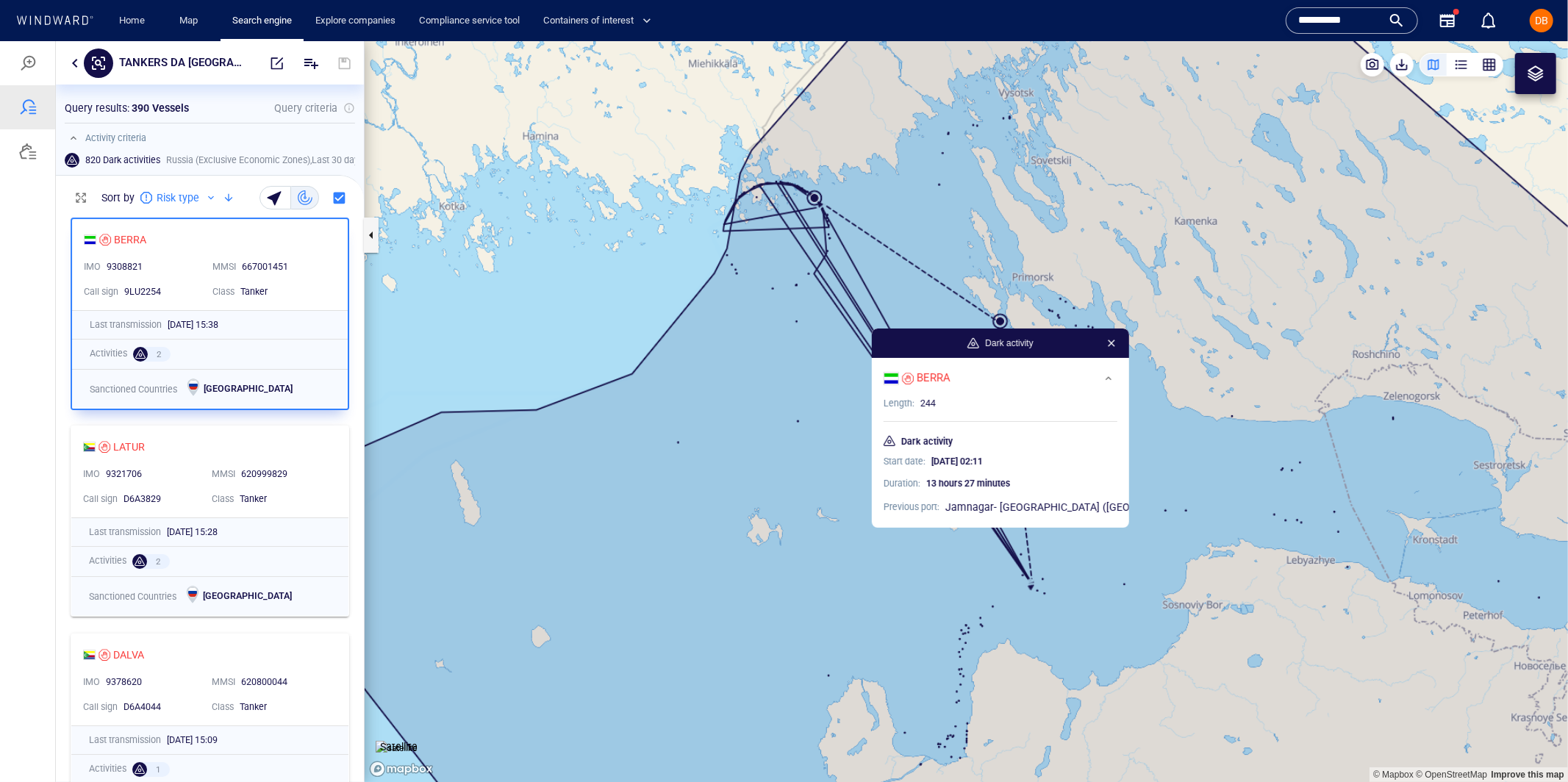
click at [1102, 346] on button "button" at bounding box center [1110, 343] width 18 height 18
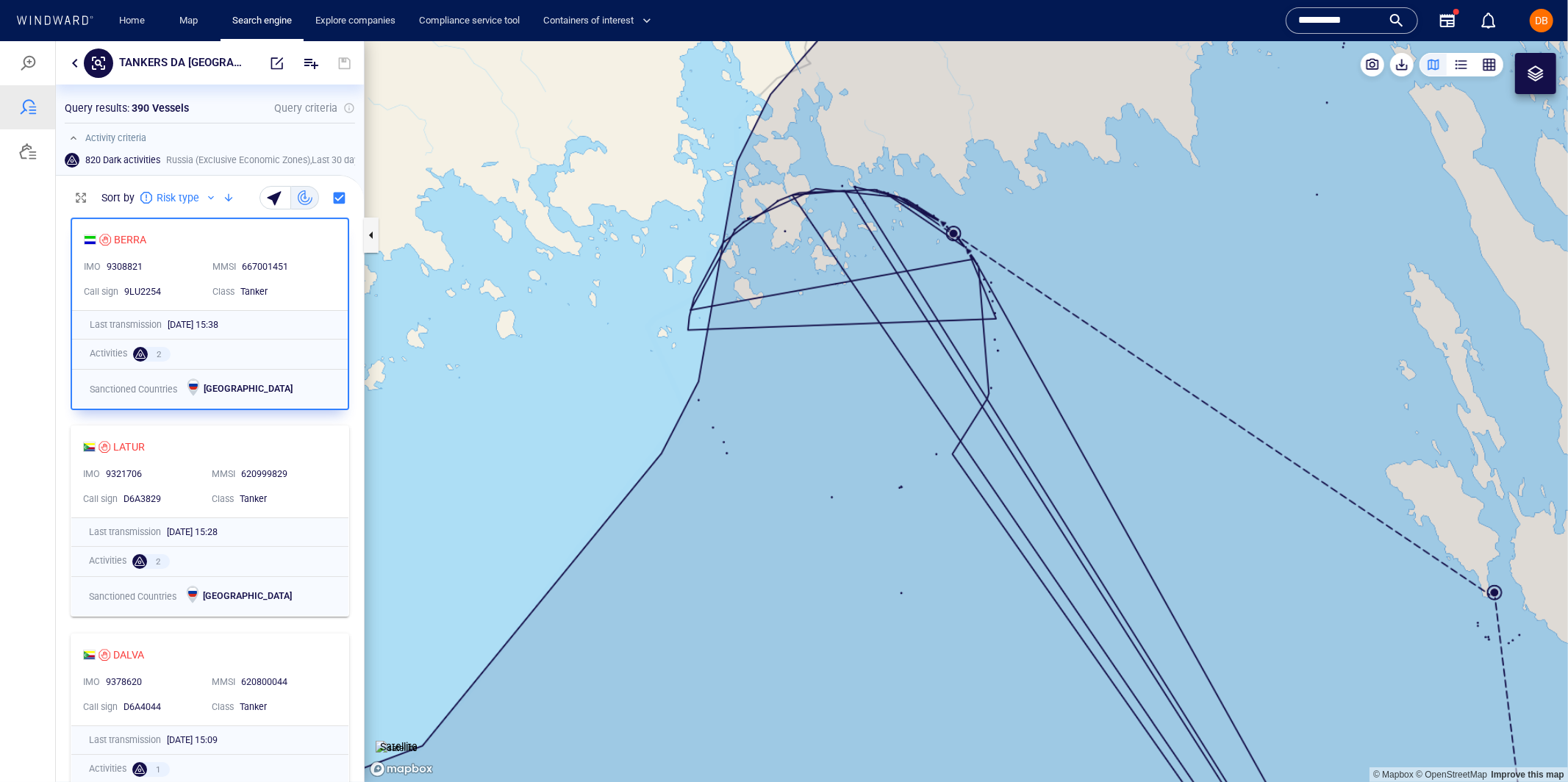
click at [34, 150] on div at bounding box center [28, 150] width 18 height 18
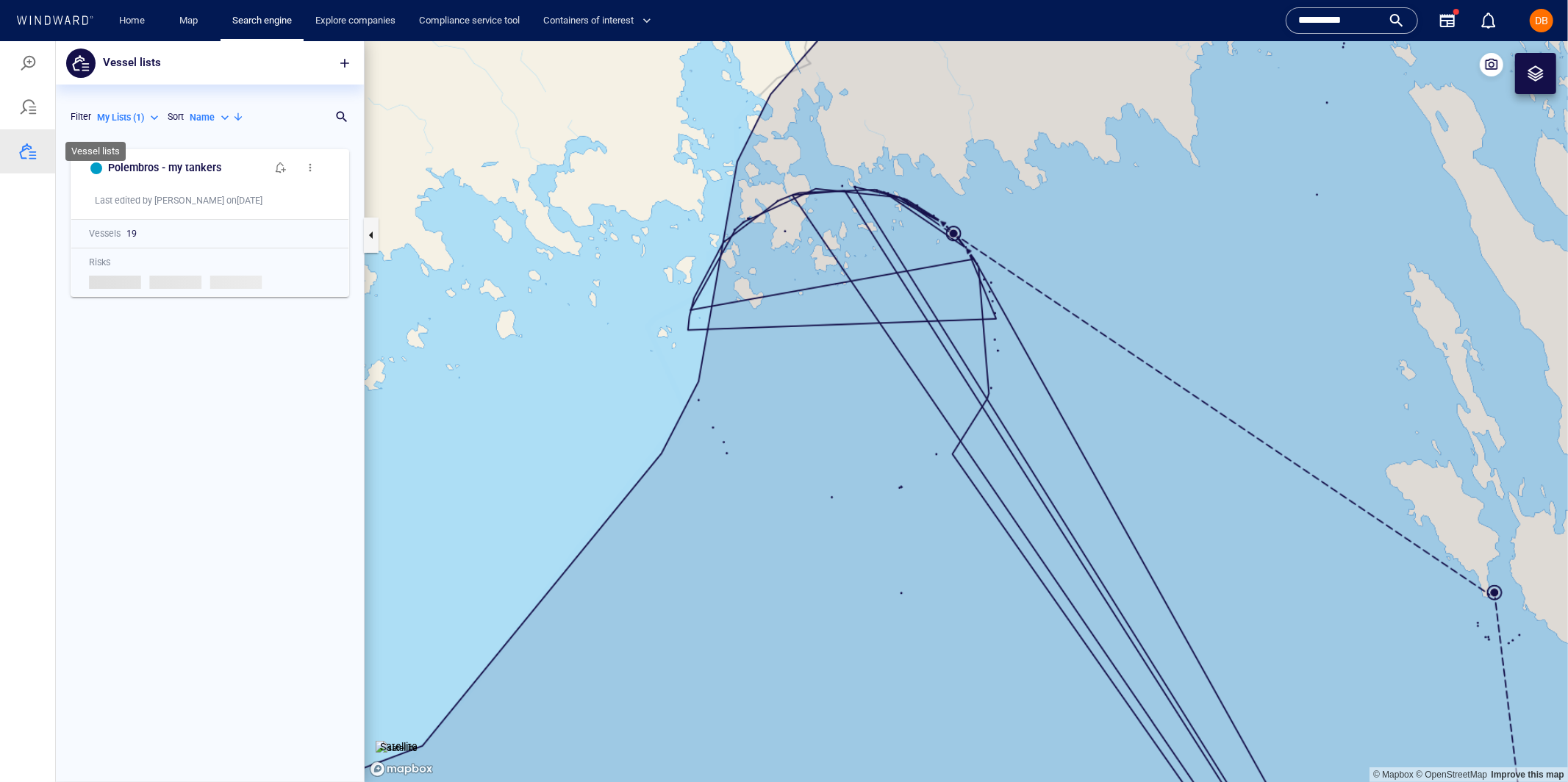
scroll to position [641, 307]
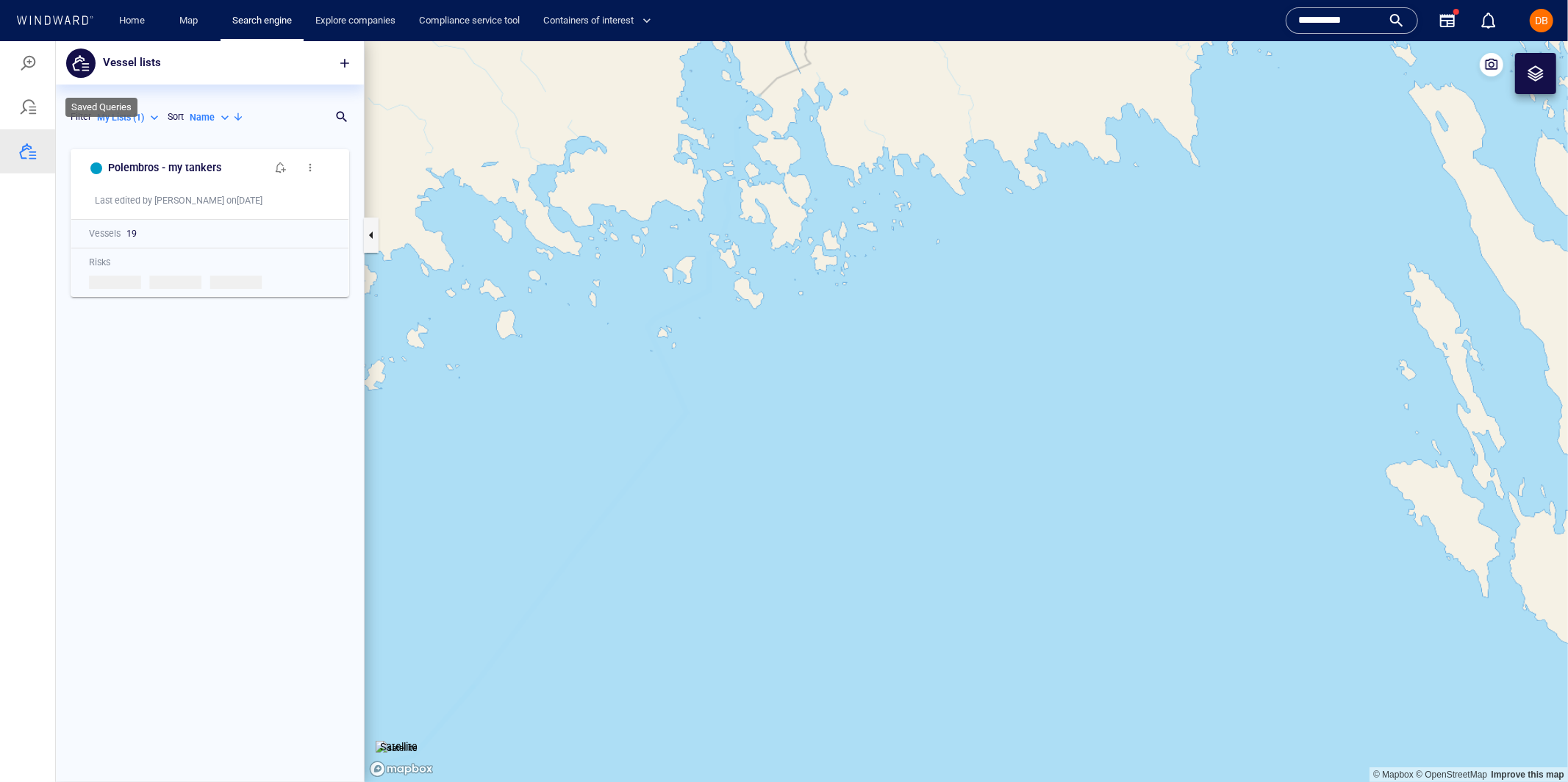
click at [34, 106] on div at bounding box center [28, 106] width 18 height 18
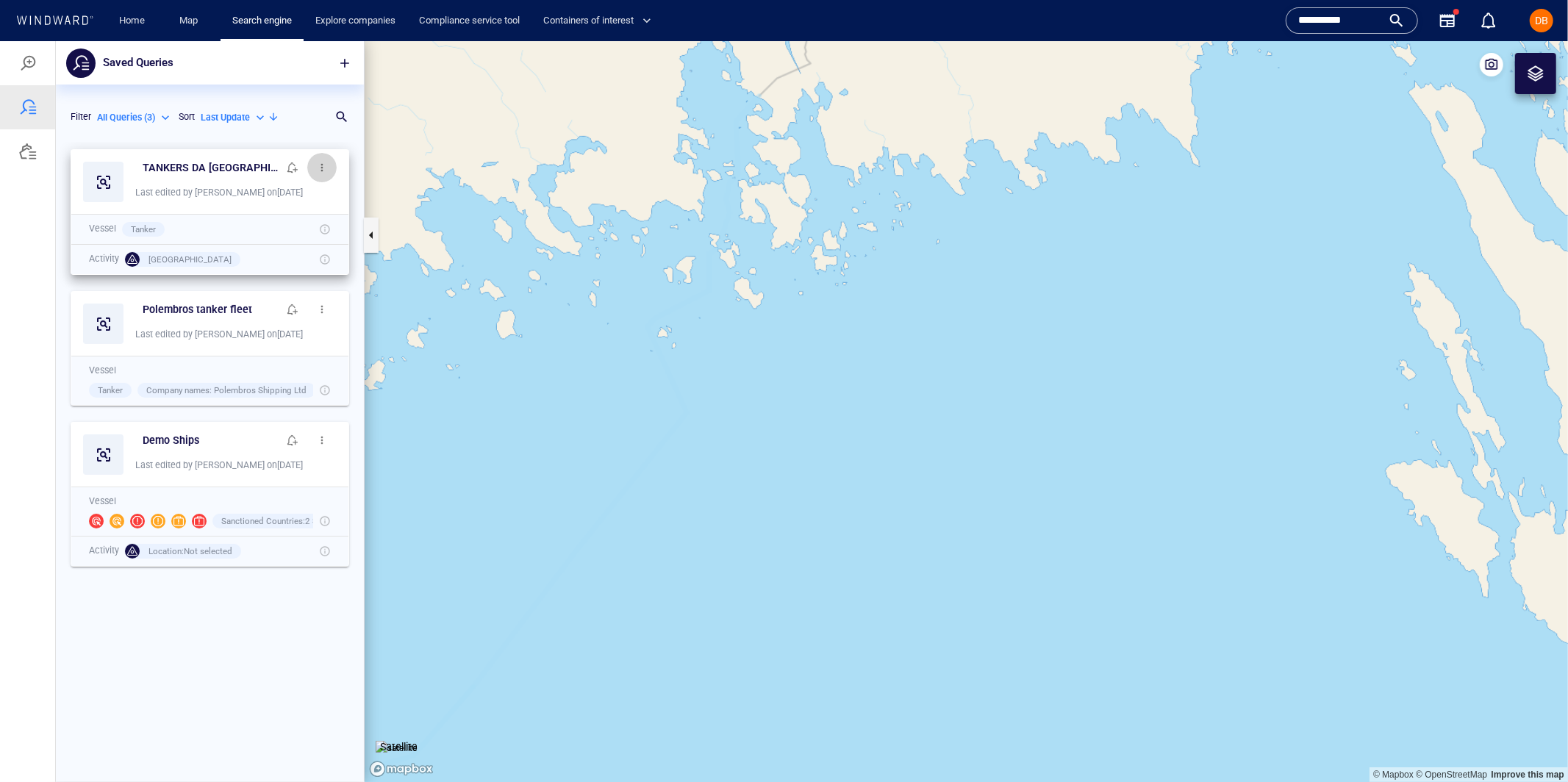
click at [321, 164] on span "button" at bounding box center [321, 166] width 12 height 12
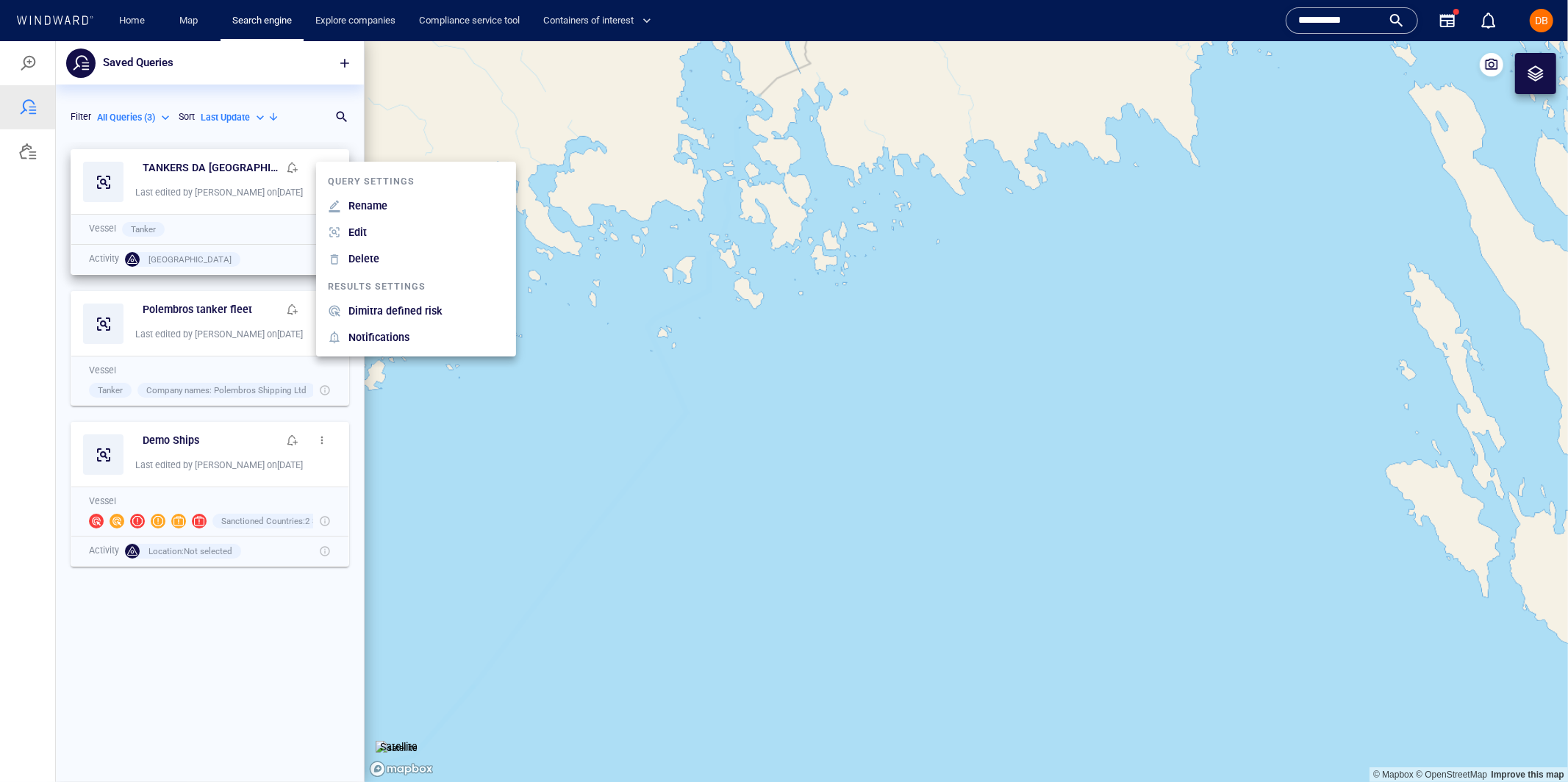
click at [357, 259] on p "Delete" at bounding box center [363, 258] width 30 height 18
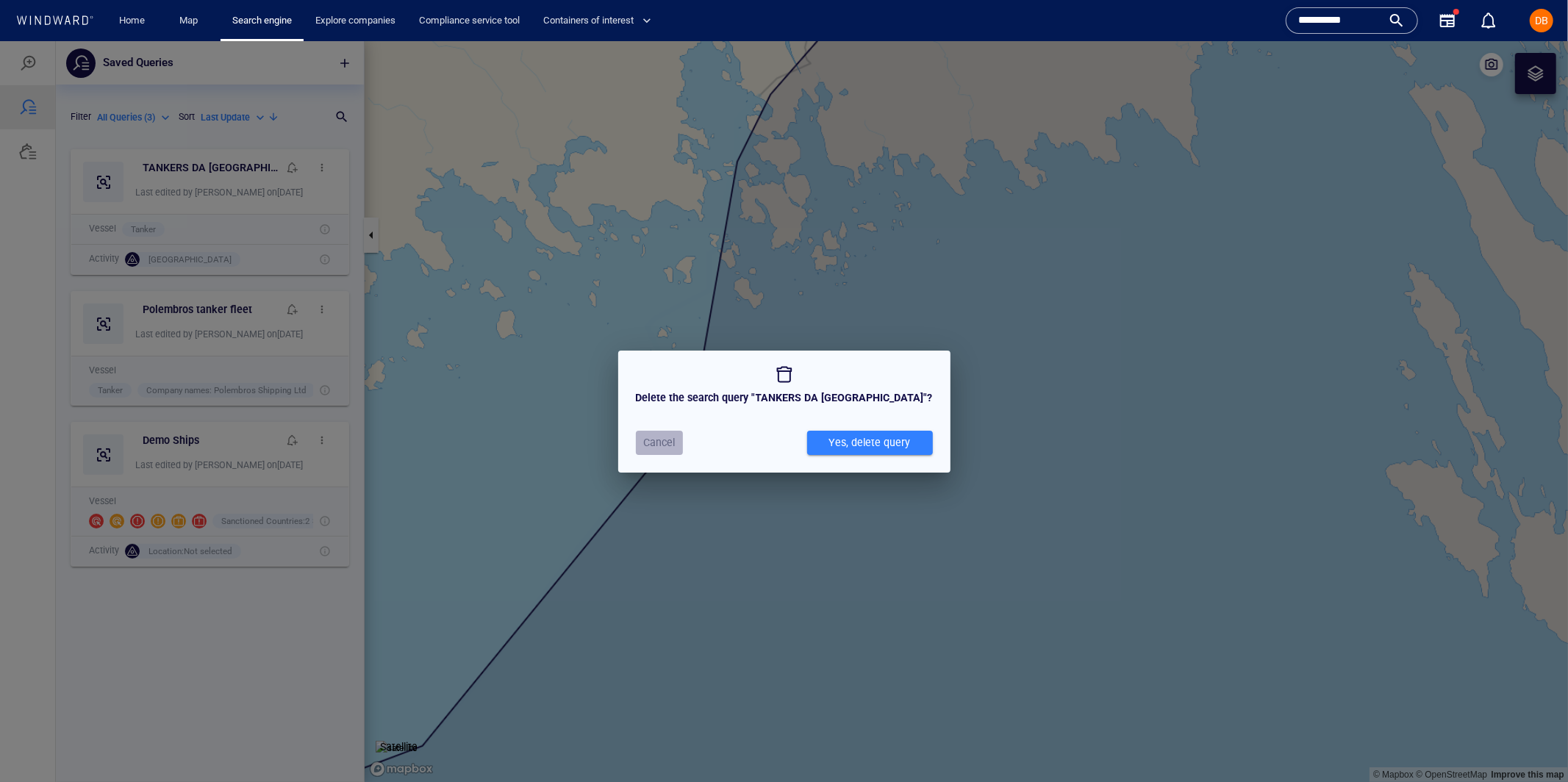
click at [675, 437] on span "Cancel" at bounding box center [659, 442] width 31 height 18
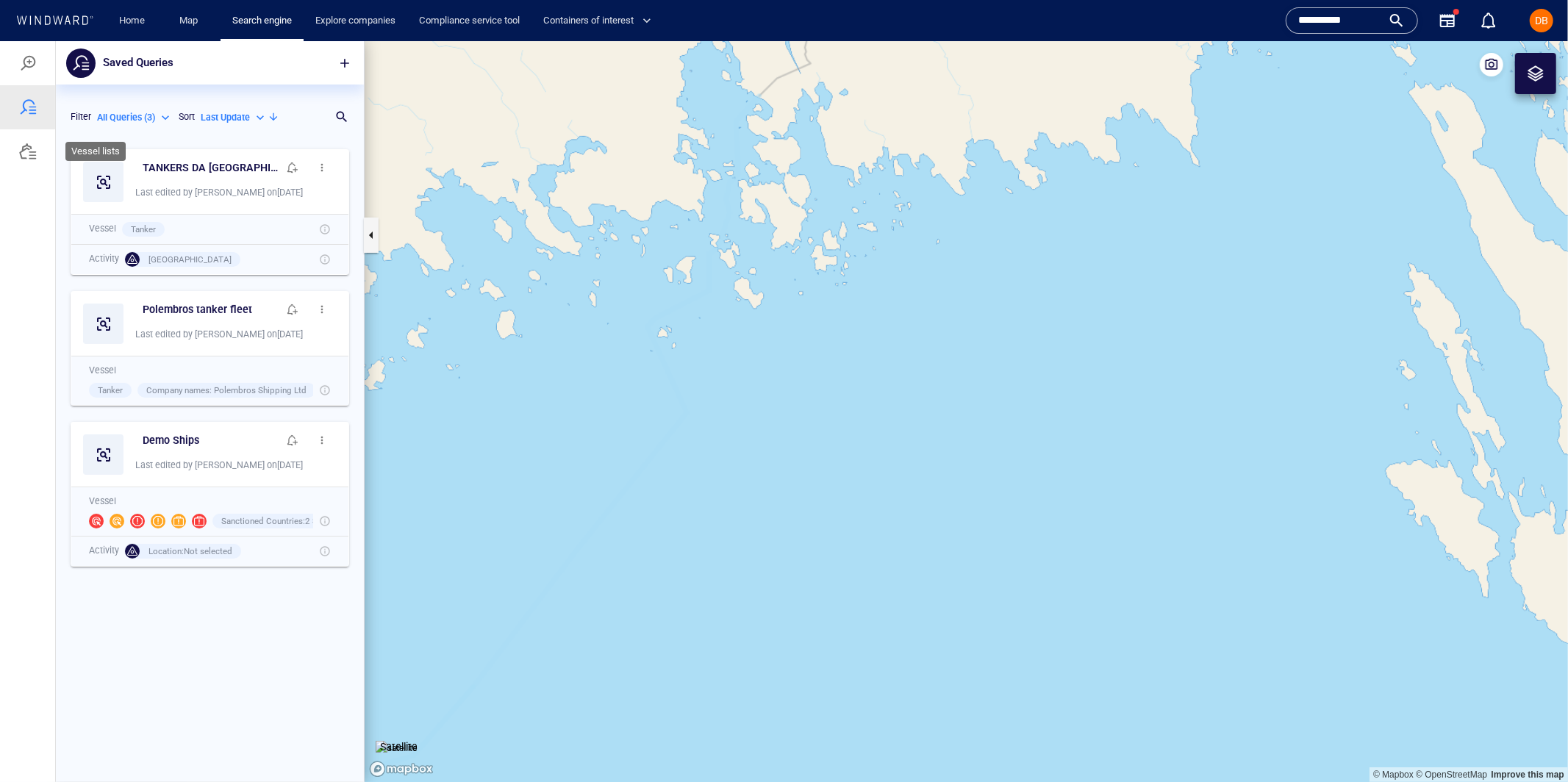
click at [44, 160] on div at bounding box center [28, 150] width 55 height 44
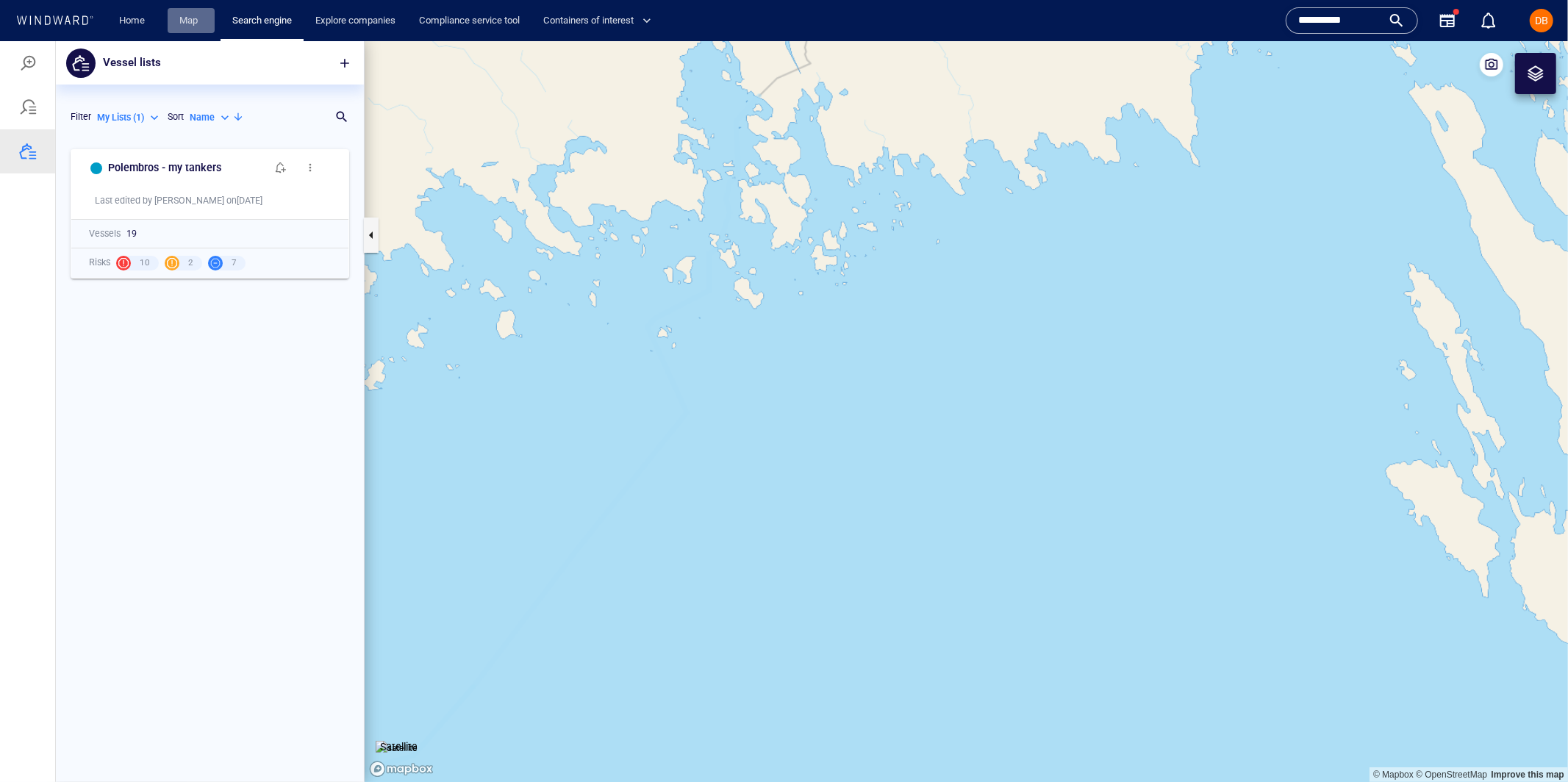
click at [179, 23] on link "Map" at bounding box center [191, 21] width 35 height 26
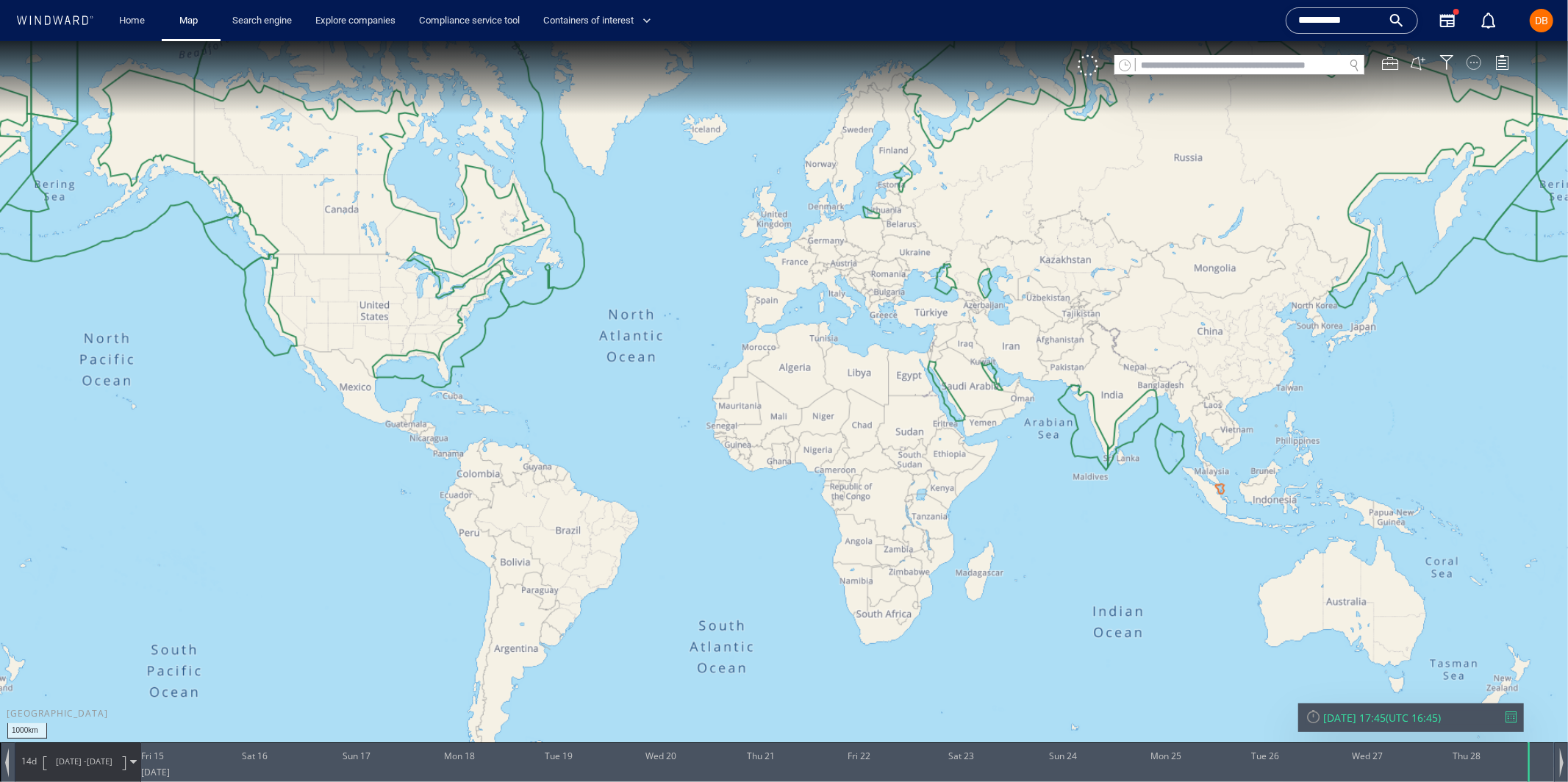
click at [1472, 60] on div at bounding box center [1474, 62] width 15 height 15
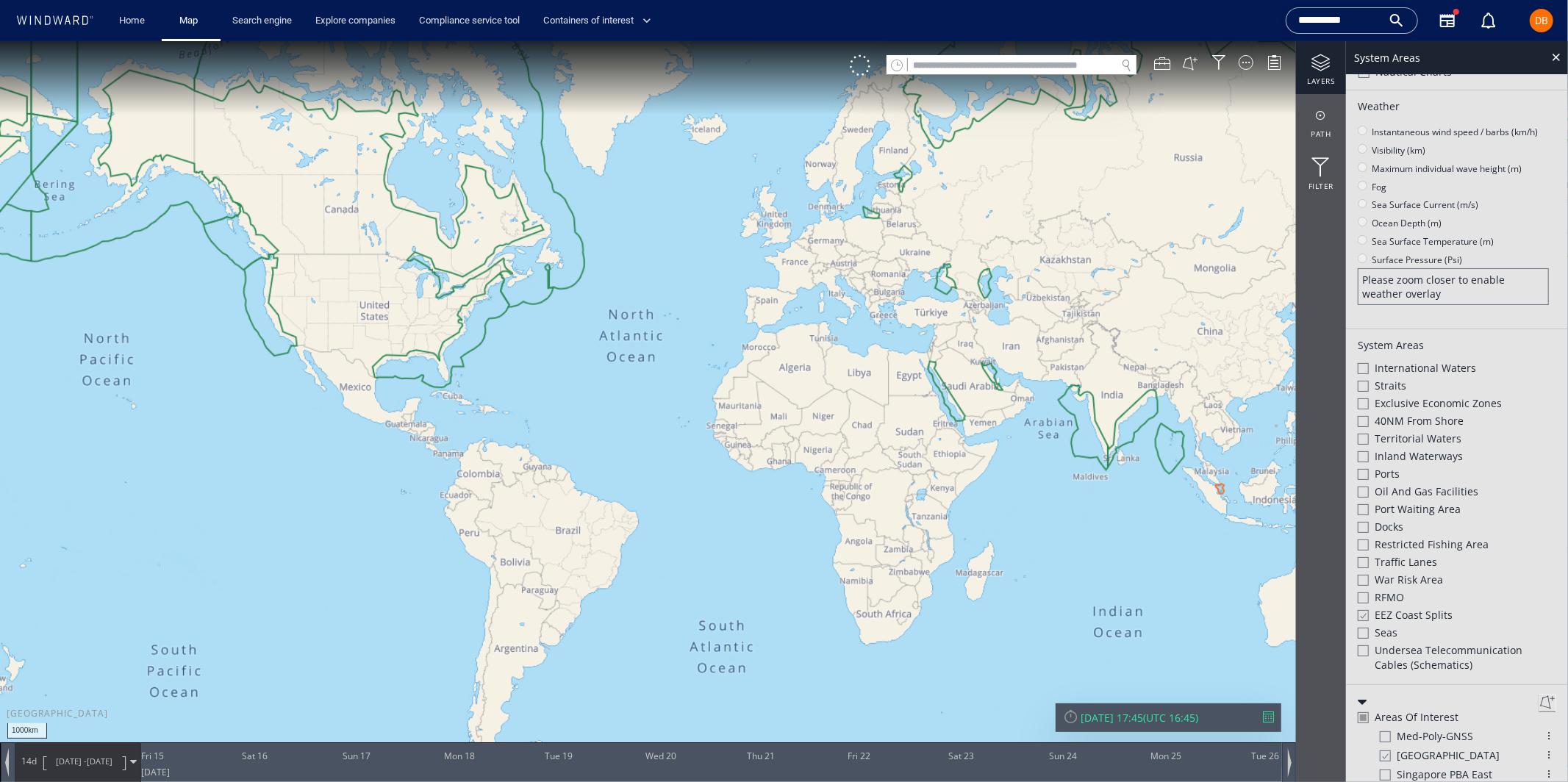
scroll to position [67, 0]
click at [1399, 507] on span "Port Waiting Area" at bounding box center [1417, 508] width 86 height 15
click at [1394, 475] on span "Ports" at bounding box center [1386, 473] width 25 height 15
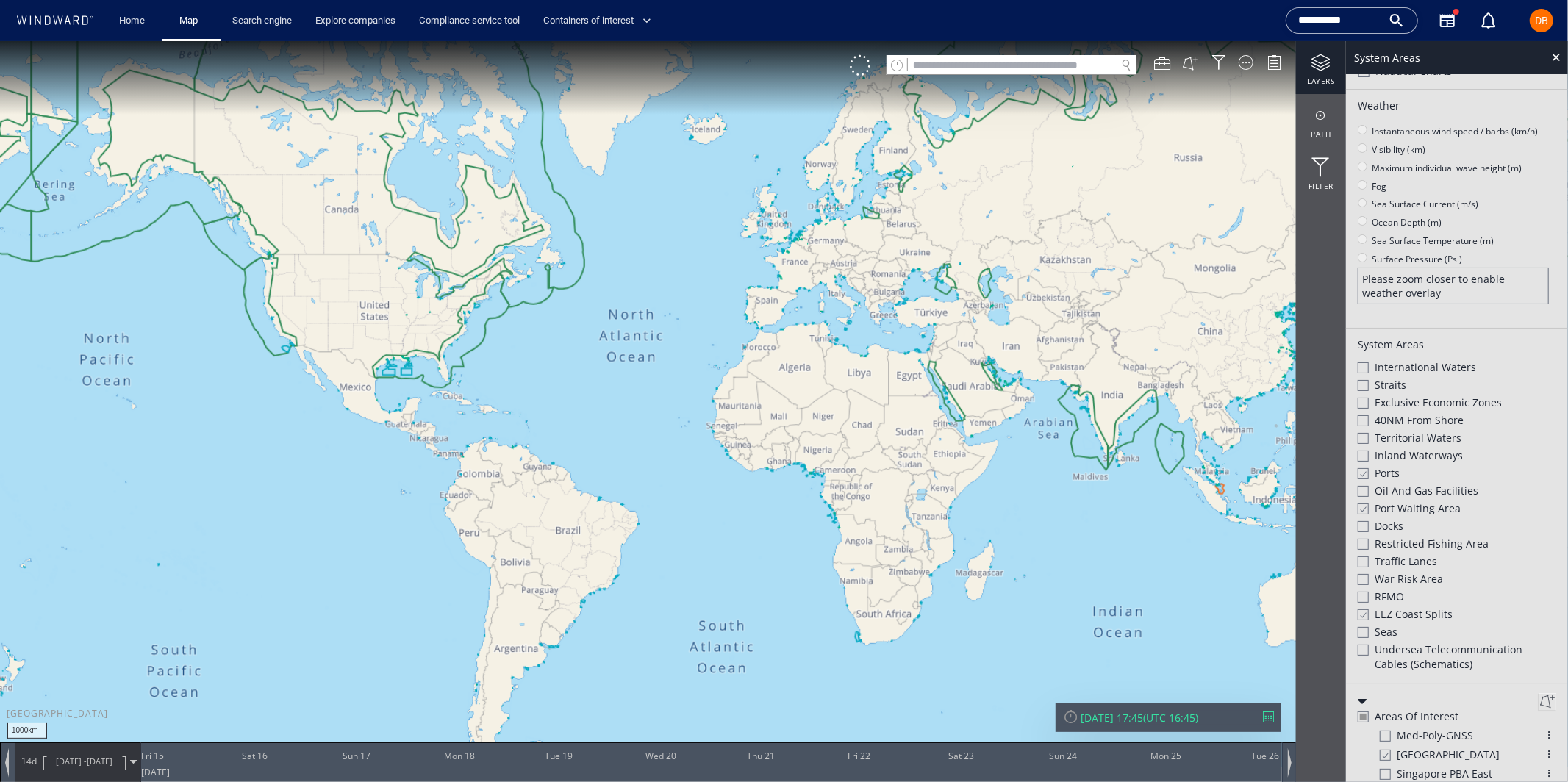
click at [1418, 491] on span "Oil and Gas Facilities" at bounding box center [1426, 490] width 103 height 15
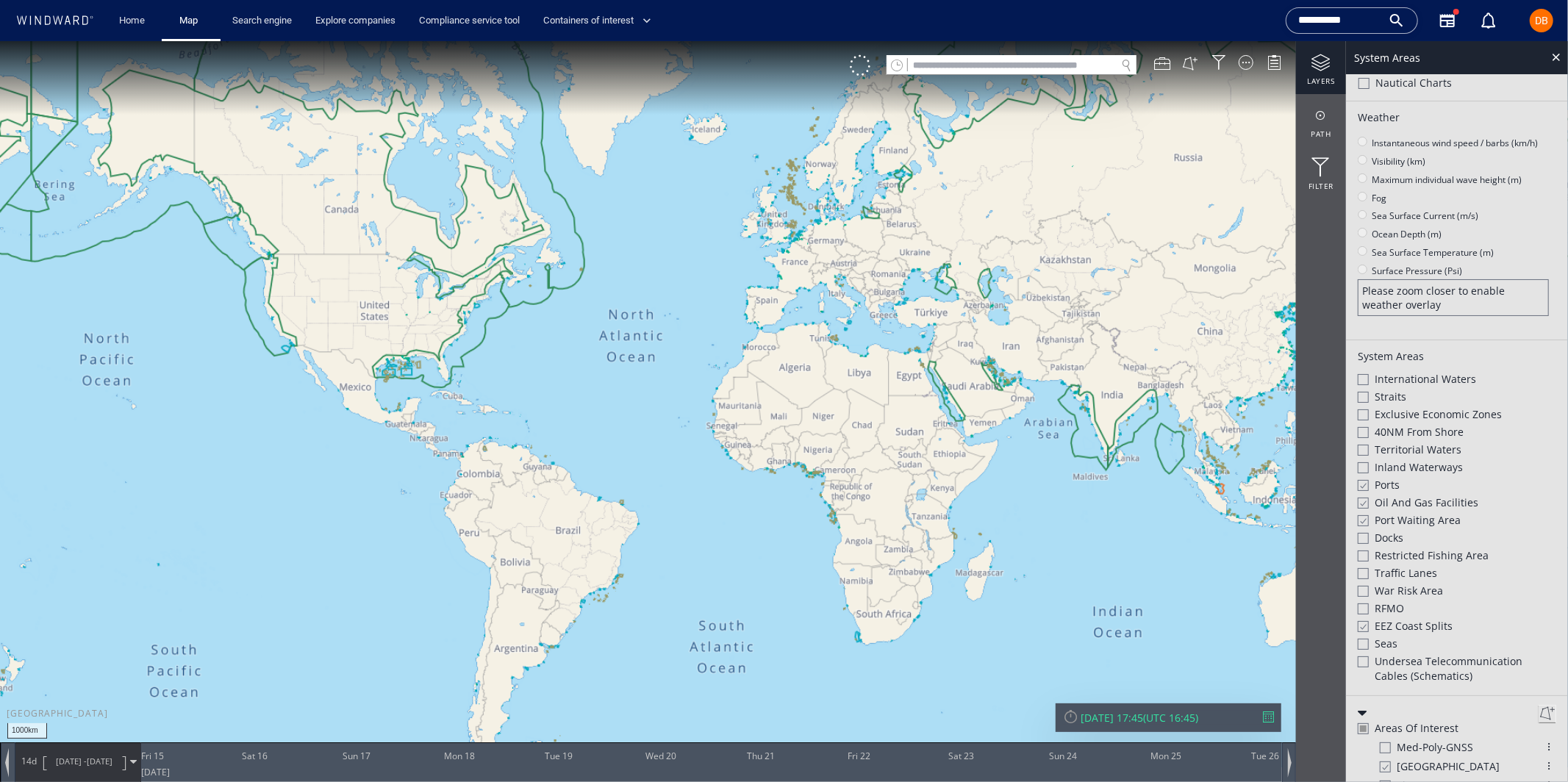
click at [1355, 408] on div "System Areas International Waters Straits Exclusive Economic Zones 40NM from Sh…" at bounding box center [1456, 517] width 221 height 355
click at [1361, 410] on div at bounding box center [1363, 415] width 11 height 11
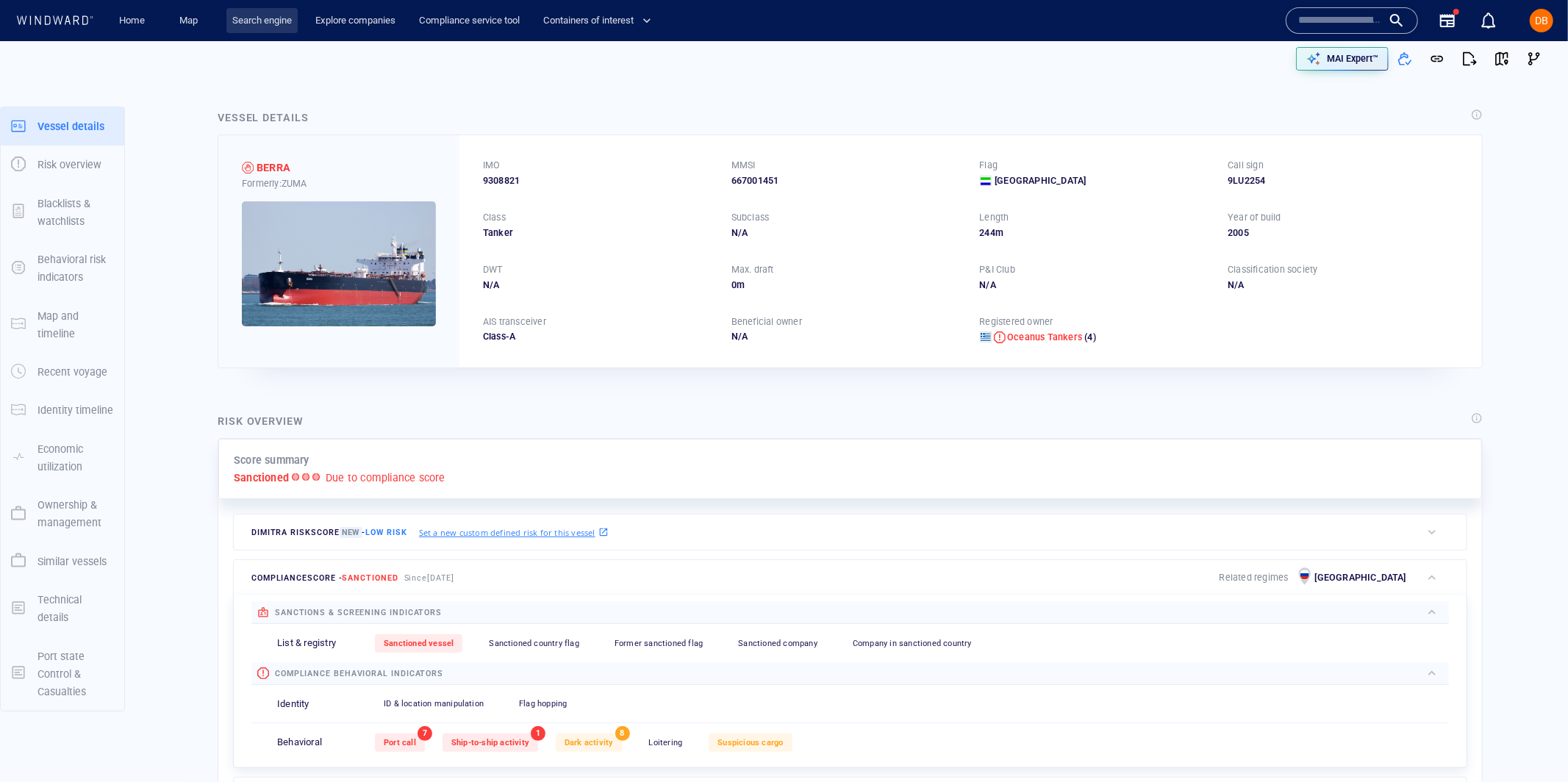
click at [251, 19] on link "Search engine" at bounding box center [261, 21] width 71 height 26
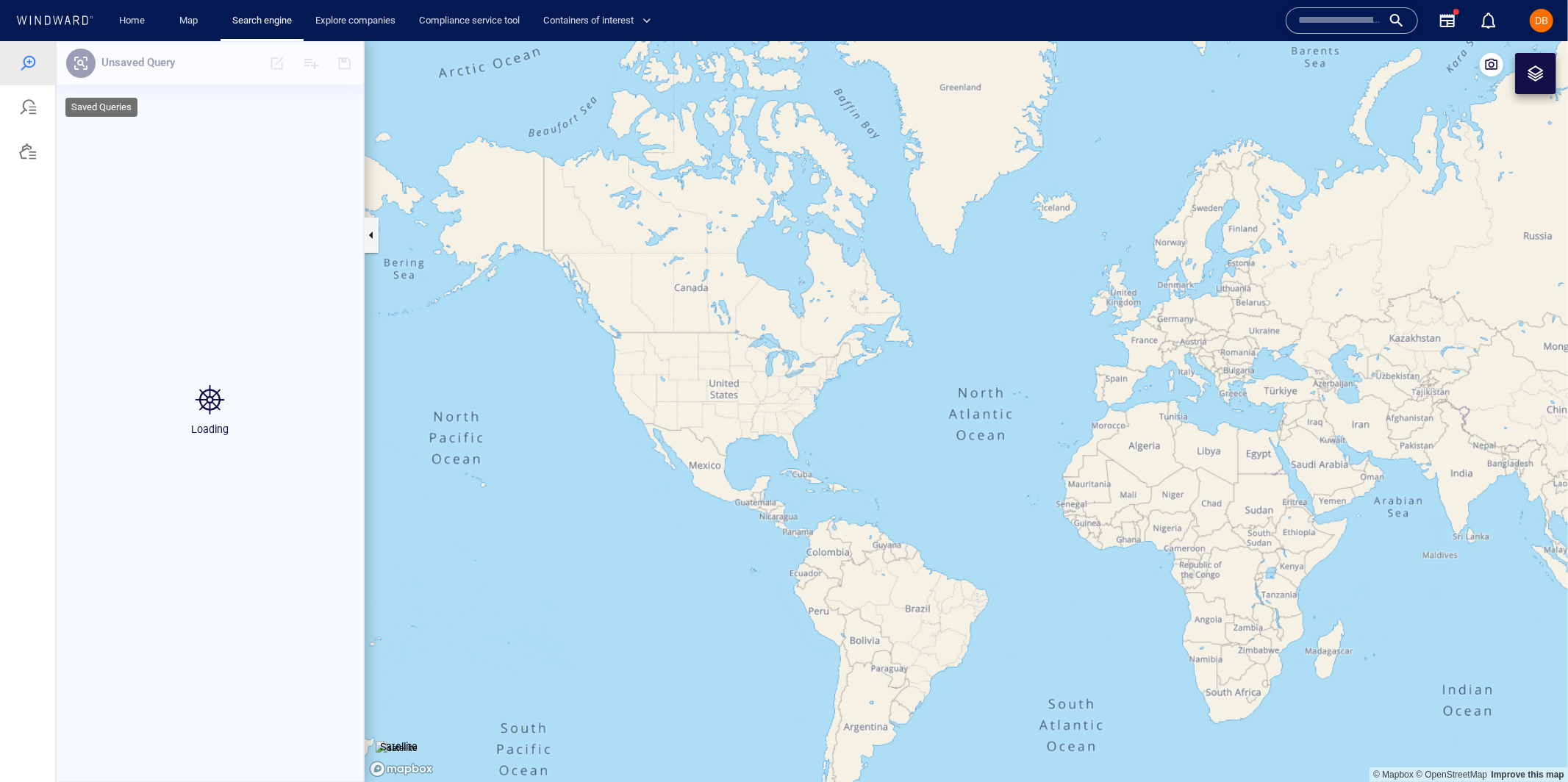
click at [27, 109] on div at bounding box center [28, 106] width 18 height 18
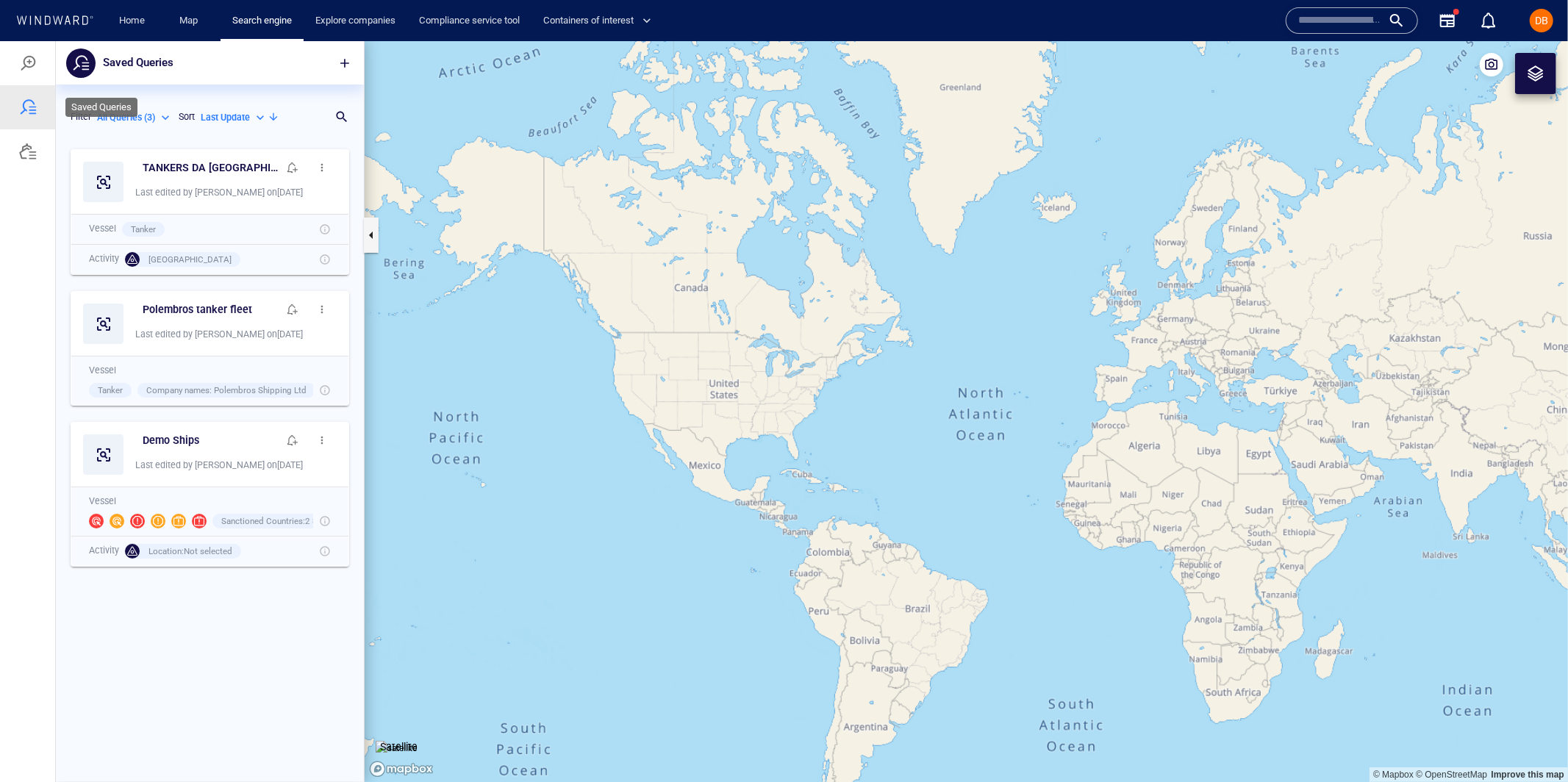
scroll to position [641, 307]
click at [328, 310] on button "button" at bounding box center [322, 309] width 30 height 30
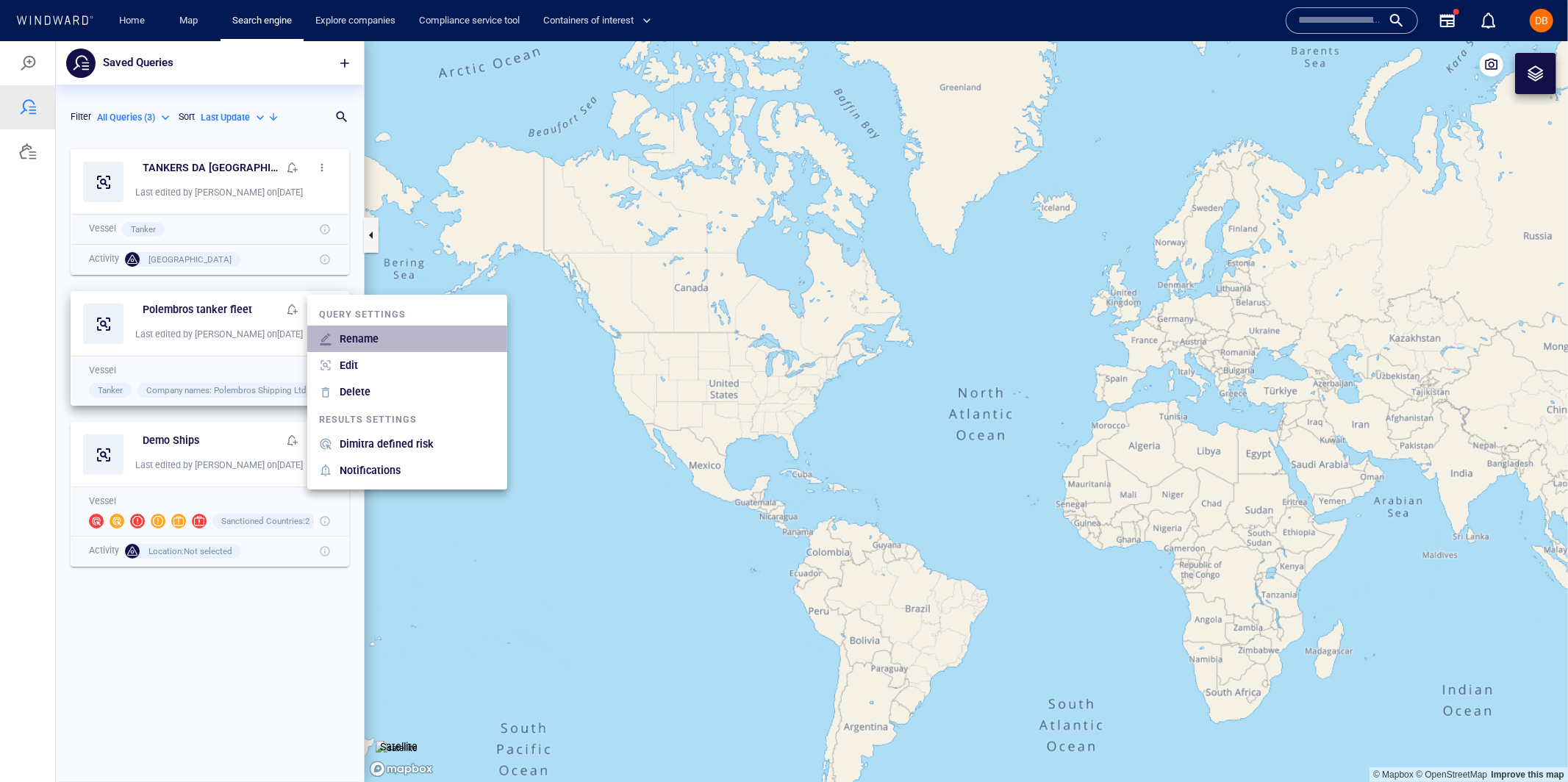
drag, startPoint x: 368, startPoint y: 338, endPoint x: 342, endPoint y: 332, distance: 26.7
click at [362, 336] on p "Rename" at bounding box center [359, 338] width 39 height 18
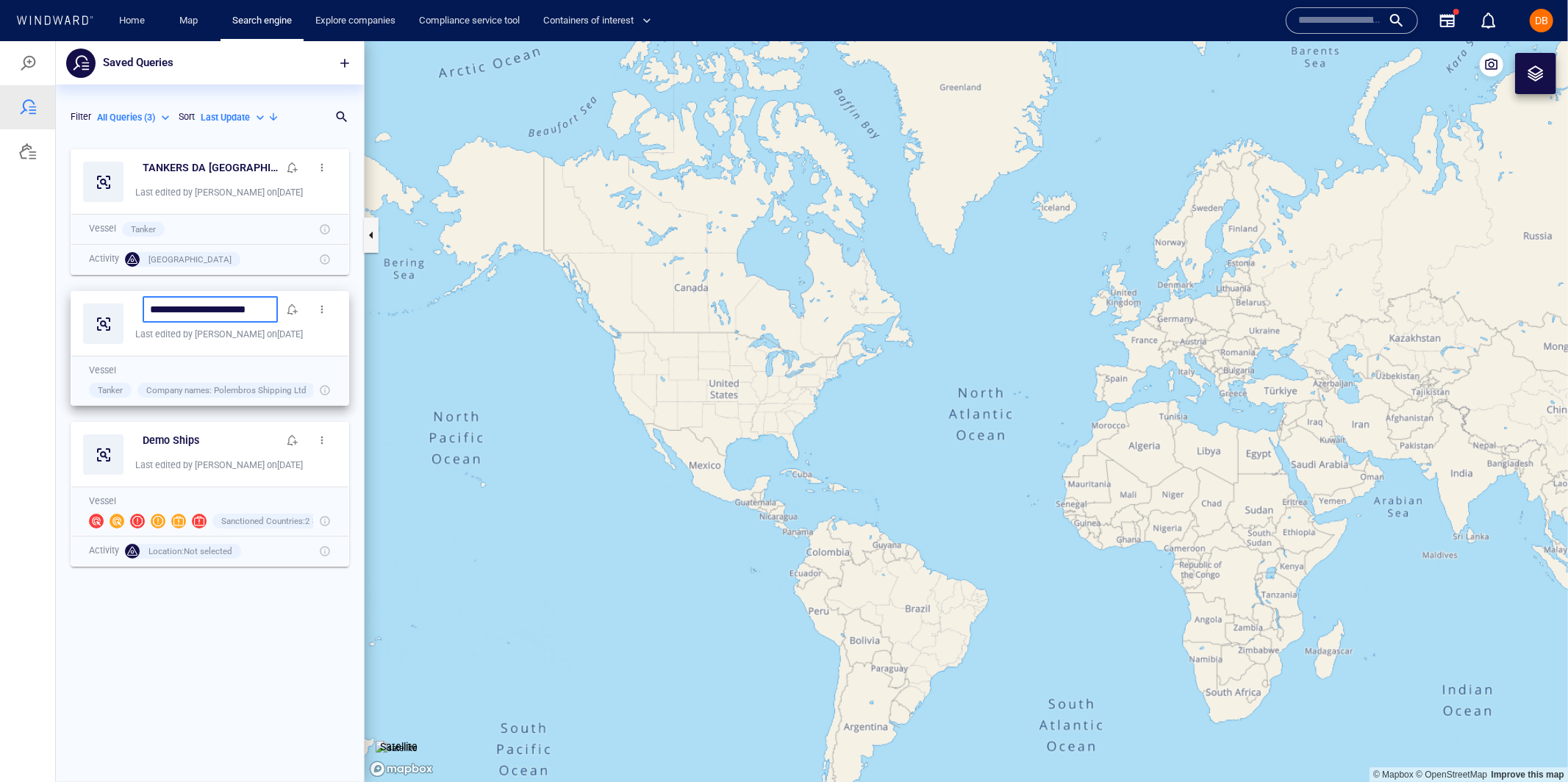
click at [173, 304] on input "**********" at bounding box center [209, 309] width 121 height 13
type input "**********"
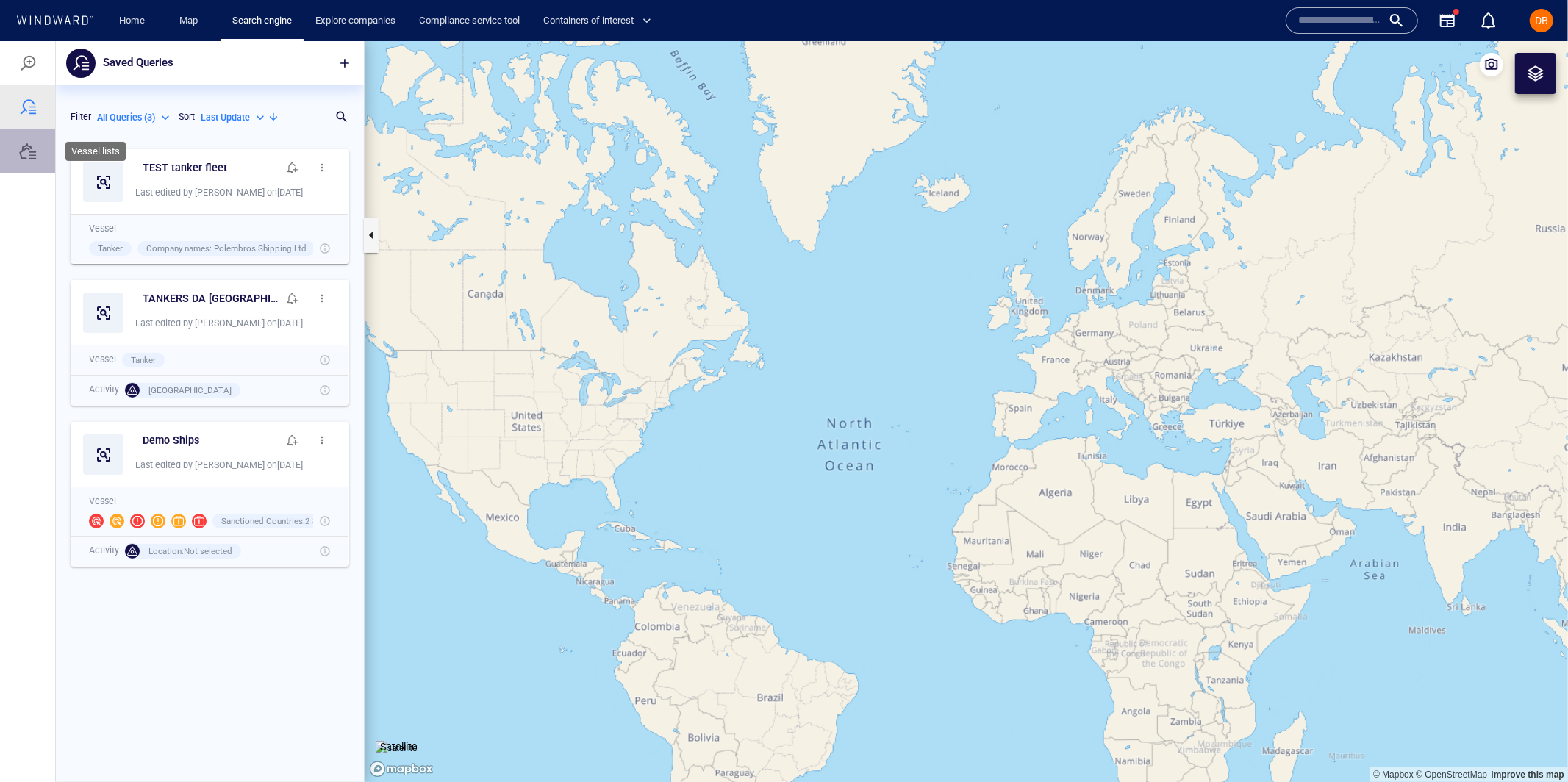
click at [17, 153] on div at bounding box center [28, 150] width 55 height 44
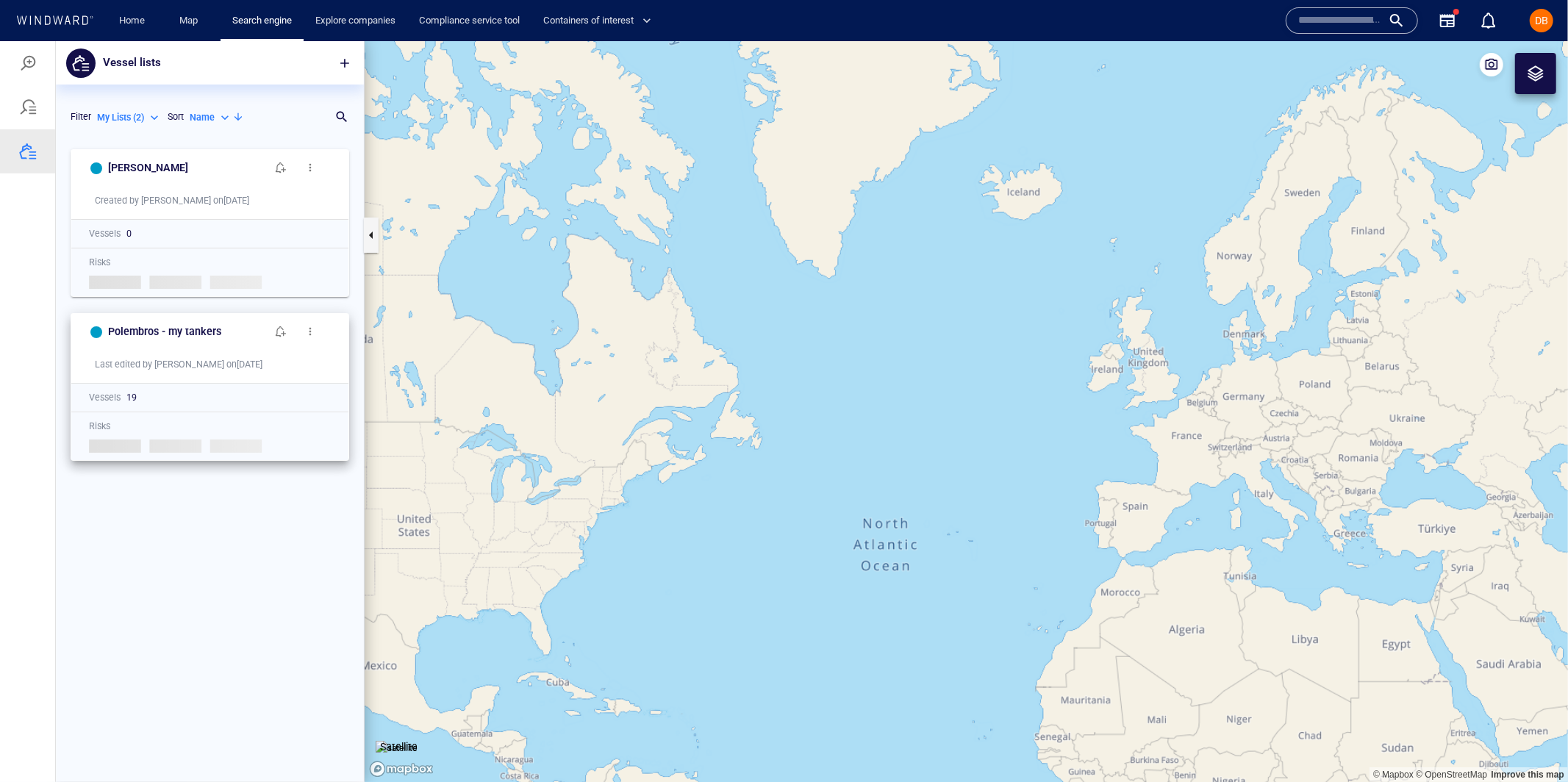
click at [306, 326] on span "button" at bounding box center [310, 331] width 12 height 12
drag, startPoint x: 336, startPoint y: 344, endPoint x: 140, endPoint y: 339, distance: 196.1
click at [335, 345] on p "Rename" at bounding box center [347, 349] width 39 height 18
click at [138, 325] on input "**********" at bounding box center [186, 331] width 143 height 13
drag, startPoint x: 138, startPoint y: 323, endPoint x: 196, endPoint y: 332, distance: 58.7
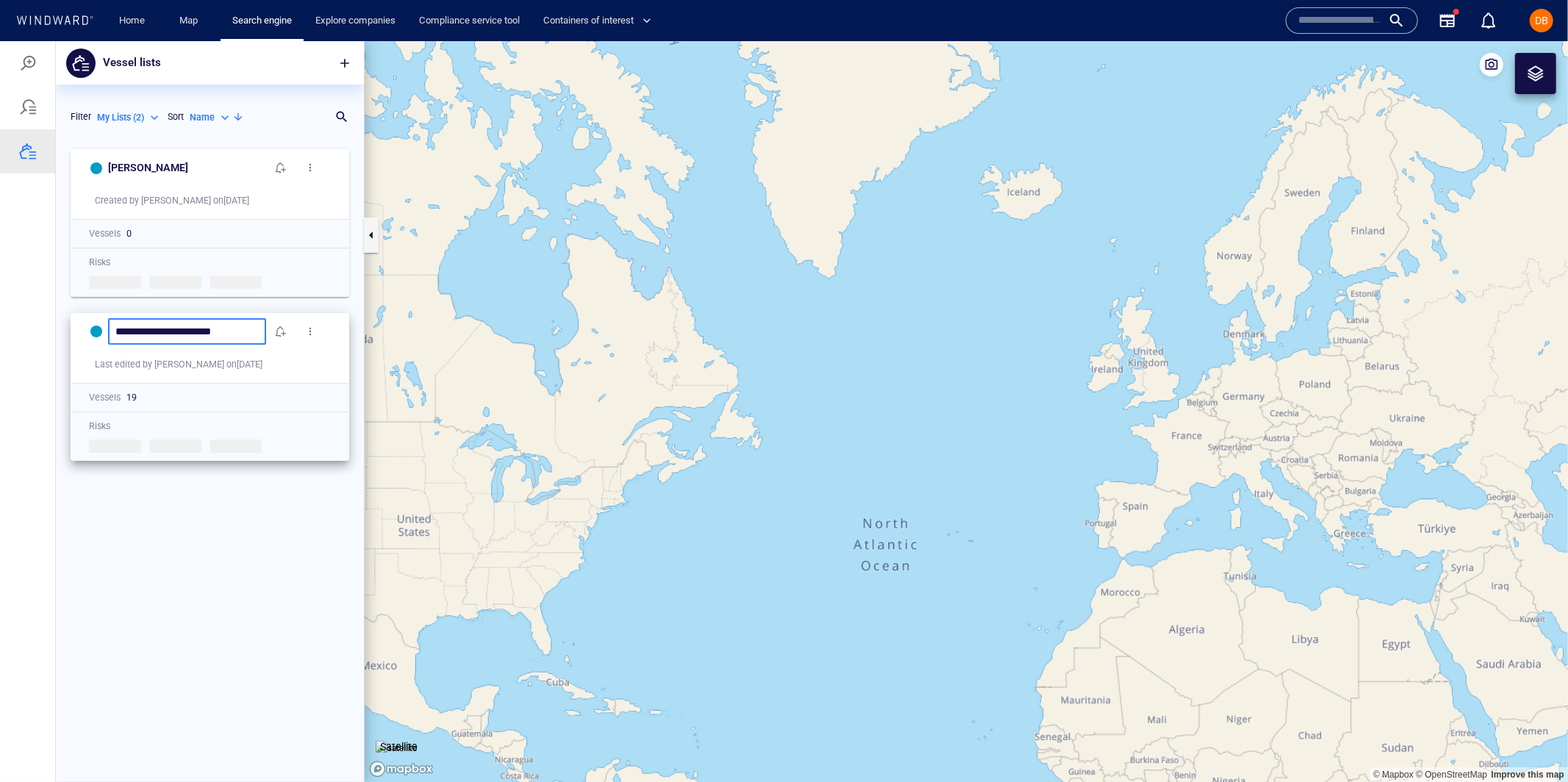
click at [138, 325] on input "**********" at bounding box center [186, 331] width 143 height 13
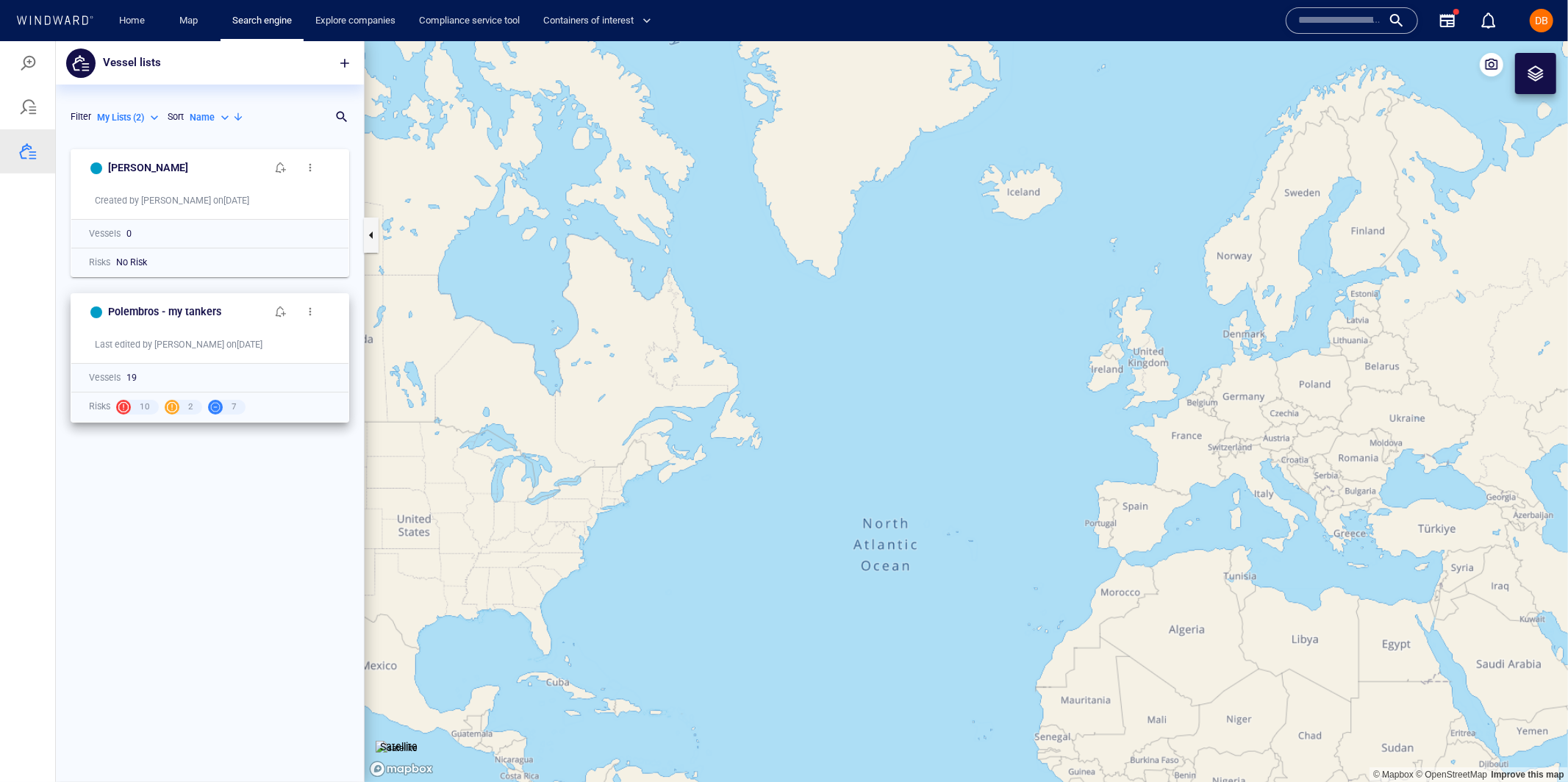
click at [311, 307] on span "button" at bounding box center [310, 310] width 12 height 12
click at [311, 307] on div at bounding box center [784, 411] width 1568 height 741
click at [304, 306] on button "button" at bounding box center [310, 311] width 30 height 30
click at [152, 318] on div at bounding box center [784, 411] width 1568 height 741
click at [153, 308] on h6 "Polembros - my tankers" at bounding box center [164, 311] width 114 height 18
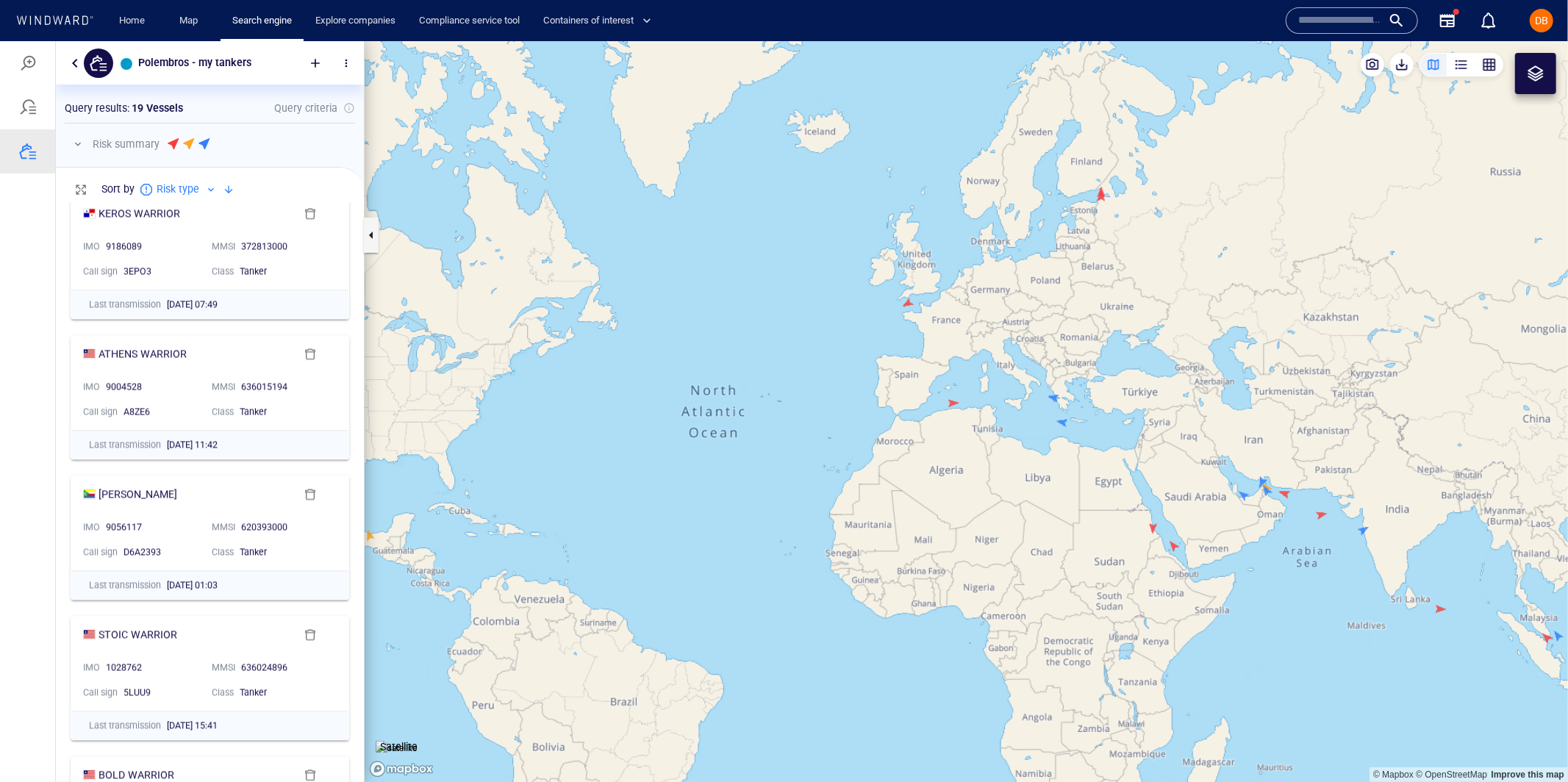
scroll to position [2487, 0]
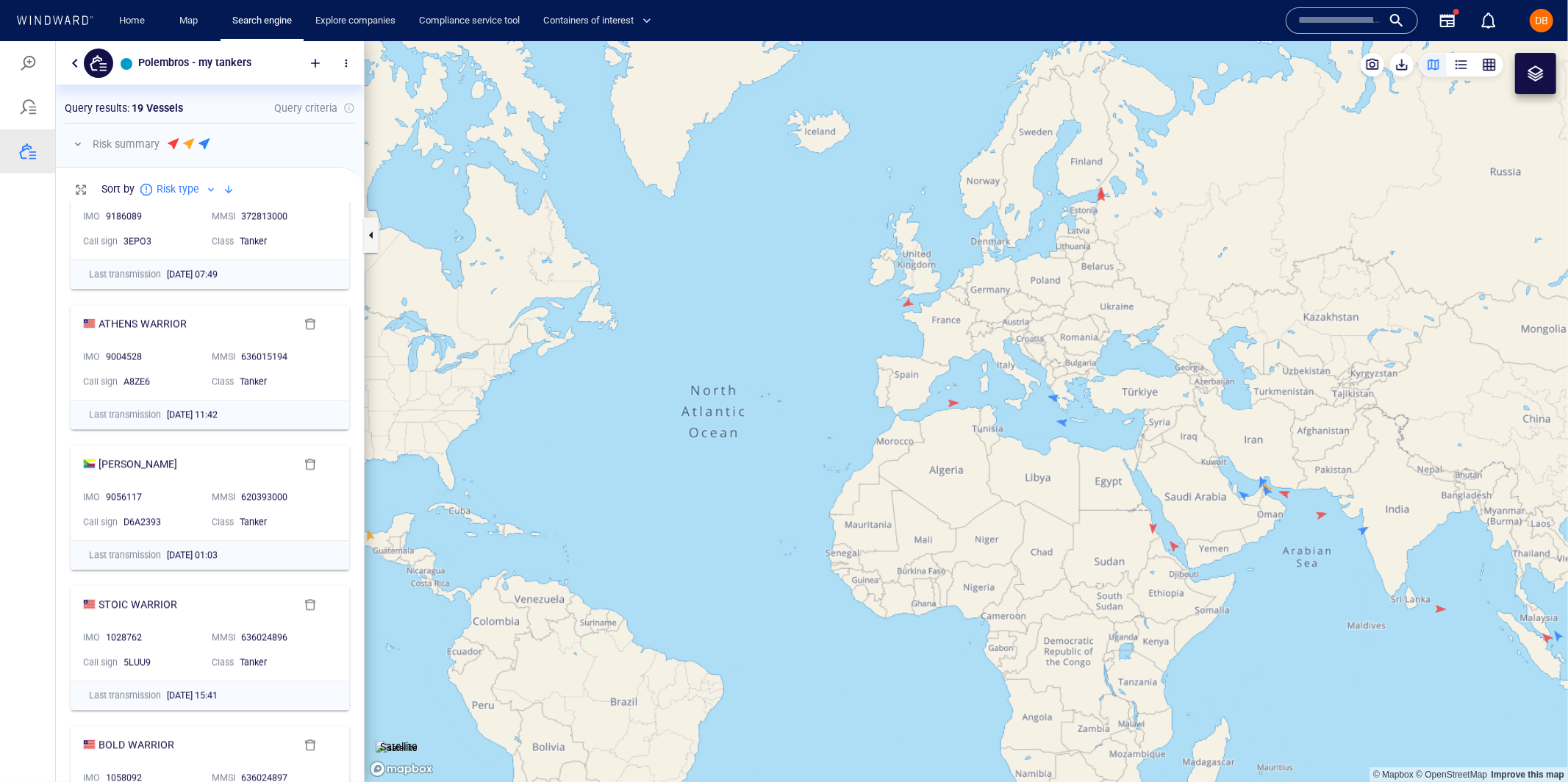
click at [193, 186] on p "Risk type" at bounding box center [178, 187] width 42 height 18
click at [204, 248] on li "Vessel Name" at bounding box center [192, 246] width 109 height 27
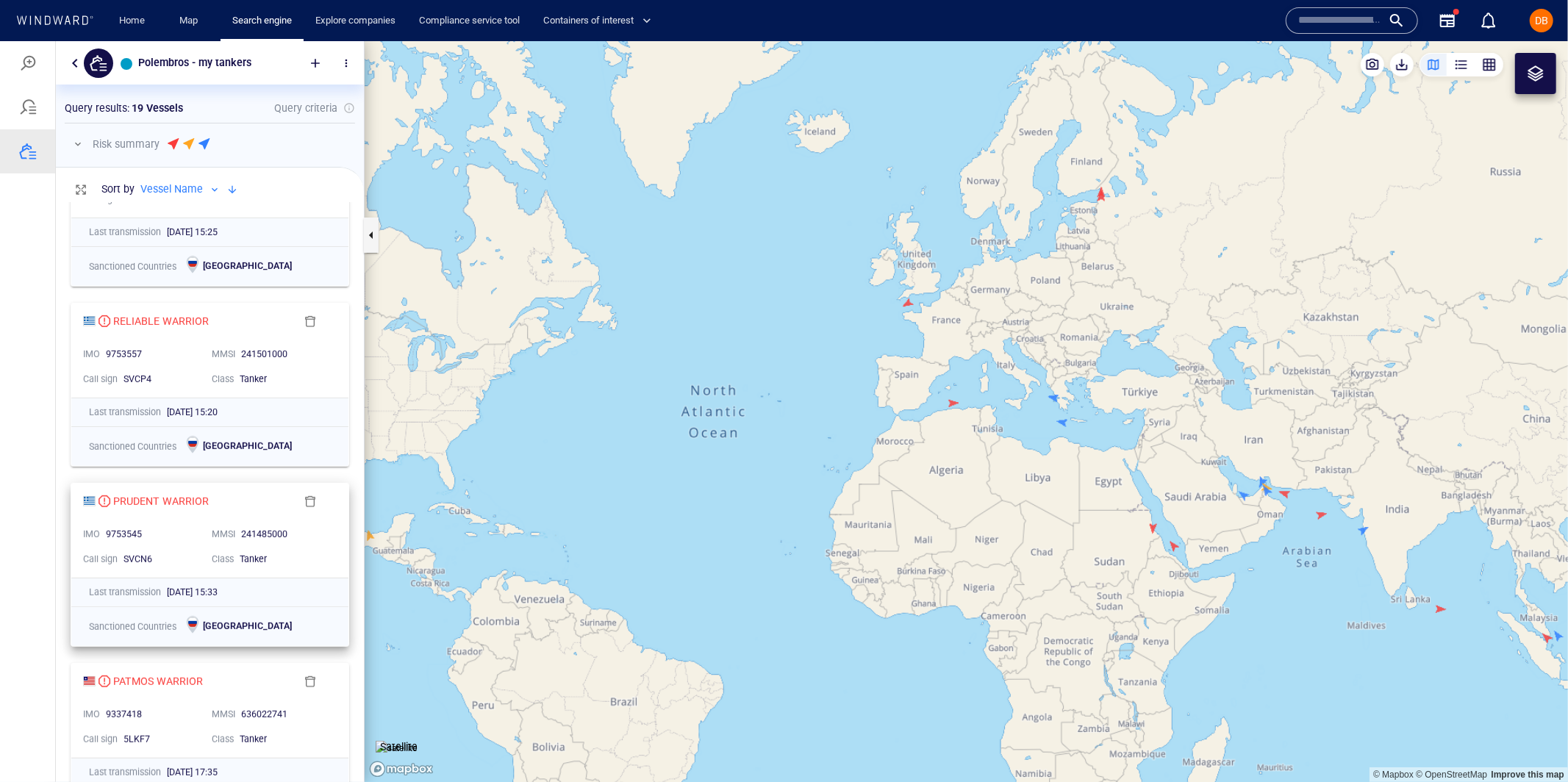
scroll to position [680, 0]
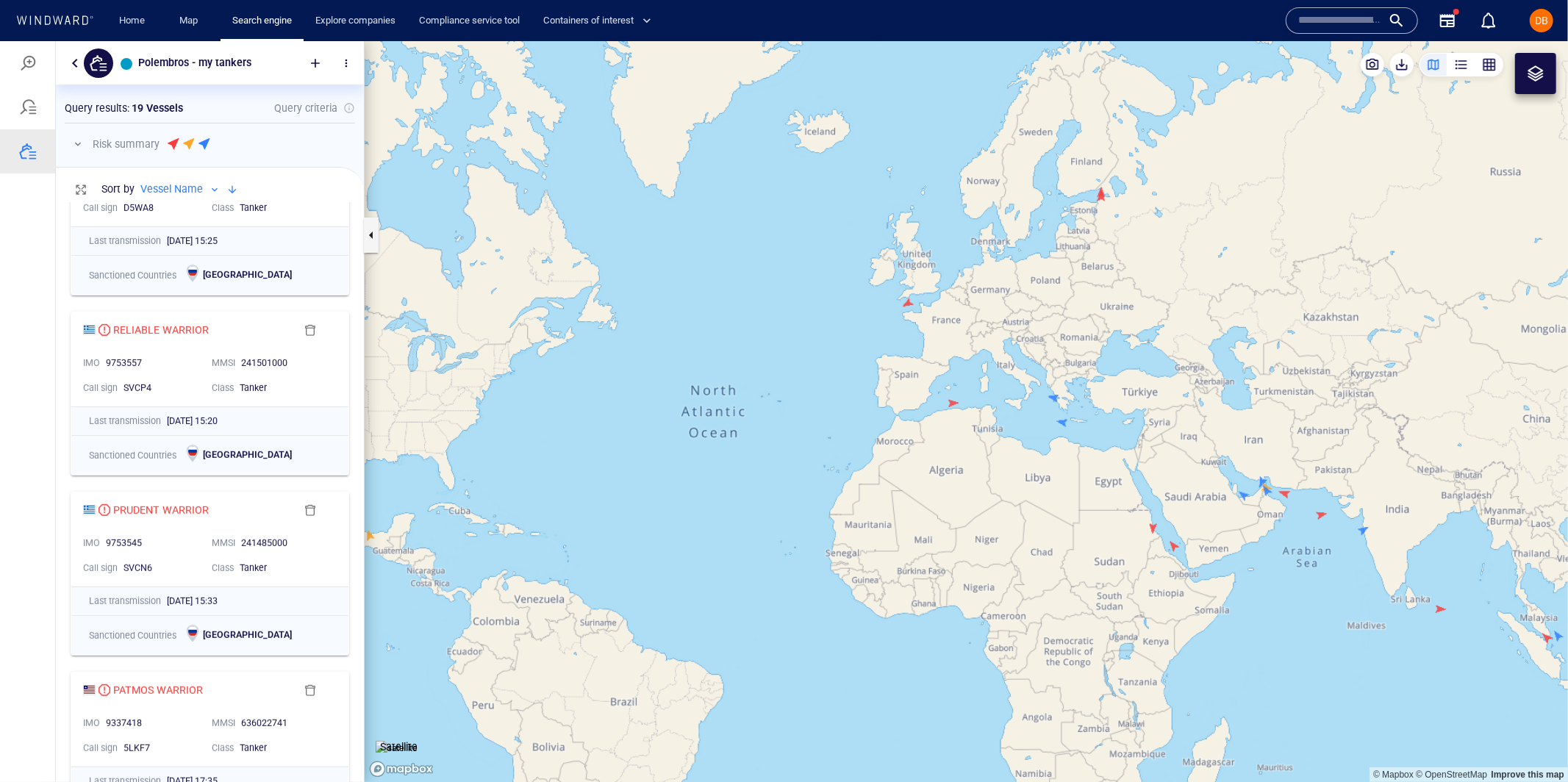
click at [229, 189] on div at bounding box center [232, 188] width 18 height 18
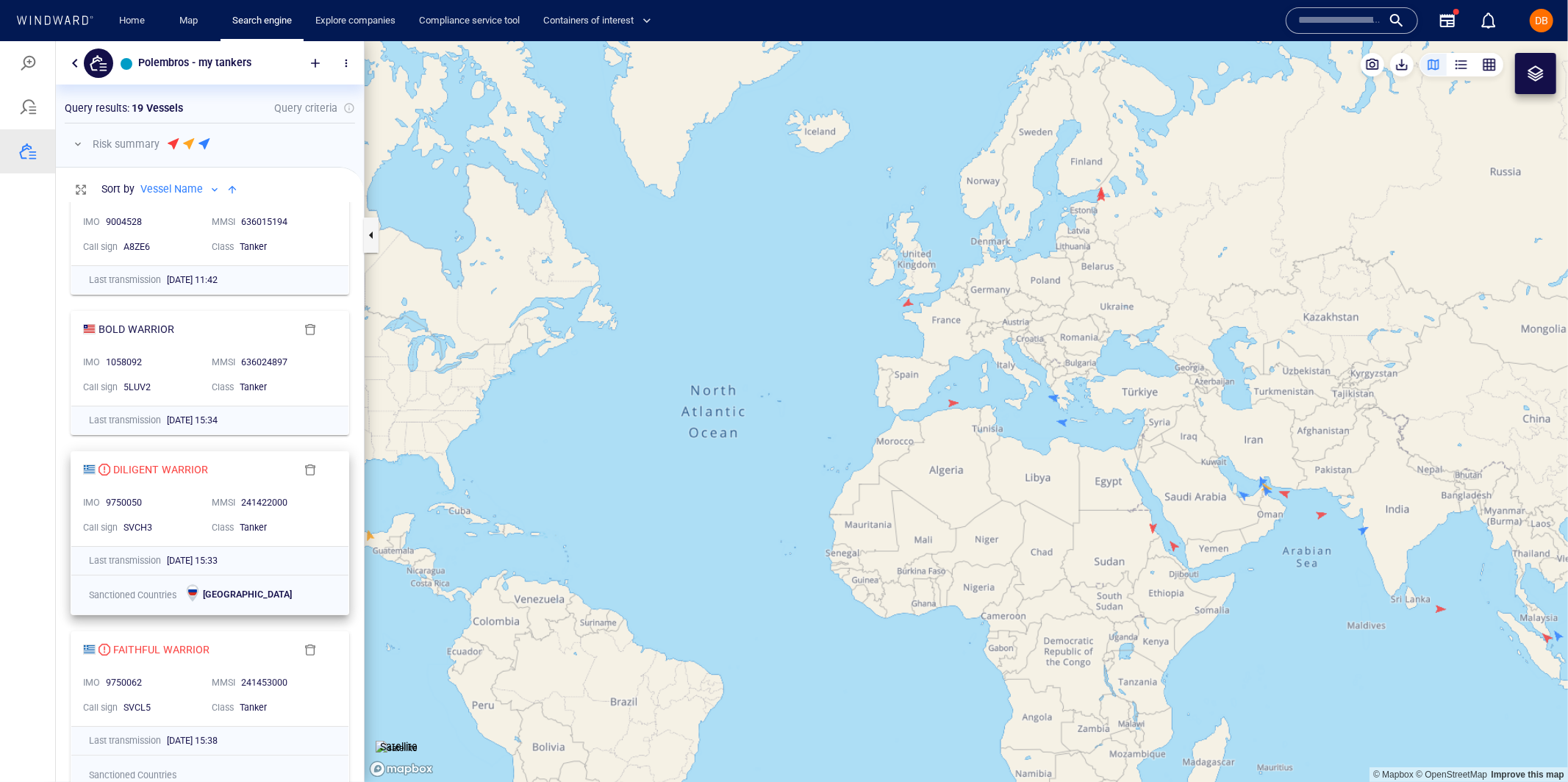
scroll to position [0, 0]
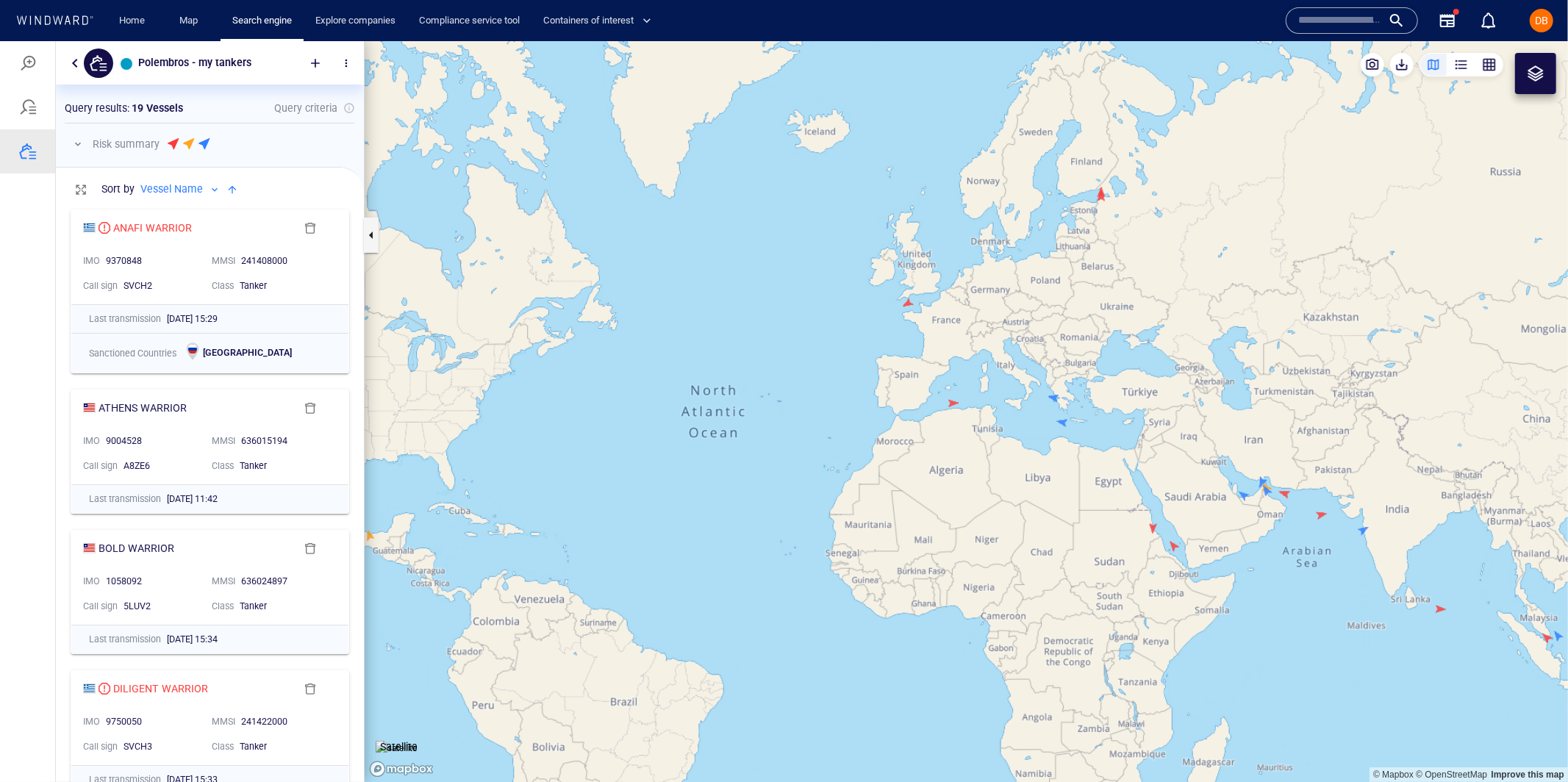
click at [193, 186] on p "Vessel Name" at bounding box center [172, 187] width 63 height 18
click at [186, 217] on div "Risk type" at bounding box center [192, 220] width 85 height 18
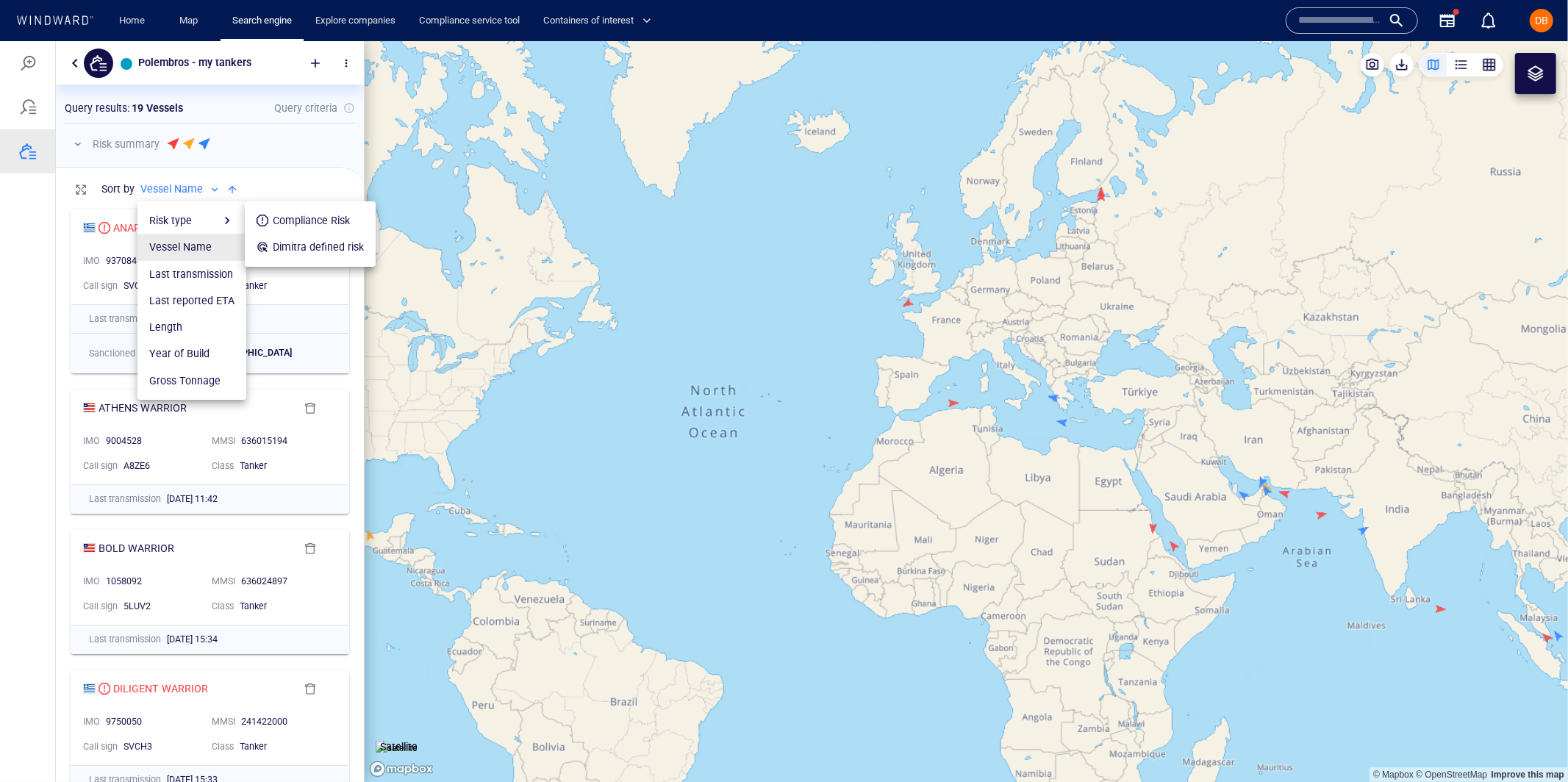
click at [269, 222] on div "Compliance Risk" at bounding box center [310, 220] width 107 height 18
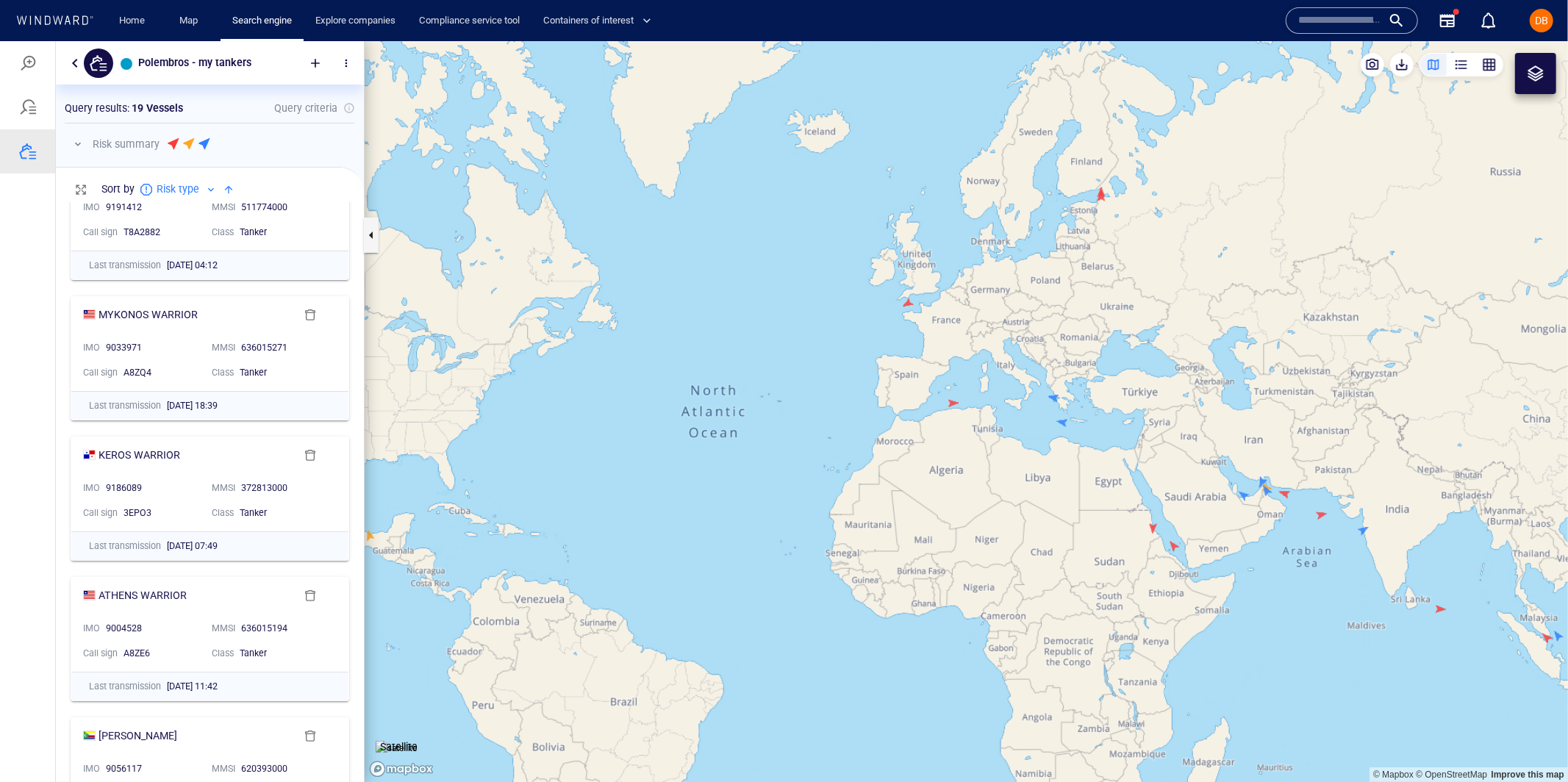
scroll to position [70, 0]
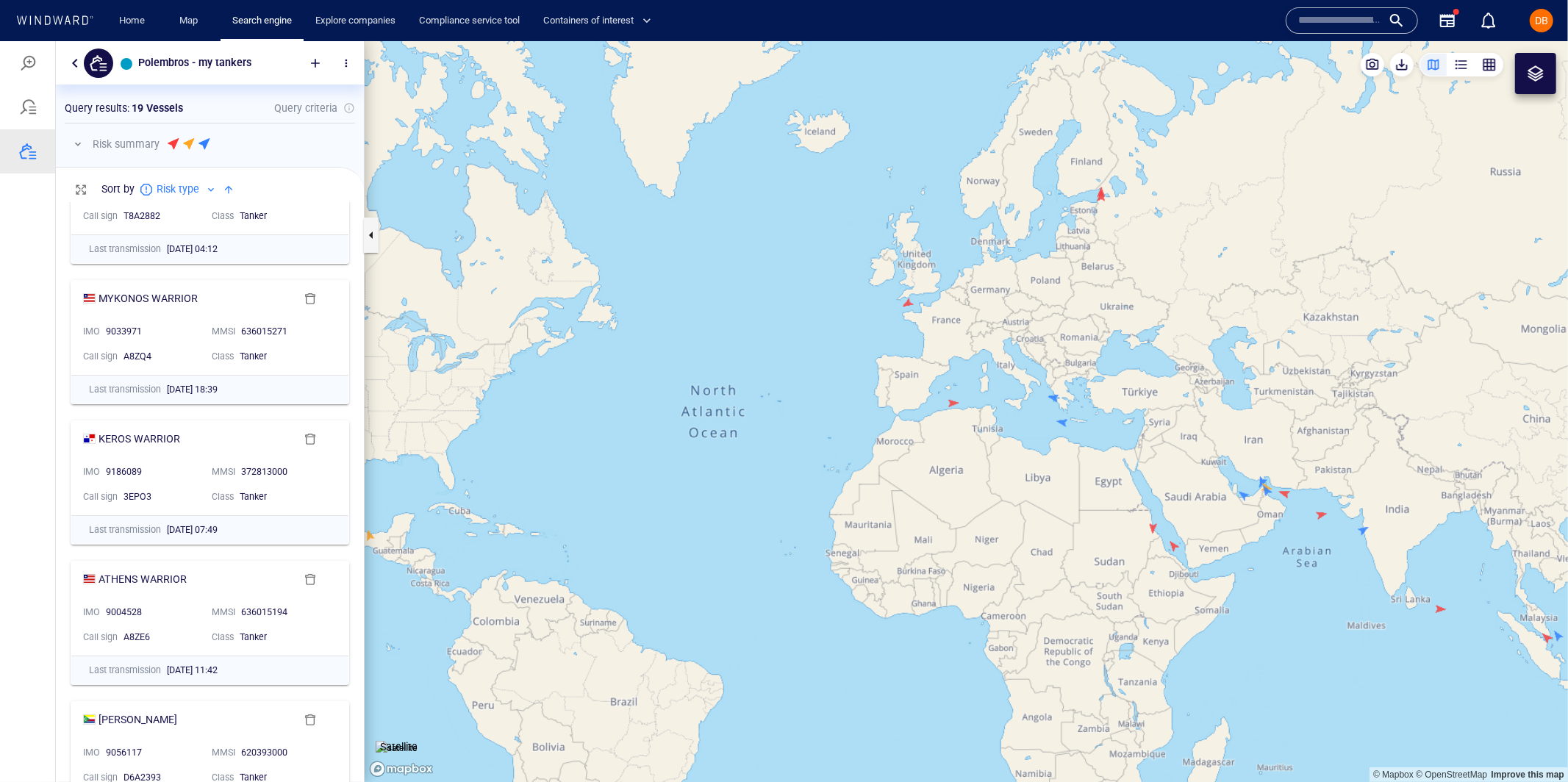
click at [231, 193] on div at bounding box center [228, 188] width 18 height 18
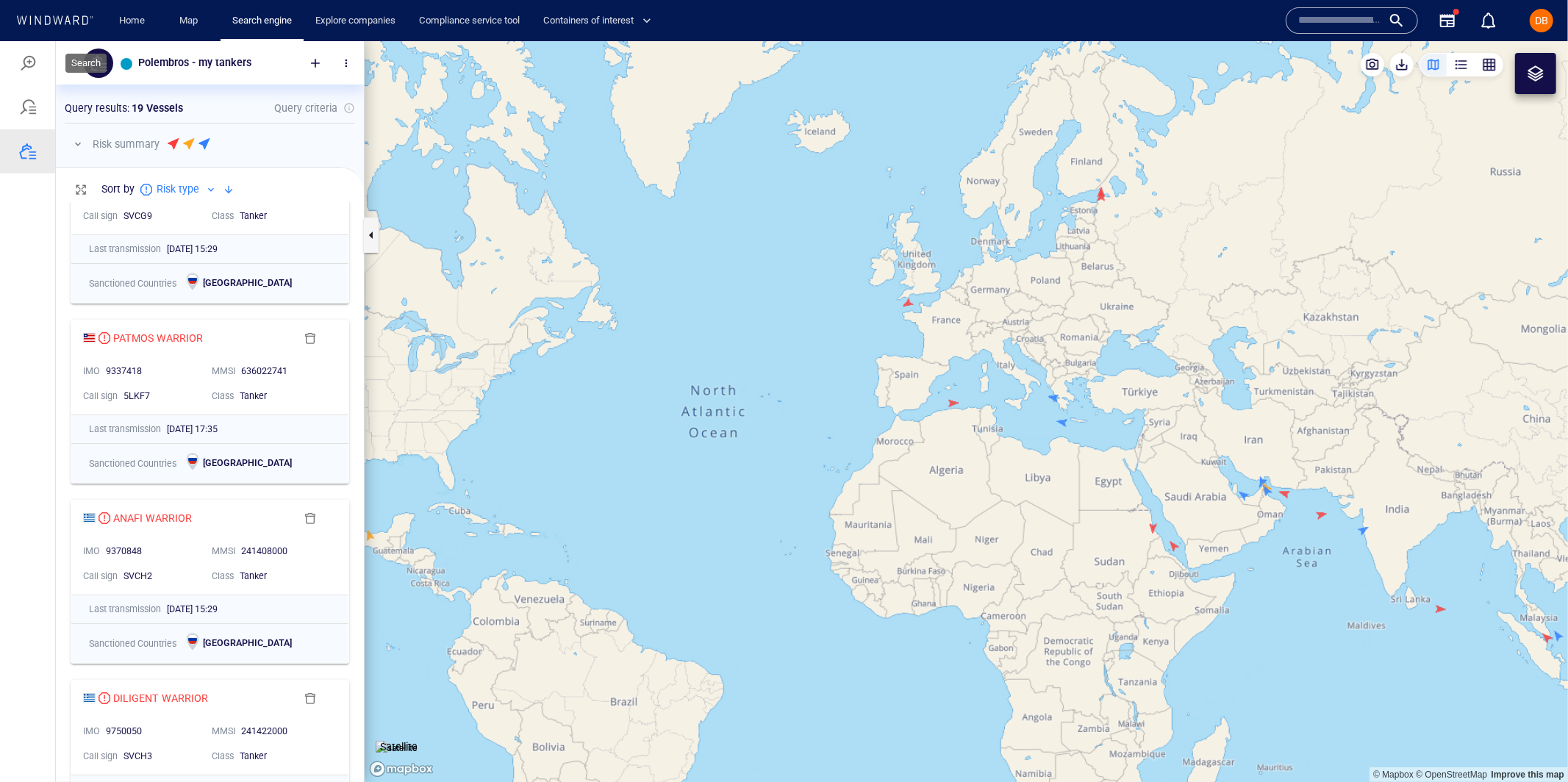
click at [20, 67] on div at bounding box center [28, 62] width 18 height 18
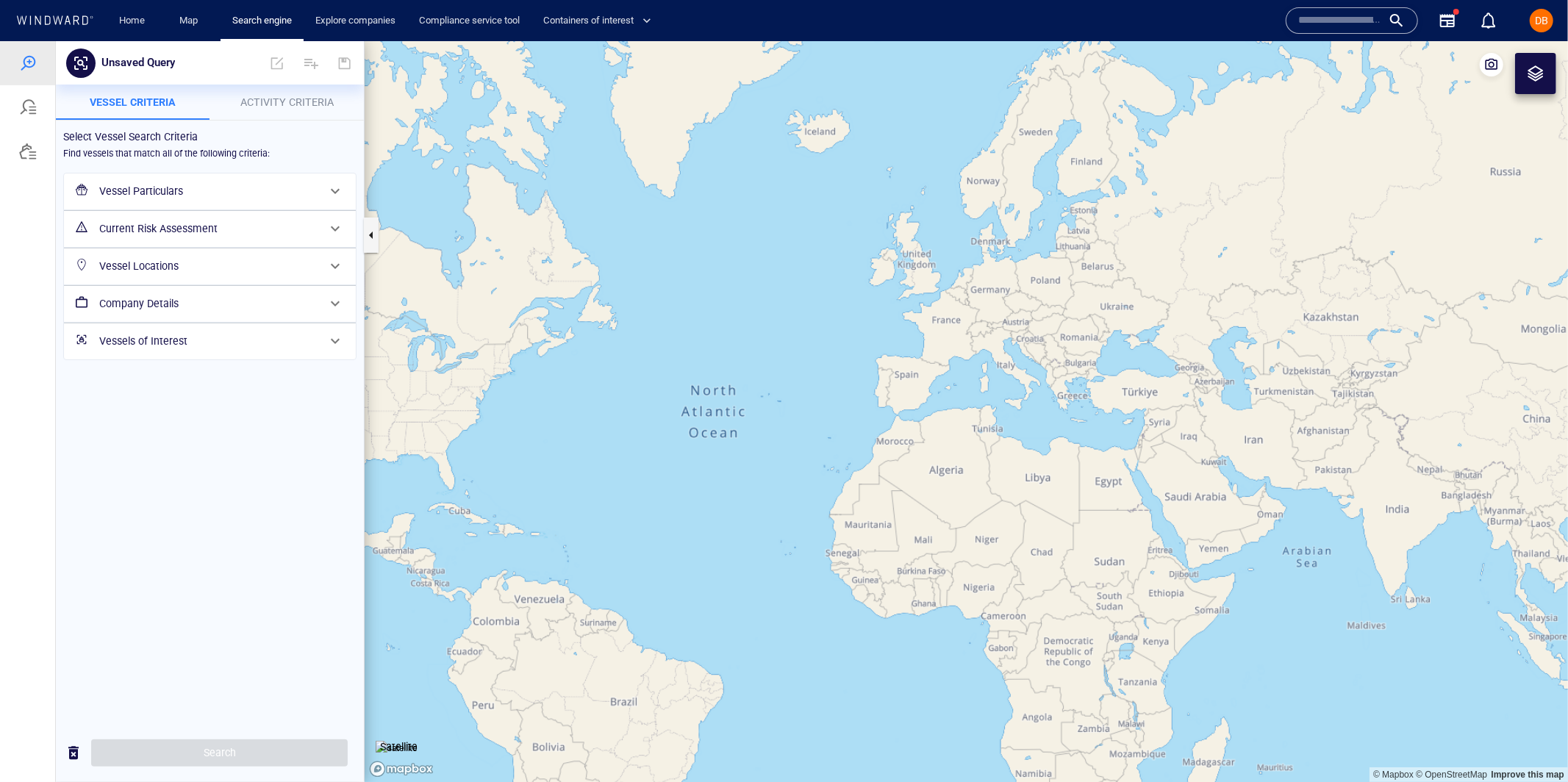
click at [222, 193] on h6 "Vessel Particulars" at bounding box center [209, 191] width 219 height 18
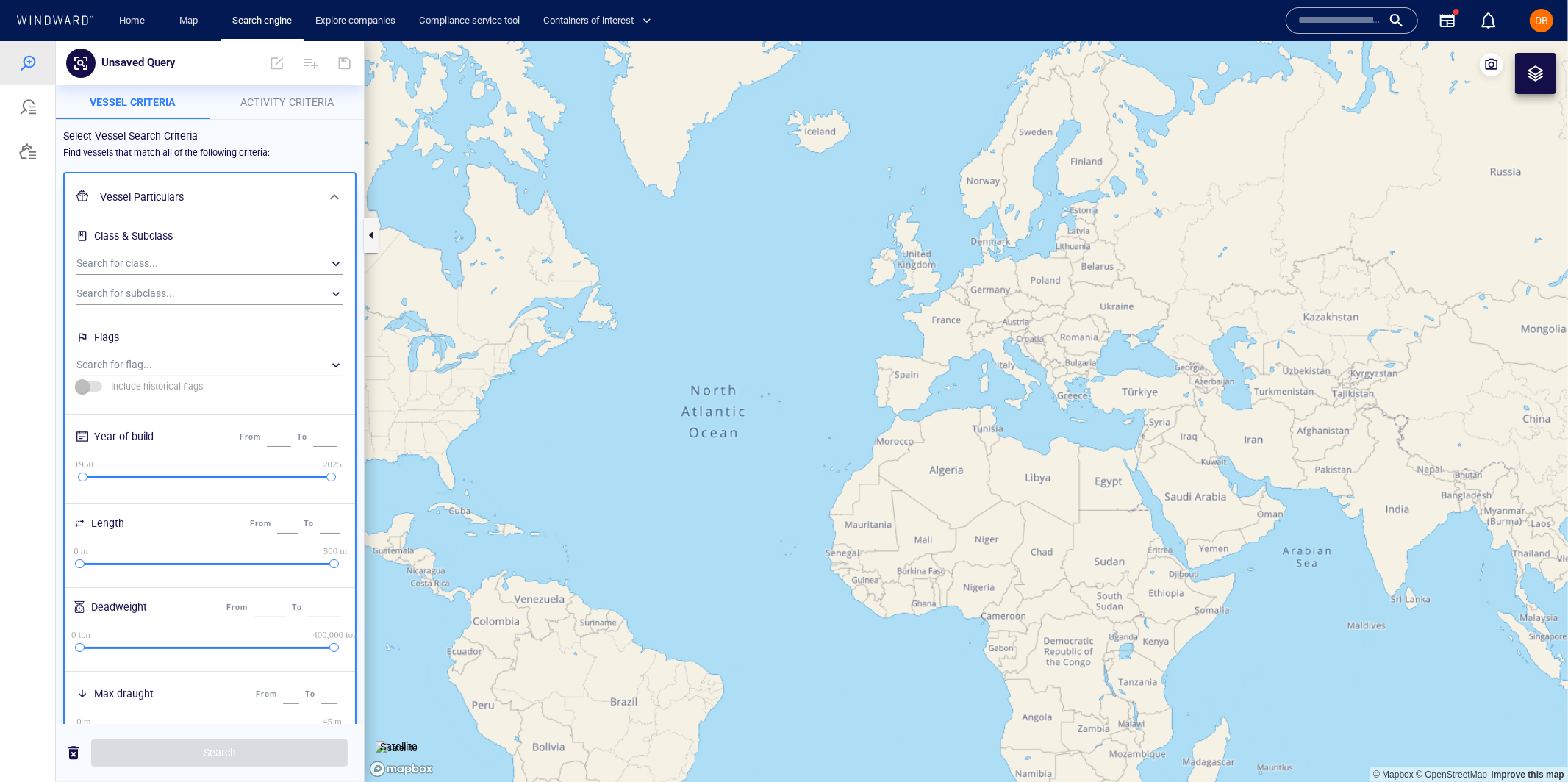
scroll to position [453, 0]
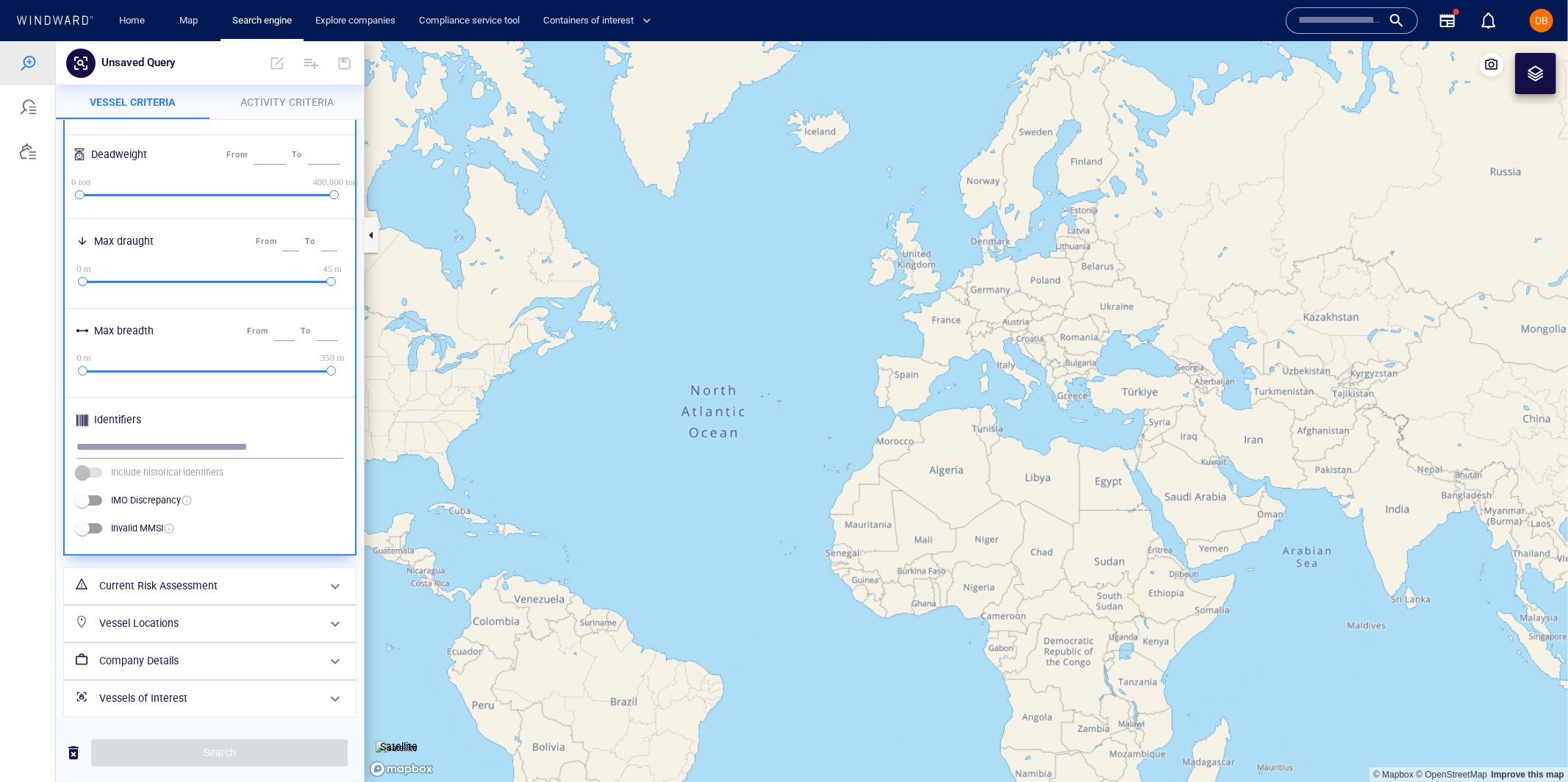
click at [150, 581] on h6 "Current Risk Assessment" at bounding box center [209, 585] width 219 height 18
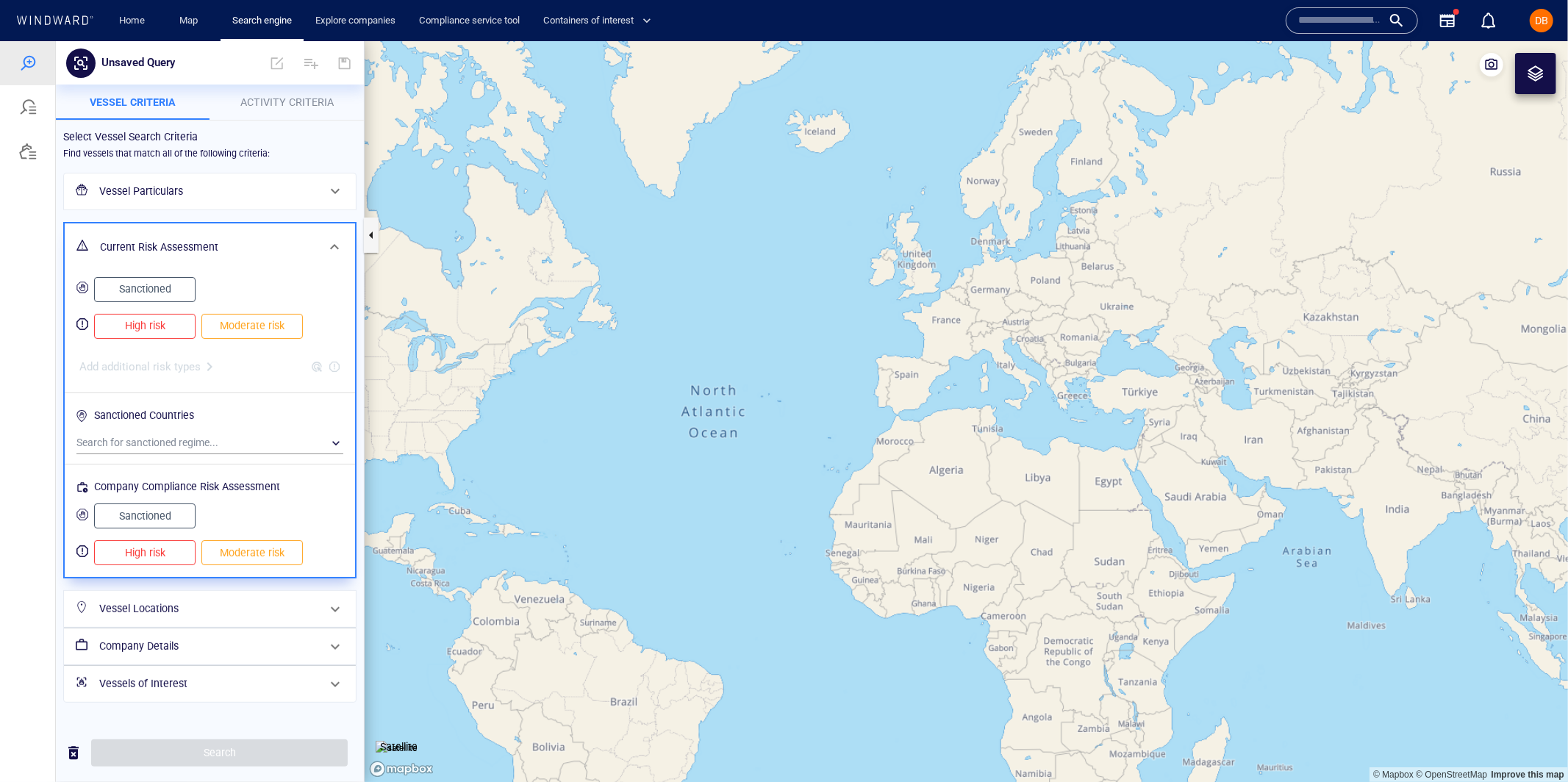
click at [191, 335] on button "High risk" at bounding box center [145, 325] width 102 height 25
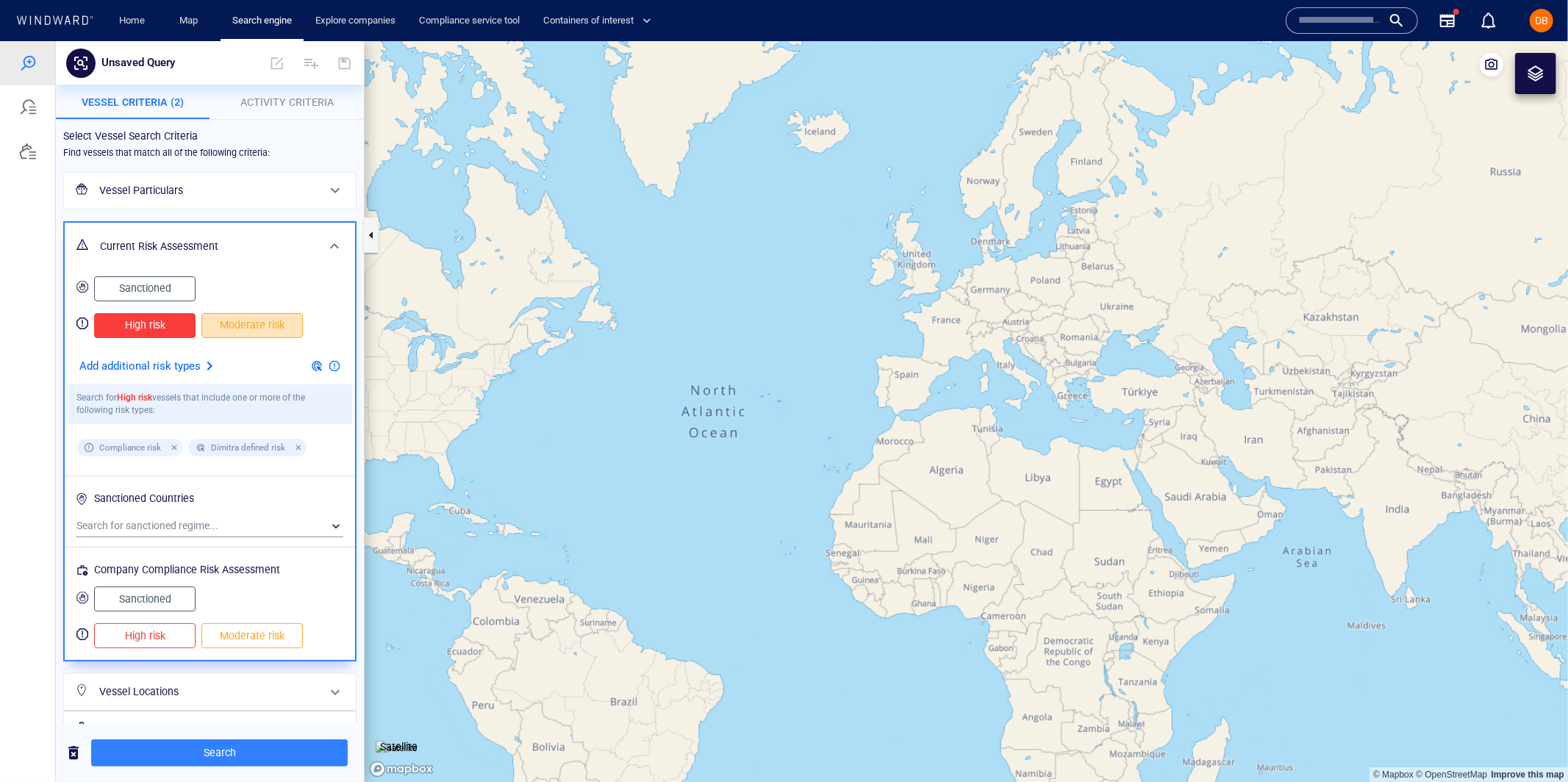
click at [233, 335] on button "Moderate risk" at bounding box center [252, 324] width 102 height 25
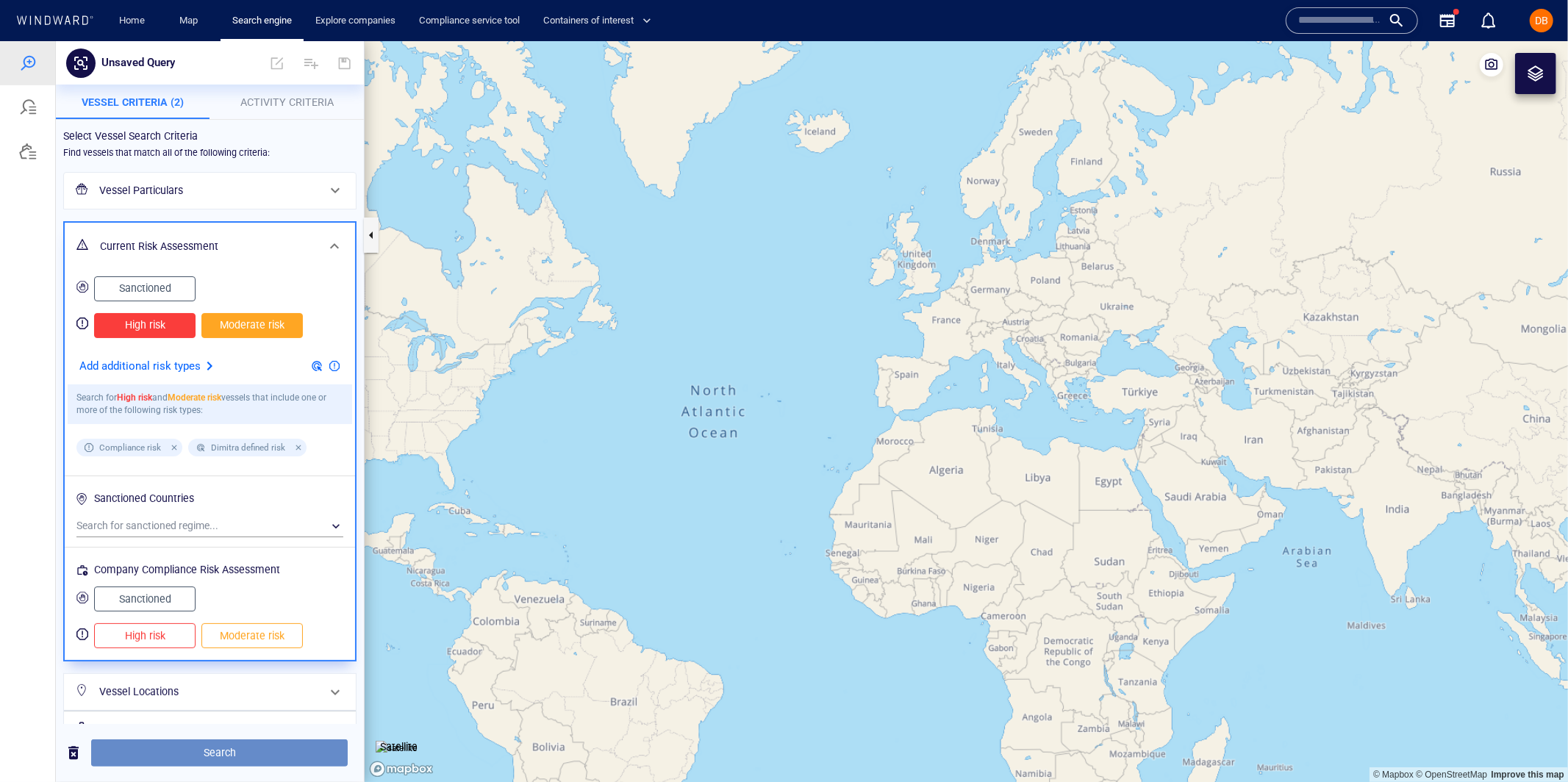
click at [191, 751] on span "Search" at bounding box center [219, 752] width 233 height 18
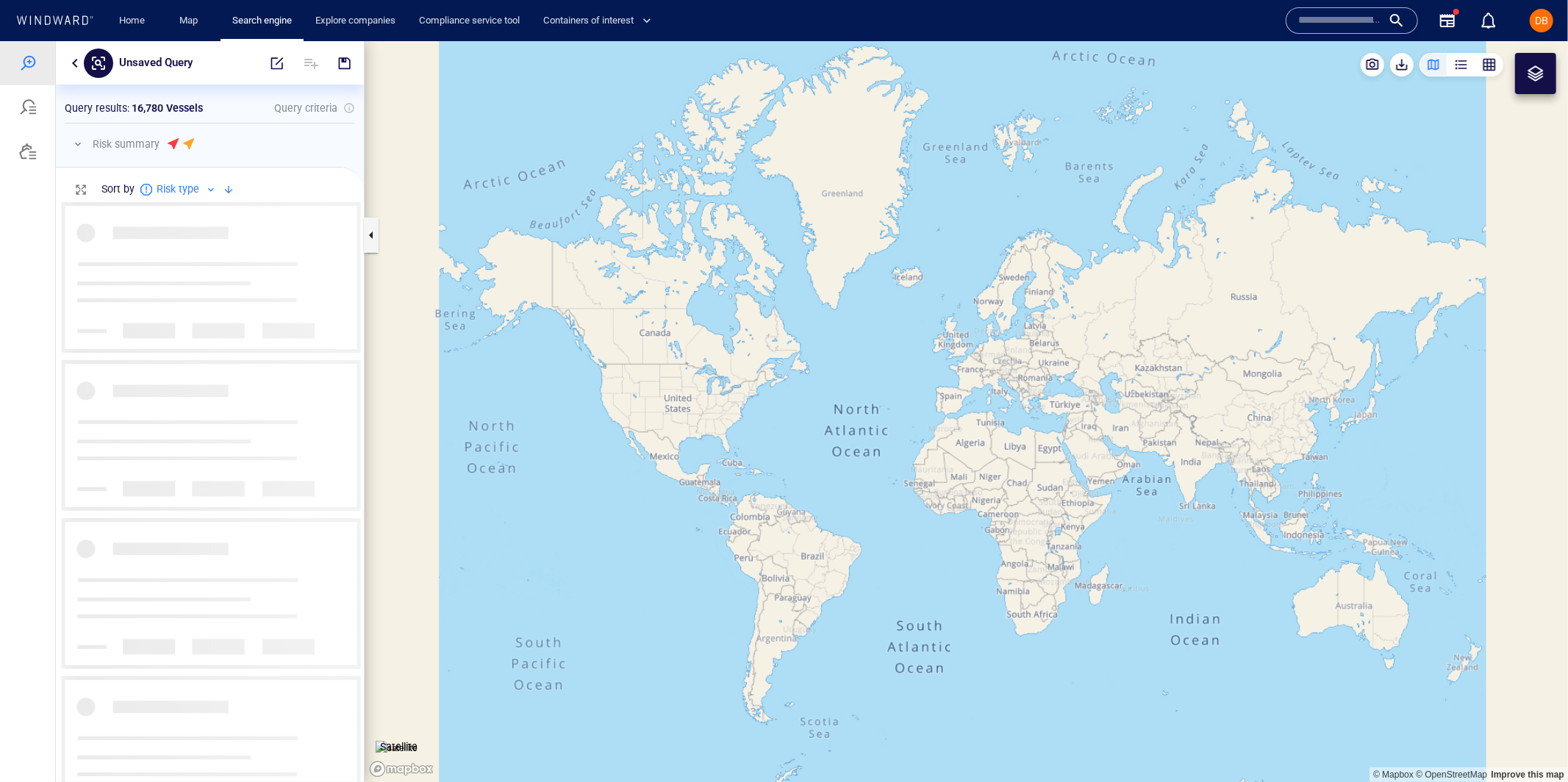
scroll to position [581, 307]
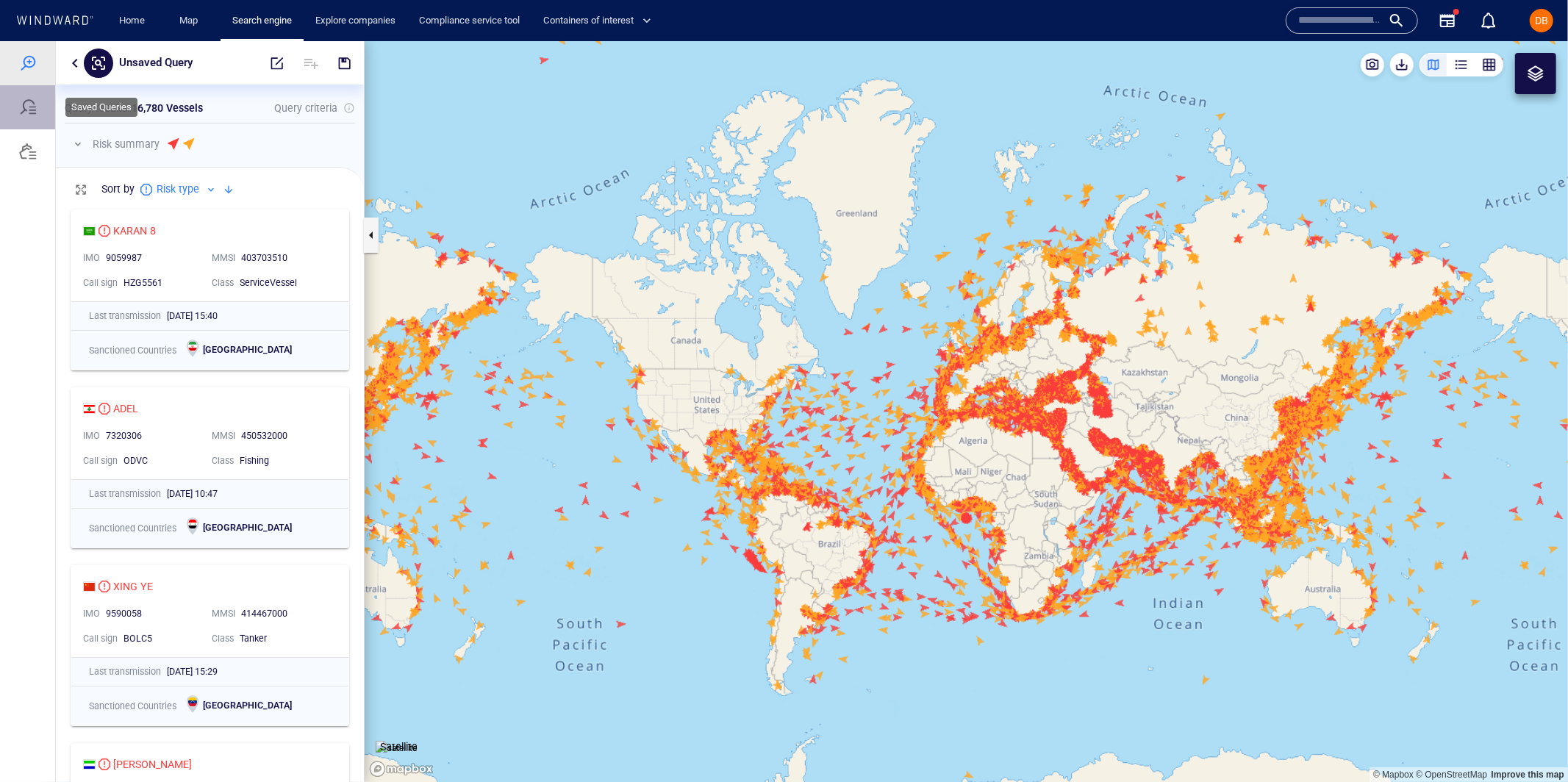
click at [31, 108] on div at bounding box center [28, 106] width 18 height 18
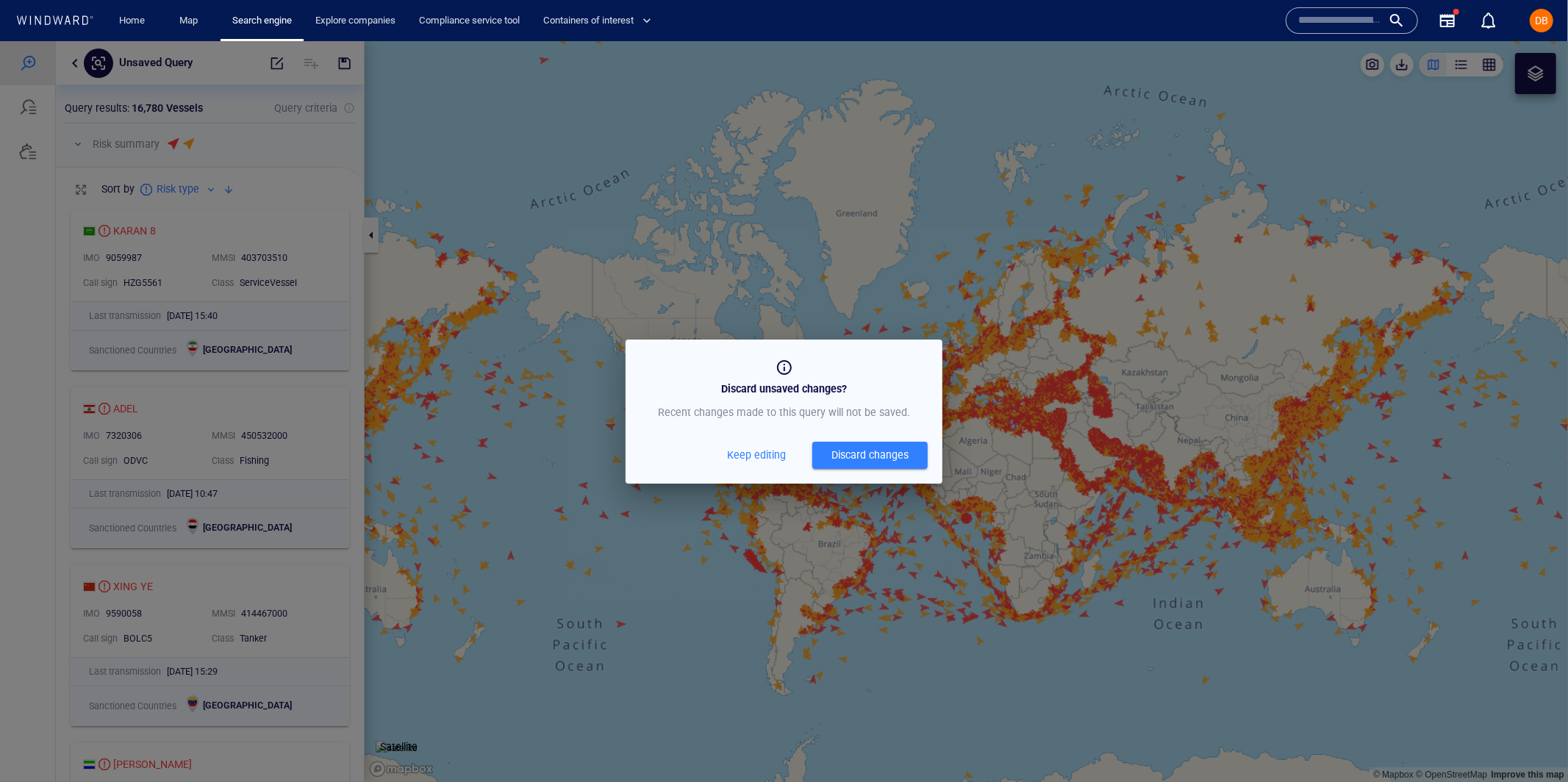
click at [854, 456] on div "Discard changes" at bounding box center [870, 455] width 78 height 18
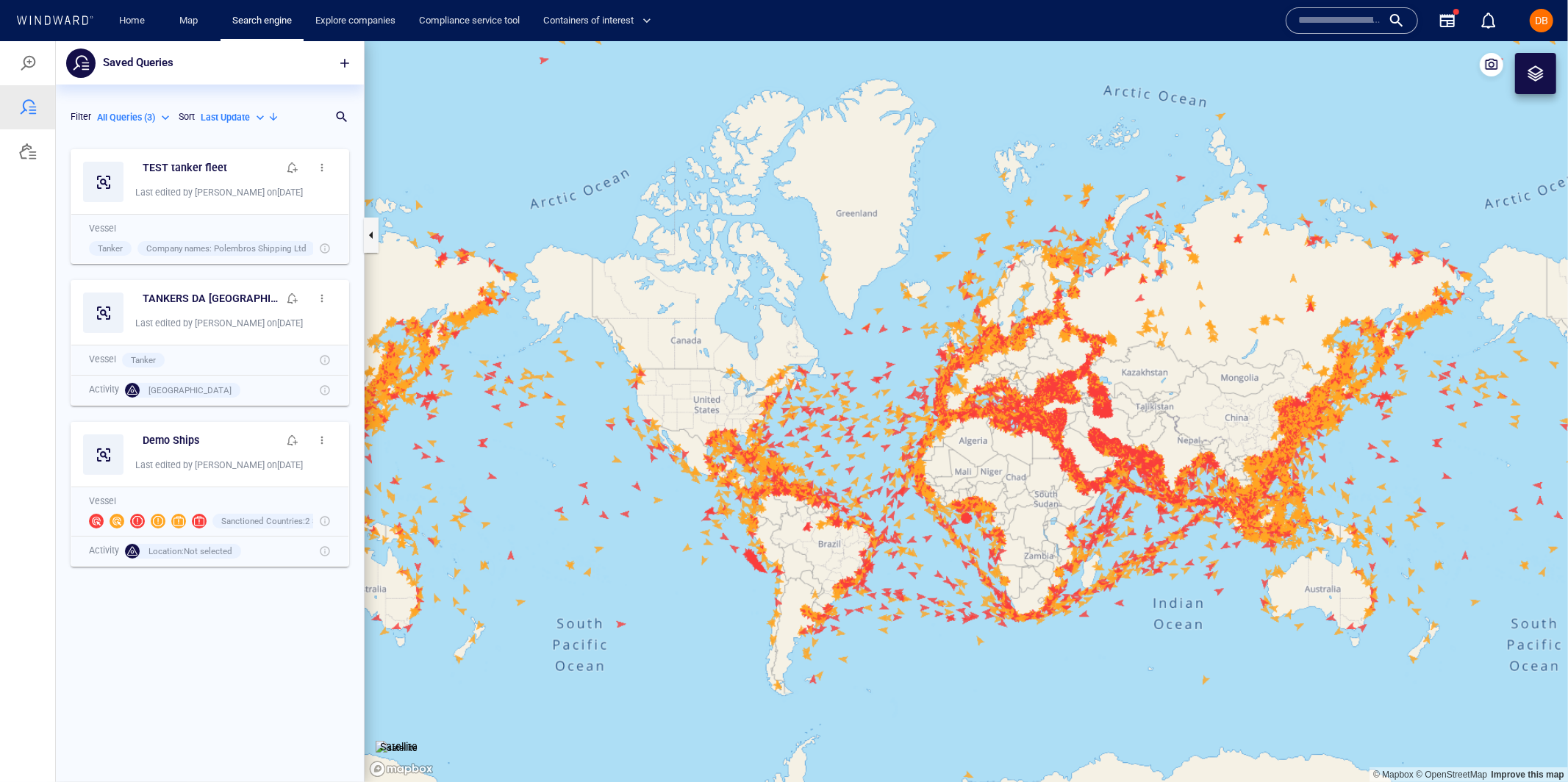
scroll to position [641, 307]
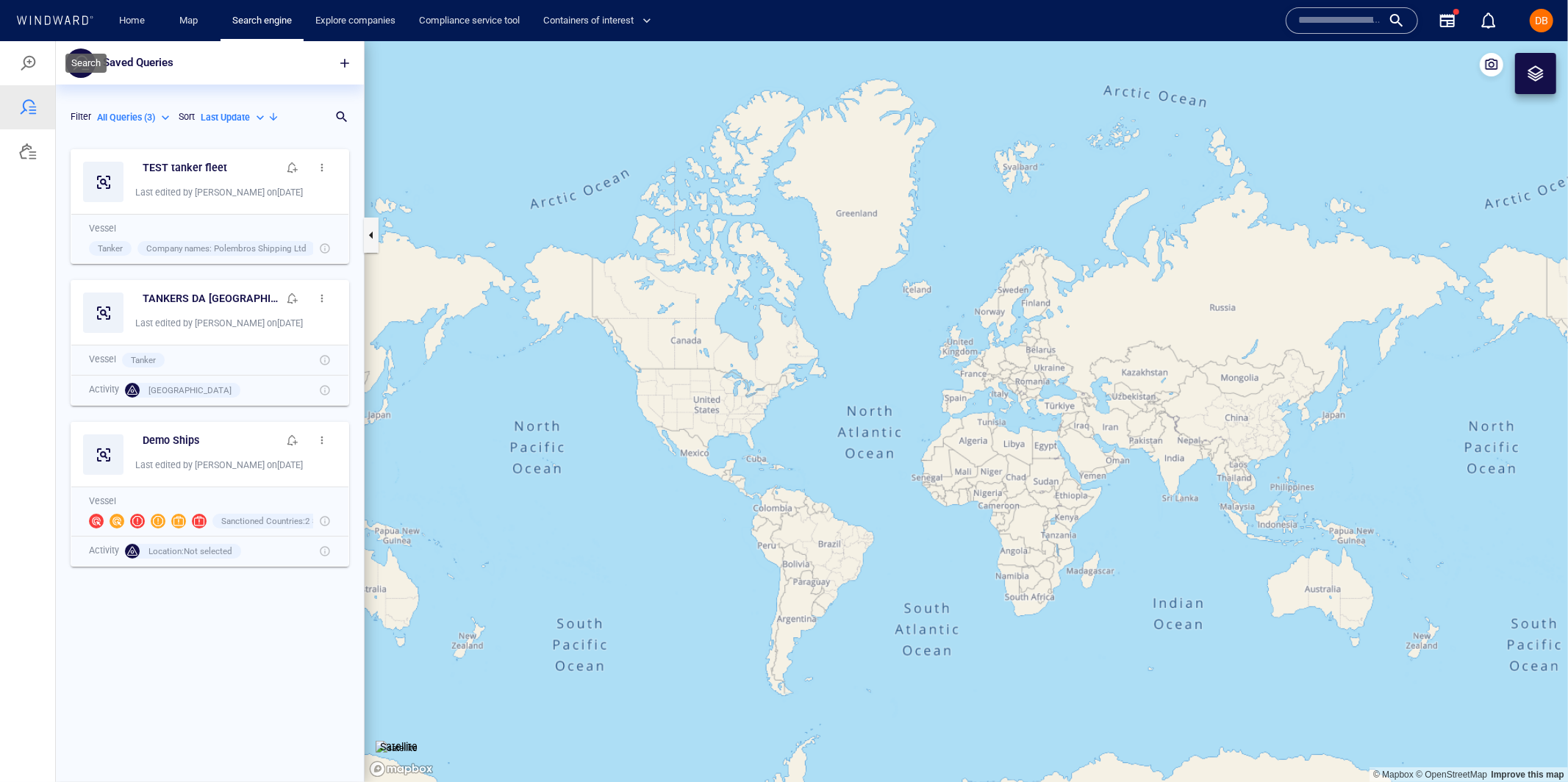
click at [26, 66] on div at bounding box center [28, 62] width 18 height 18
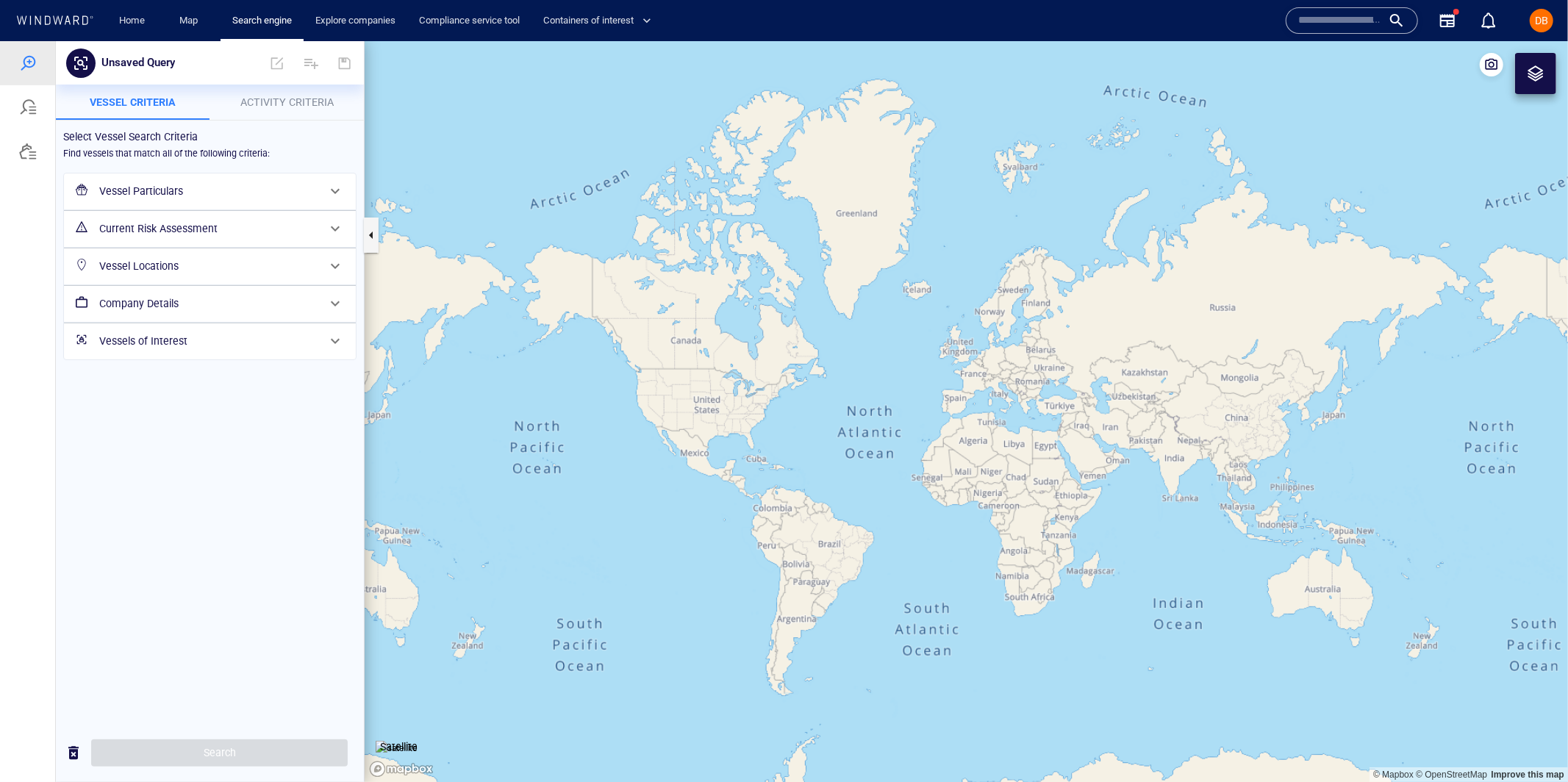
click at [204, 225] on h6 "Current Risk Assessment" at bounding box center [209, 228] width 219 height 18
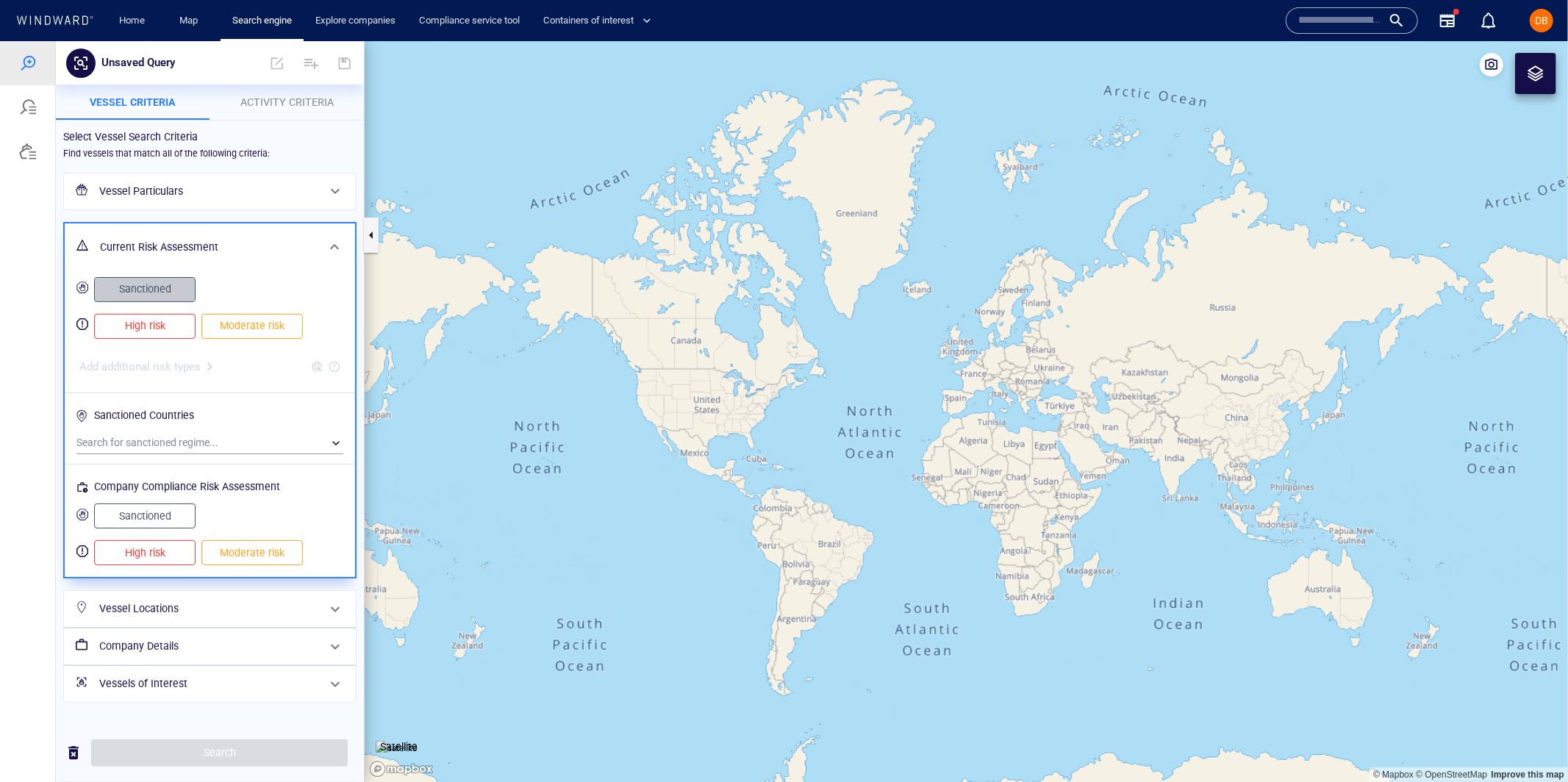
drag, startPoint x: 164, startPoint y: 287, endPoint x: 161, endPoint y: 316, distance: 29.2
click at [164, 287] on span "Sanctioned" at bounding box center [145, 289] width 70 height 18
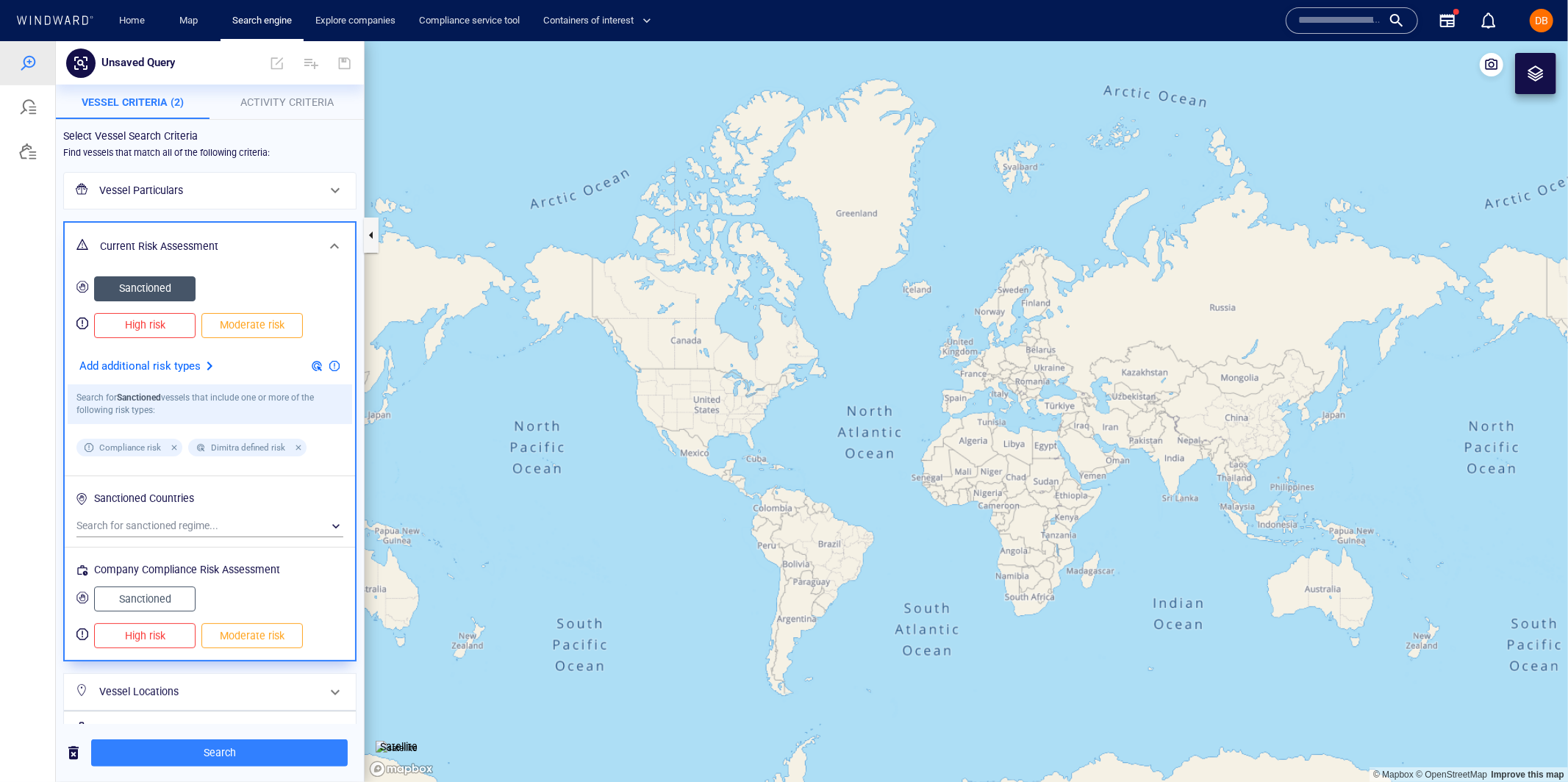
click at [157, 334] on button "High risk" at bounding box center [145, 324] width 102 height 25
drag, startPoint x: 162, startPoint y: 331, endPoint x: 161, endPoint y: 301, distance: 30.0
click at [162, 328] on span "High risk" at bounding box center [145, 325] width 70 height 18
click at [162, 287] on span "Sanctioned" at bounding box center [145, 288] width 70 height 18
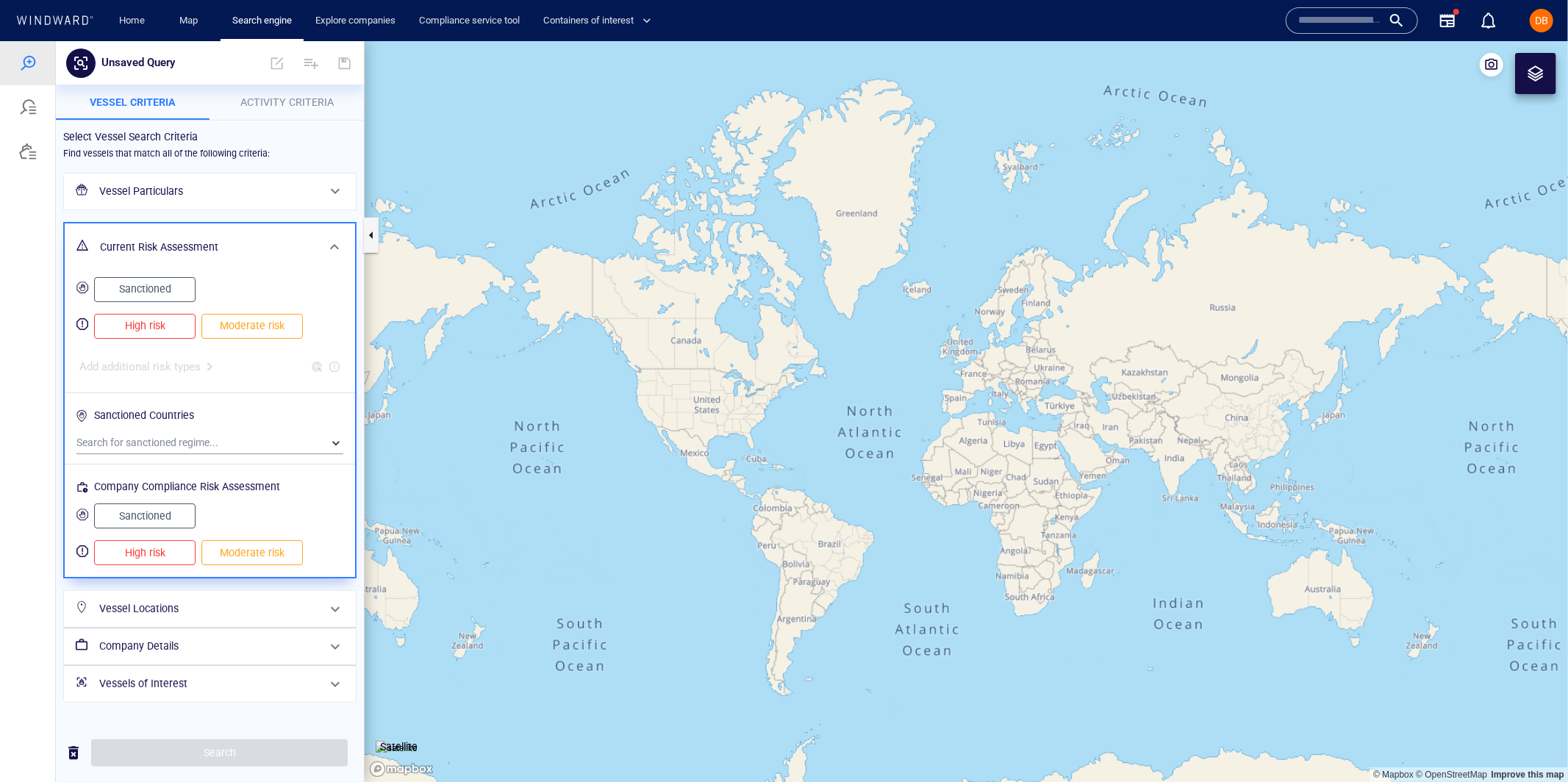
drag, startPoint x: 167, startPoint y: 331, endPoint x: 238, endPoint y: 333, distance: 71.0
click at [189, 333] on button "High risk" at bounding box center [145, 325] width 102 height 25
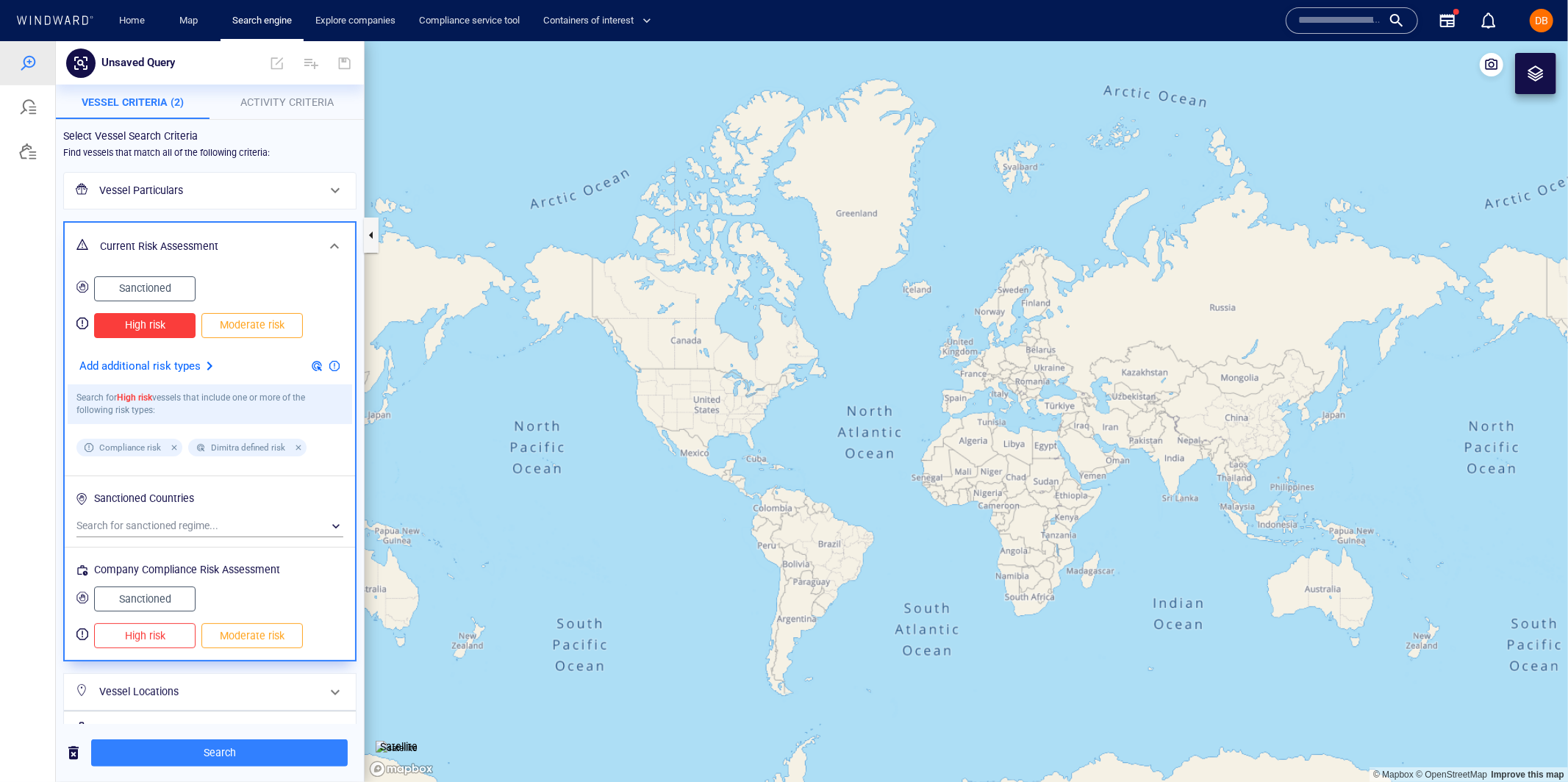
click at [247, 333] on span "Moderate risk" at bounding box center [252, 325] width 70 height 18
drag, startPoint x: 332, startPoint y: 240, endPoint x: 323, endPoint y: 245, distance: 10.3
click at [331, 240] on span at bounding box center [334, 245] width 18 height 18
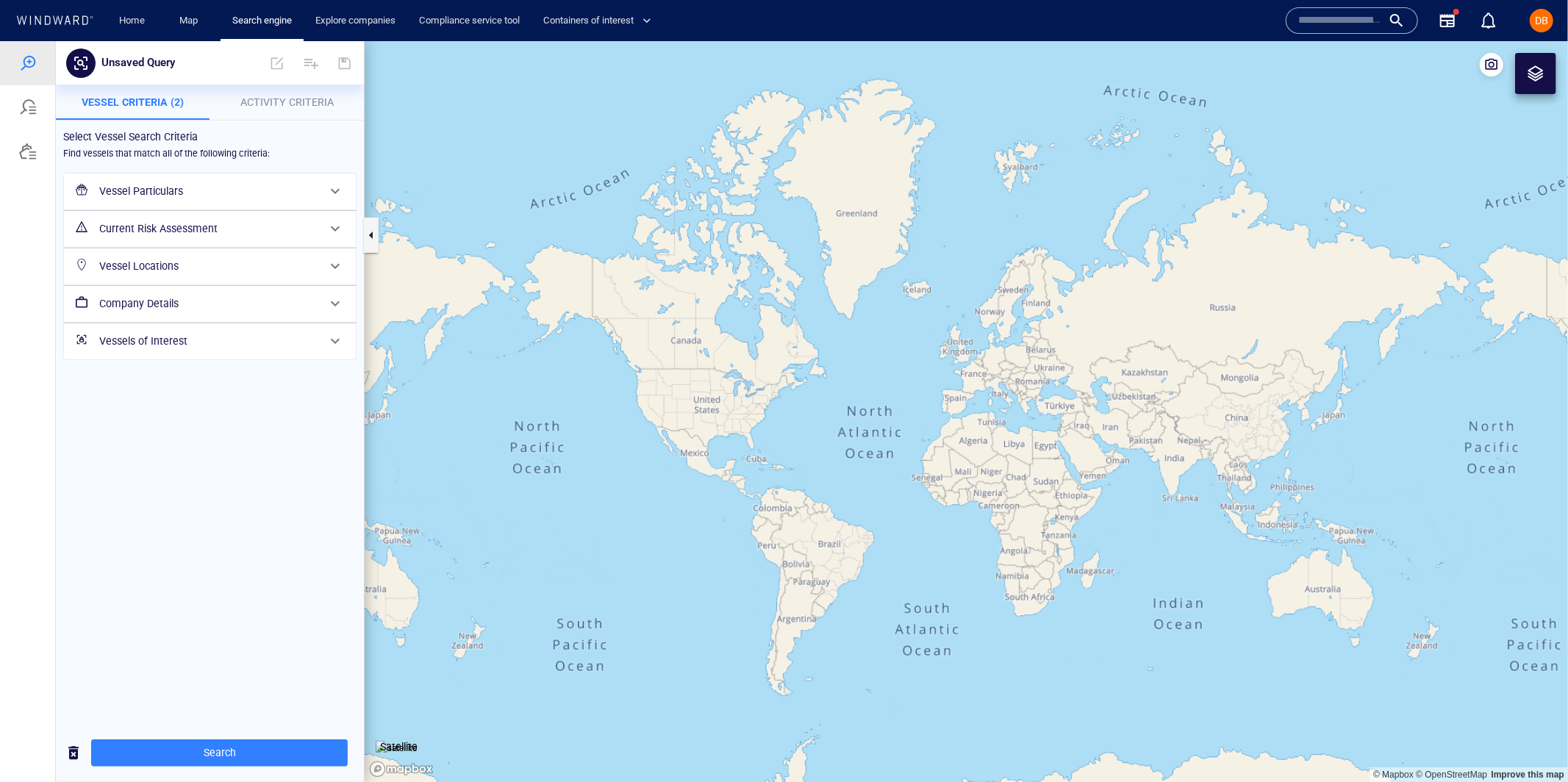
click at [299, 265] on h6 "Vessel Locations" at bounding box center [209, 266] width 219 height 18
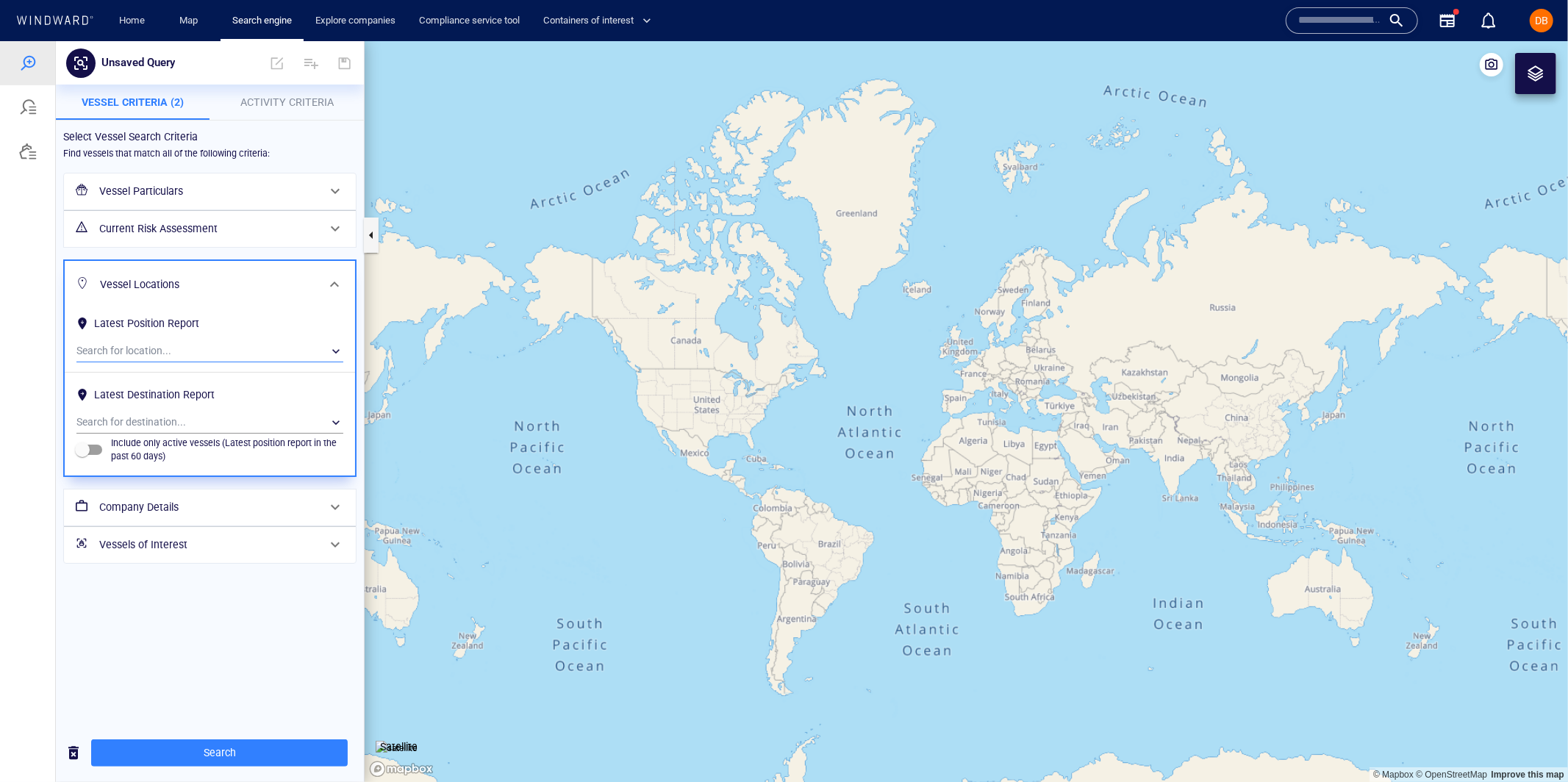
click at [197, 344] on div "​" at bounding box center [209, 351] width 267 height 22
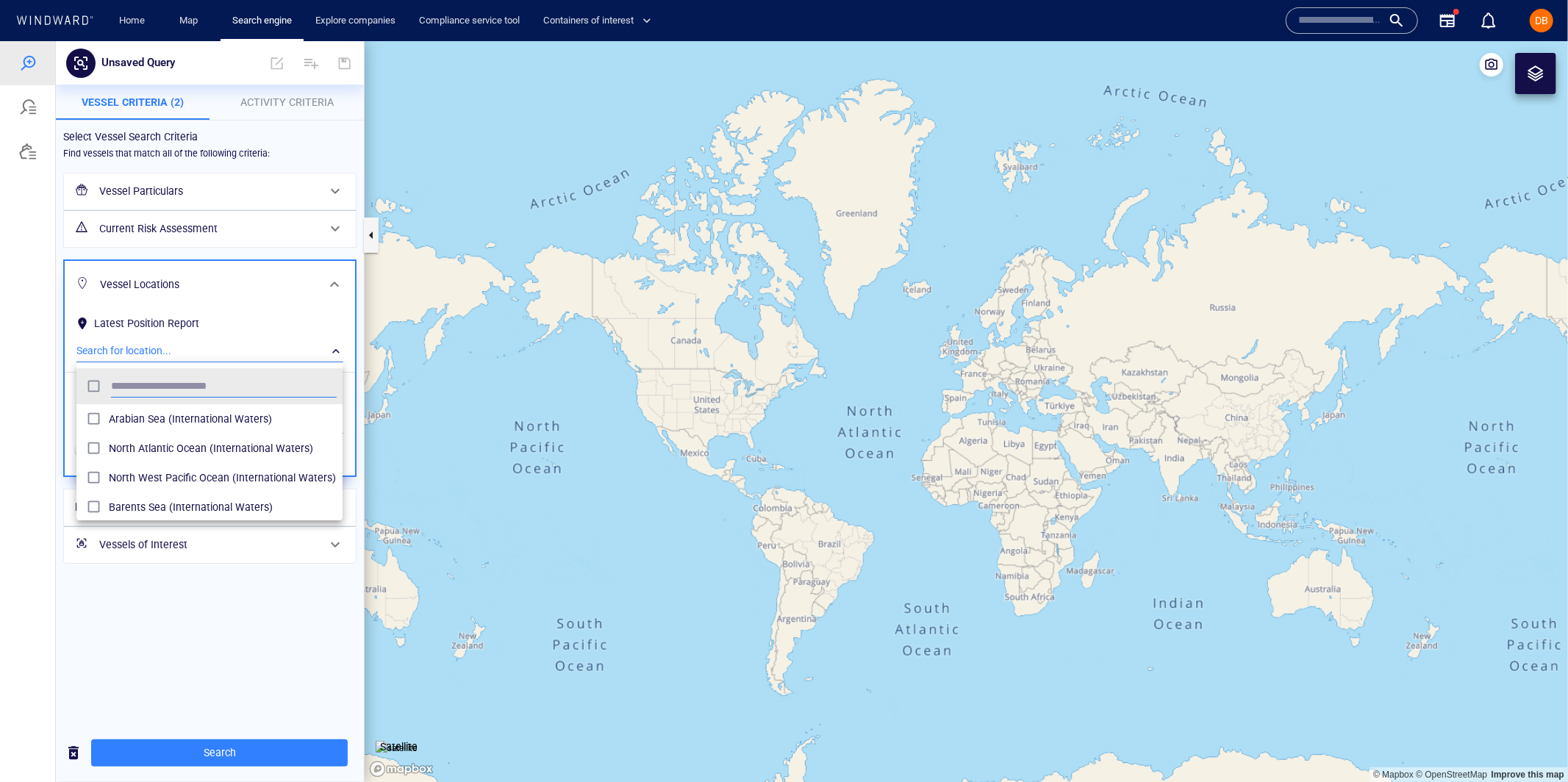
scroll to position [147, 266]
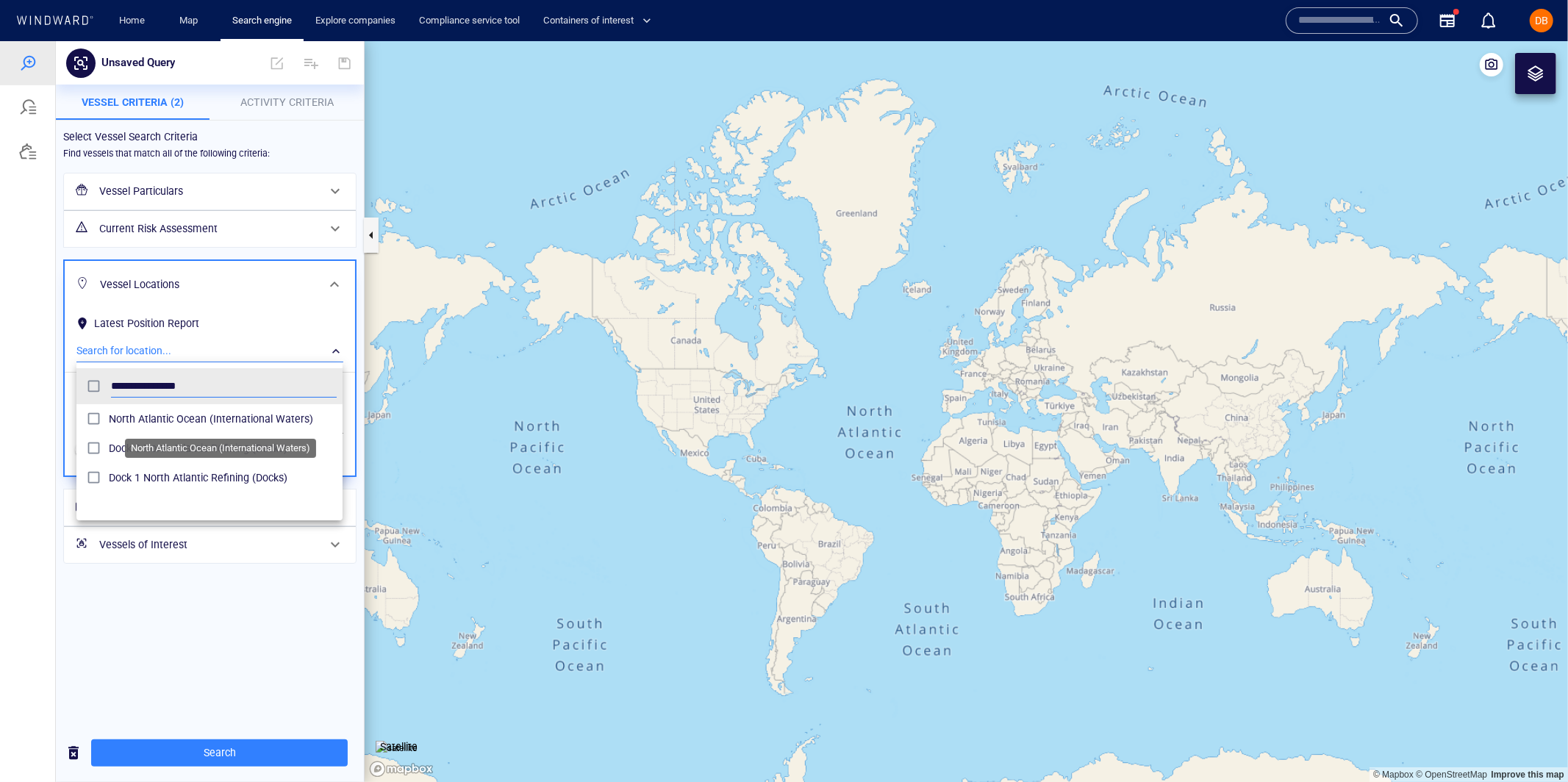
type input "**********"
click at [204, 421] on span "North Atlantic Ocean (International Waters)" at bounding box center [222, 418] width 228 height 18
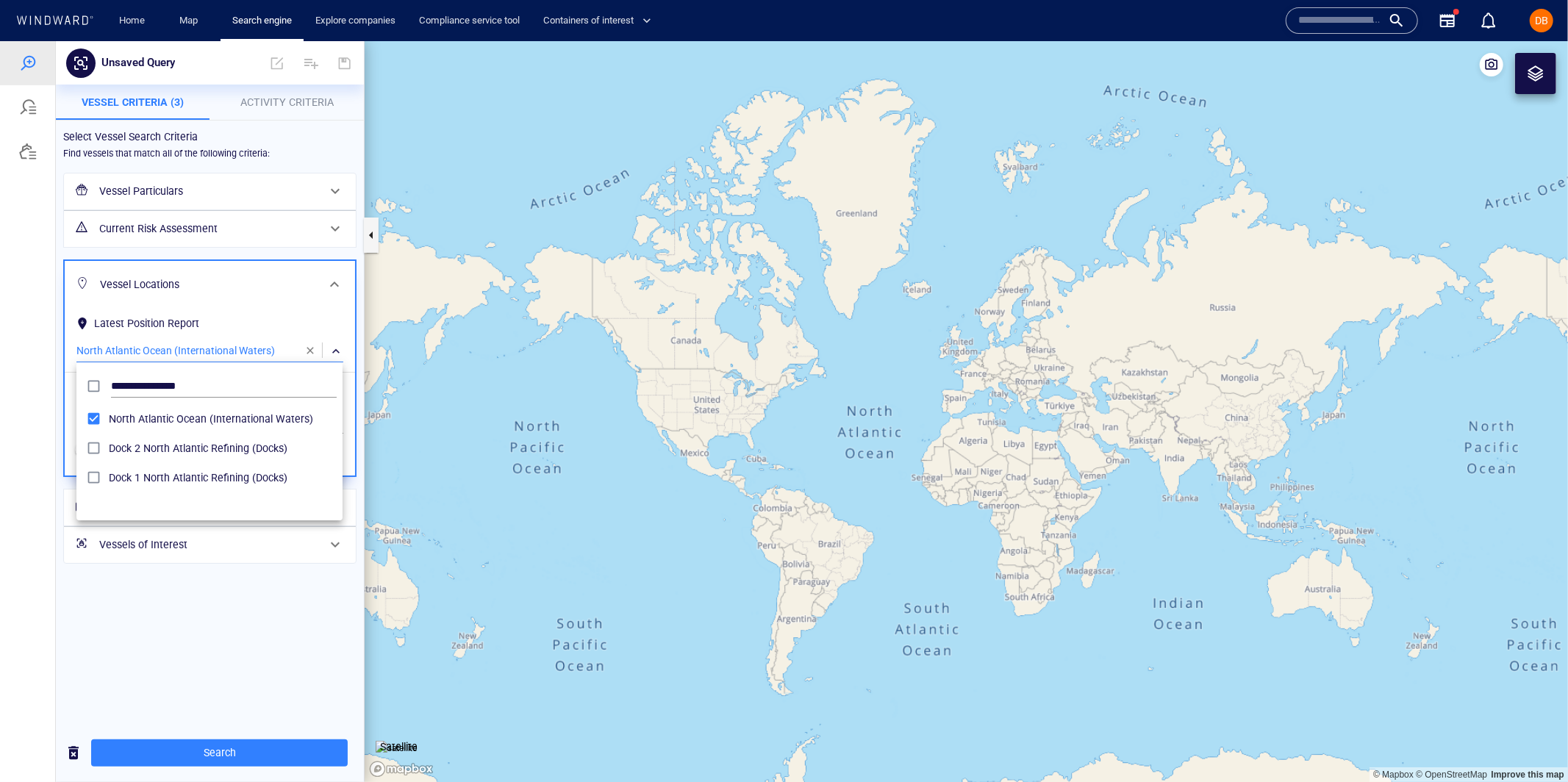
drag, startPoint x: 283, startPoint y: 295, endPoint x: 279, endPoint y: 312, distance: 17.5
click at [283, 295] on div at bounding box center [784, 411] width 1568 height 741
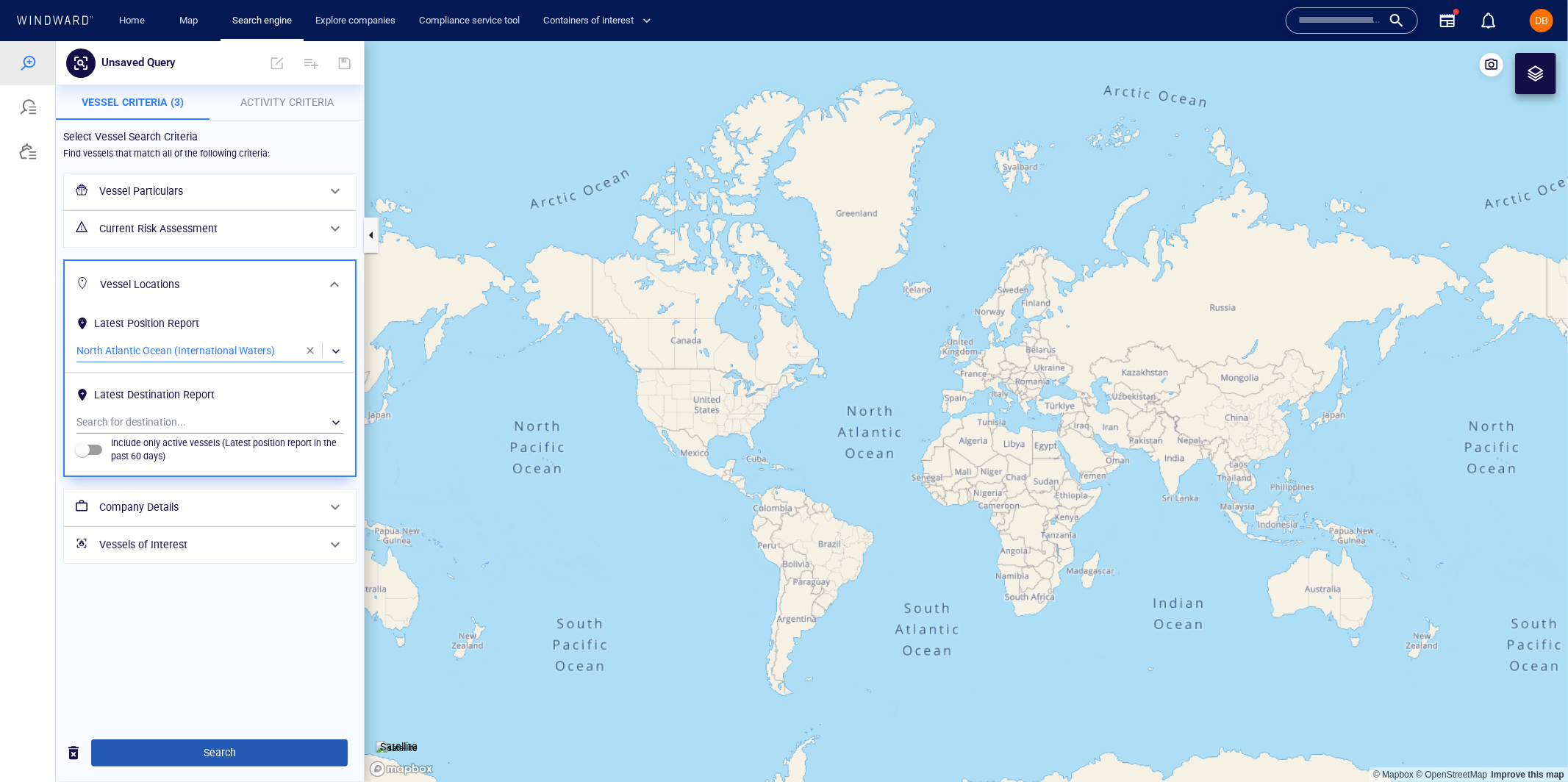
click at [258, 748] on span "Search" at bounding box center [219, 752] width 233 height 18
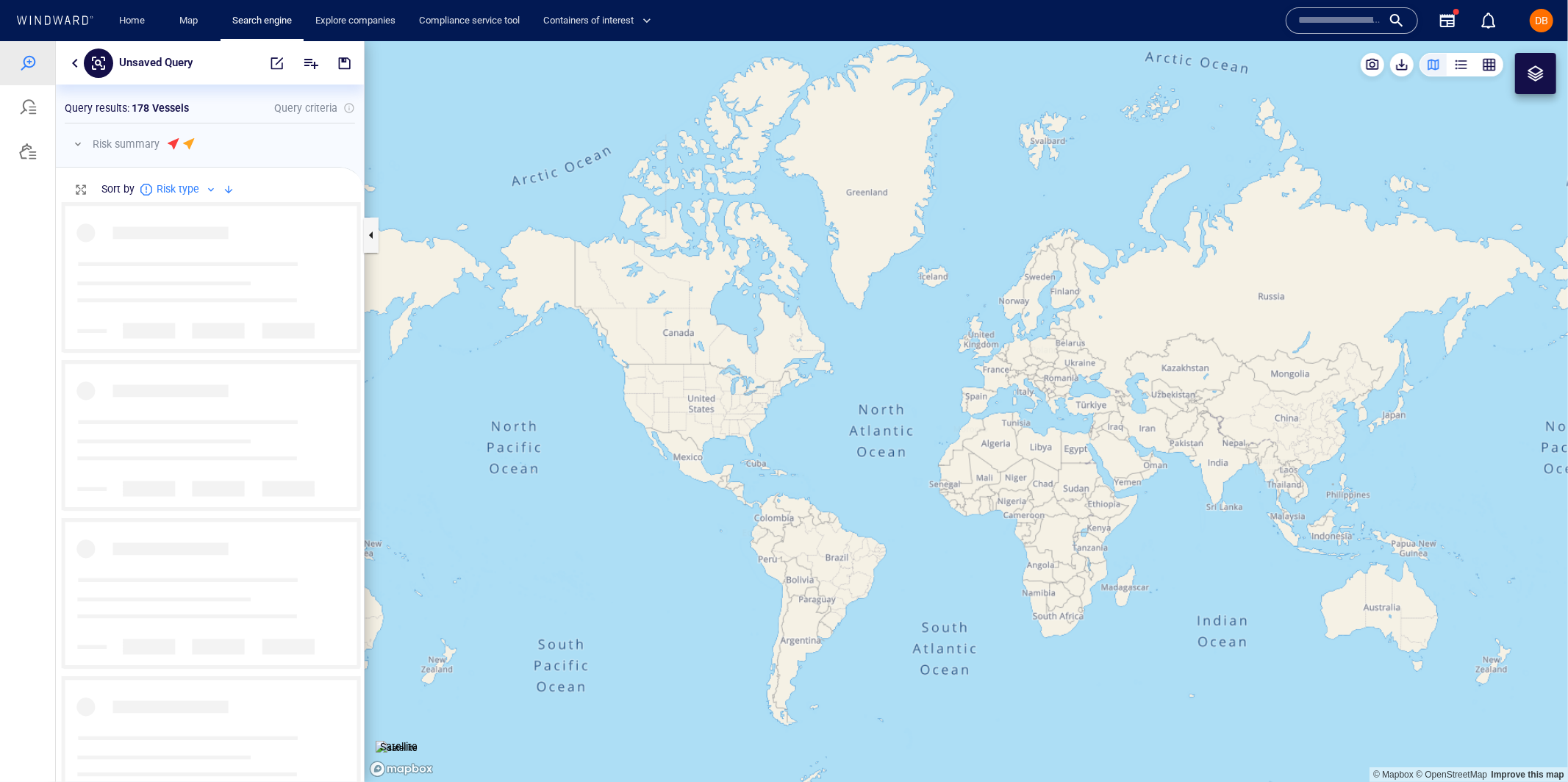
scroll to position [581, 307]
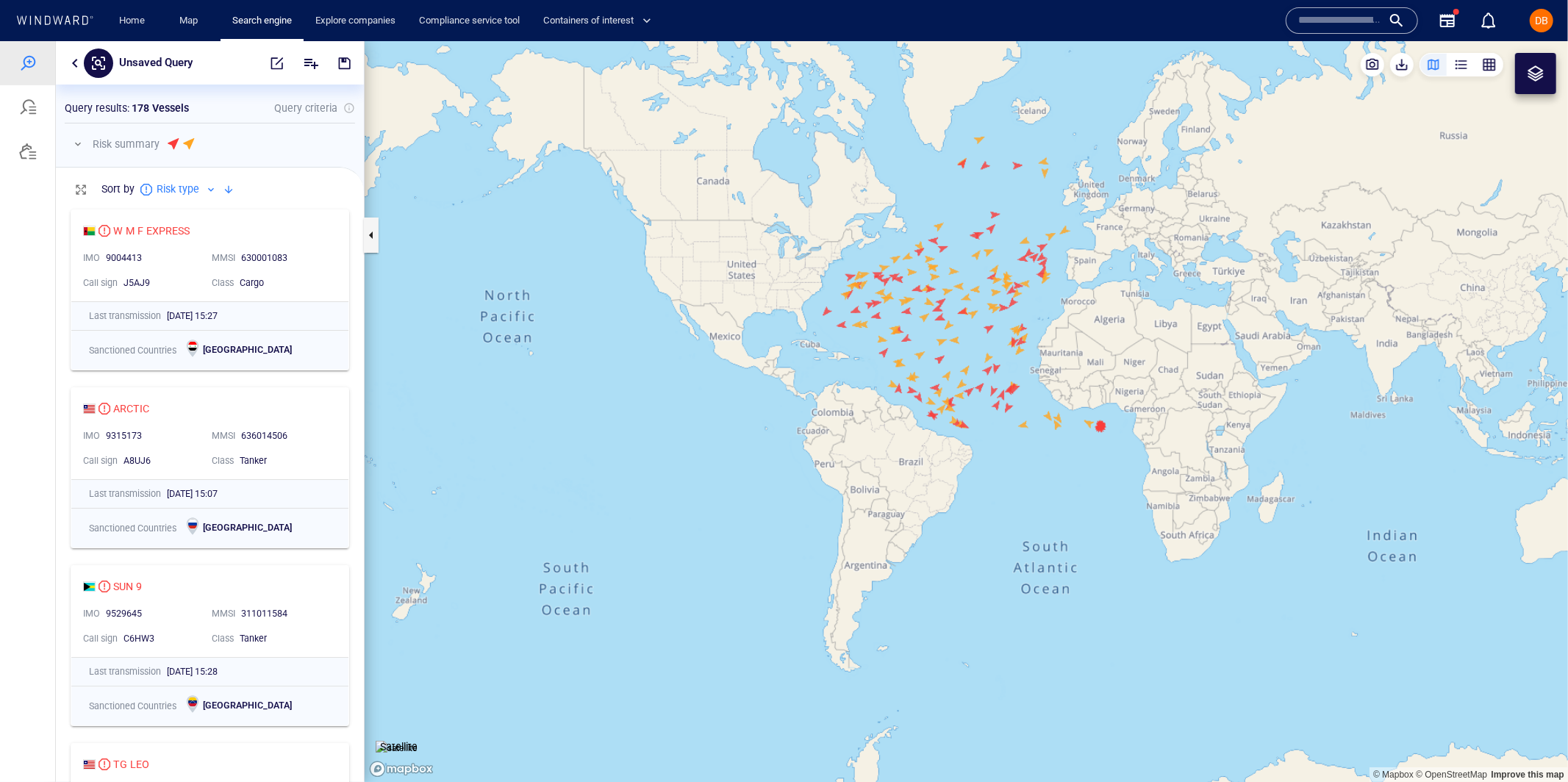
drag, startPoint x: 949, startPoint y: 302, endPoint x: 947, endPoint y: 388, distance: 86.0
click at [947, 388] on canvas "Map" at bounding box center [966, 411] width 1203 height 741
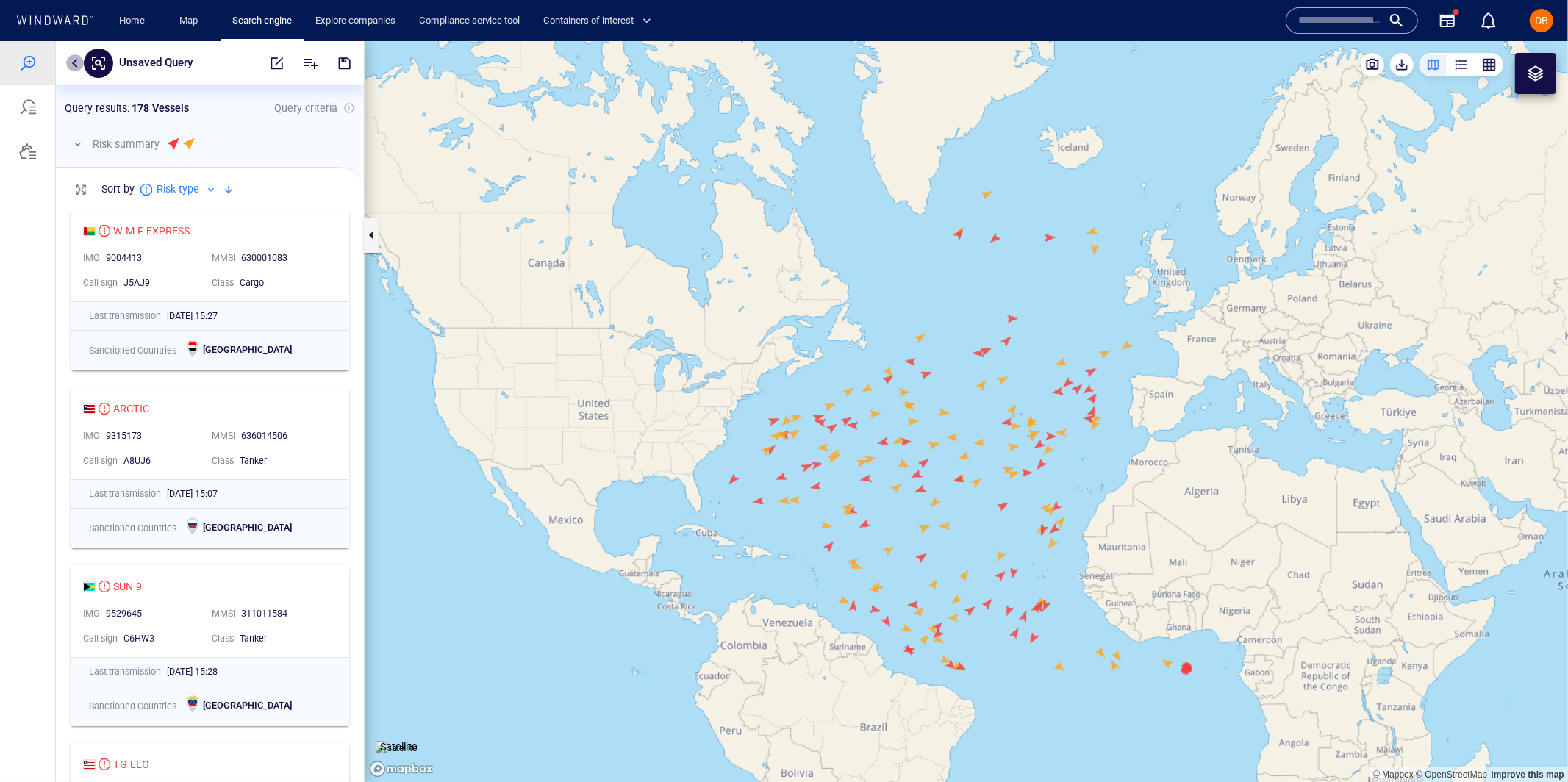
click at [74, 66] on button "button" at bounding box center [75, 62] width 18 height 18
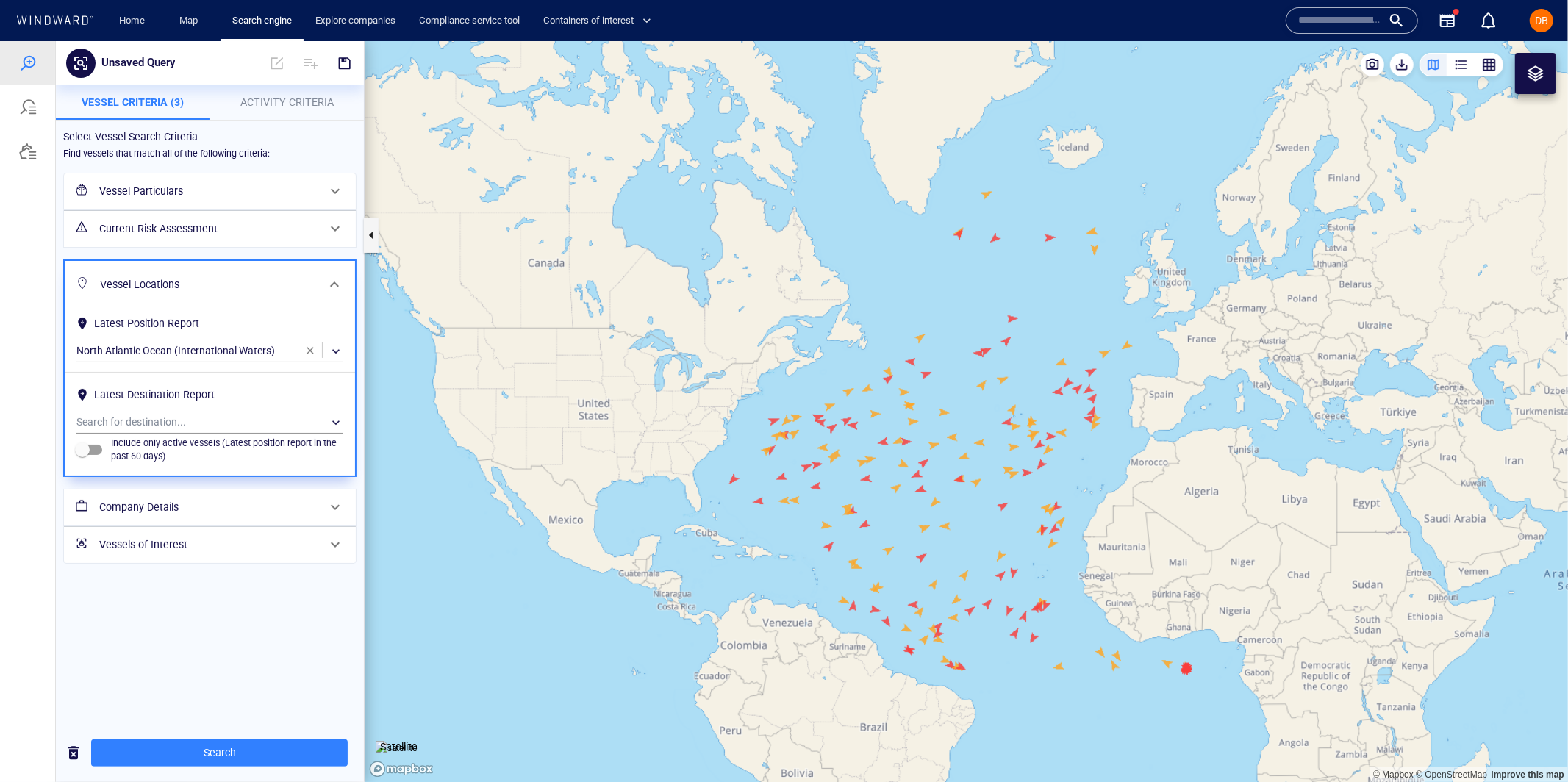
click at [305, 344] on span "button" at bounding box center [310, 350] width 12 height 12
click at [191, 193] on h6 "Vessel Particulars" at bounding box center [209, 191] width 219 height 18
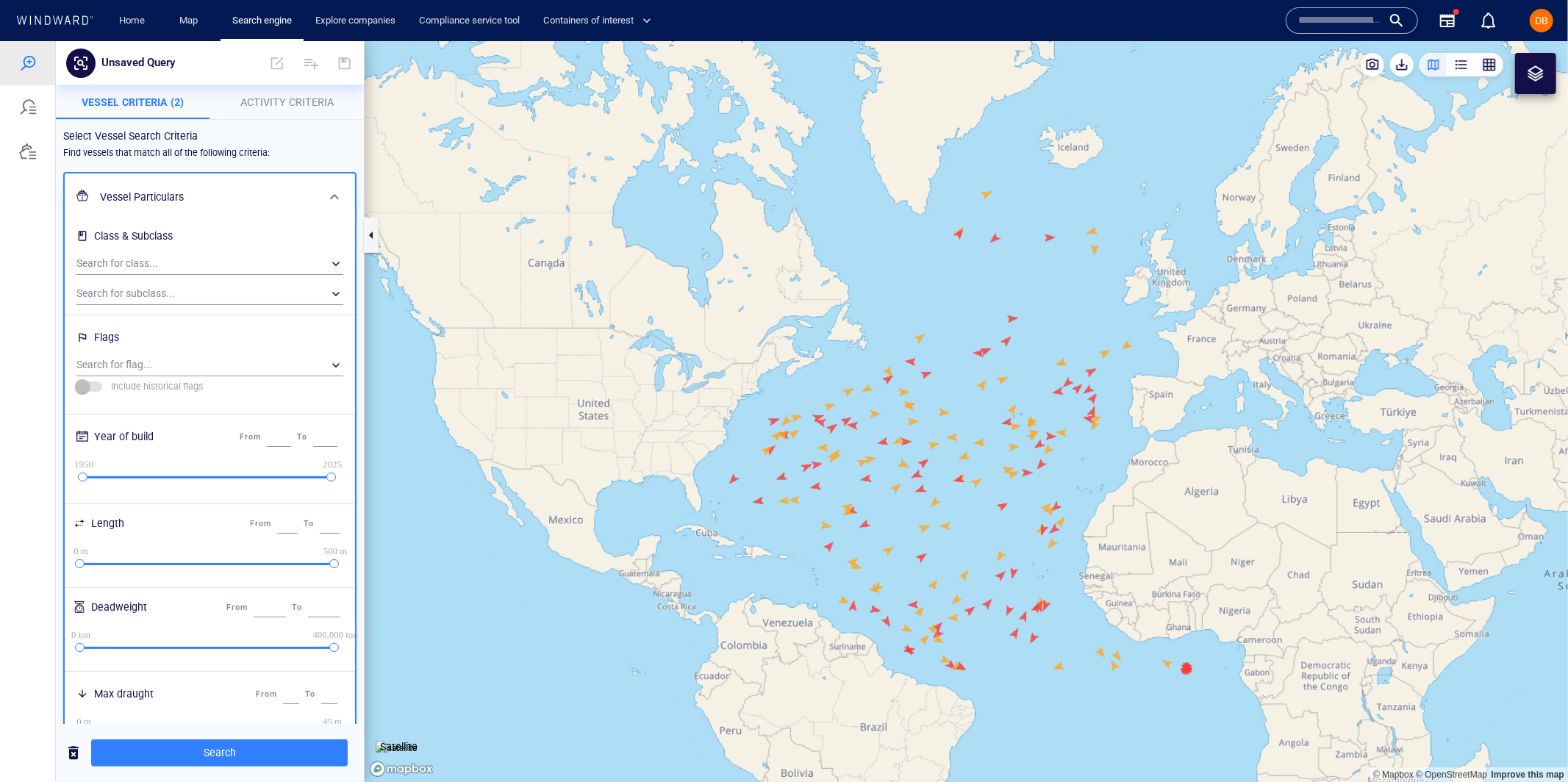
scroll to position [453, 0]
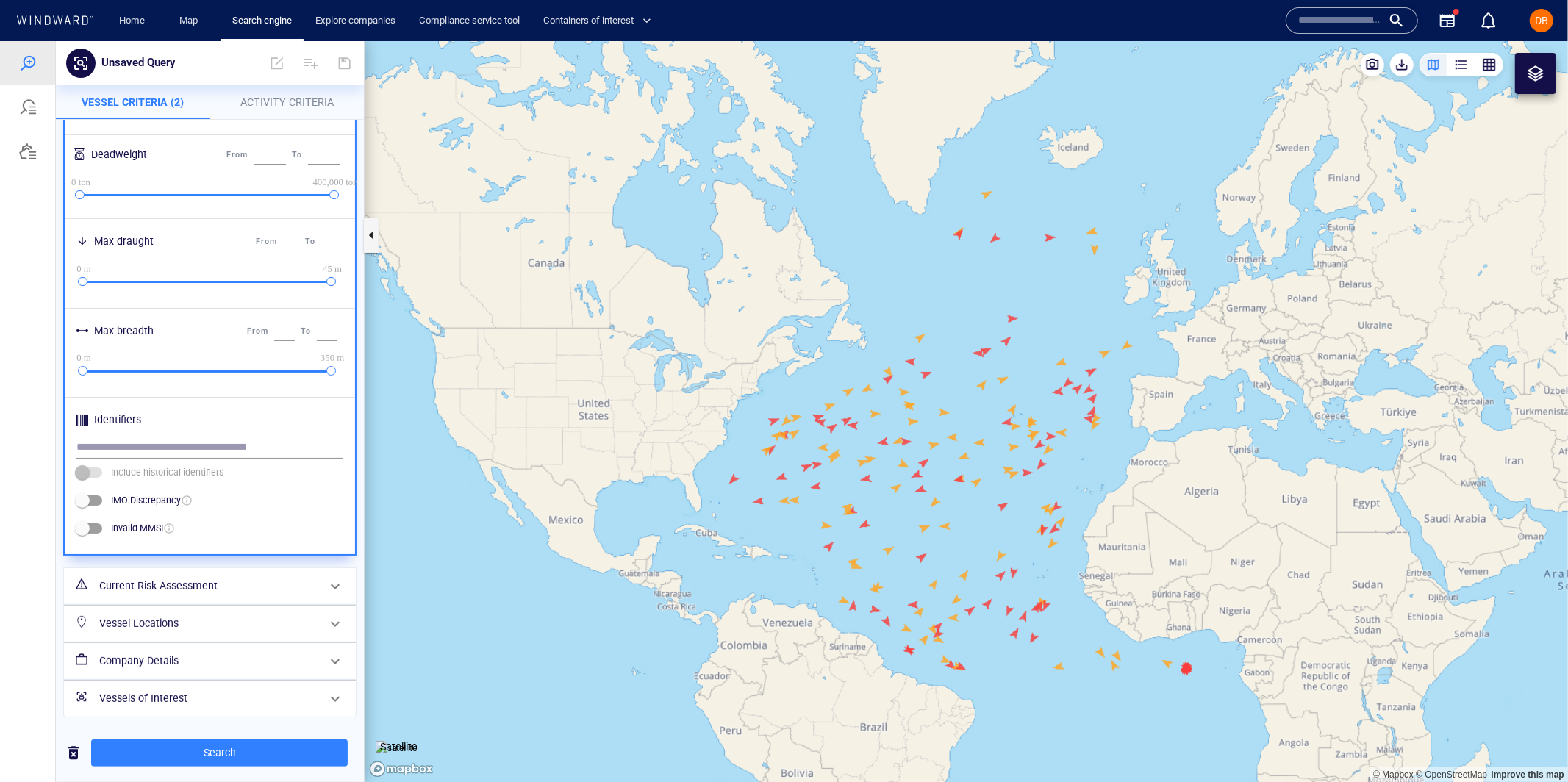
click at [195, 622] on h6 "Vessel Locations" at bounding box center [209, 623] width 219 height 18
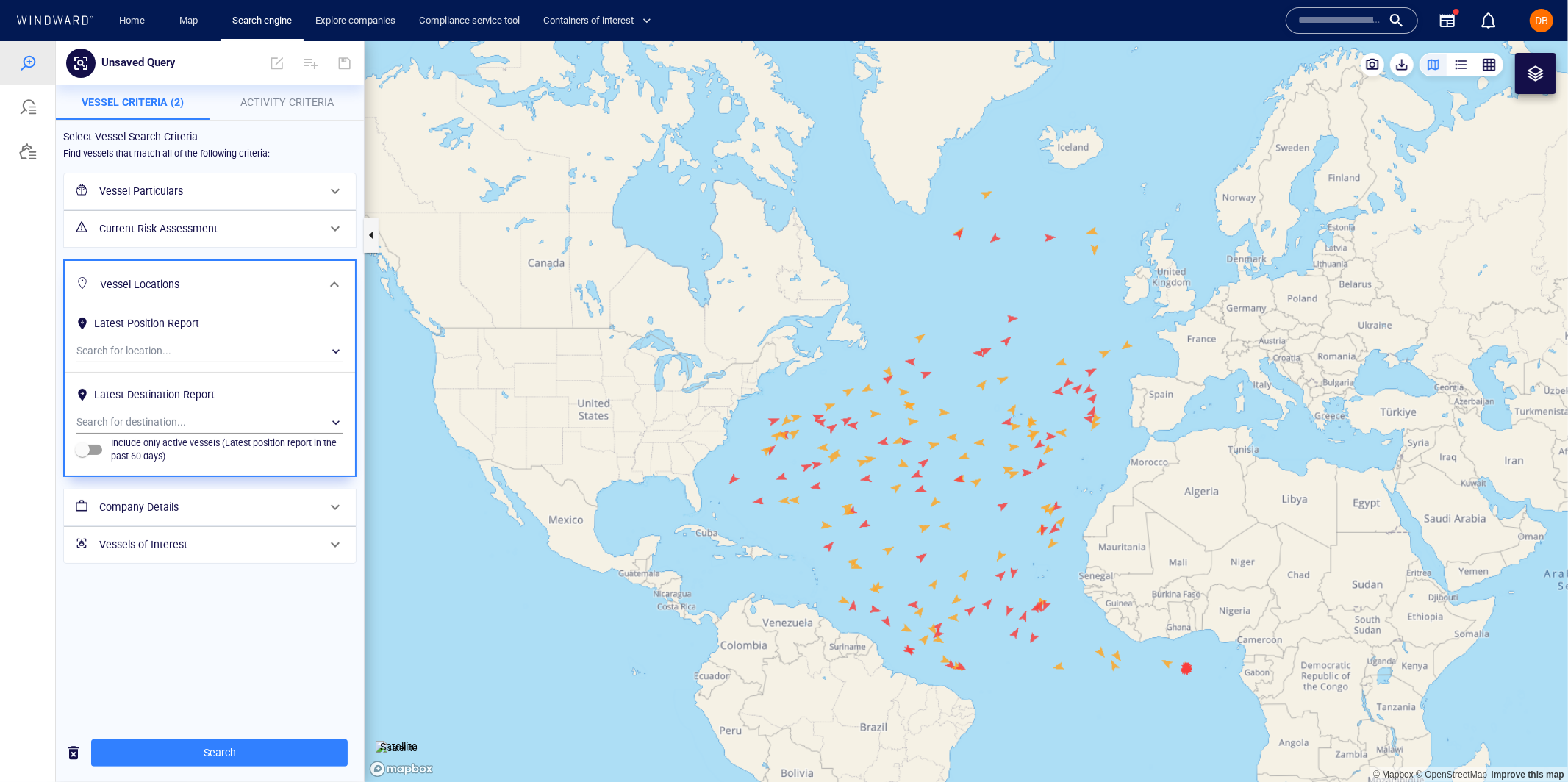
scroll to position [0, 0]
click at [161, 419] on div "​" at bounding box center [209, 422] width 267 height 22
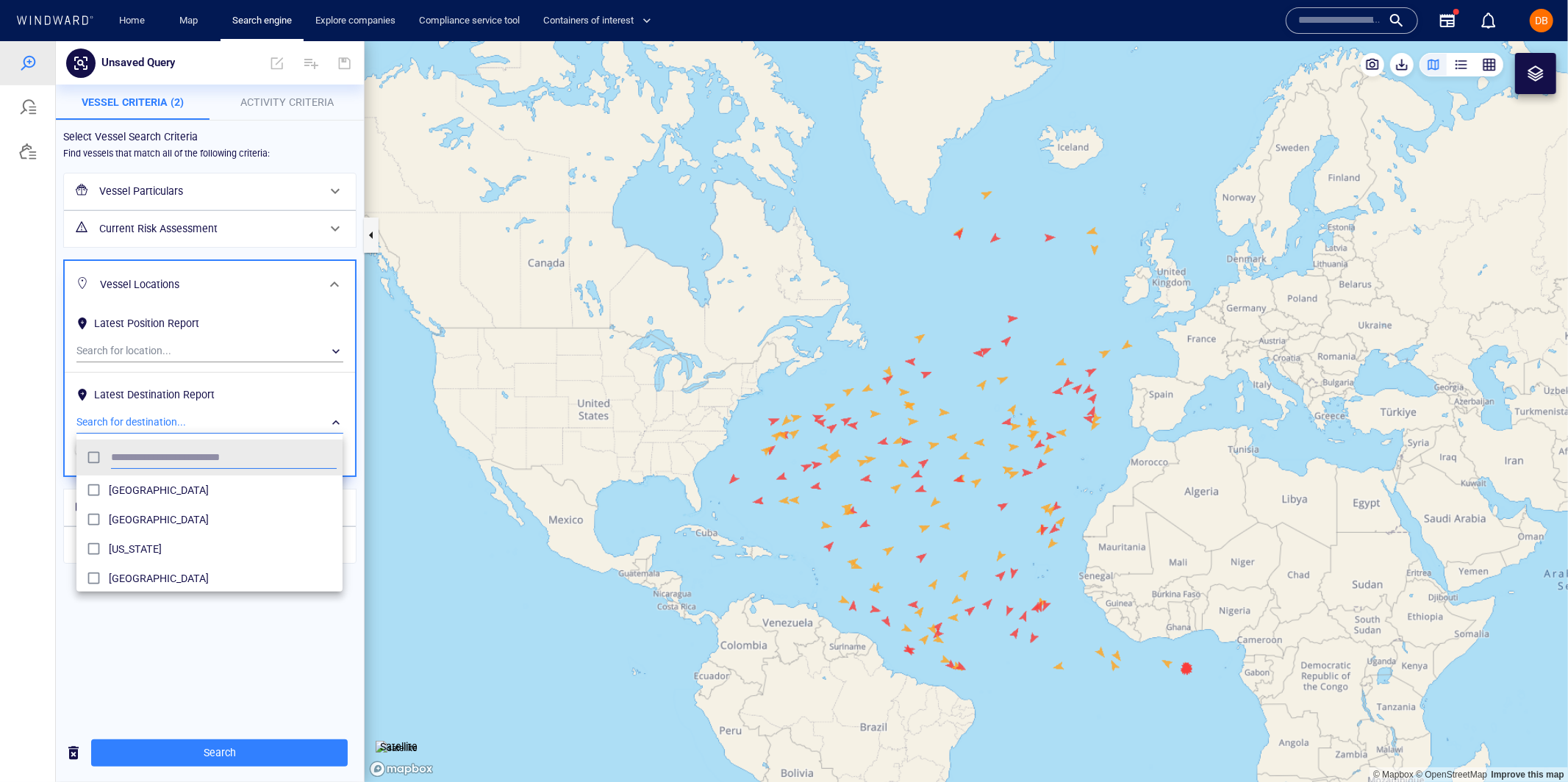
scroll to position [147, 266]
click at [183, 453] on input "text" at bounding box center [223, 457] width 225 height 22
type input "****"
click at [167, 481] on span "Singapore" at bounding box center [222, 489] width 228 height 18
click at [255, 659] on div at bounding box center [784, 411] width 1568 height 741
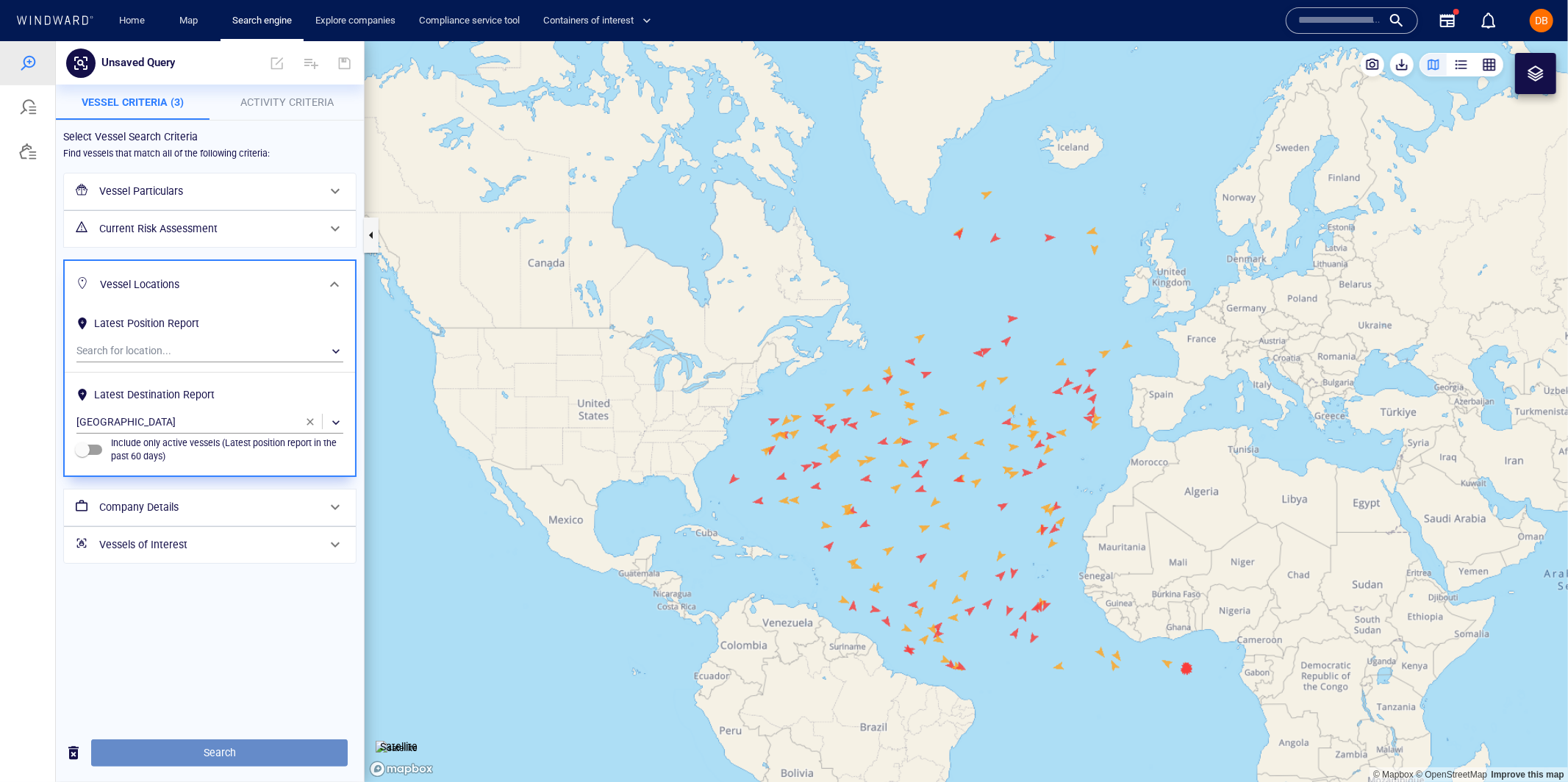
click at [258, 742] on button "Search" at bounding box center [220, 752] width 257 height 27
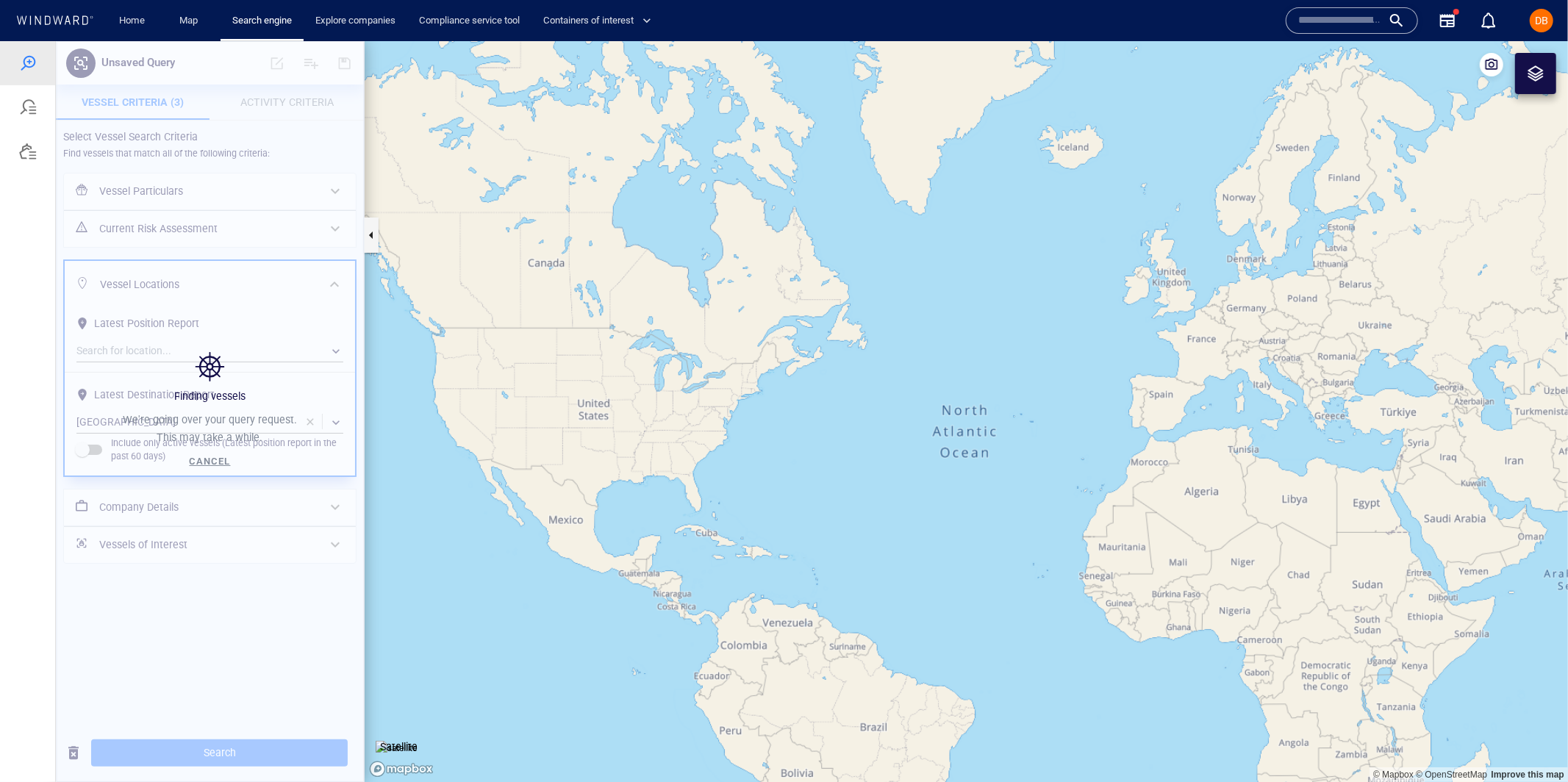
drag, startPoint x: 953, startPoint y: 434, endPoint x: 478, endPoint y: 401, distance: 476.1
click at [471, 403] on canvas "Map" at bounding box center [966, 411] width 1203 height 741
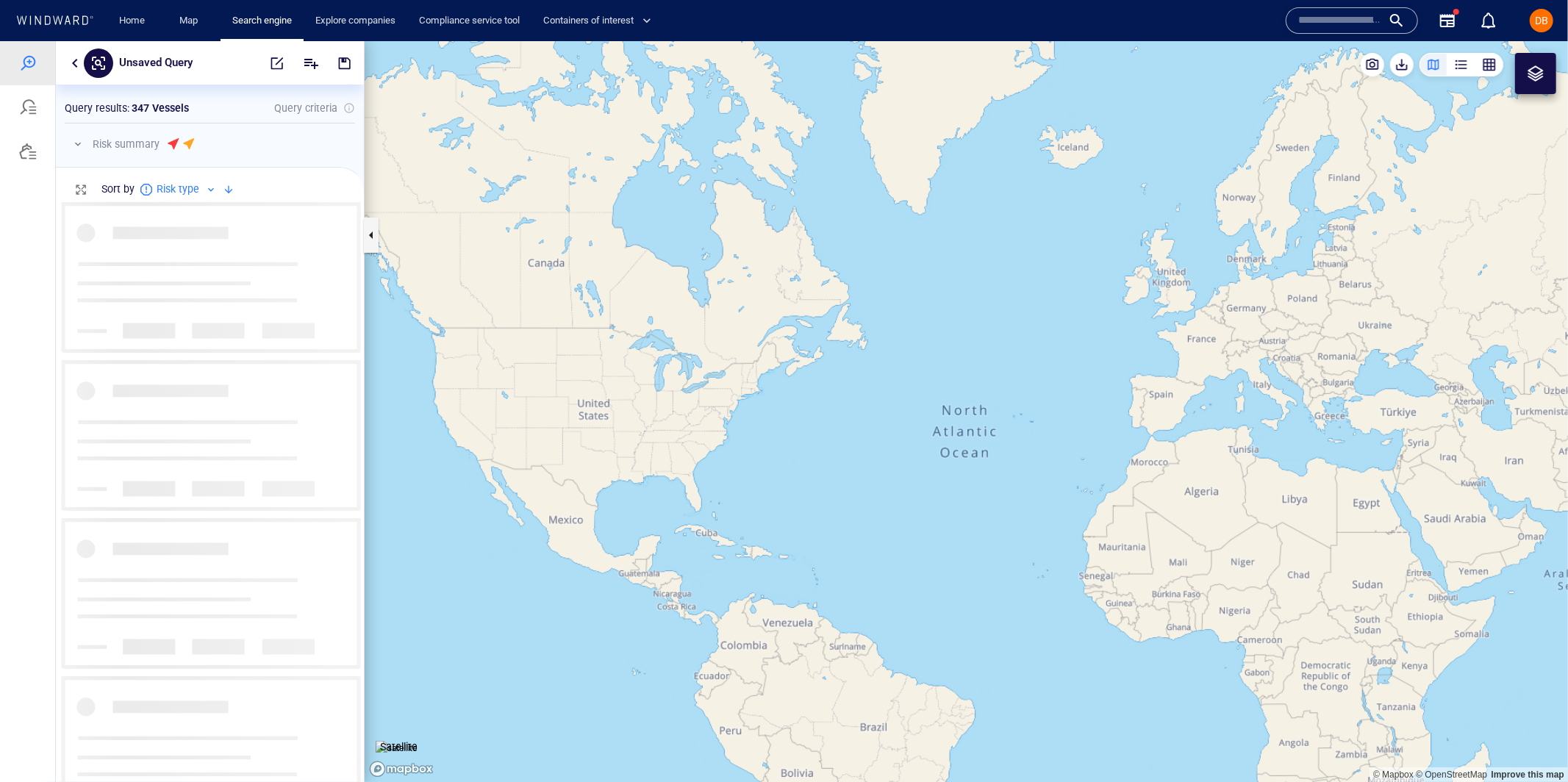
scroll to position [581, 307]
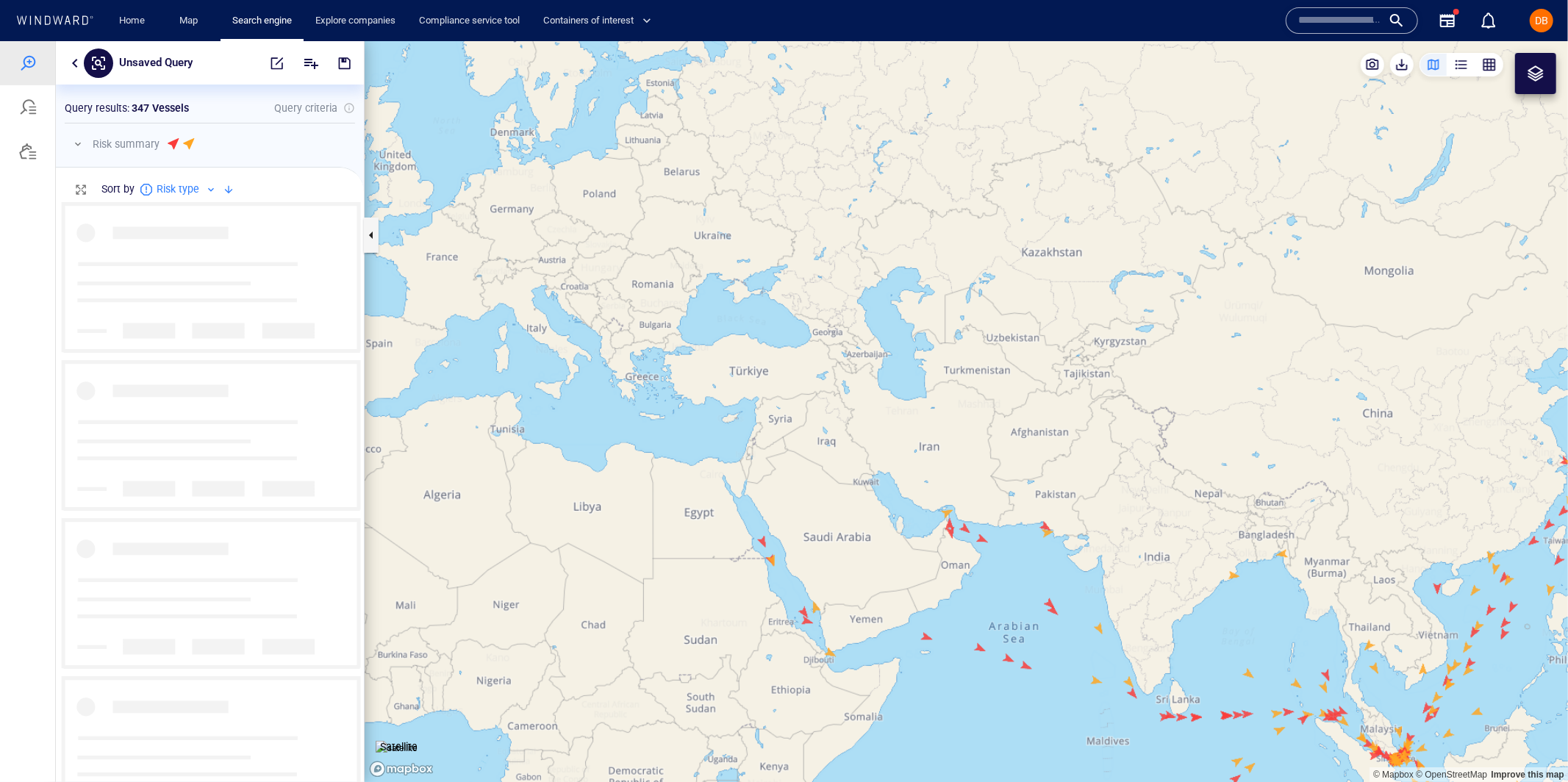
drag, startPoint x: 1229, startPoint y: 462, endPoint x: 987, endPoint y: 389, distance: 252.8
click at [987, 387] on canvas "Map" at bounding box center [966, 411] width 1203 height 741
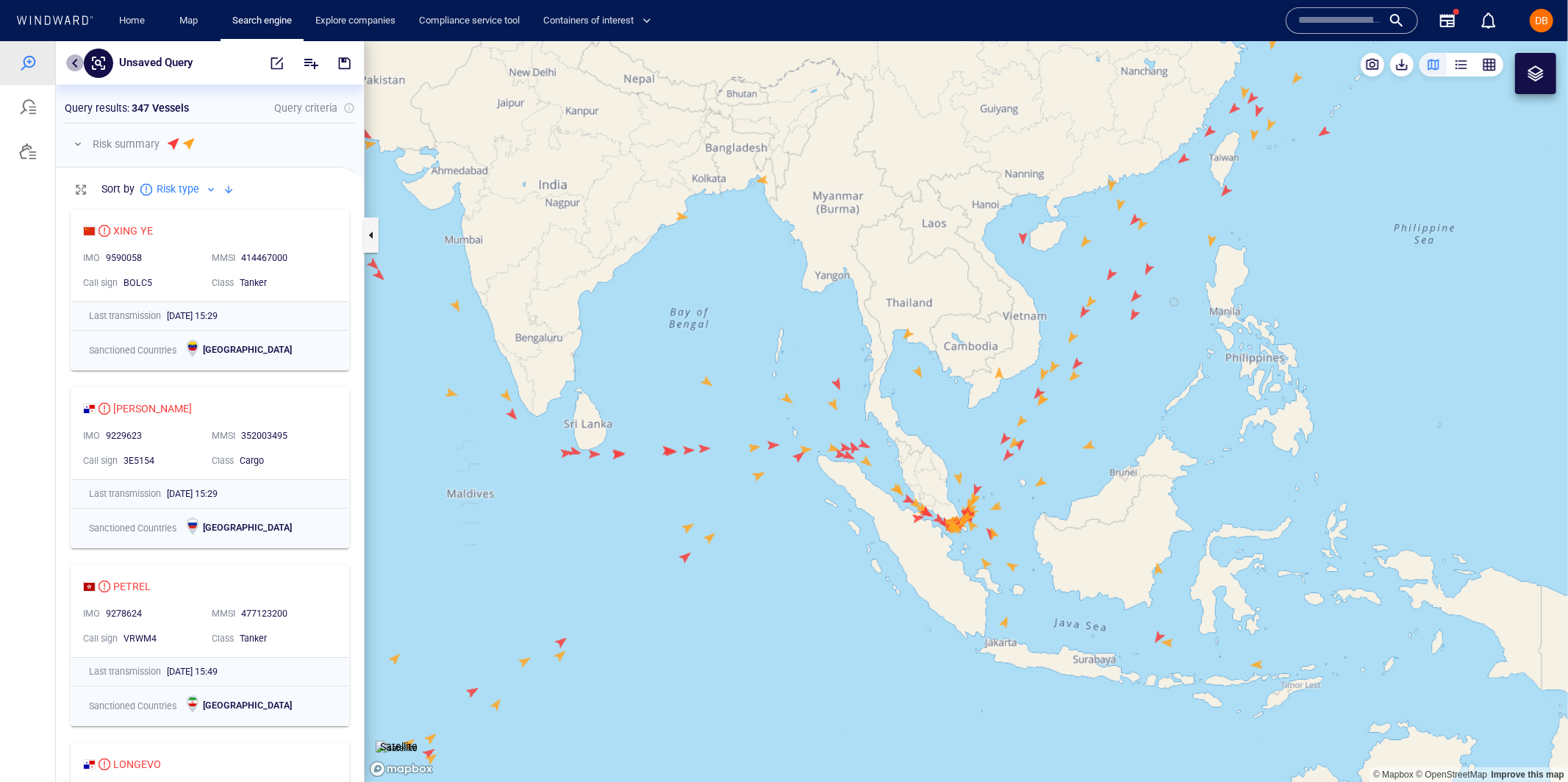
drag, startPoint x: 71, startPoint y: 66, endPoint x: 78, endPoint y: 85, distance: 20.2
click at [71, 66] on button "button" at bounding box center [75, 62] width 18 height 18
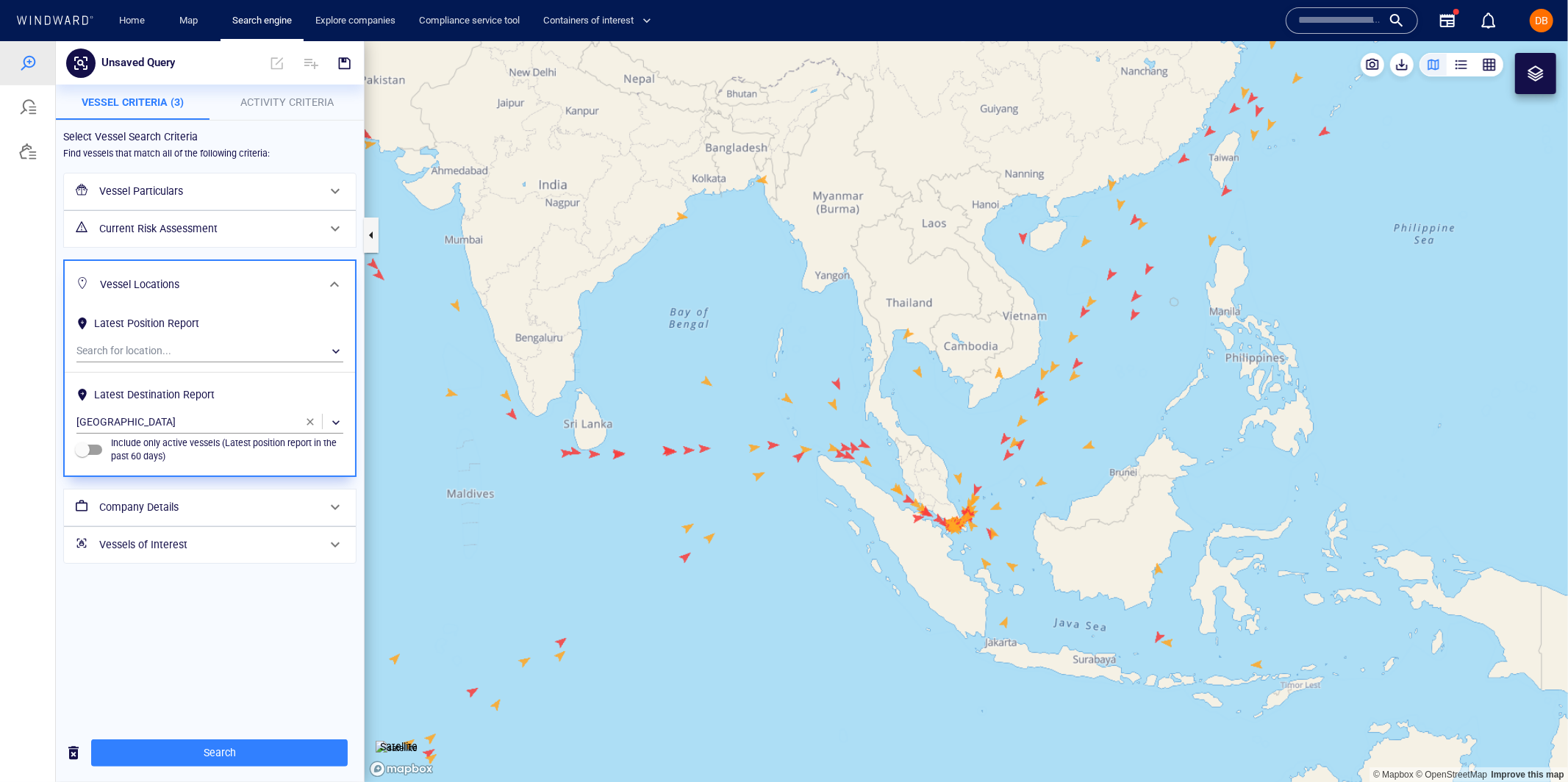
drag, startPoint x: 172, startPoint y: 395, endPoint x: 254, endPoint y: 395, distance: 82.0
click at [254, 395] on div "Latest Destination Report" at bounding box center [209, 394] width 272 height 24
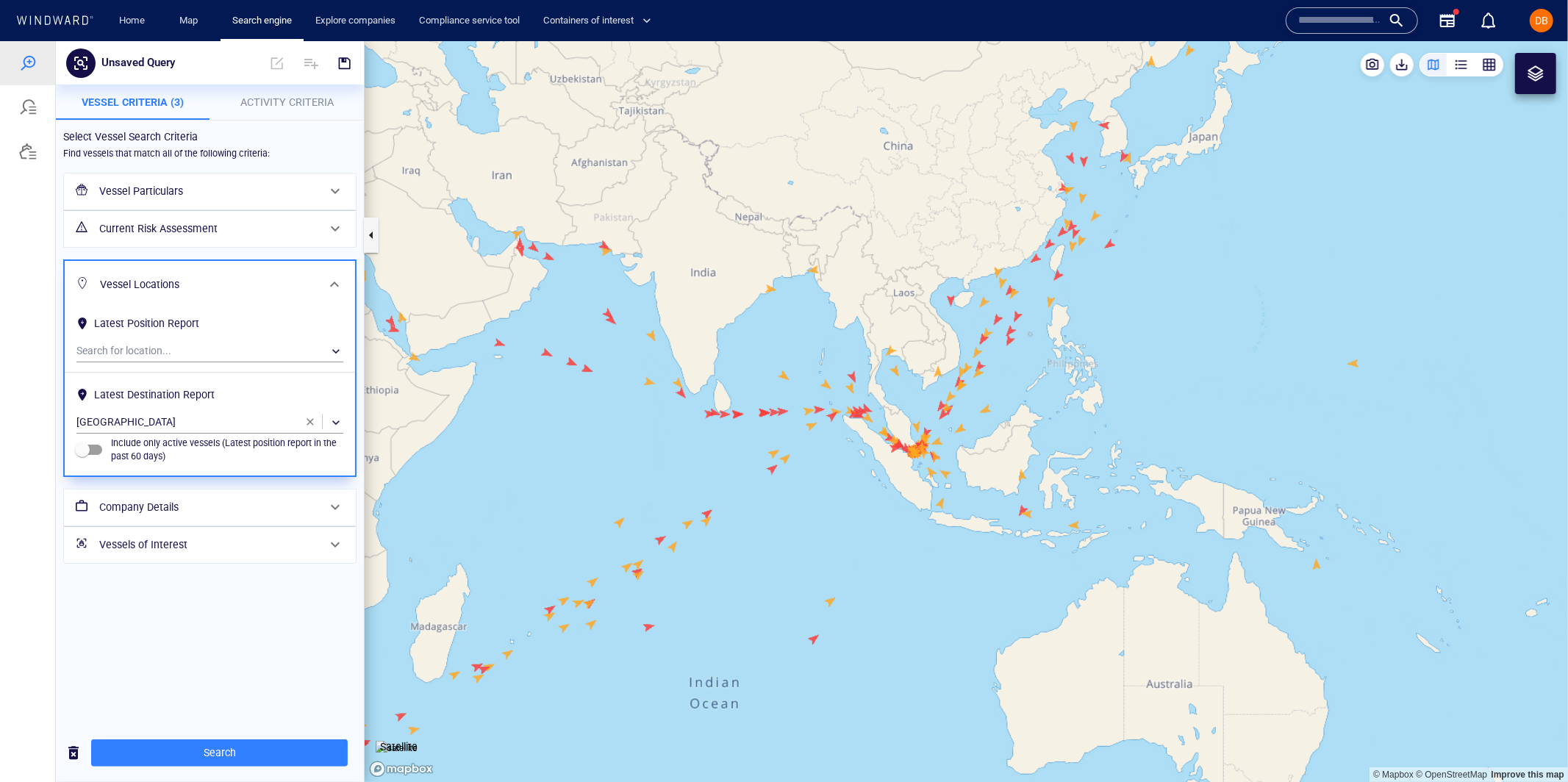
drag, startPoint x: 935, startPoint y: 324, endPoint x: 995, endPoint y: 313, distance: 61.0
click at [995, 313] on canvas "Map" at bounding box center [966, 411] width 1203 height 741
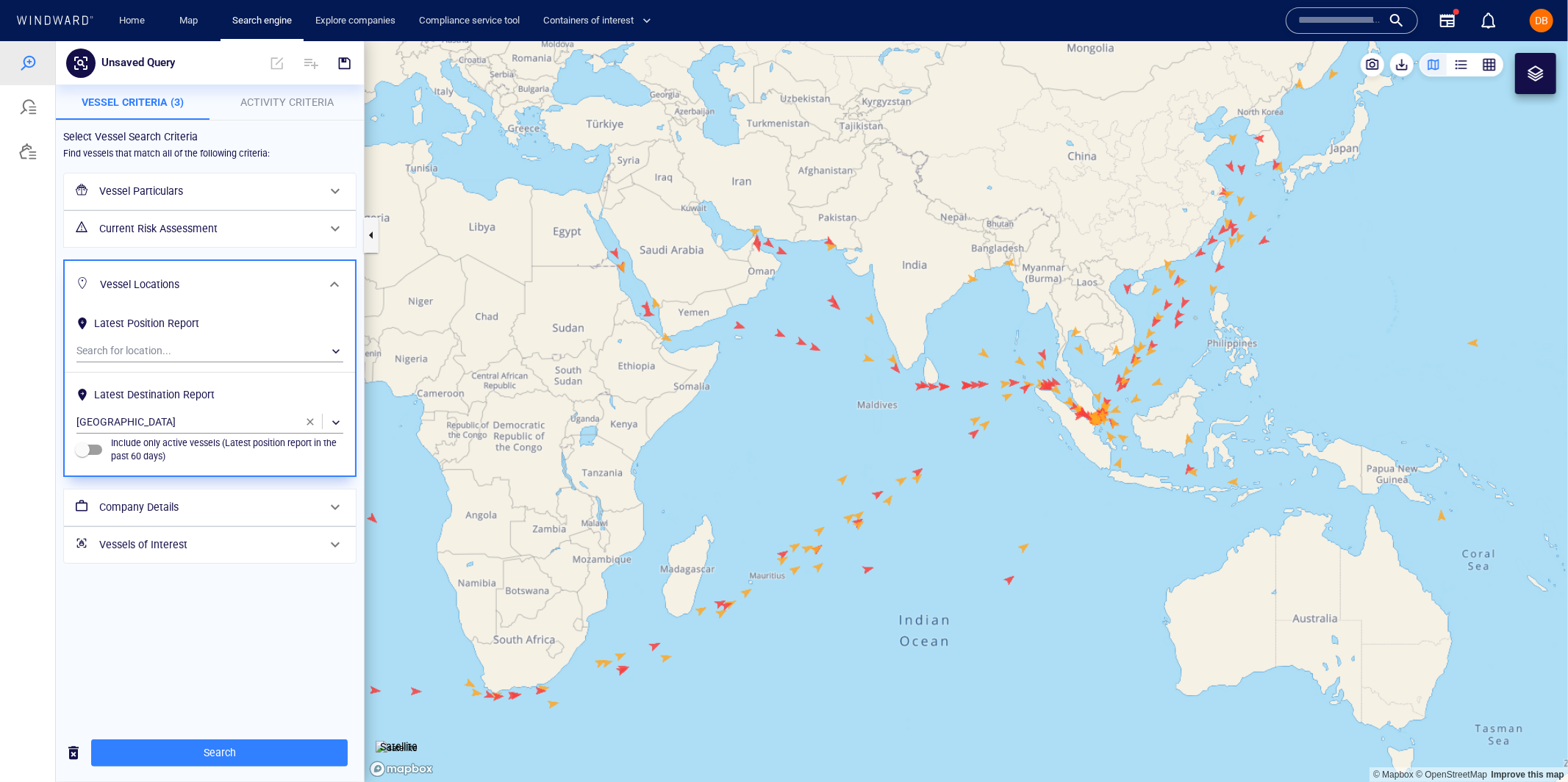
drag, startPoint x: 1026, startPoint y: 326, endPoint x: 999, endPoint y: 420, distance: 97.8
click at [999, 420] on canvas "Map" at bounding box center [966, 411] width 1203 height 741
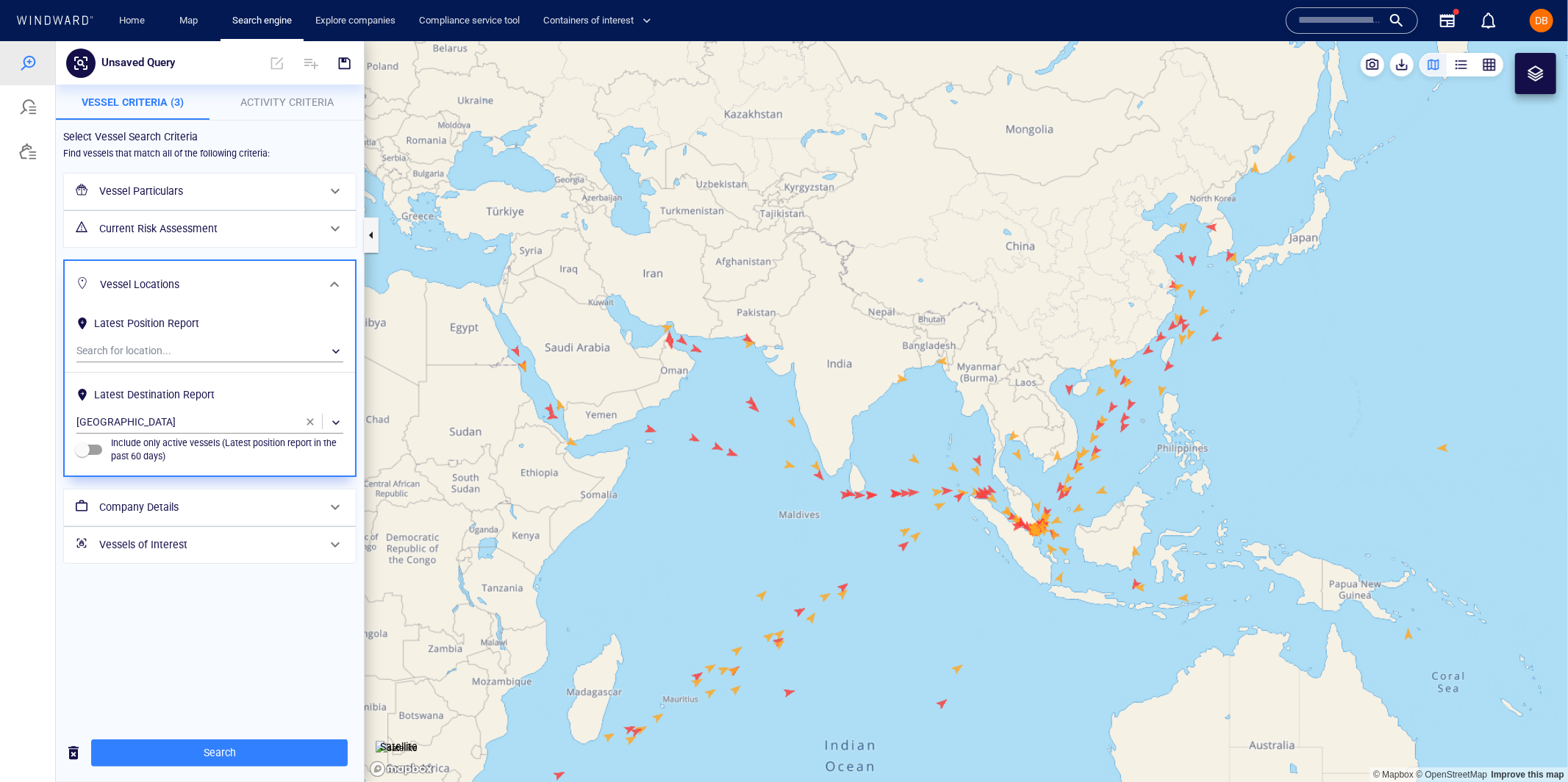
drag, startPoint x: 1054, startPoint y: 488, endPoint x: 1067, endPoint y: 482, distance: 14.3
click at [1067, 482] on canvas "Map" at bounding box center [966, 411] width 1203 height 741
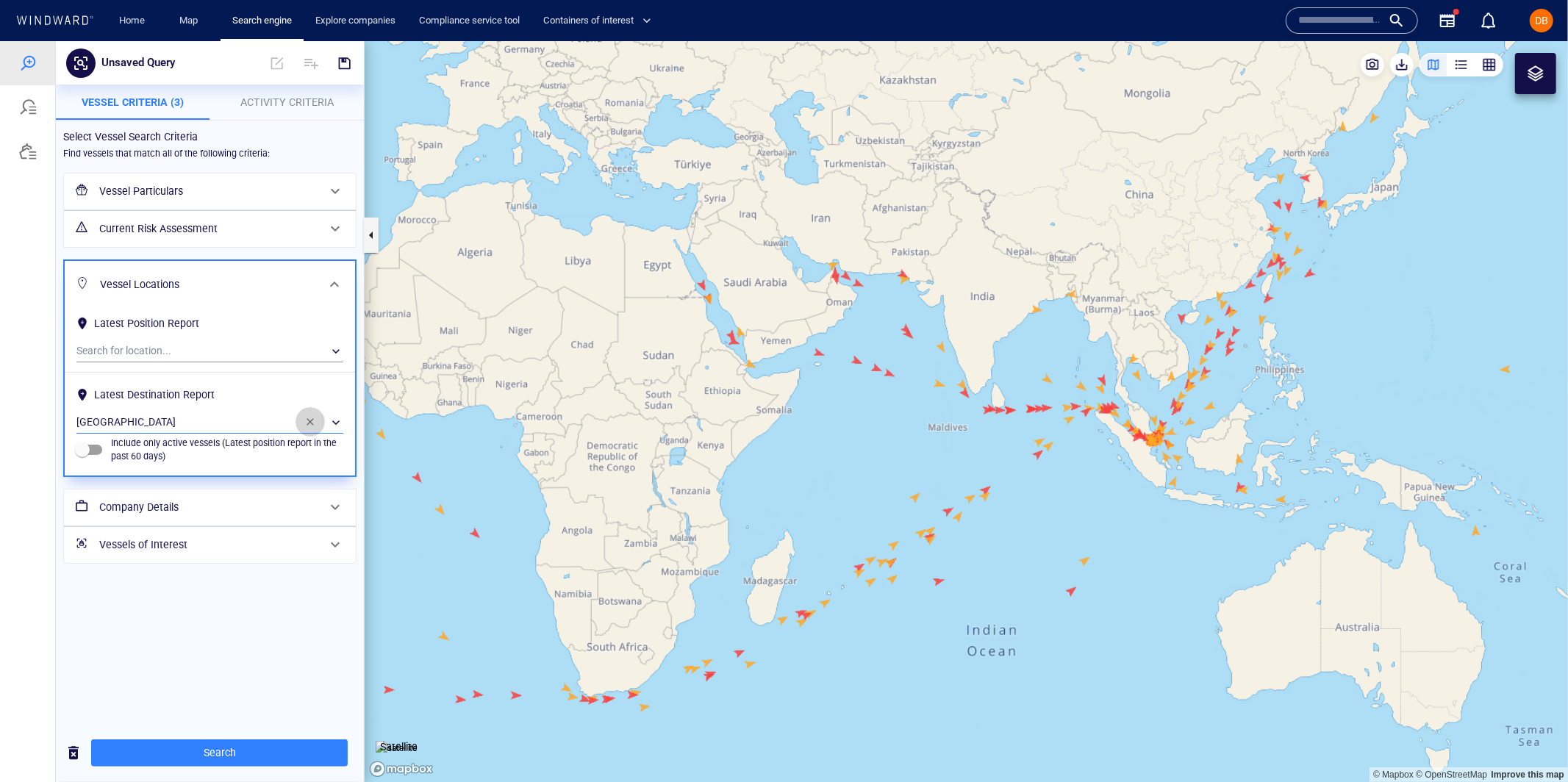
drag, startPoint x: 305, startPoint y: 417, endPoint x: 297, endPoint y: 417, distance: 8.0
click at [305, 417] on span "button" at bounding box center [310, 421] width 12 height 12
click at [153, 417] on div "​" at bounding box center [209, 422] width 267 height 22
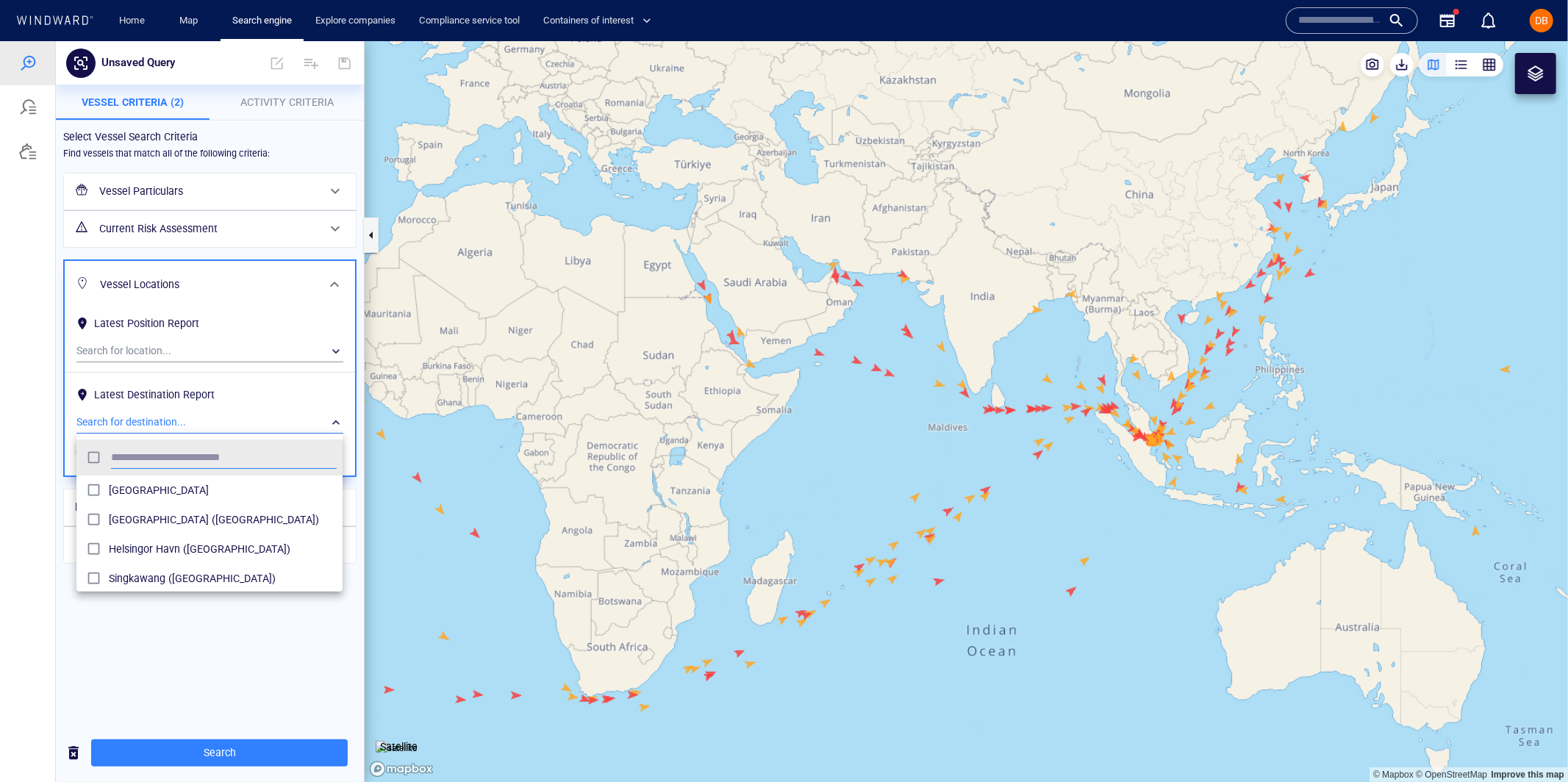
scroll to position [147, 266]
type input "******"
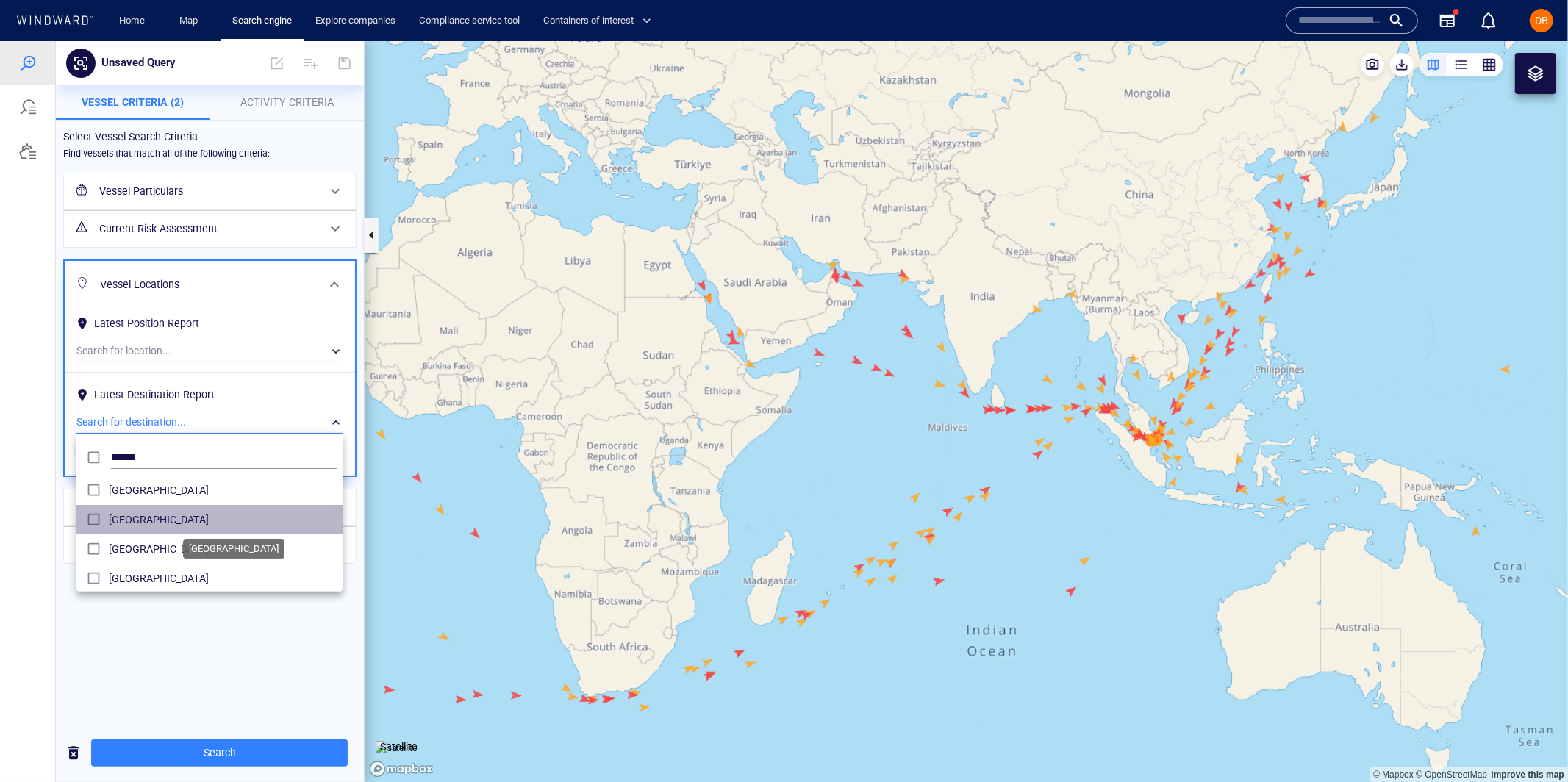
click at [127, 520] on span "United Kingdom" at bounding box center [222, 519] width 228 height 18
click at [215, 410] on div at bounding box center [784, 411] width 1568 height 741
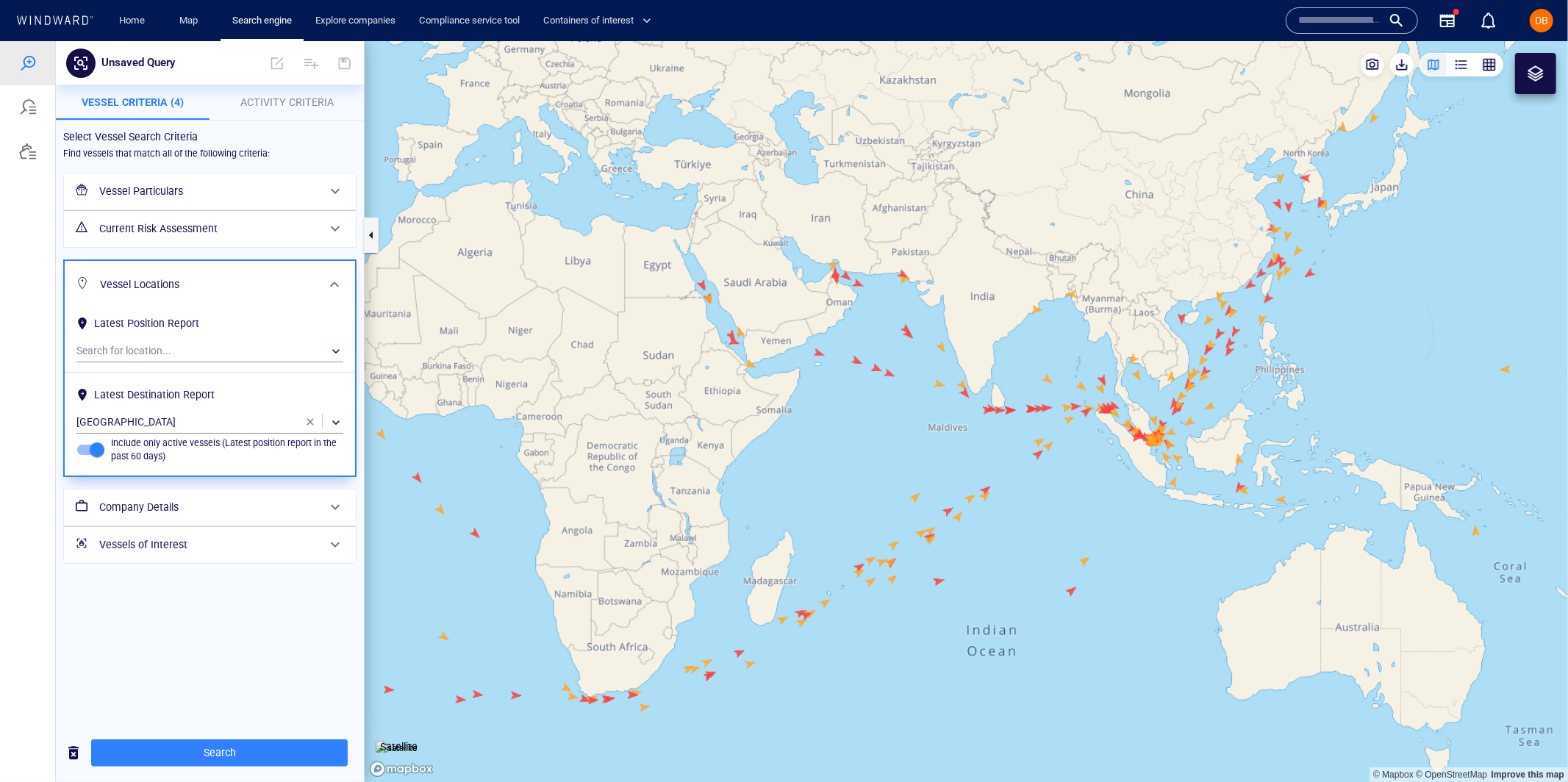
click at [329, 281] on span at bounding box center [334, 283] width 18 height 18
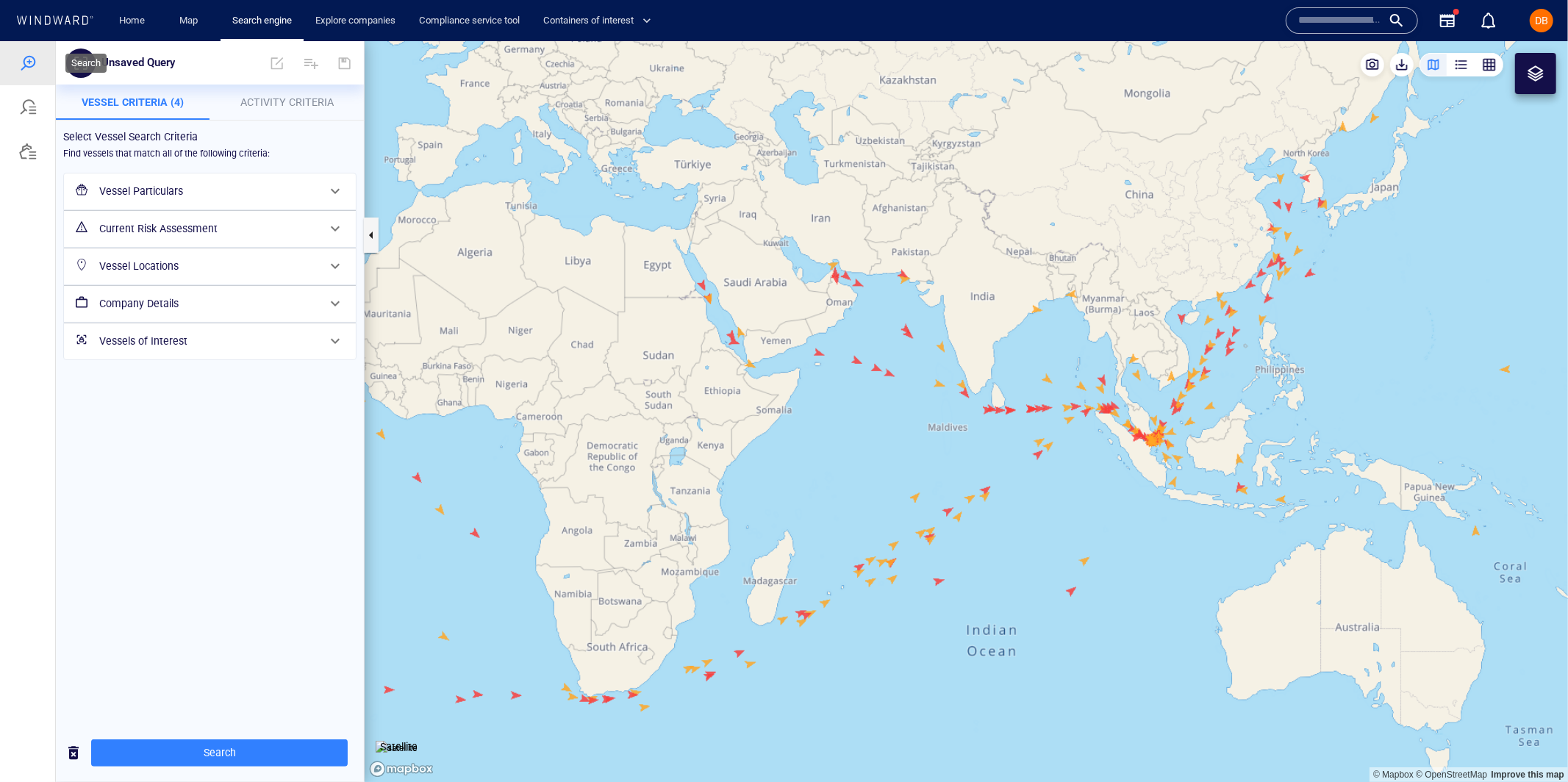
drag, startPoint x: 27, startPoint y: 63, endPoint x: 32, endPoint y: 102, distance: 39.3
click at [27, 63] on div at bounding box center [28, 62] width 18 height 18
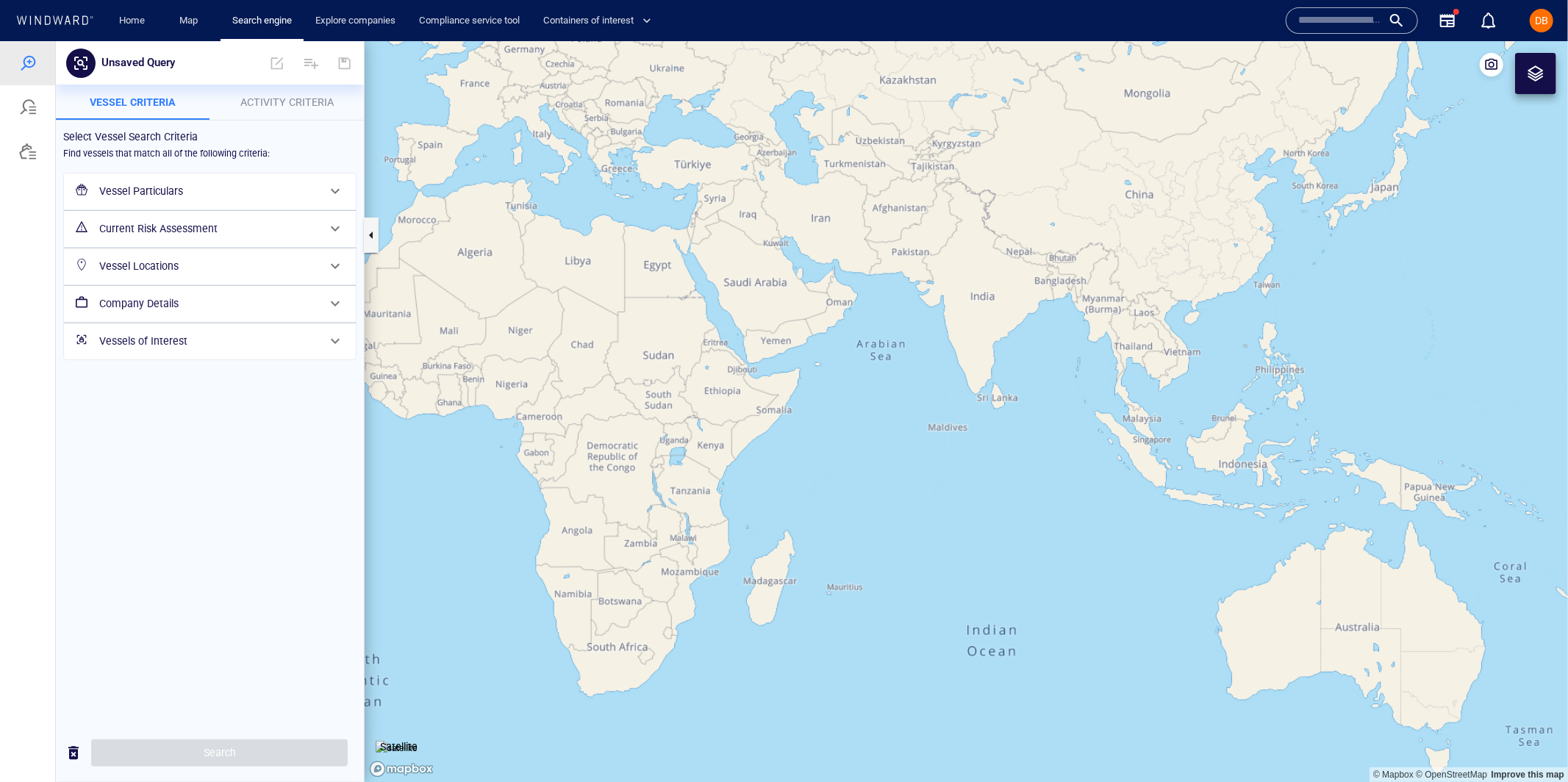
click at [195, 188] on h6 "Vessel Particulars" at bounding box center [209, 191] width 219 height 18
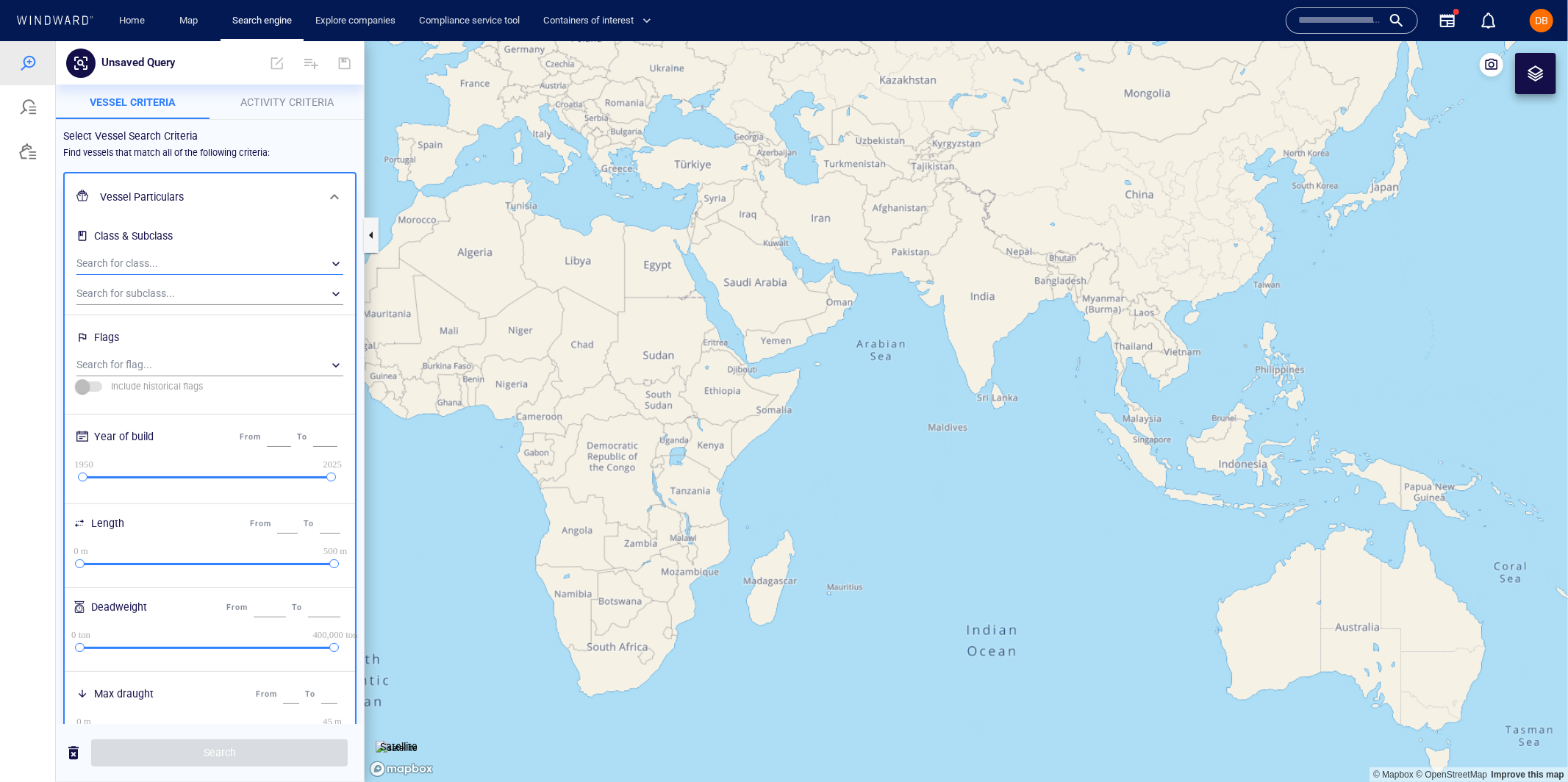
click at [190, 261] on div "​" at bounding box center [209, 263] width 267 height 22
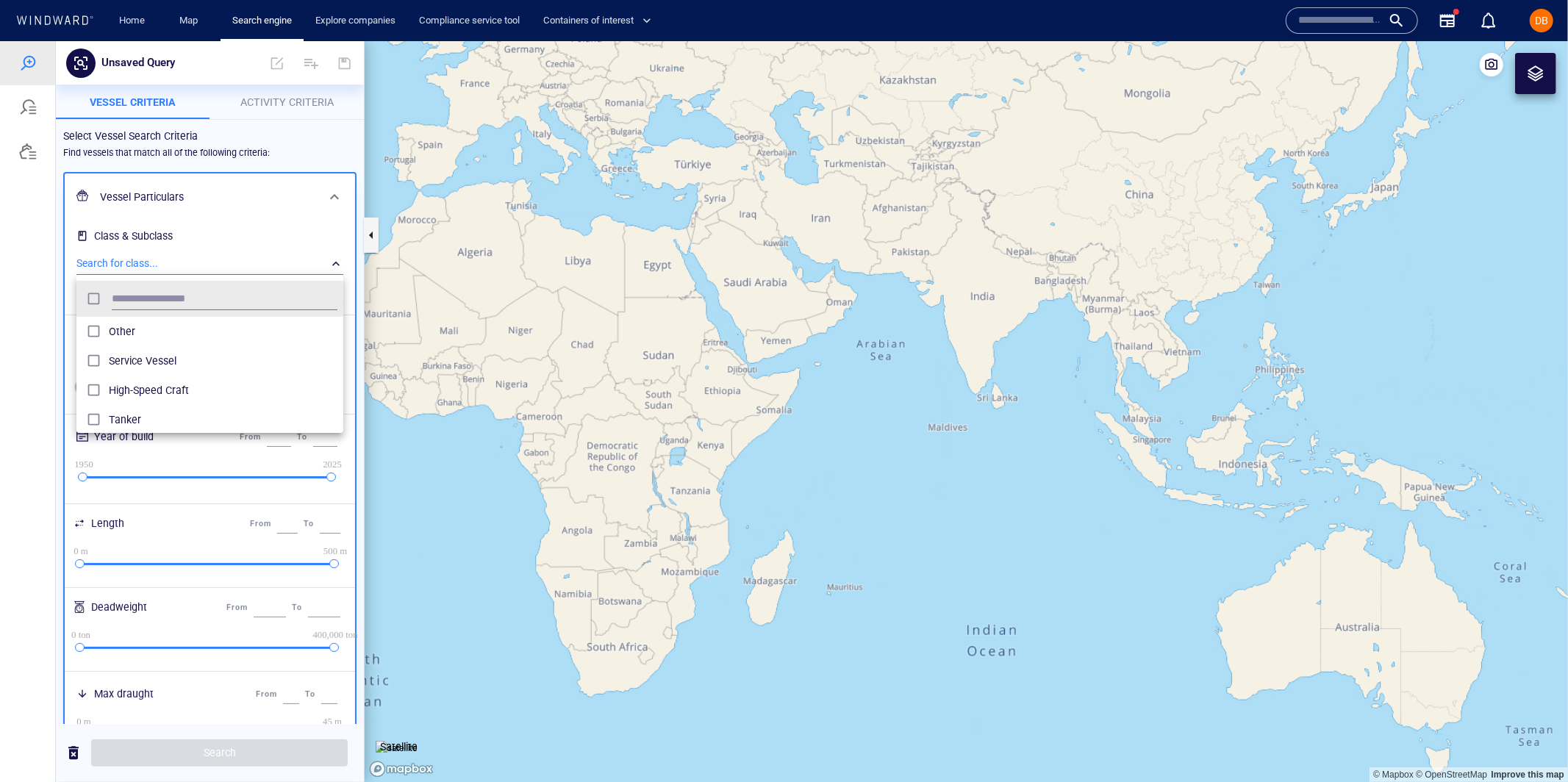
scroll to position [147, 266]
click at [133, 416] on span "Tanker" at bounding box center [223, 418] width 229 height 18
click at [285, 204] on div at bounding box center [784, 411] width 1568 height 741
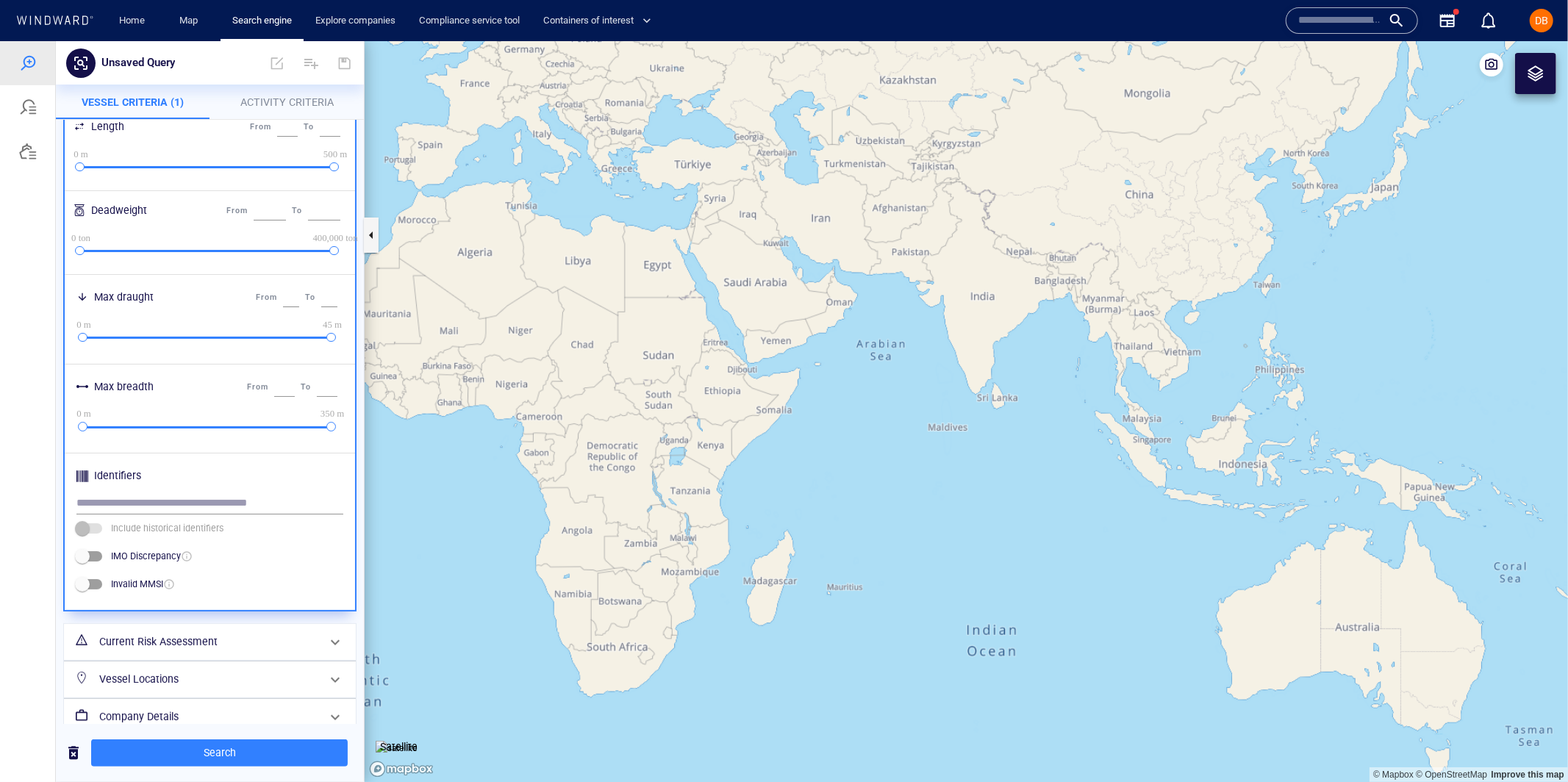
scroll to position [415, 0]
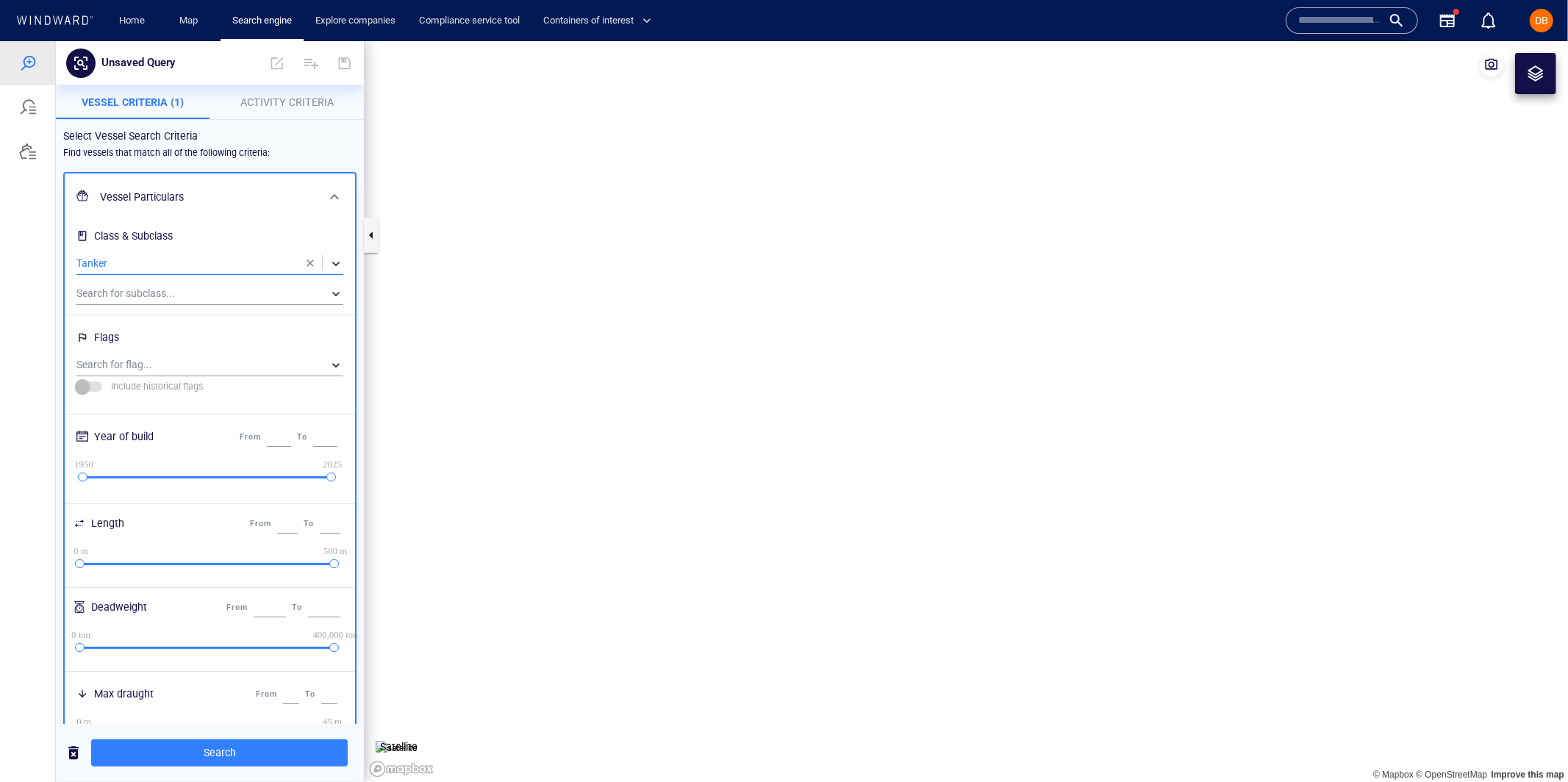
scroll to position [453, 0]
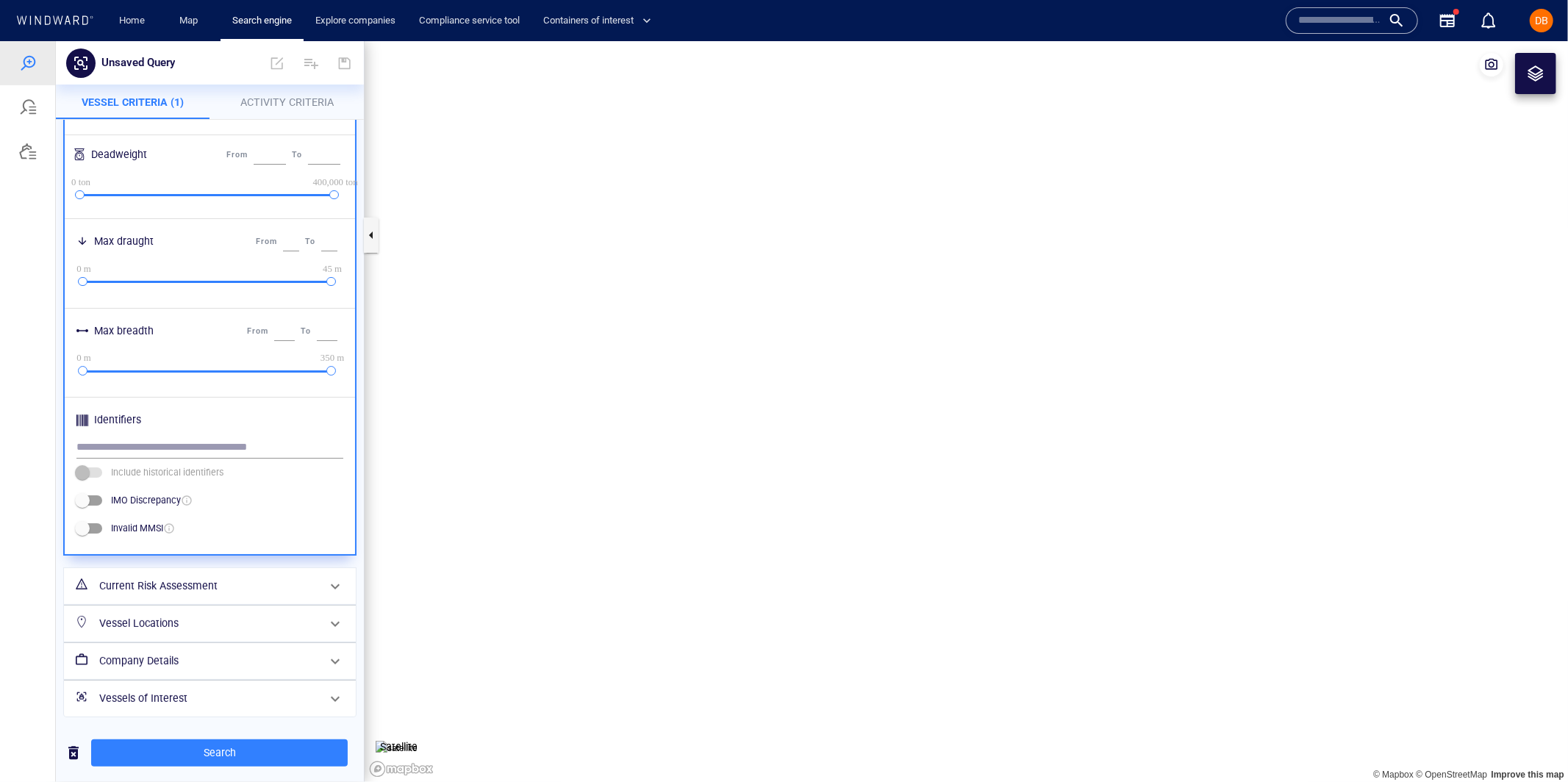
drag, startPoint x: 194, startPoint y: 583, endPoint x: 195, endPoint y: 590, distance: 7.1
click at [195, 582] on h6 "Current Risk Assessment" at bounding box center [209, 585] width 219 height 18
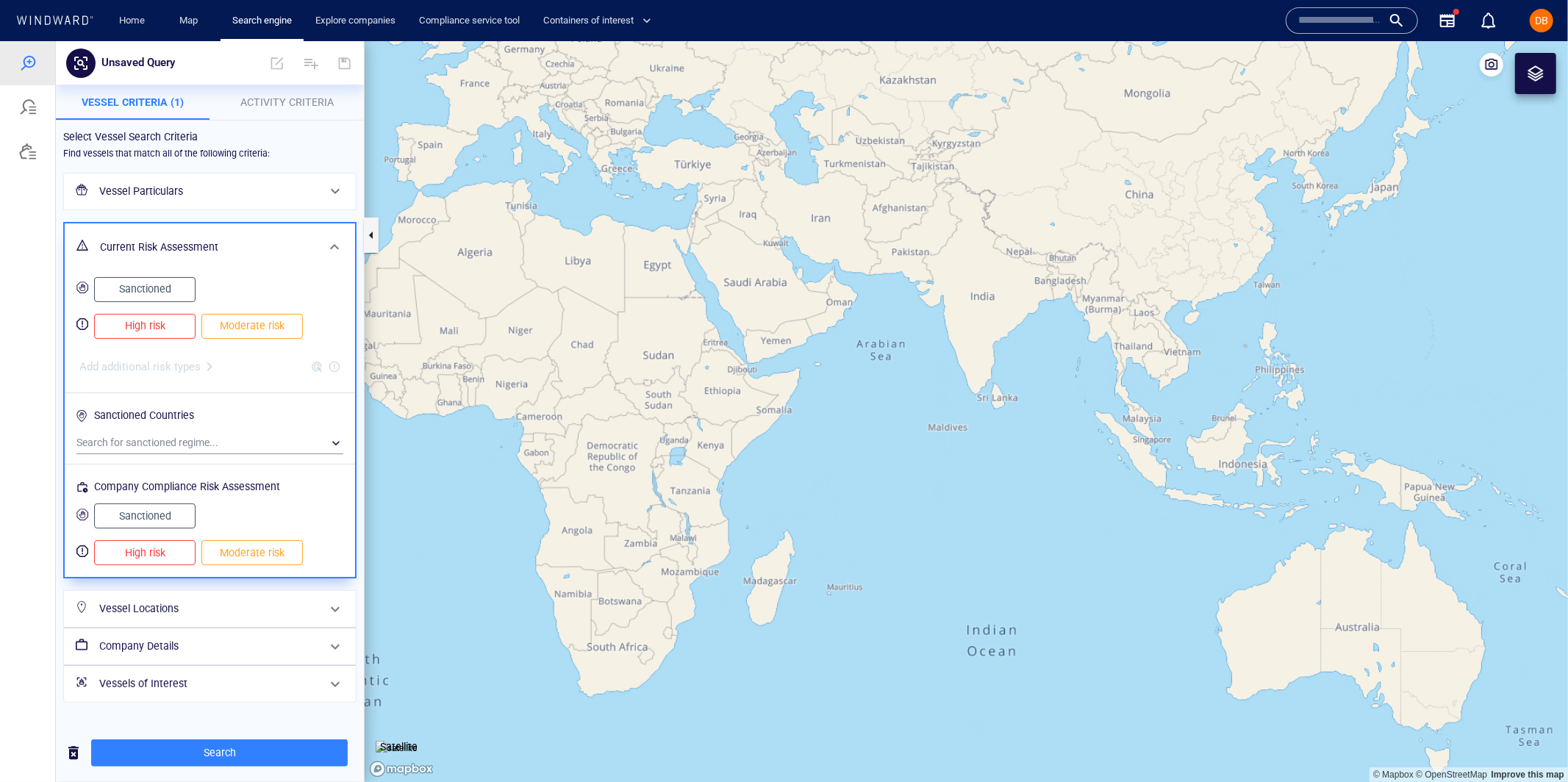
click at [157, 283] on span "Sanctioned" at bounding box center [145, 289] width 70 height 18
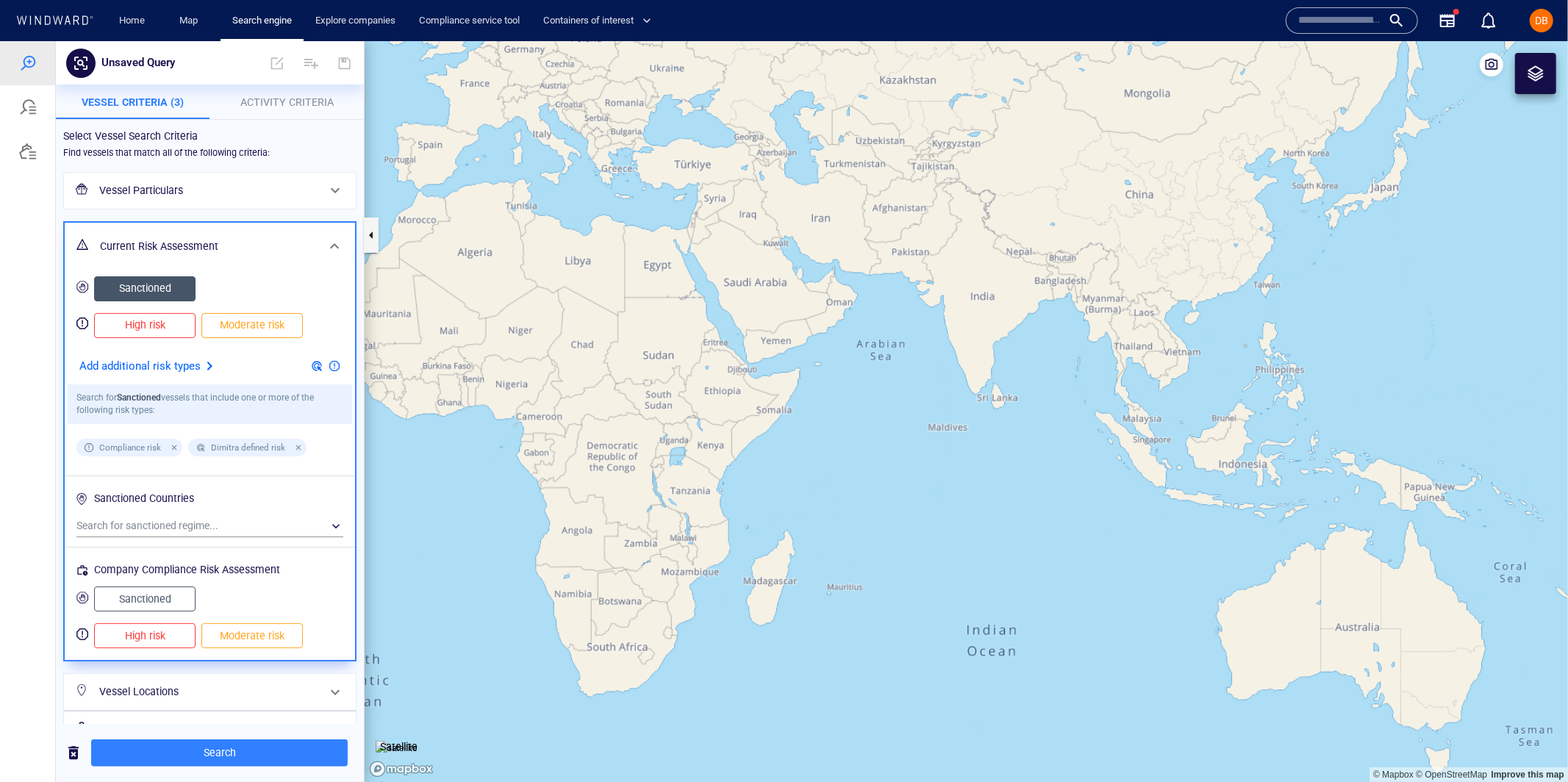
click at [157, 323] on span "High risk" at bounding box center [145, 325] width 70 height 18
drag, startPoint x: 249, startPoint y: 331, endPoint x: 121, endPoint y: 298, distance: 132.2
click at [247, 331] on span "Moderate risk" at bounding box center [252, 325] width 70 height 18
click at [109, 284] on button "Sanctioned" at bounding box center [145, 288] width 102 height 25
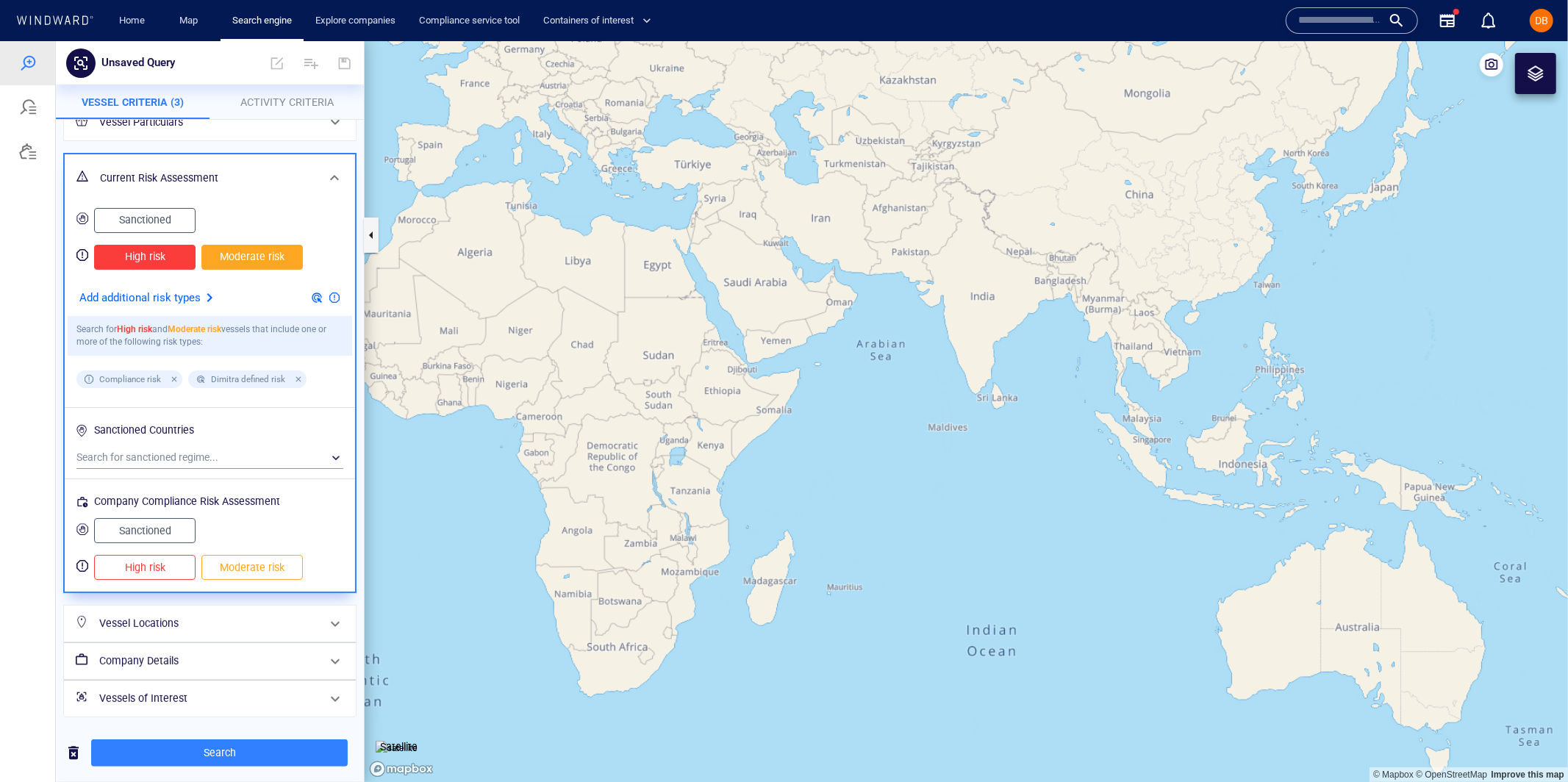
click at [343, 175] on div at bounding box center [334, 177] width 35 height 35
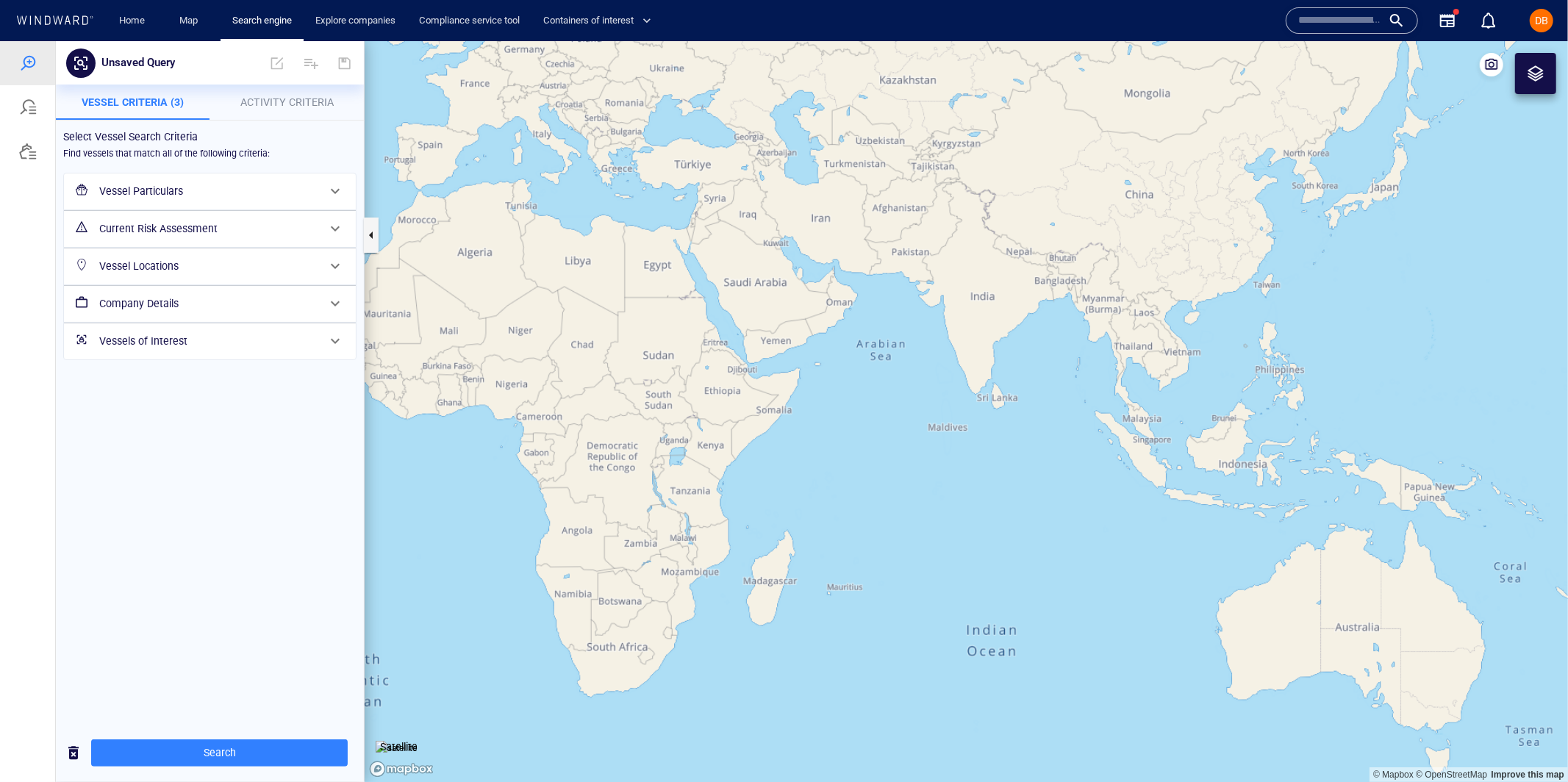
click at [261, 345] on h6 "Vessels of Interest" at bounding box center [209, 341] width 219 height 18
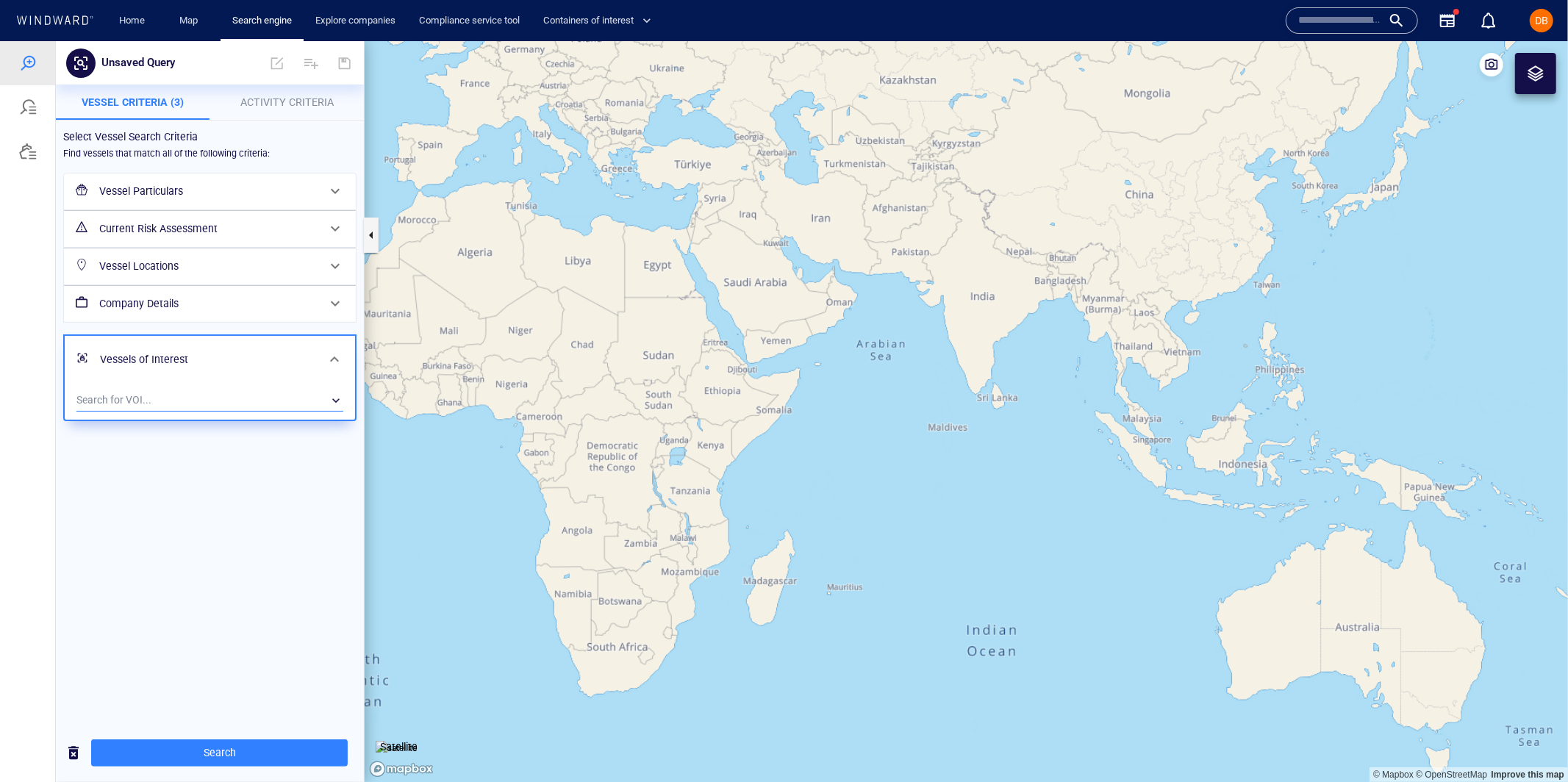
click at [213, 403] on div "​" at bounding box center [209, 400] width 267 height 22
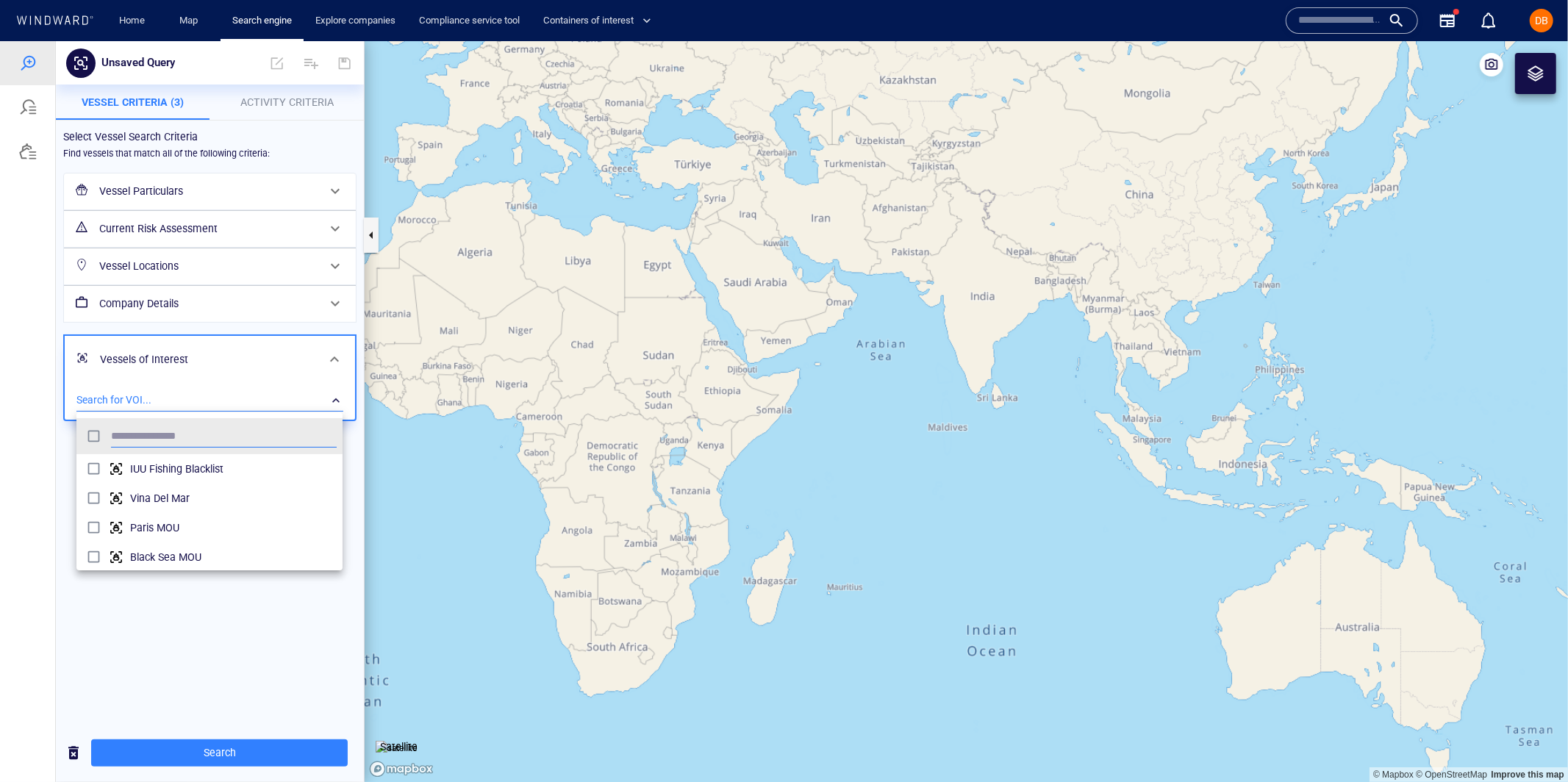
scroll to position [147, 266]
type input "*****"
drag, startPoint x: 209, startPoint y: 464, endPoint x: 211, endPoint y: 455, distance: 9.2
click at [208, 464] on span "Polembros - my tankers" at bounding box center [233, 468] width 207 height 18
click at [273, 95] on div at bounding box center [784, 411] width 1568 height 741
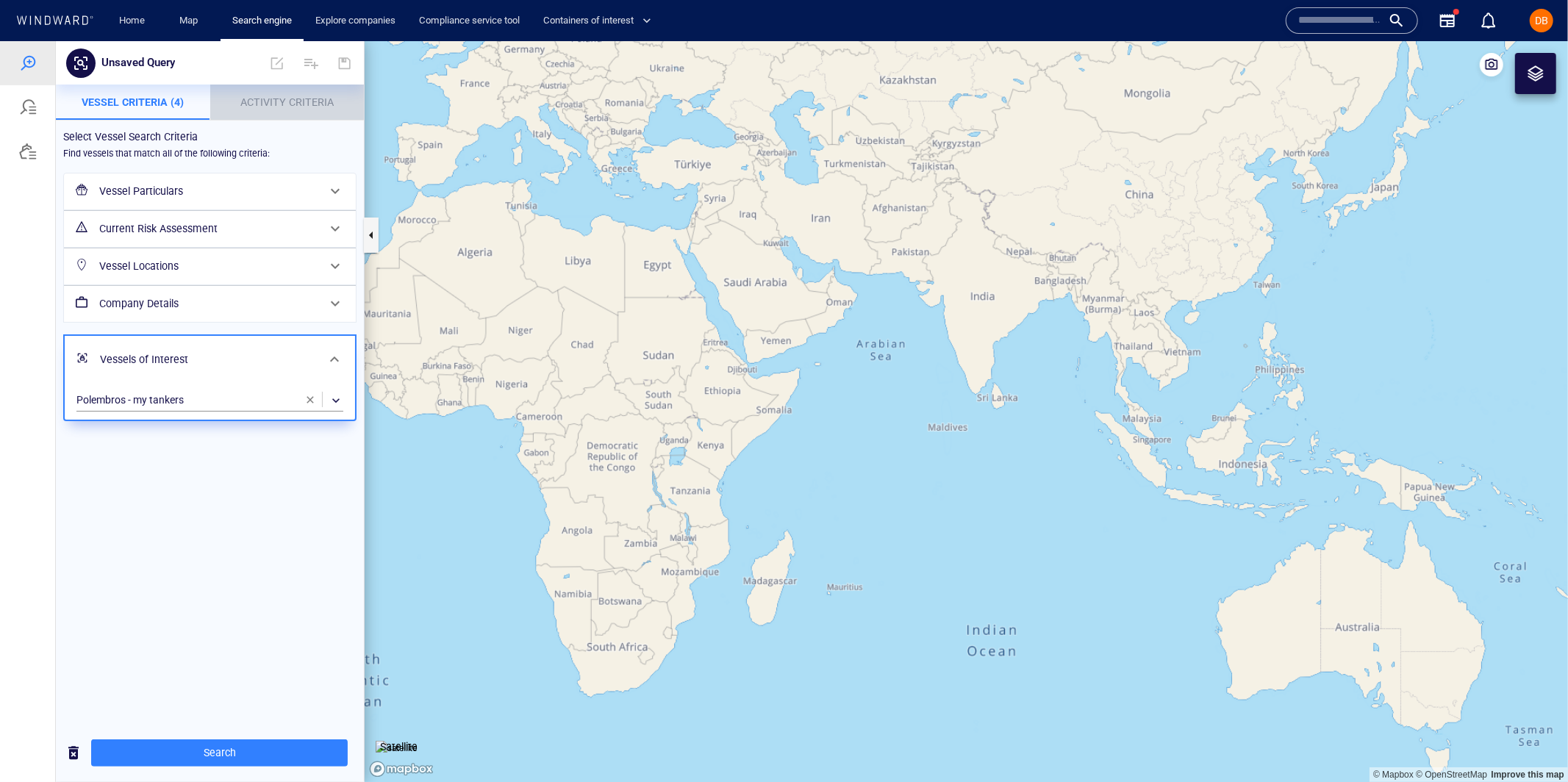
click at [276, 96] on span "Activity Criteria" at bounding box center [286, 102] width 93 height 12
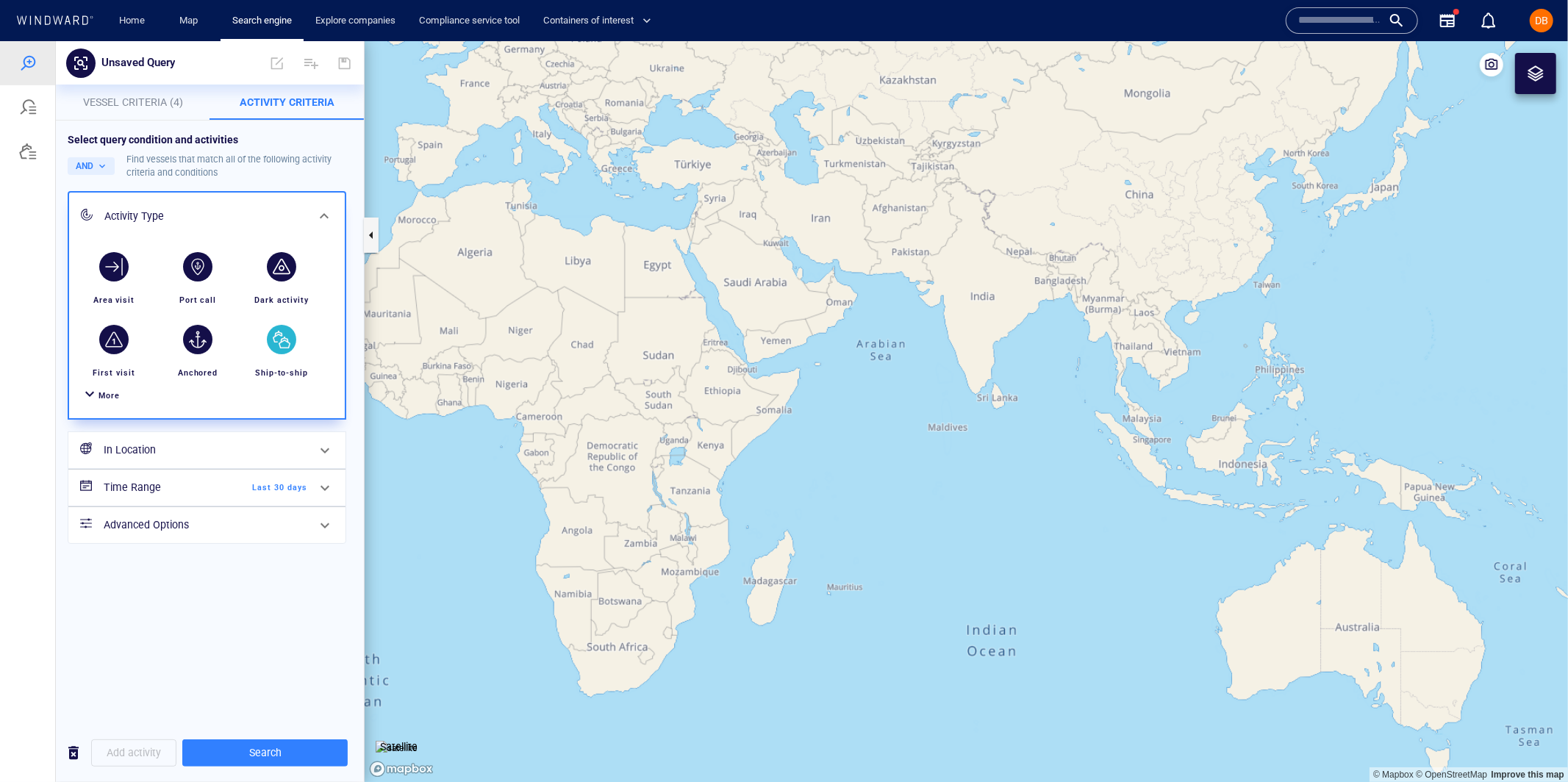
click at [281, 346] on div "button" at bounding box center [281, 339] width 30 height 30
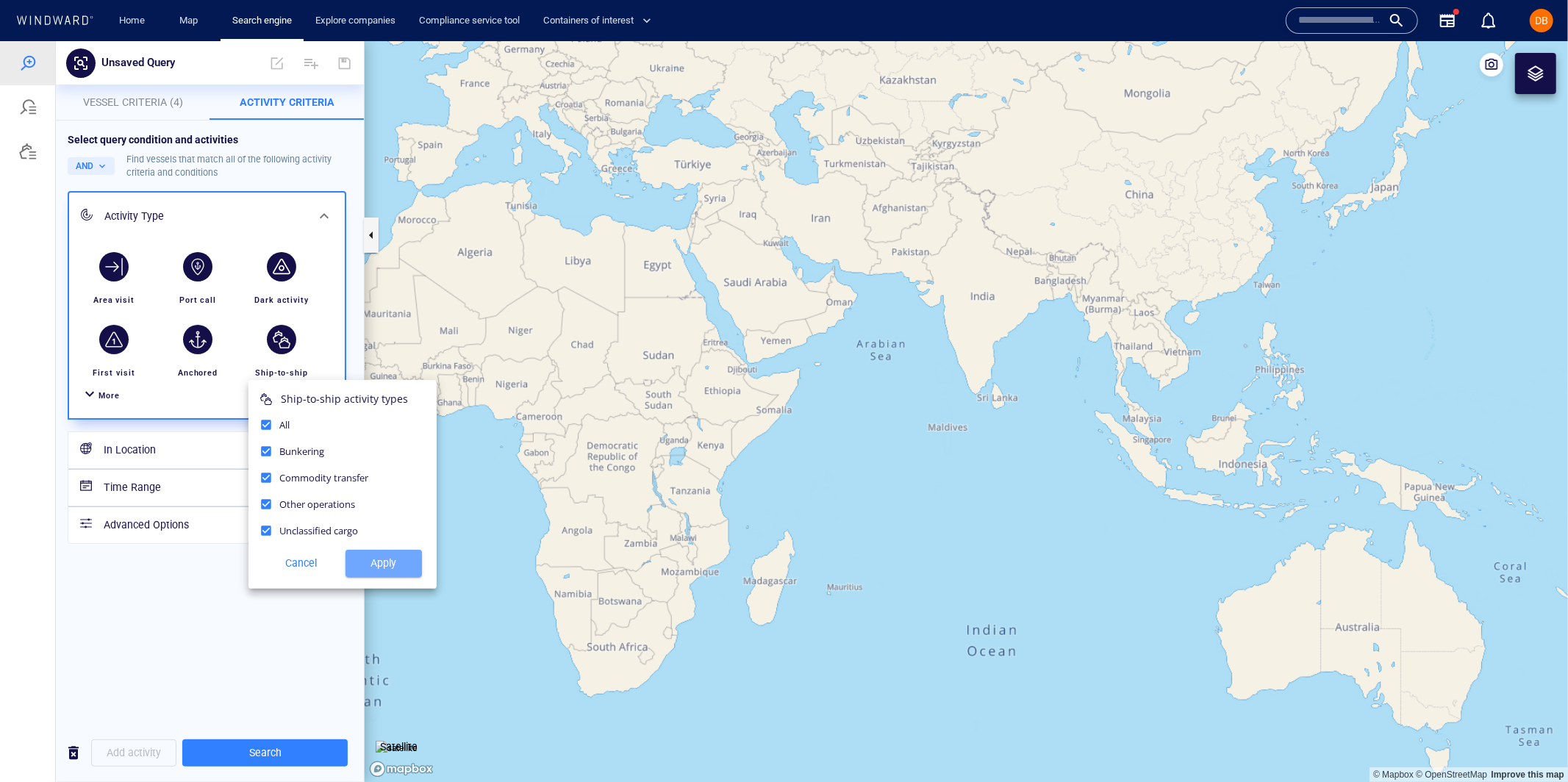
click at [398, 564] on span "Apply" at bounding box center [383, 563] width 53 height 18
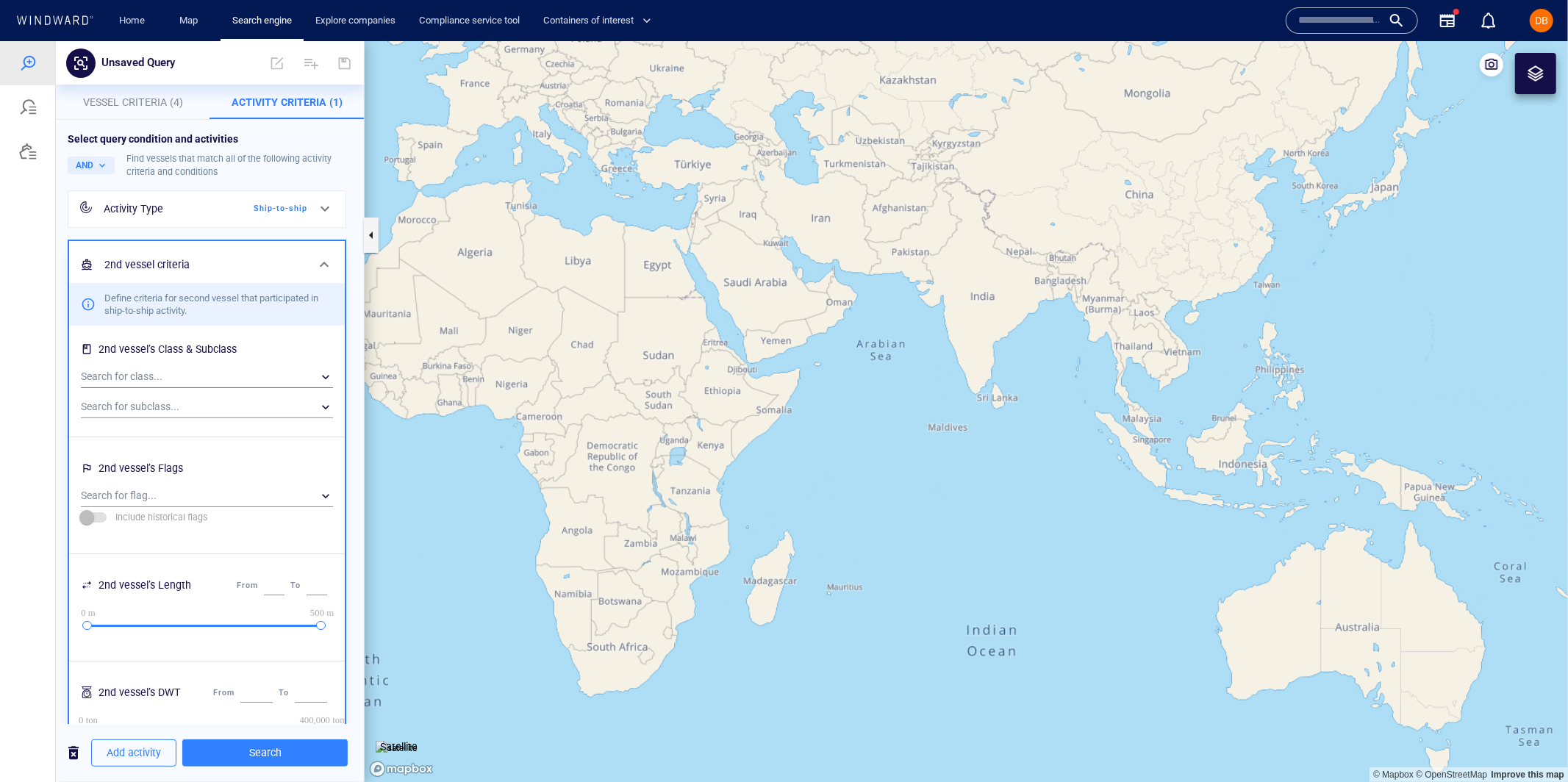
click at [288, 376] on div "​" at bounding box center [207, 377] width 252 height 22
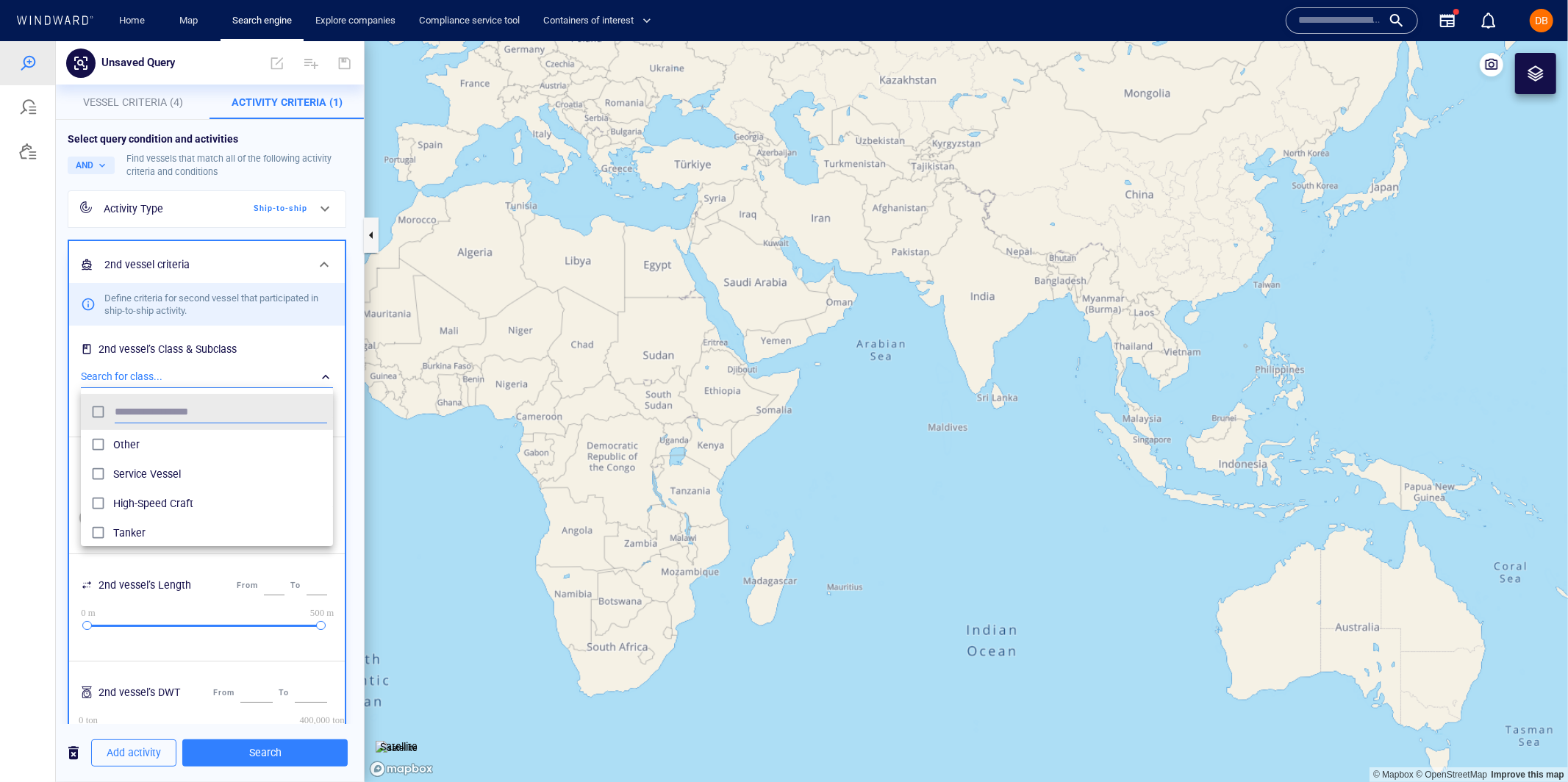
scroll to position [147, 251]
click at [329, 340] on div at bounding box center [784, 411] width 1568 height 741
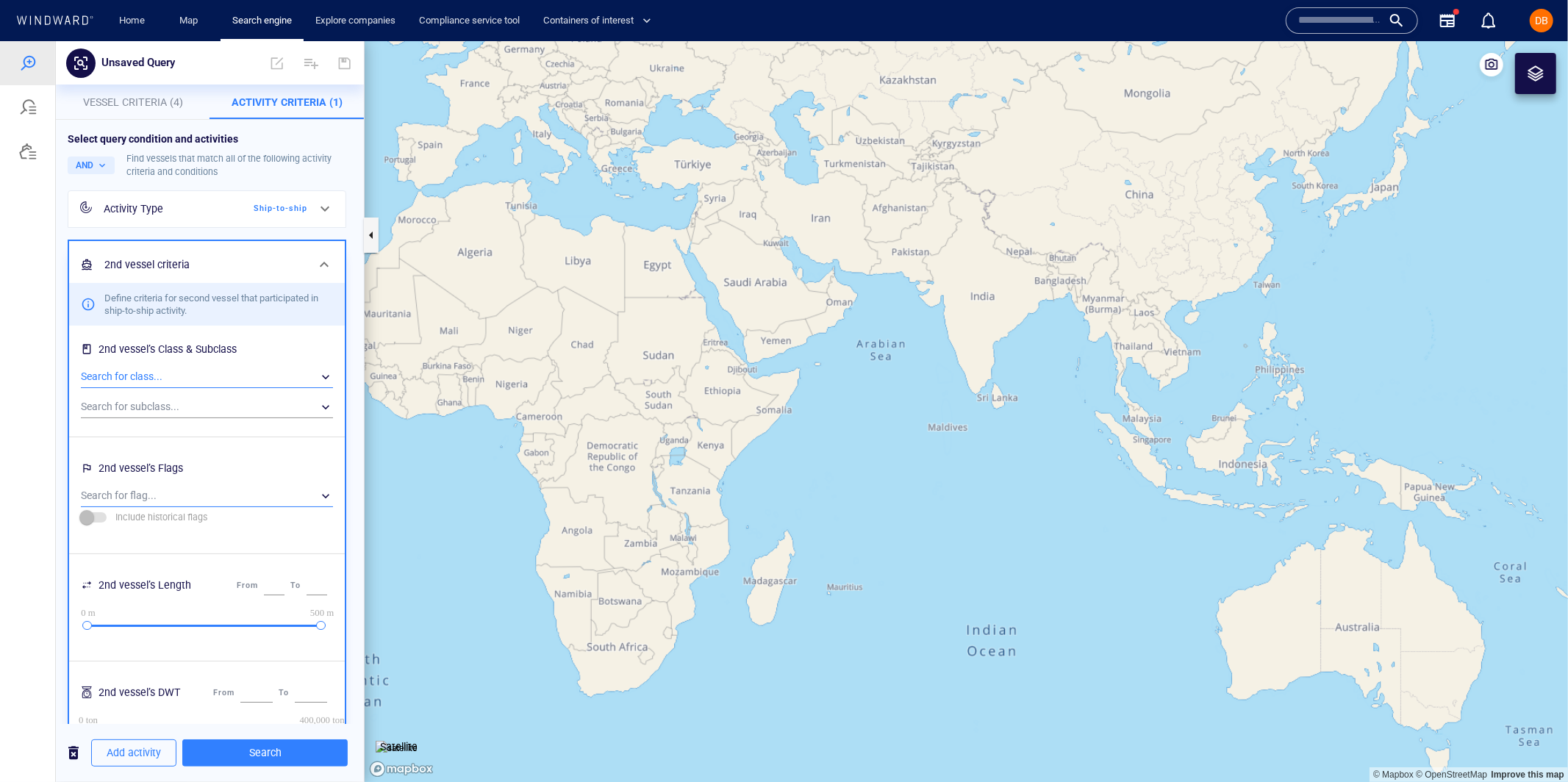
click at [212, 503] on div "​" at bounding box center [207, 496] width 252 height 22
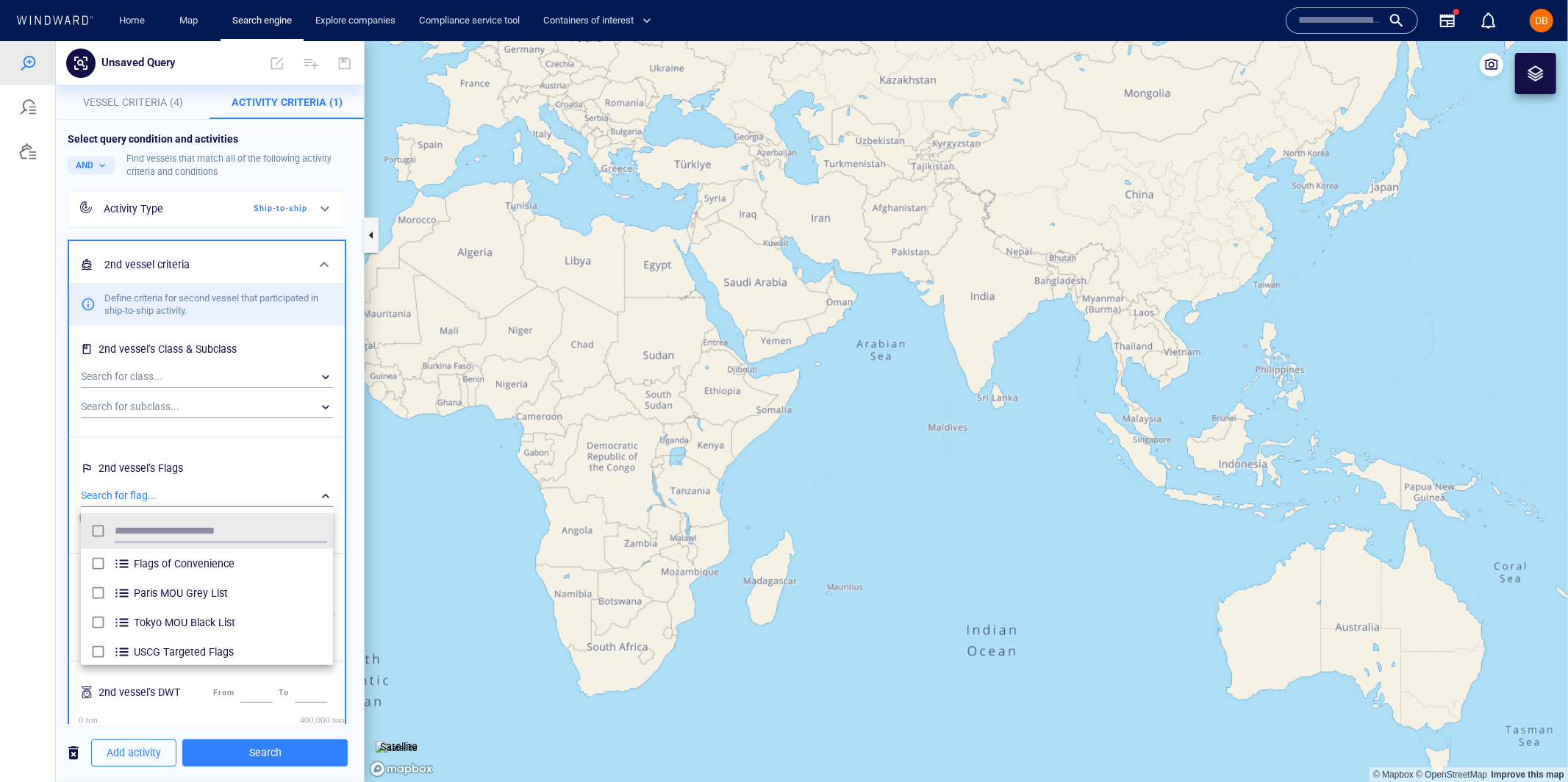
click at [231, 491] on div at bounding box center [784, 411] width 1568 height 741
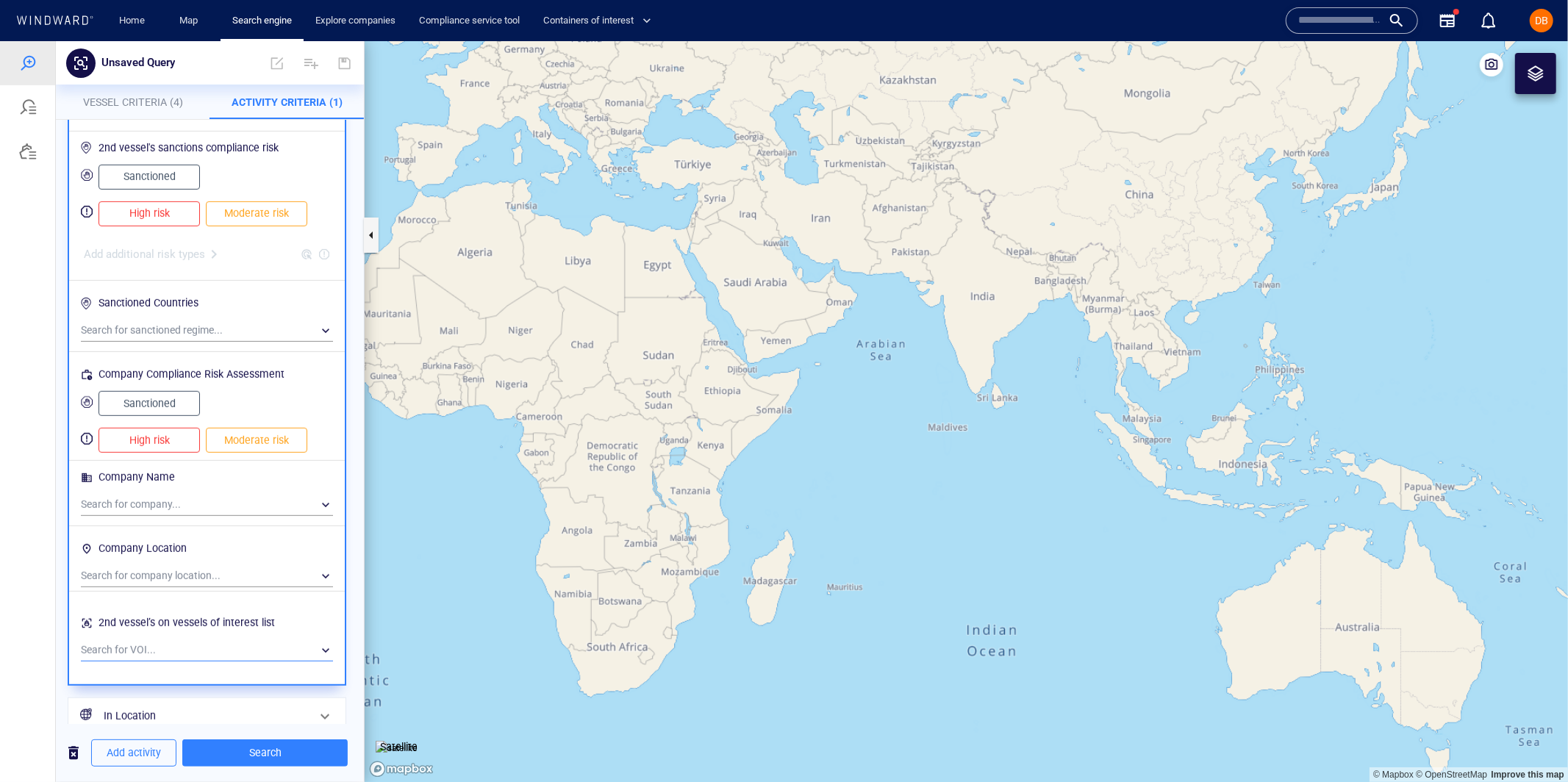
scroll to position [638, 0]
click at [181, 650] on div "​" at bounding box center [207, 649] width 252 height 22
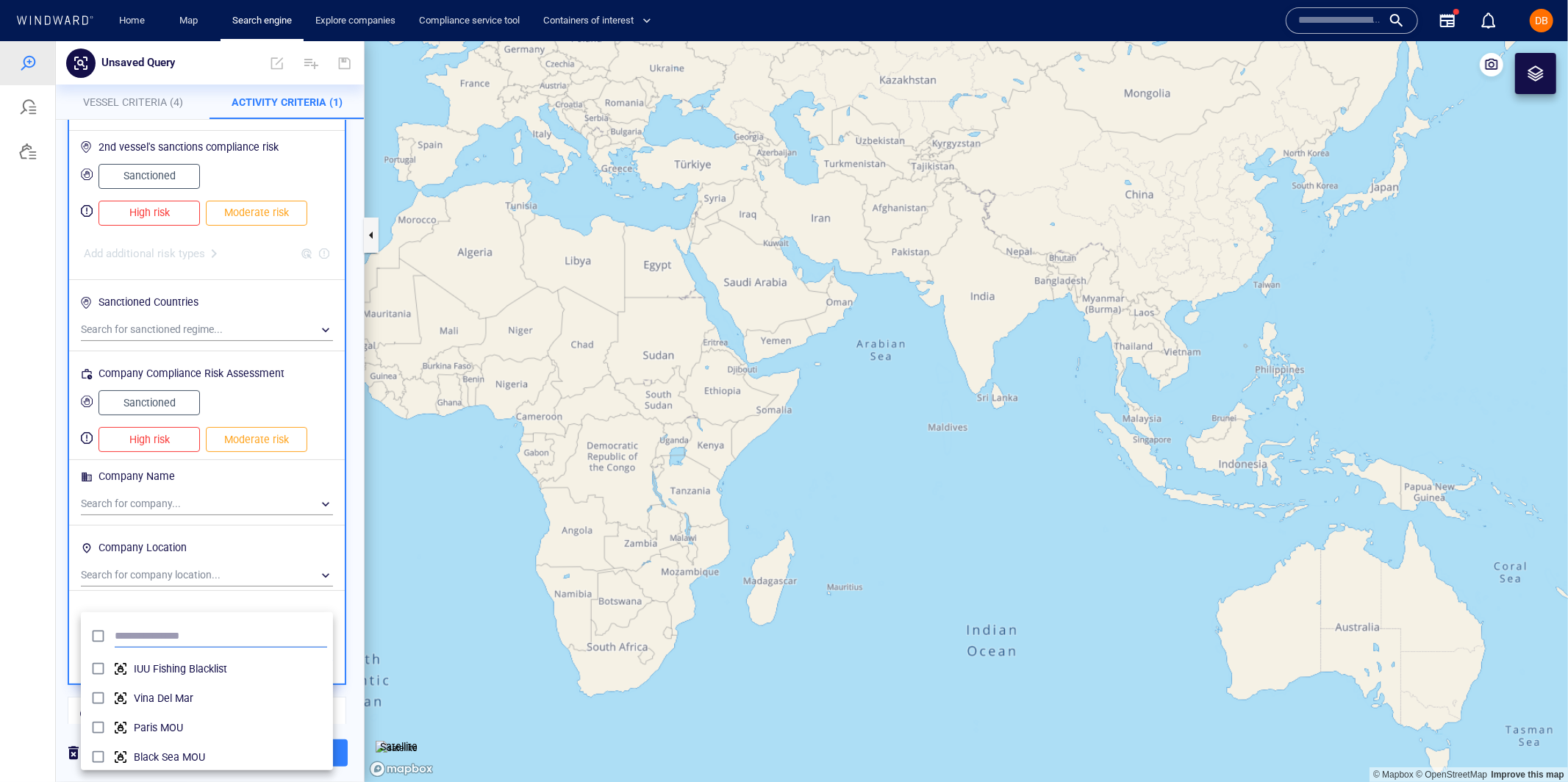
scroll to position [147, 251]
type input "***"
click at [221, 678] on div "Polembros - my tankers" at bounding box center [230, 668] width 193 height 23
click at [142, 115] on div at bounding box center [784, 411] width 1568 height 741
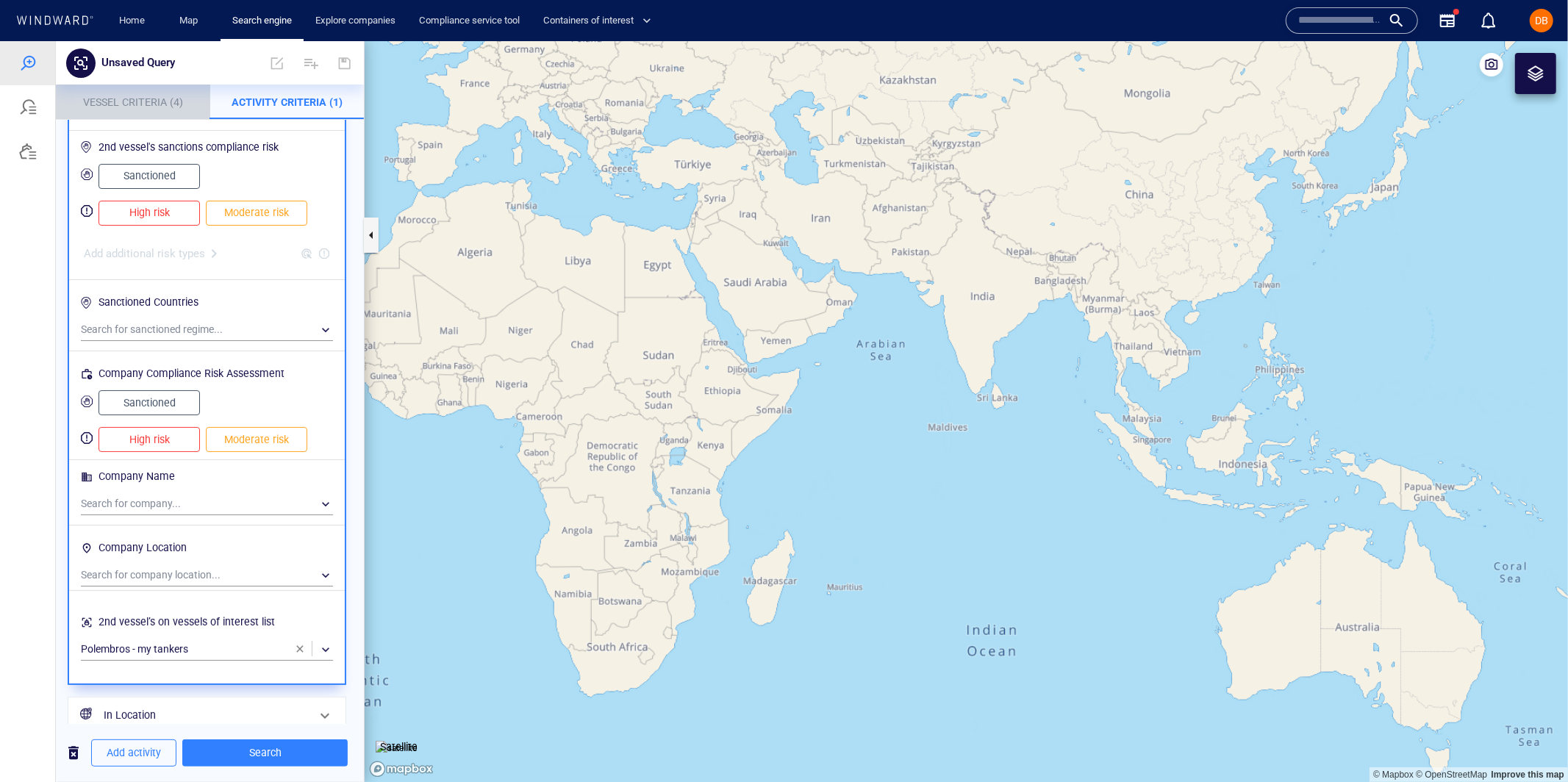
click at [144, 110] on p "Vessel Criteria (4)" at bounding box center [133, 101] width 137 height 18
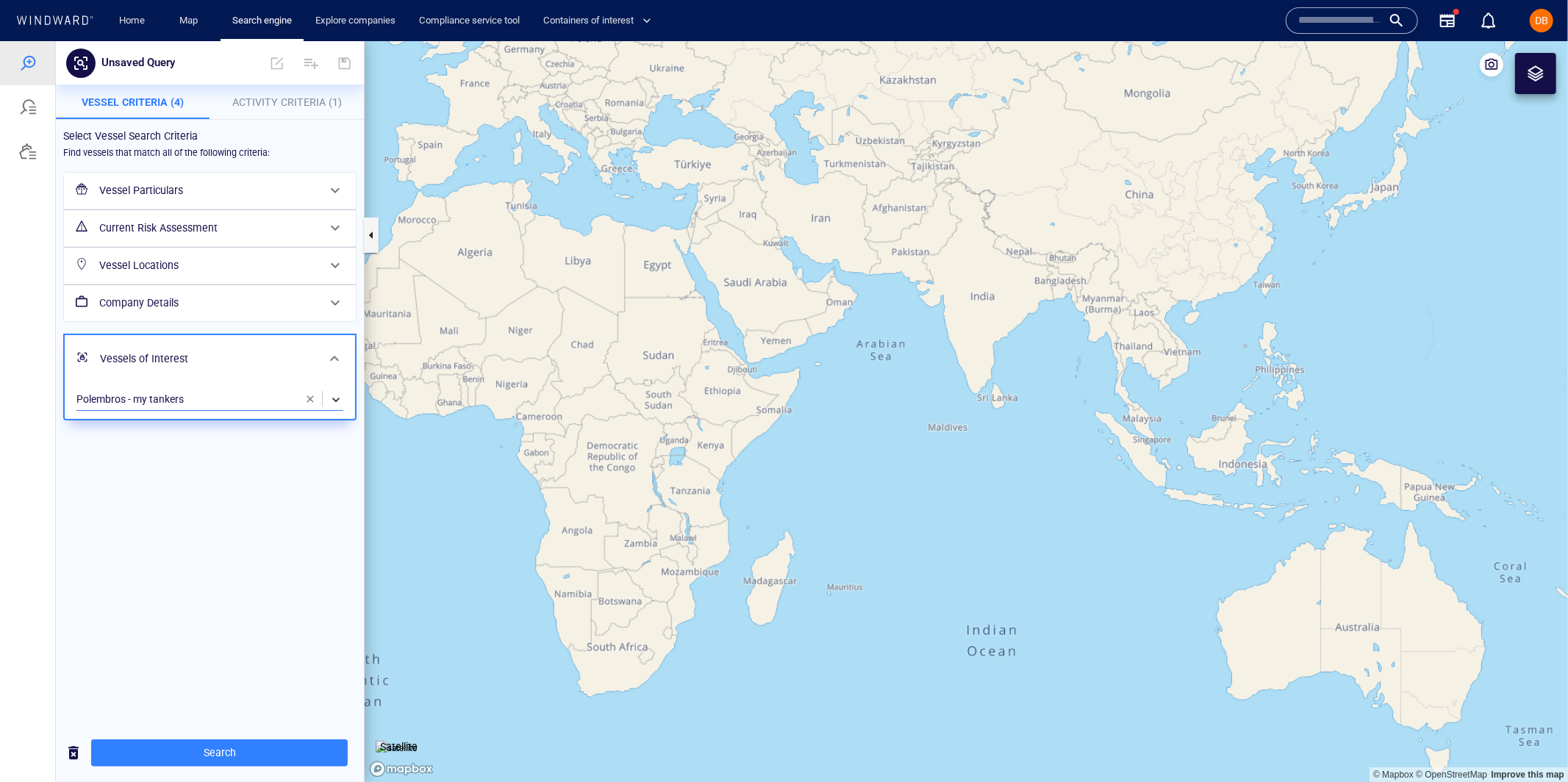
click at [223, 403] on div "​" at bounding box center [209, 399] width 267 height 22
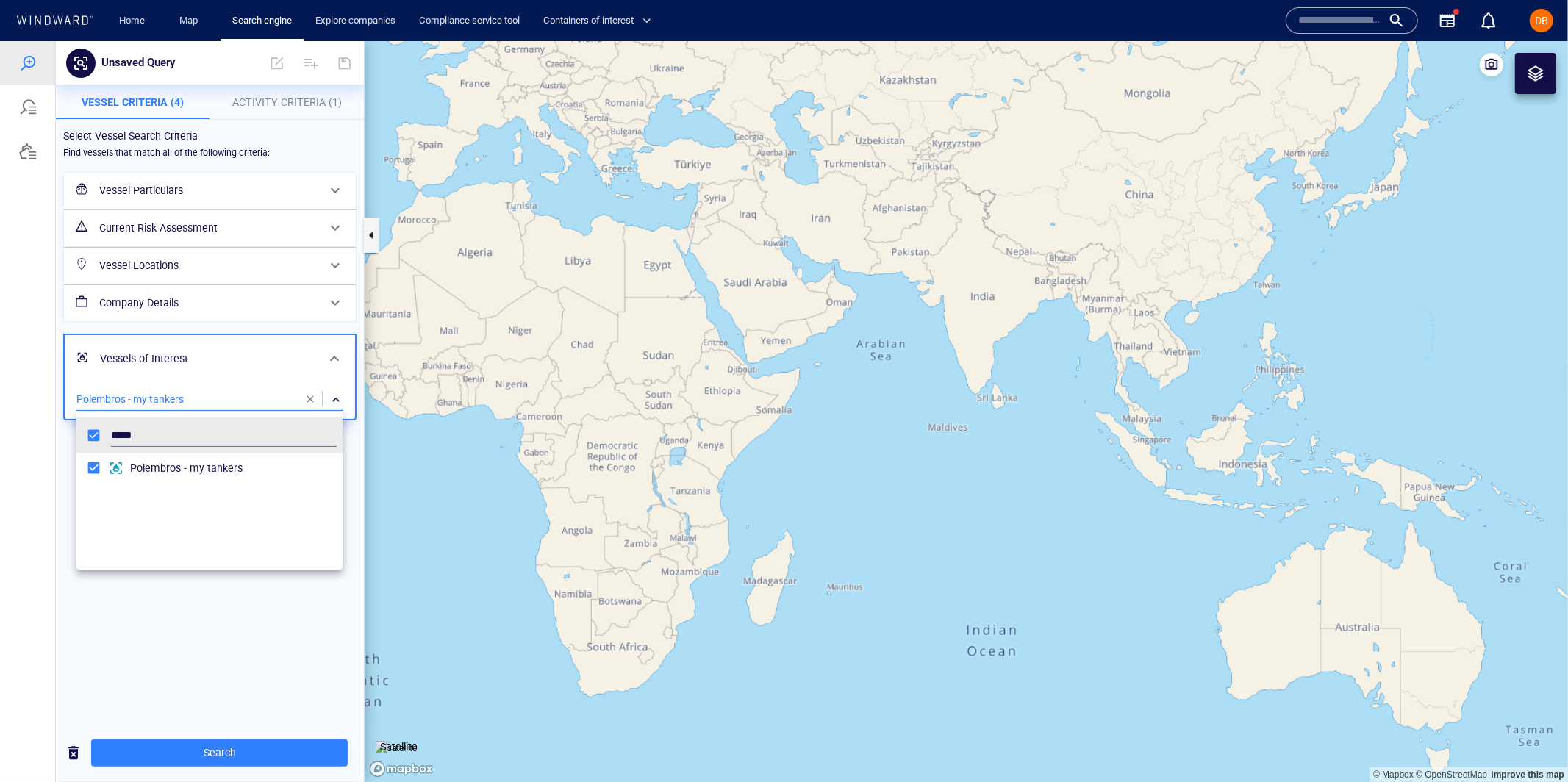
scroll to position [147, 266]
click at [305, 395] on div at bounding box center [784, 411] width 1568 height 741
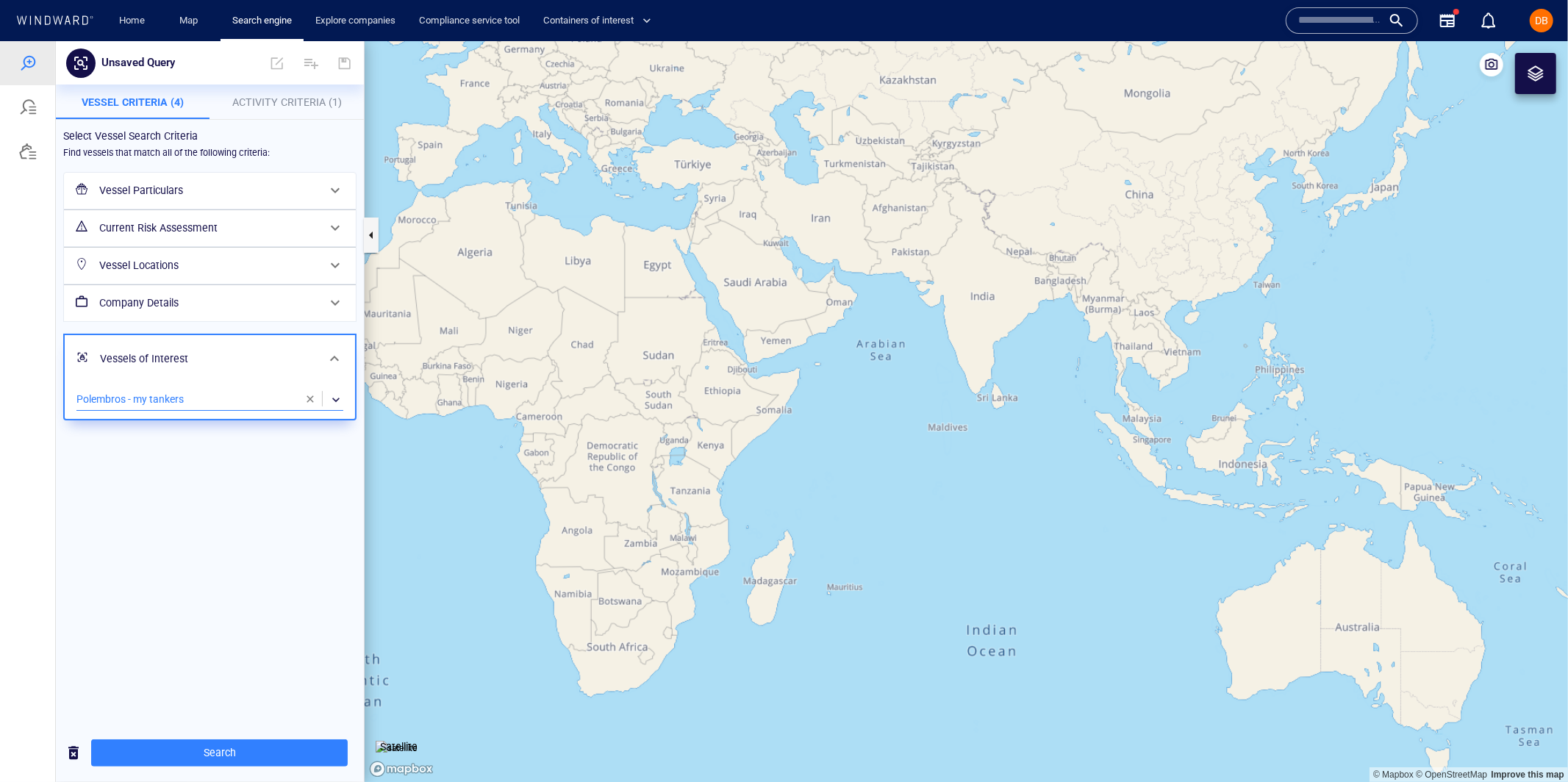
click at [305, 396] on span "button" at bounding box center [310, 398] width 12 height 12
click at [293, 99] on span "Activity Criteria (1)" at bounding box center [287, 102] width 110 height 12
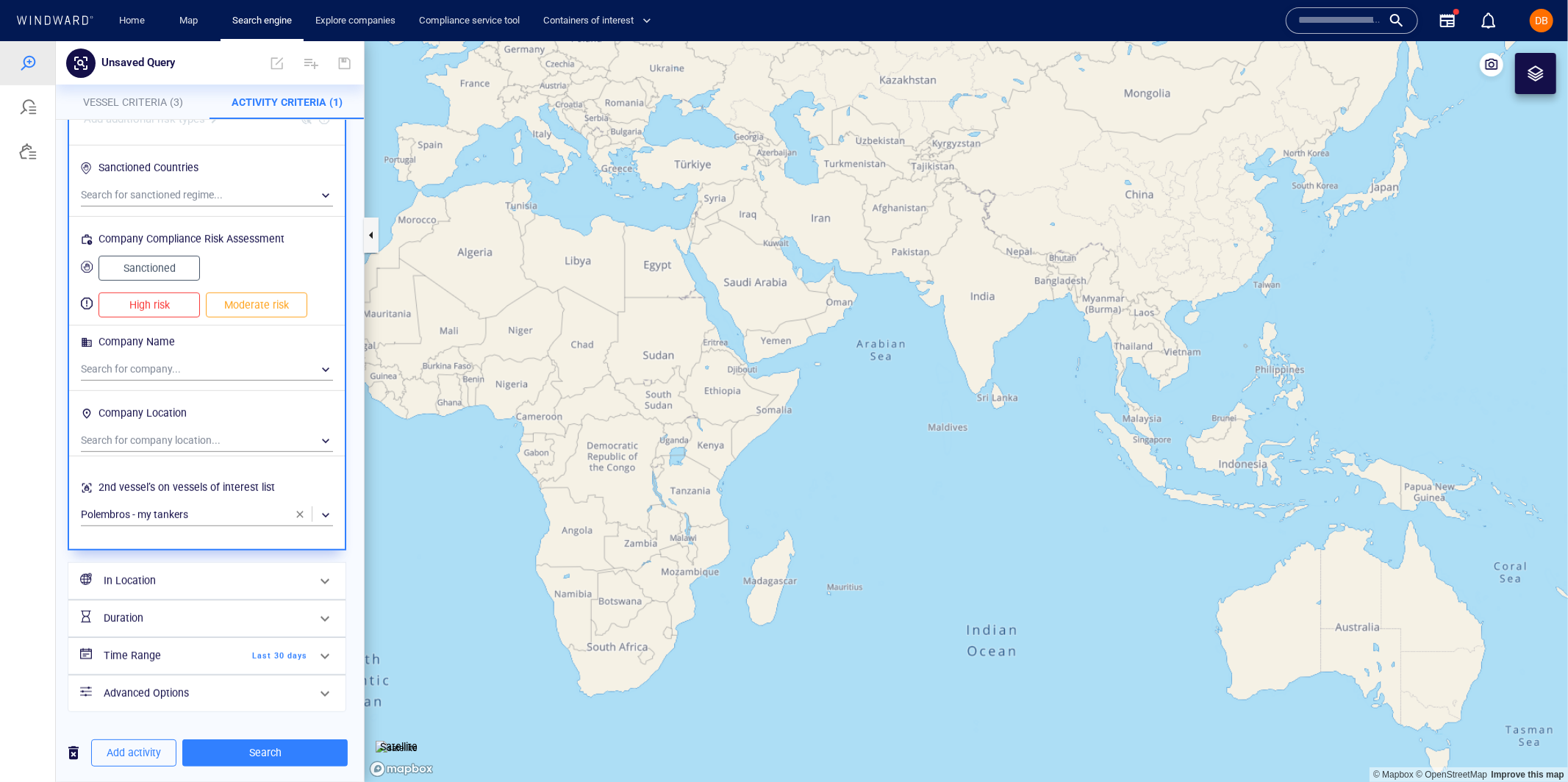
scroll to position [770, 0]
click at [253, 648] on div "Time Range Last 30 days" at bounding box center [205, 658] width 215 height 30
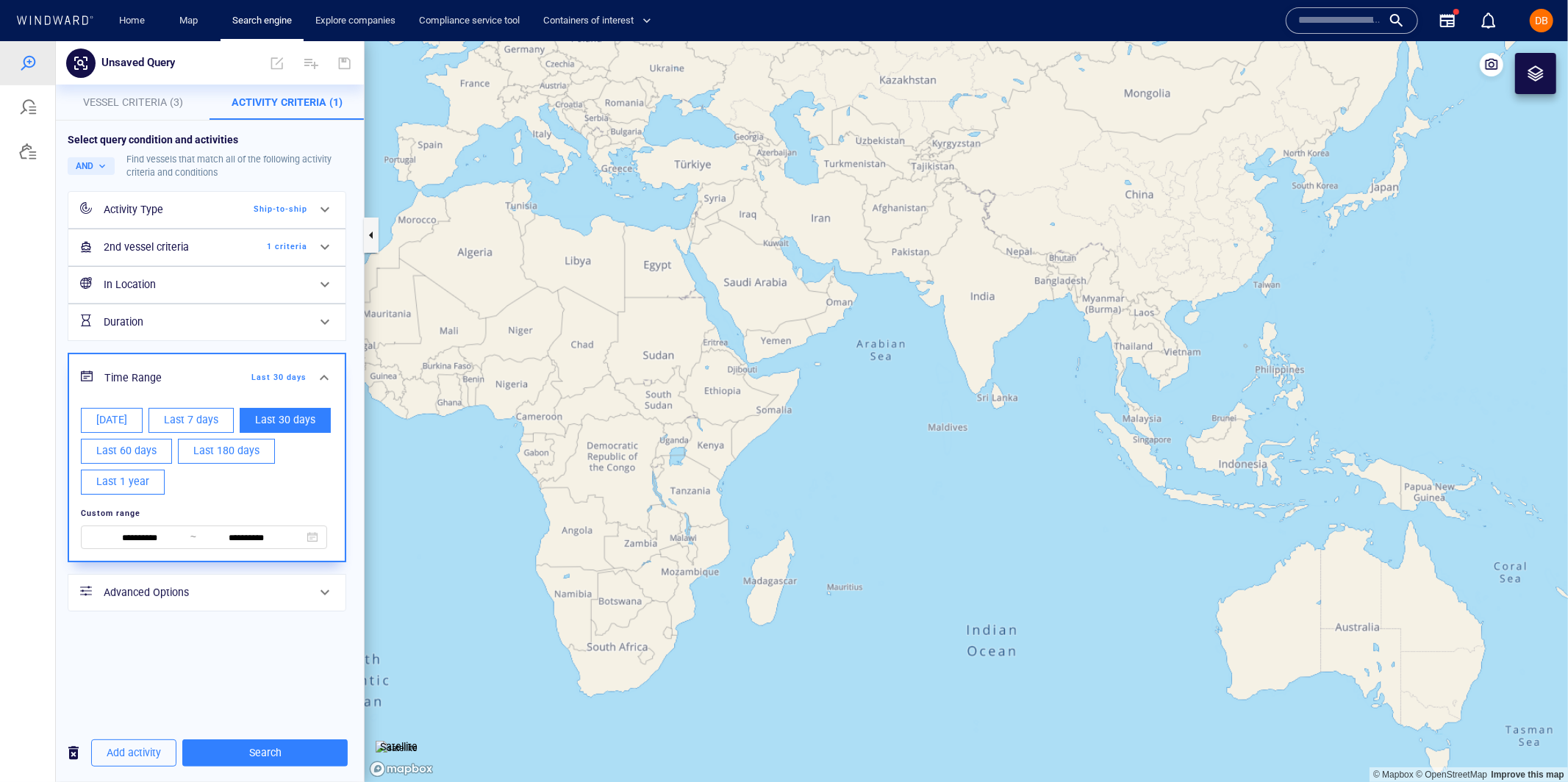
scroll to position [0, 0]
click at [138, 493] on button "Last 1 year" at bounding box center [123, 481] width 84 height 25
type input "**********"
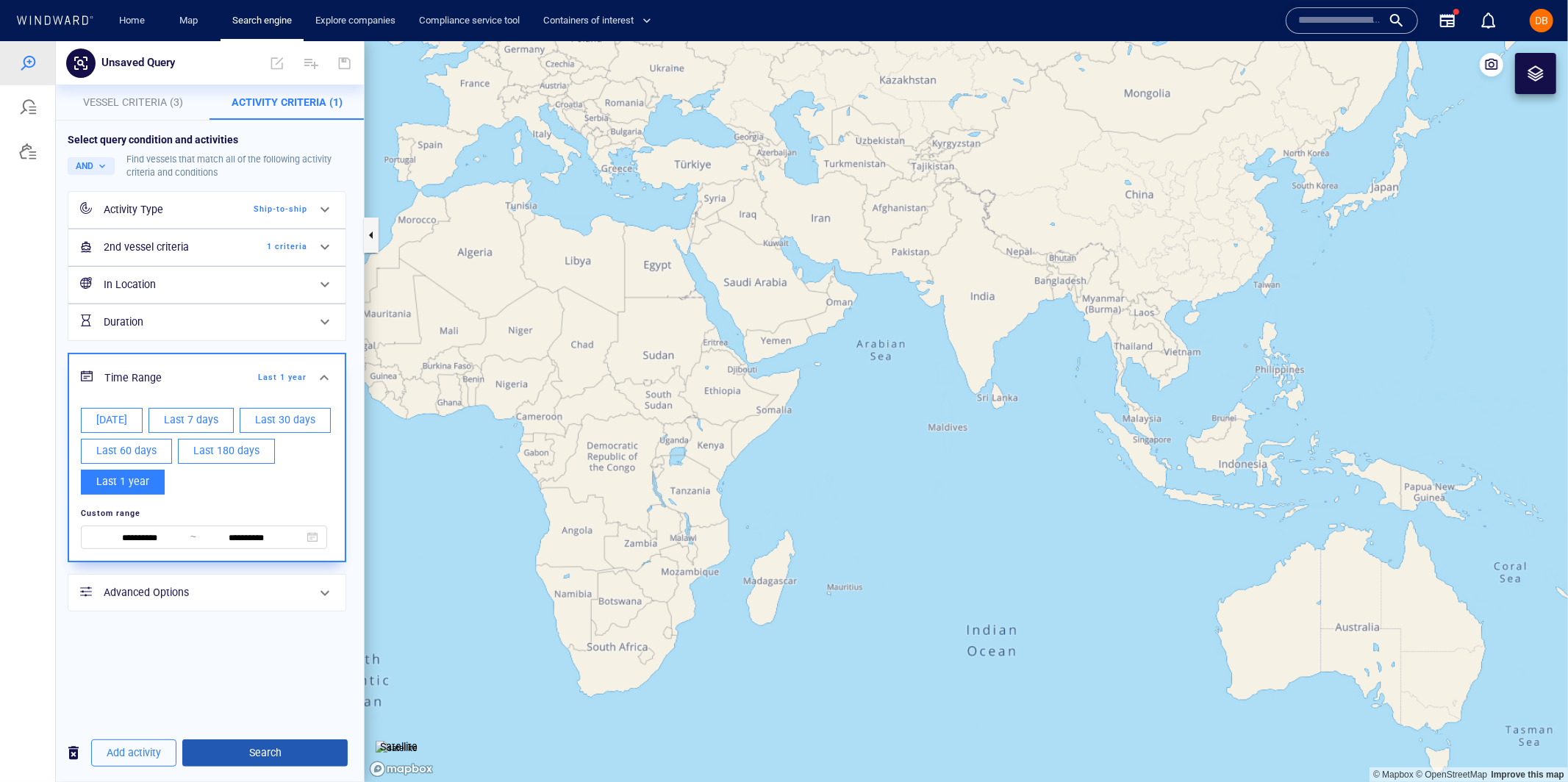
click at [269, 749] on span "Search" at bounding box center [265, 752] width 142 height 18
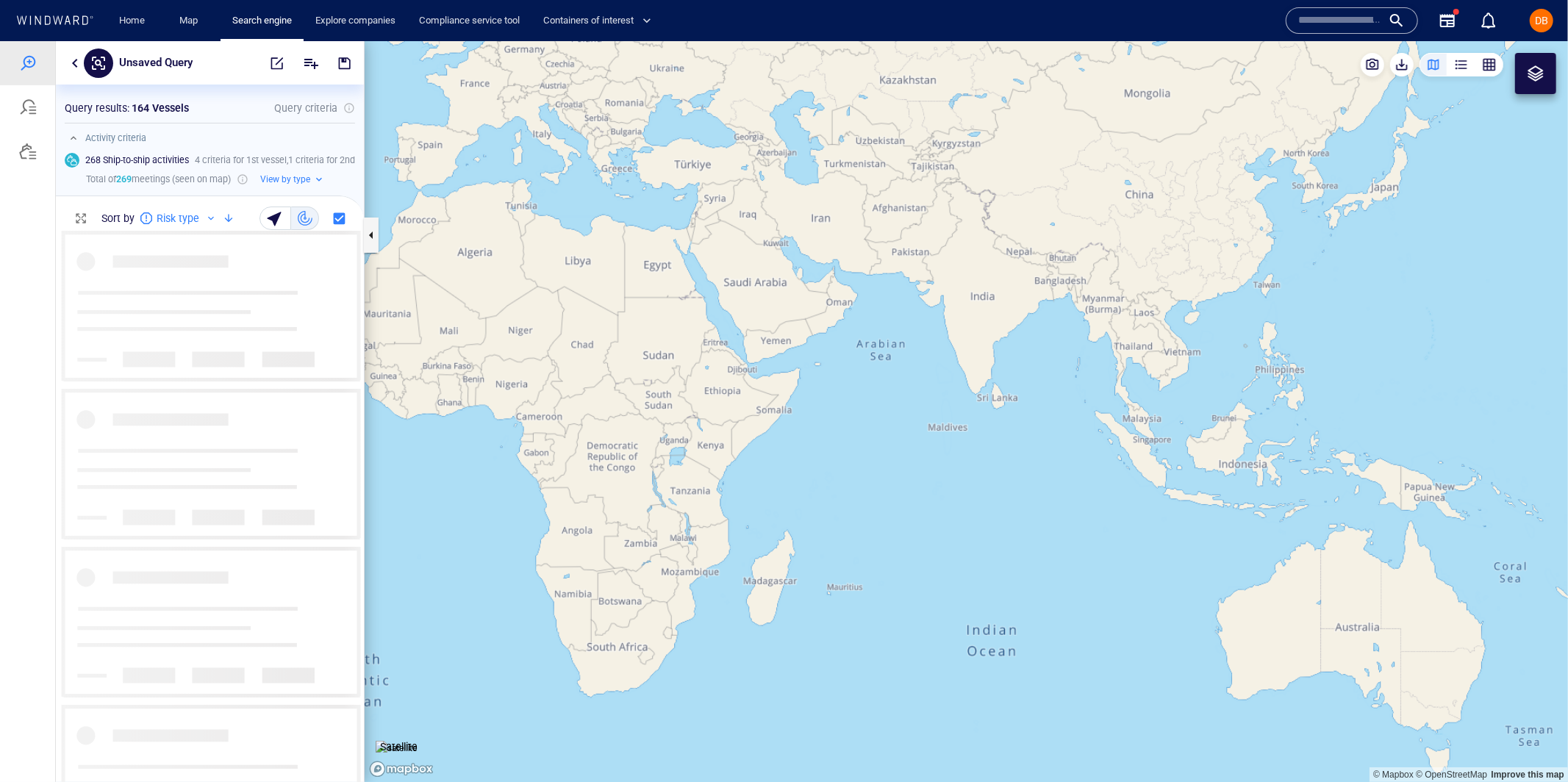
scroll to position [551, 307]
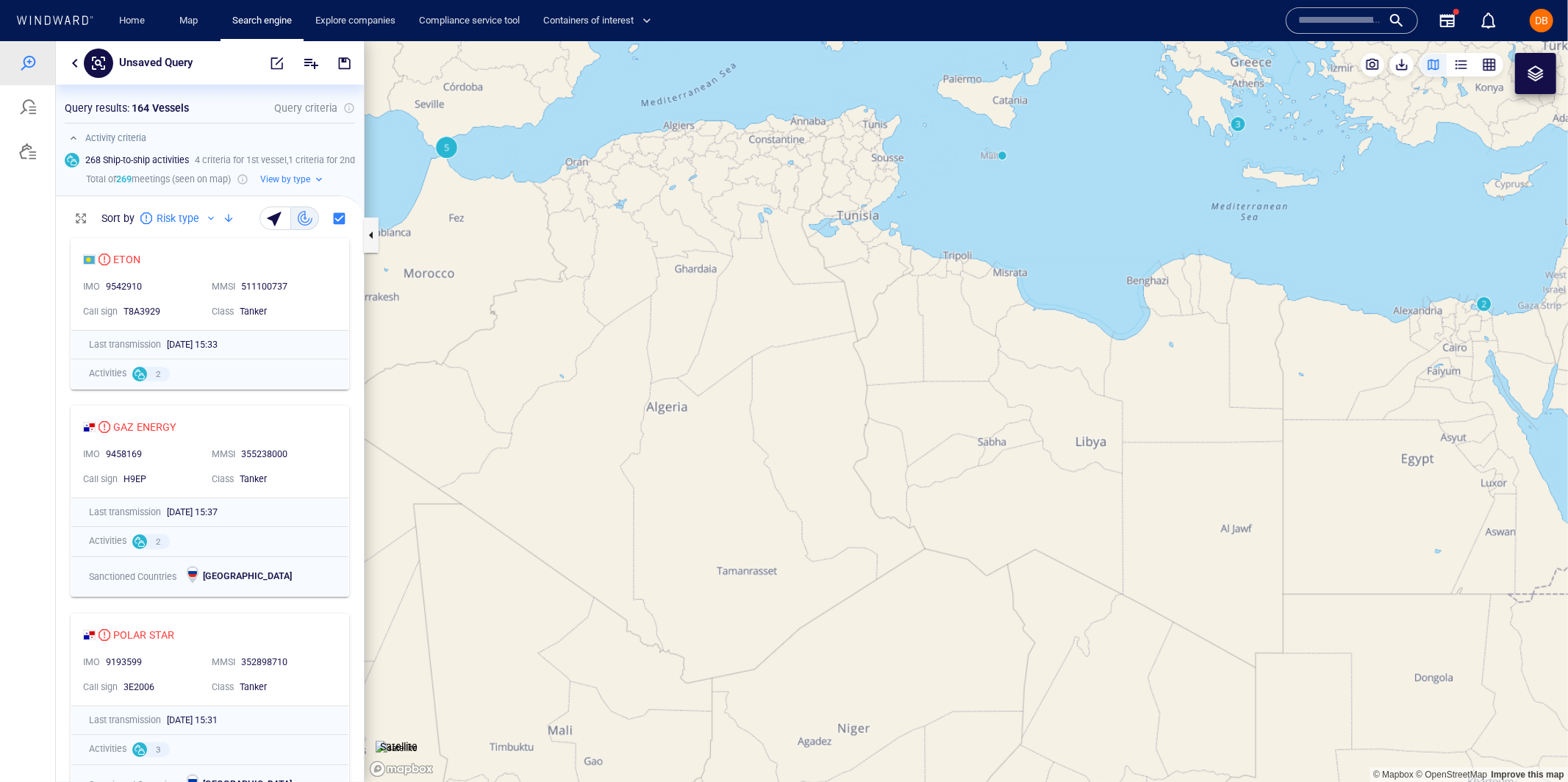
click at [449, 151] on canvas "Map" at bounding box center [966, 411] width 1203 height 741
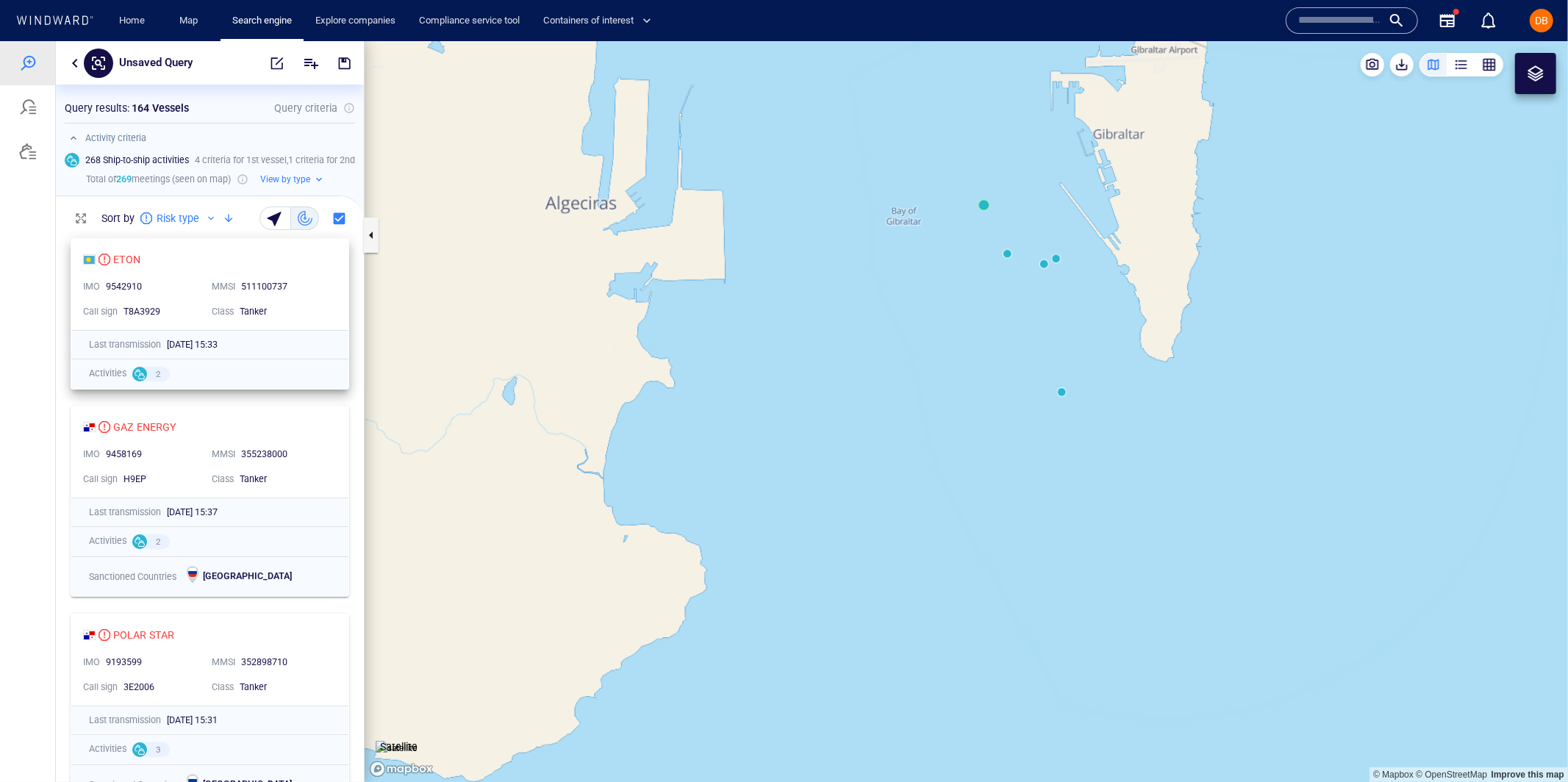
click at [209, 265] on div "ETON" at bounding box center [204, 259] width 242 height 18
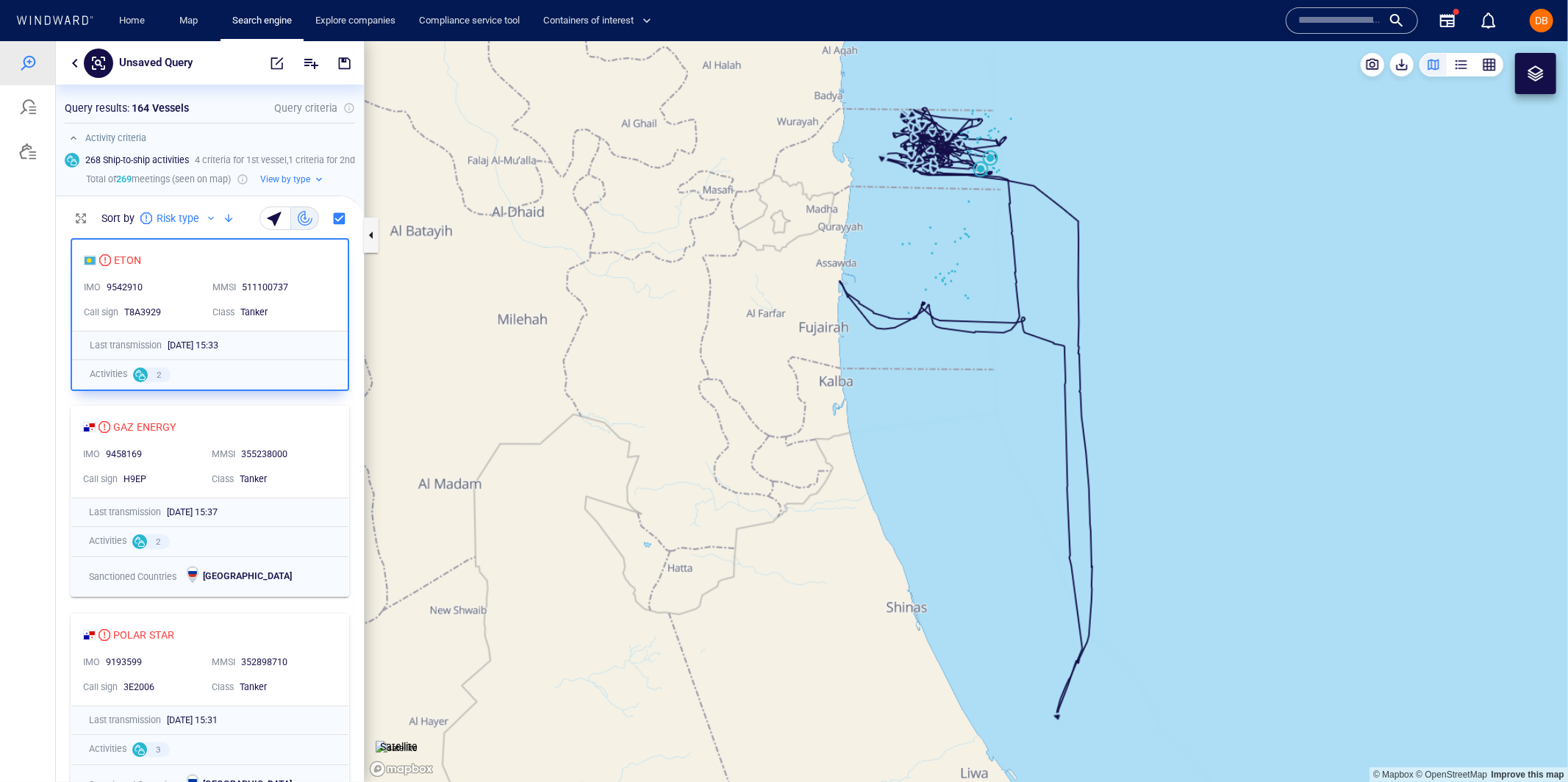
click at [981, 168] on canvas "Map" at bounding box center [966, 411] width 1203 height 741
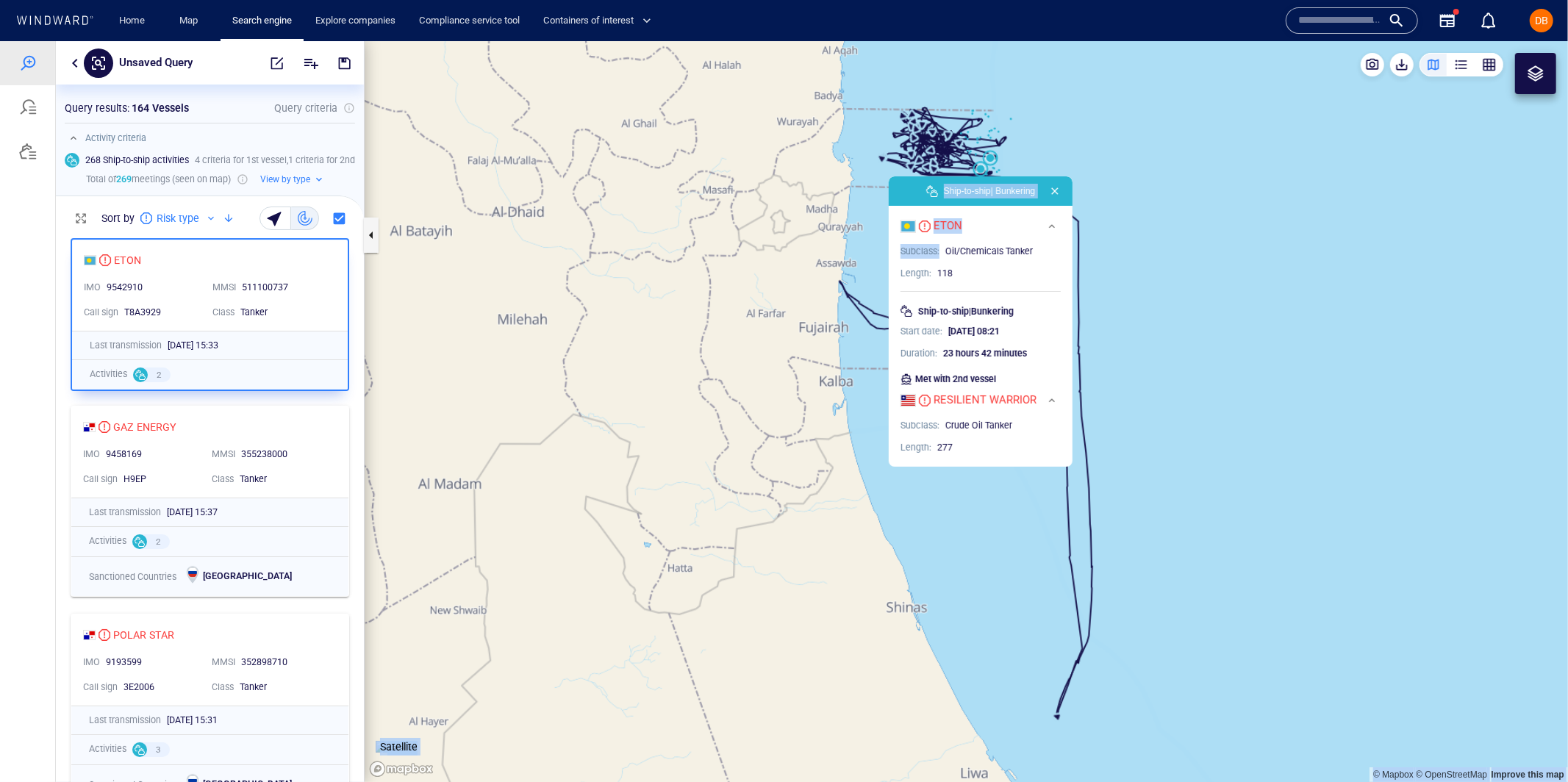
drag, startPoint x: 970, startPoint y: 250, endPoint x: 1052, endPoint y: 312, distance: 102.8
click at [1077, 256] on div "© Mapbox © OpenStreetMap Improve this map Satellite Ship-to-ship | Bunkering ET…" at bounding box center [966, 411] width 1203 height 741
drag, startPoint x: 1011, startPoint y: 424, endPoint x: 954, endPoint y: 419, distance: 57.2
click at [953, 423] on span "Crude Oil Tanker" at bounding box center [978, 425] width 66 height 11
click at [141, 17] on link "Home" at bounding box center [132, 21] width 38 height 26
